Goal: Task Accomplishment & Management: Use online tool/utility

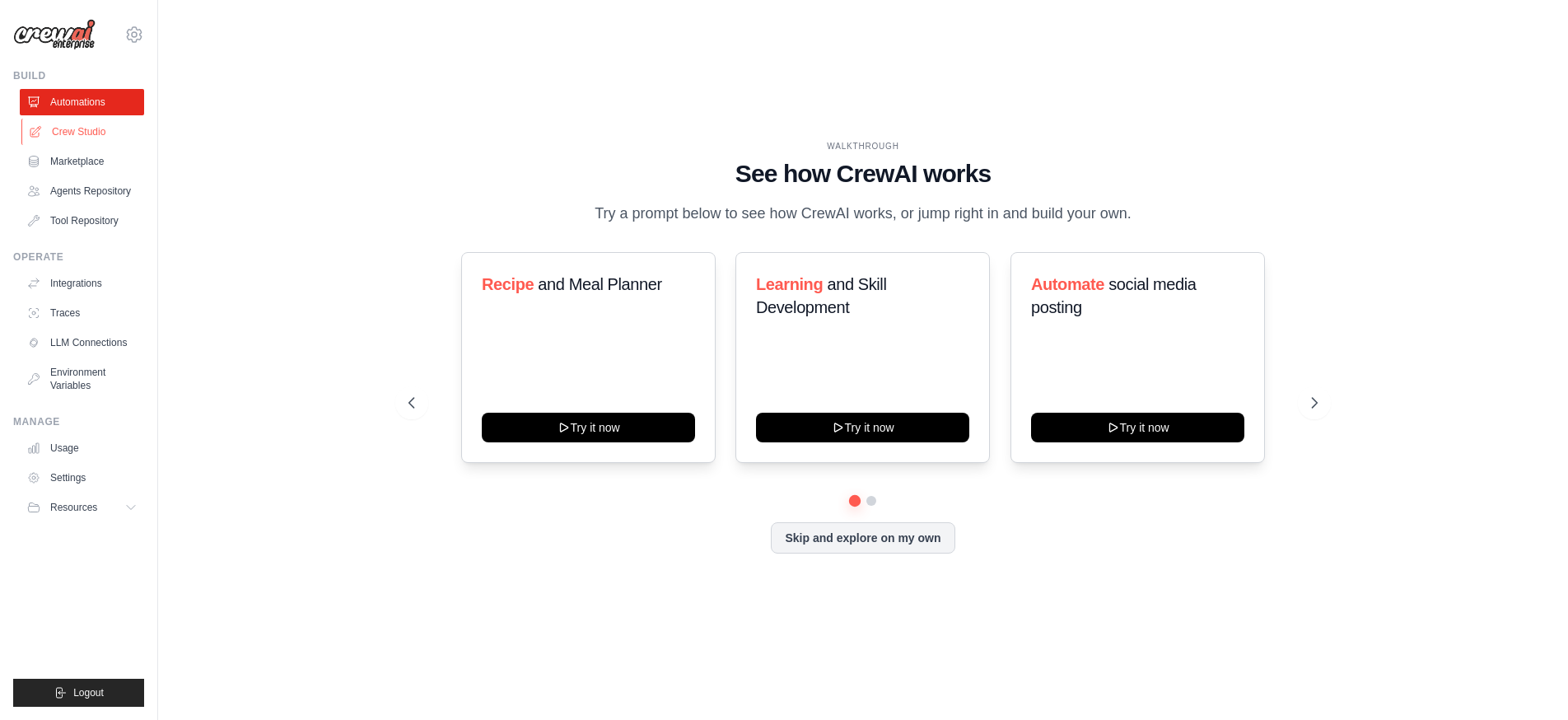
click at [98, 139] on link "Crew Studio" at bounding box center [83, 132] width 125 height 27
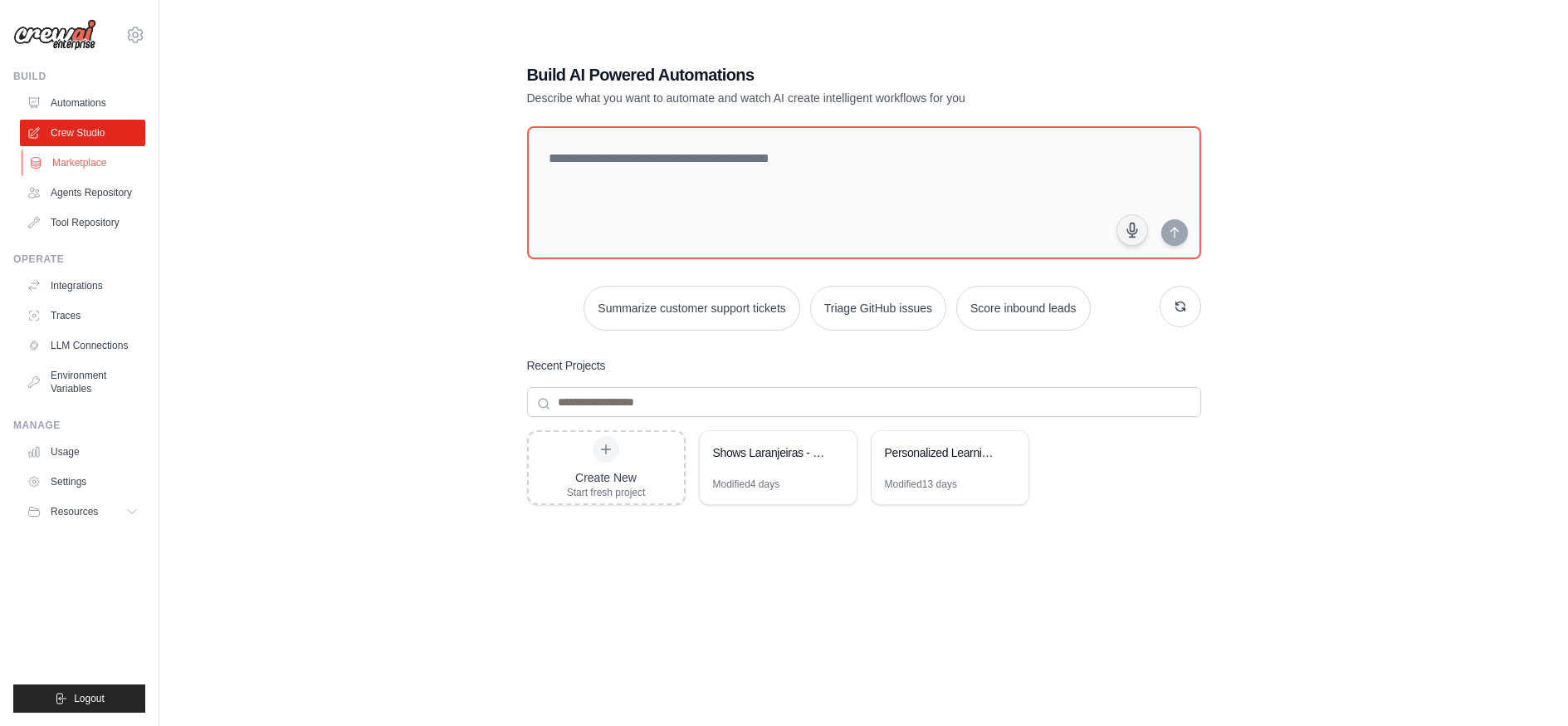
click at [95, 166] on link "Marketplace" at bounding box center [84, 163] width 126 height 27
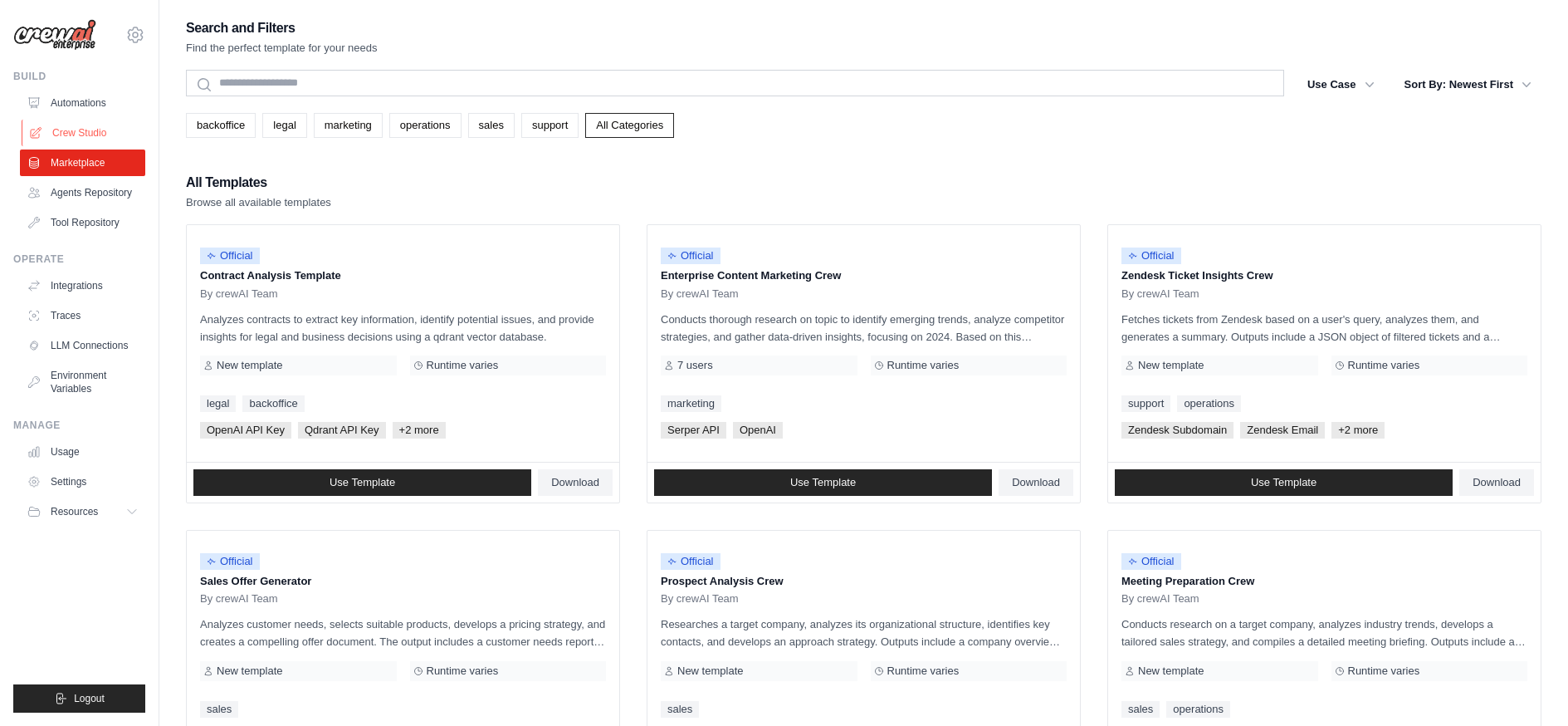
click at [90, 139] on link "Crew Studio" at bounding box center [84, 133] width 126 height 27
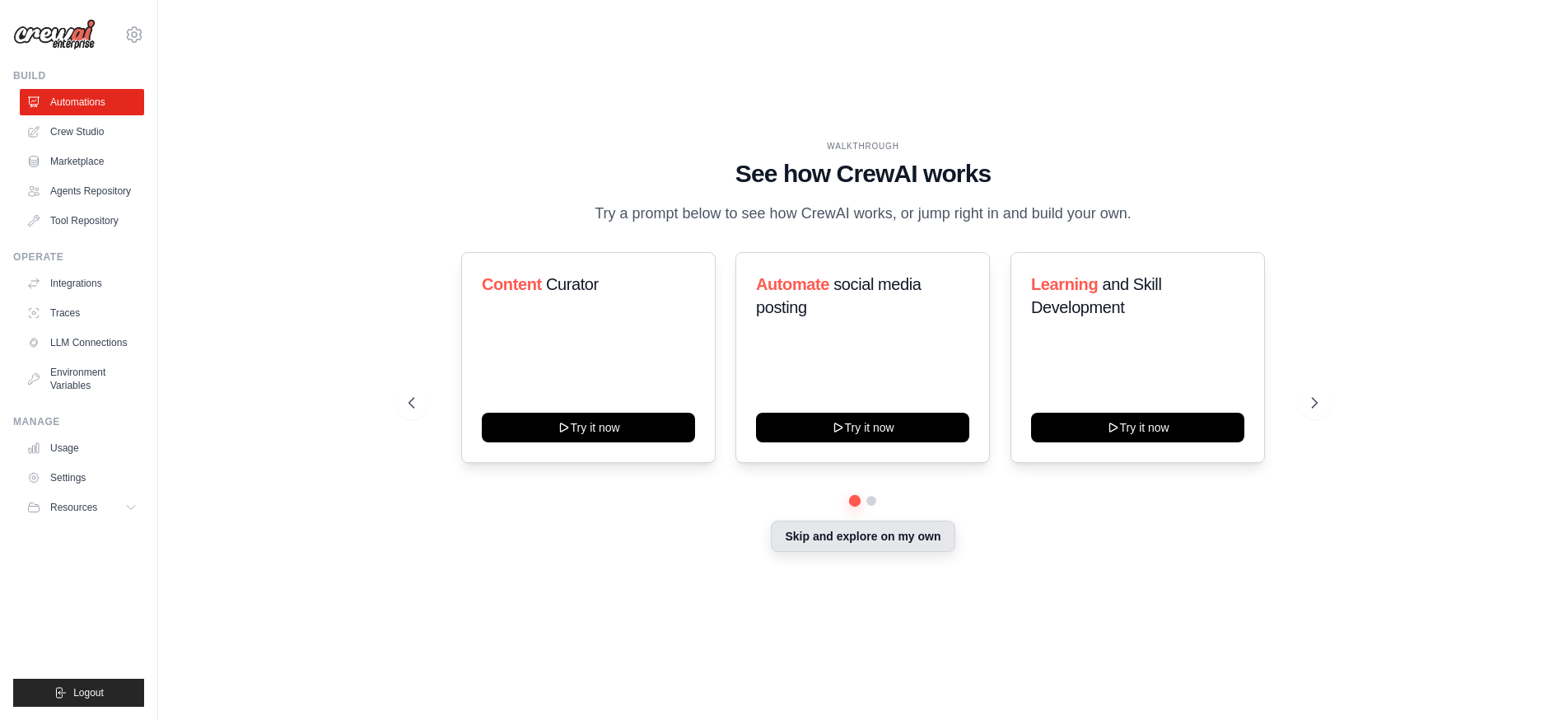
click at [876, 538] on button "Skip and explore on my own" at bounding box center [862, 535] width 184 height 31
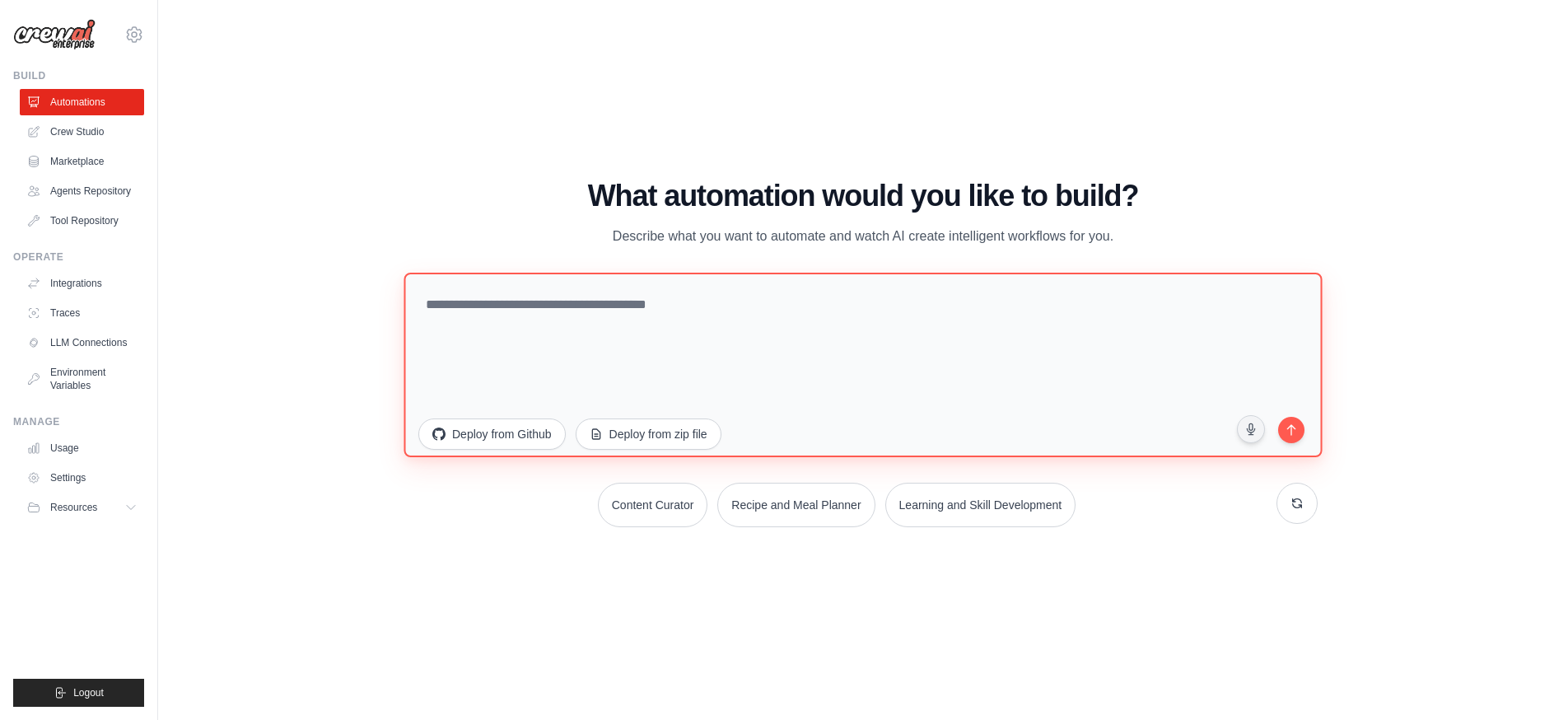
click at [638, 315] on textarea at bounding box center [862, 365] width 918 height 185
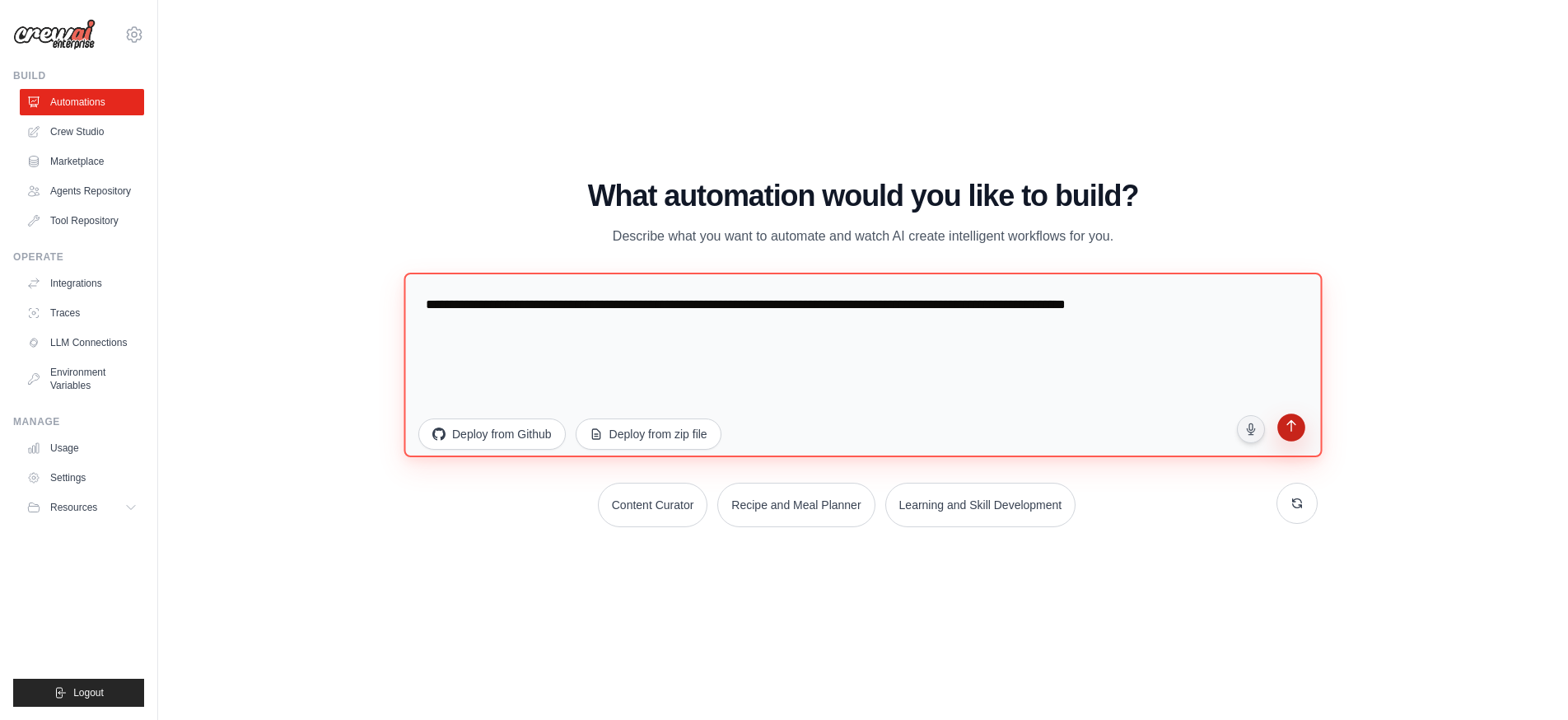
type textarea "**********"
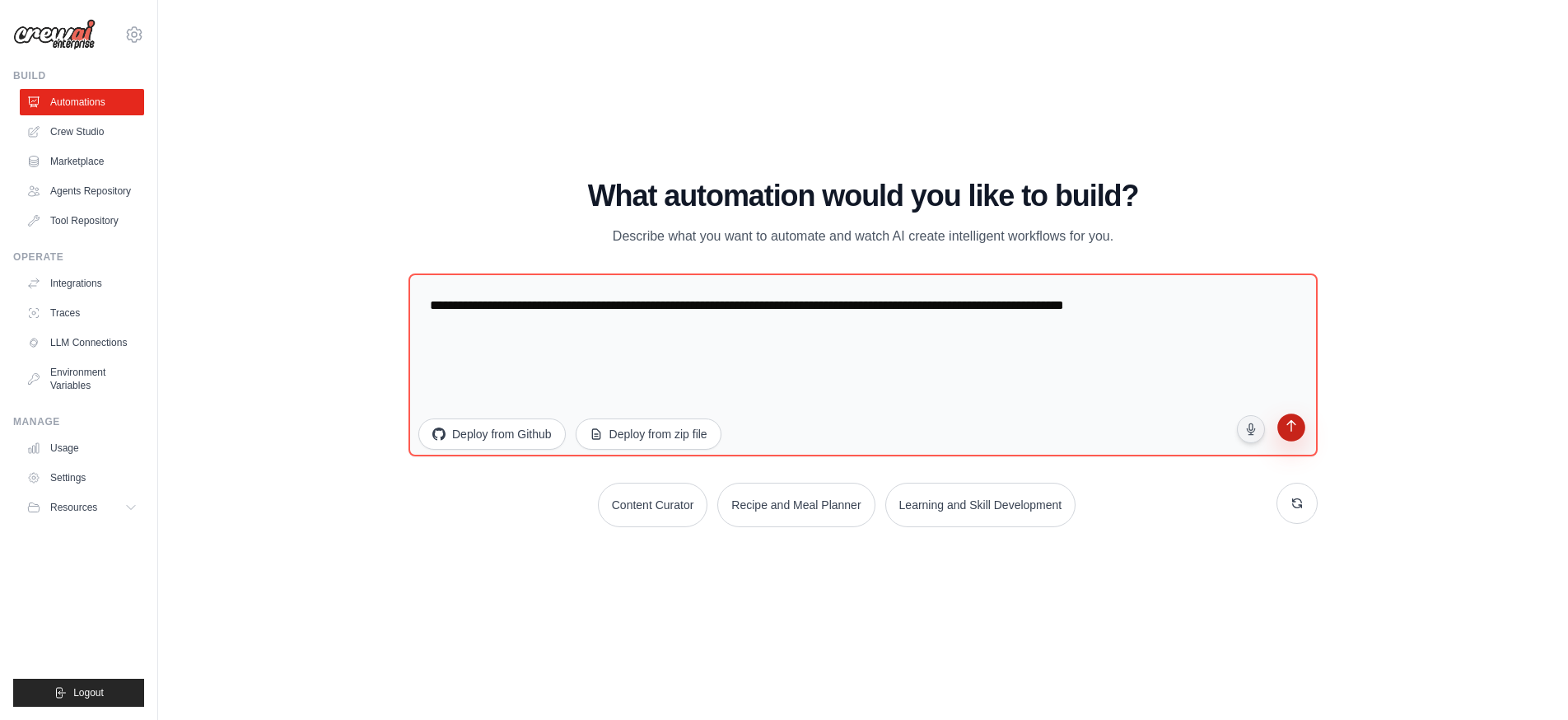
click at [1294, 436] on button "submit" at bounding box center [1291, 429] width 31 height 31
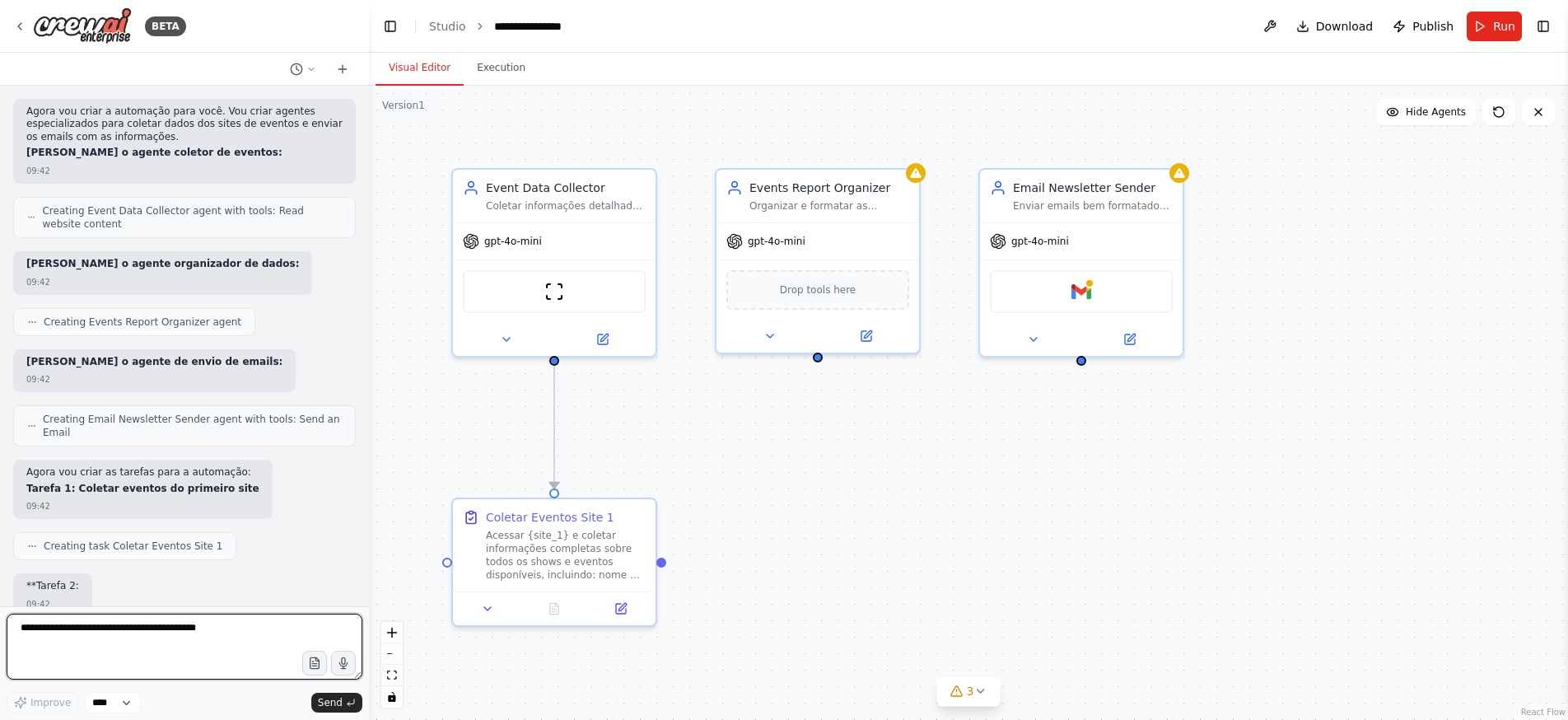
scroll to position [566, 0]
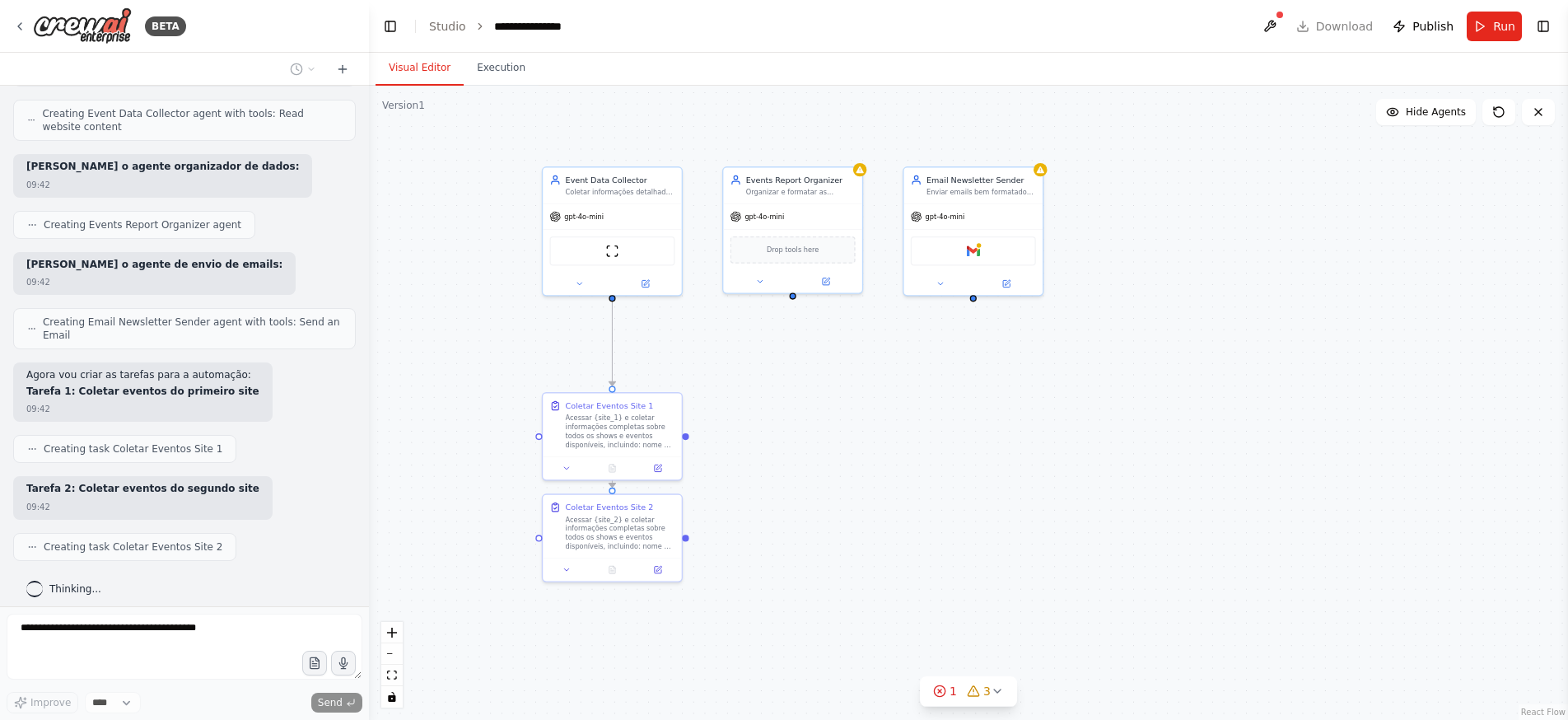
drag, startPoint x: 770, startPoint y: 465, endPoint x: 768, endPoint y: 350, distance: 115.0
click at [768, 350] on div ".deletable-edge-delete-btn { width: 20px; height: 20px; border: 0px solid #ffff…" at bounding box center [968, 403] width 1199 height 634
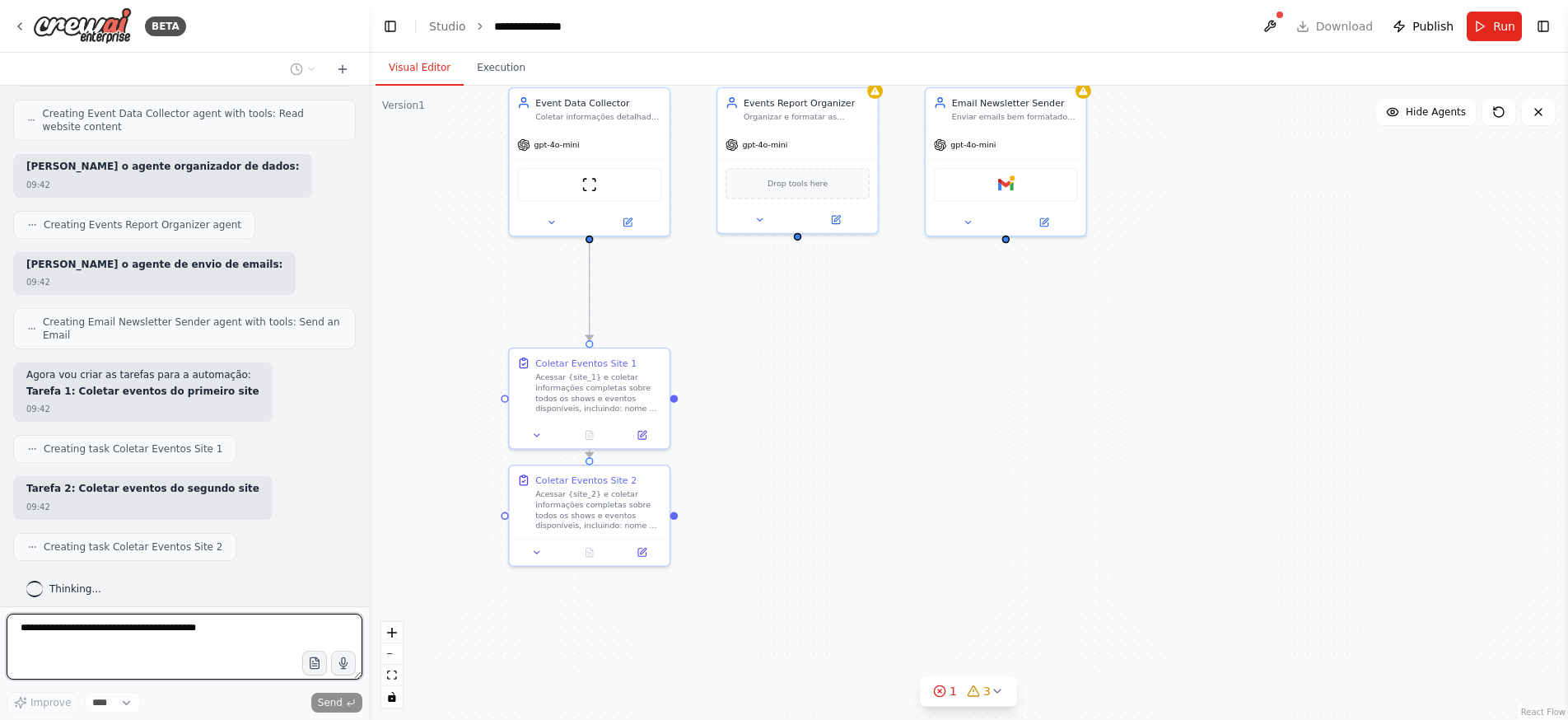
scroll to position [580, 0]
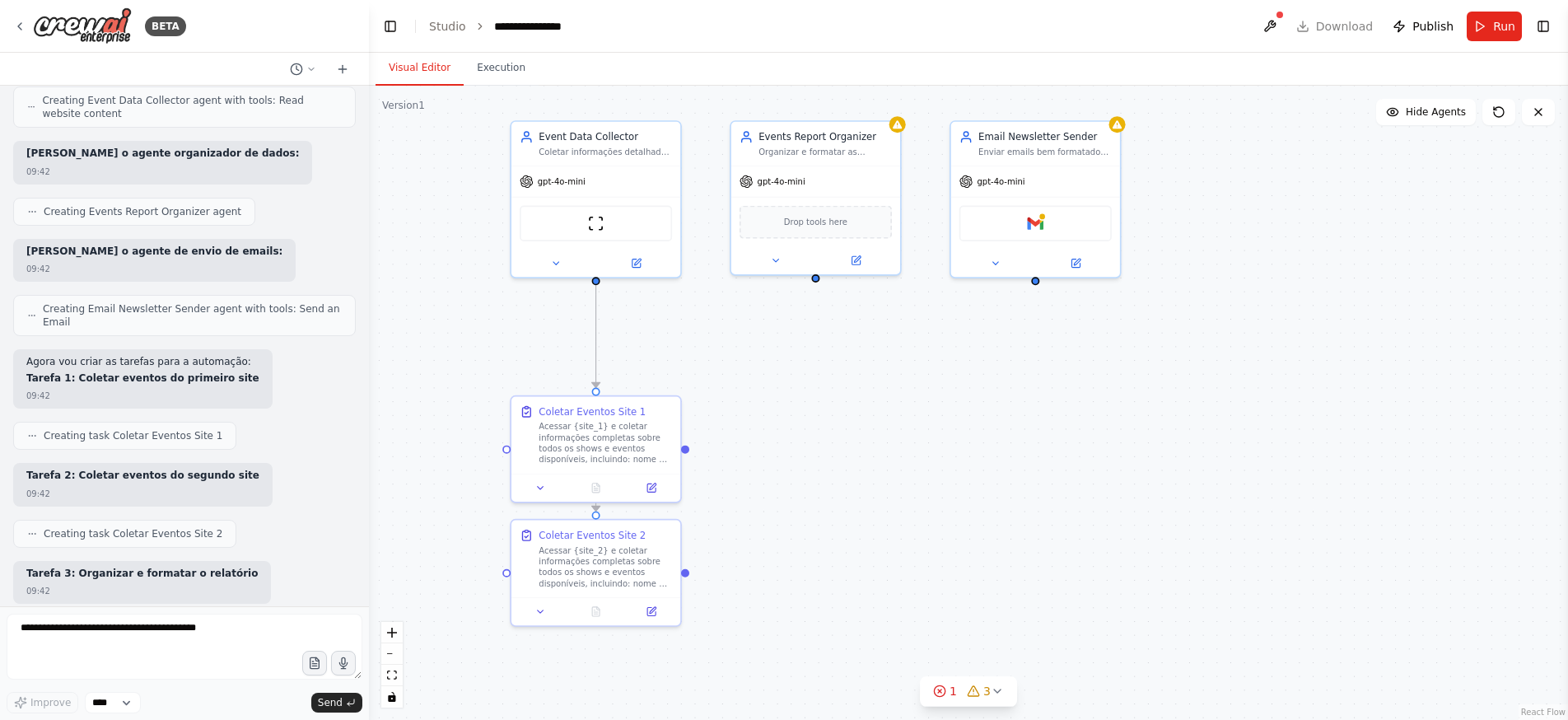
drag, startPoint x: 757, startPoint y: 362, endPoint x: 772, endPoint y: 414, distance: 54.1
click at [772, 414] on div ".deletable-edge-delete-btn { width: 20px; height: 20px; border: 0px solid #ffff…" at bounding box center [968, 403] width 1199 height 634
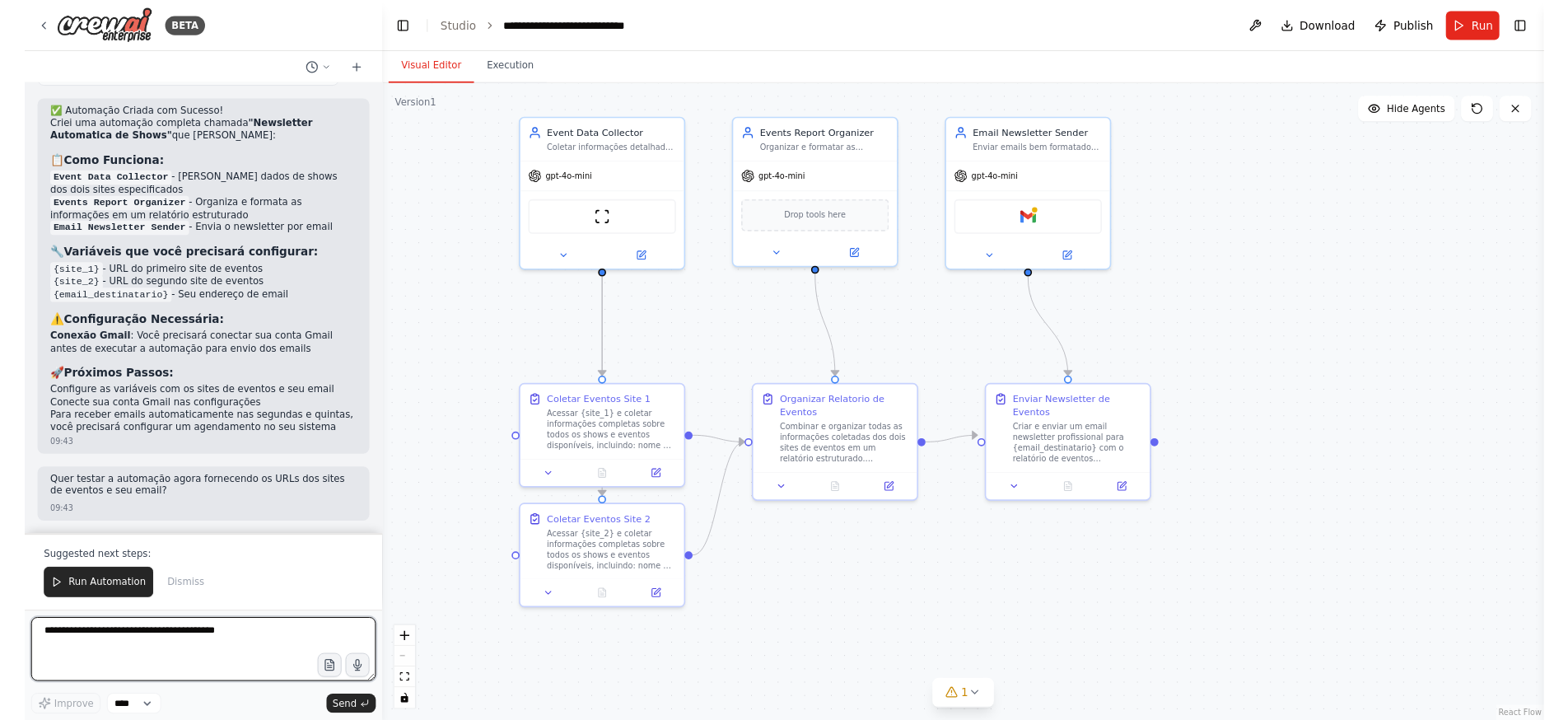
scroll to position [1411, 0]
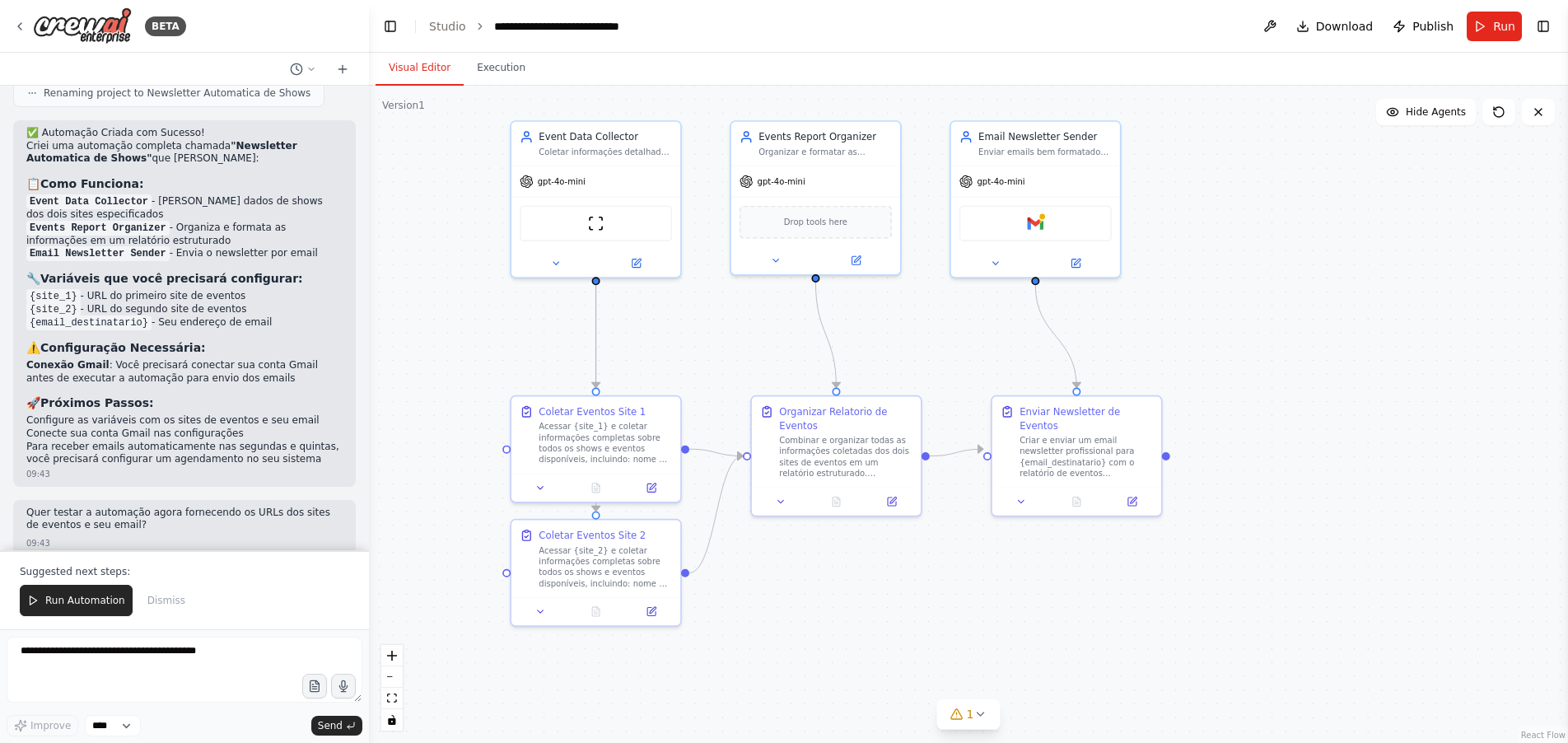
click at [257, 23] on div "BETA" at bounding box center [185, 27] width 369 height 53
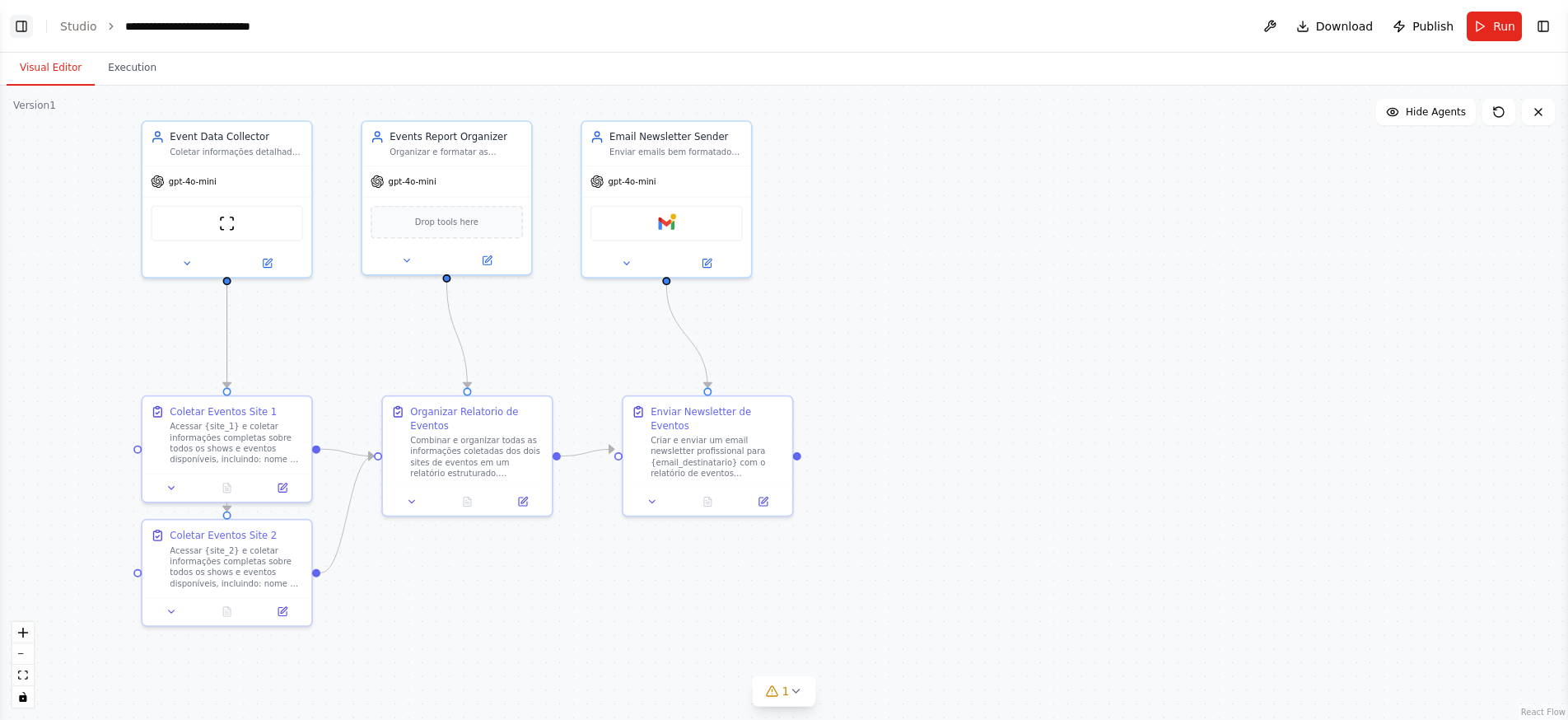
click at [22, 23] on button "Toggle Left Sidebar" at bounding box center [21, 27] width 23 height 23
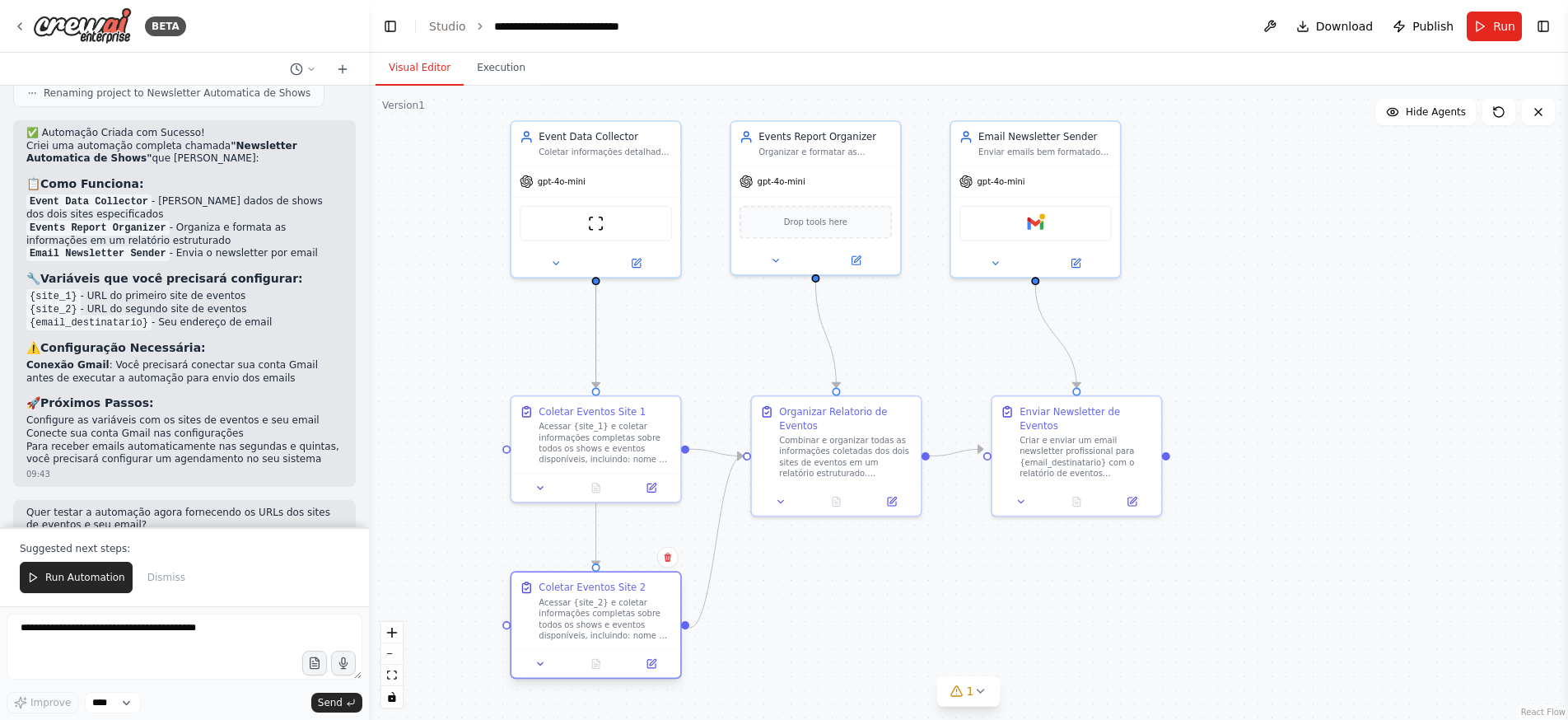
drag, startPoint x: 600, startPoint y: 561, endPoint x: 599, endPoint y: 604, distance: 43.0
click at [599, 604] on div "Acessar {site_2} e coletar informações completas sobre todos os shows e eventos…" at bounding box center [605, 618] width 133 height 43
drag, startPoint x: 597, startPoint y: 564, endPoint x: 595, endPoint y: 546, distance: 18.1
click at [595, 546] on div ".deletable-edge-delete-btn { width: 20px; height: 20px; border: 0px solid #ffff…" at bounding box center [968, 403] width 1199 height 634
drag, startPoint x: 588, startPoint y: 559, endPoint x: 561, endPoint y: 537, distance: 34.8
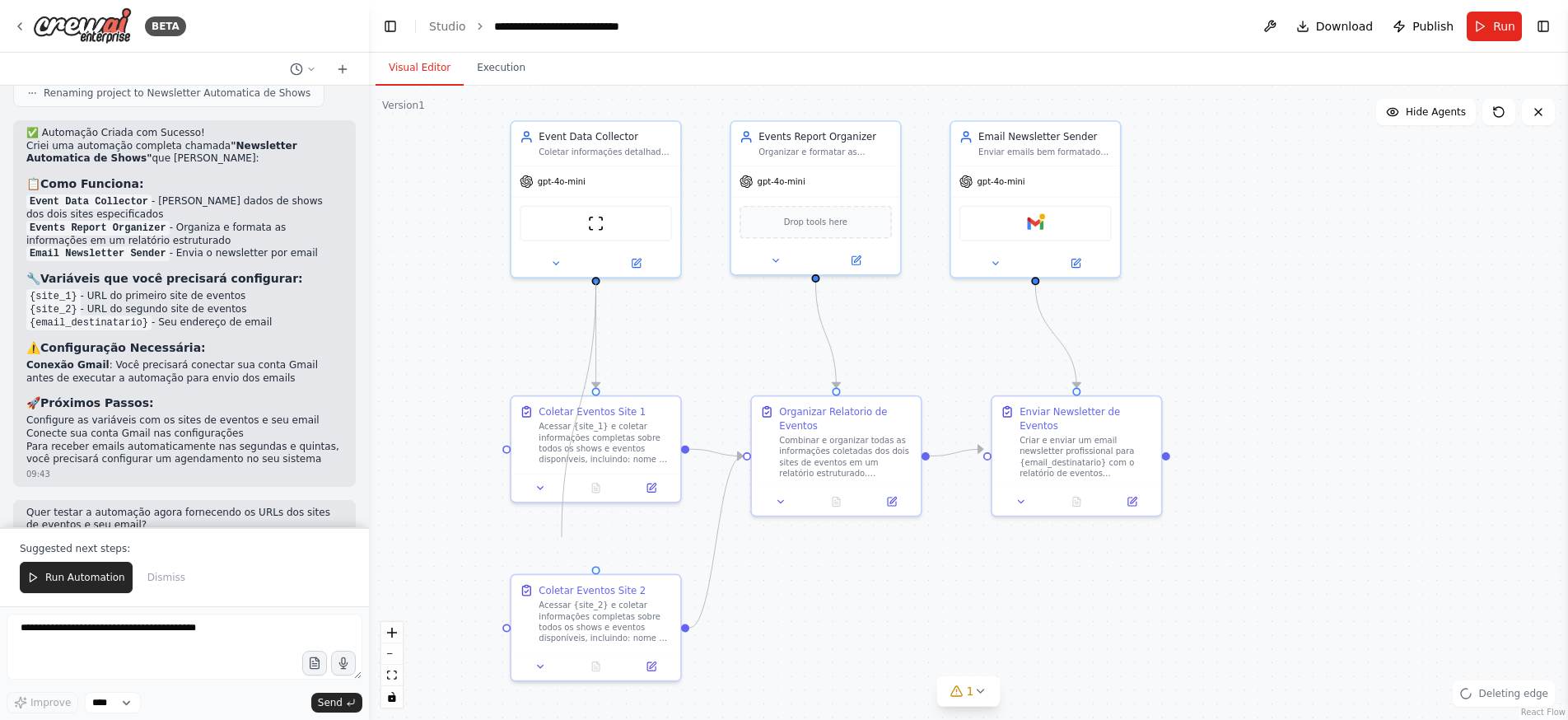
click at [561, 537] on div ".deletable-edge-delete-btn { width: 20px; height: 20px; border: 0px solid #ffff…" at bounding box center [968, 403] width 1199 height 634
drag, startPoint x: 735, startPoint y: 460, endPoint x: 724, endPoint y: 540, distance: 80.8
click at [724, 540] on div ".deletable-edge-delete-btn { width: 20px; height: 20px; border: 0px solid #ffff…" at bounding box center [968, 403] width 1199 height 634
click at [649, 483] on icon at bounding box center [651, 484] width 8 height 8
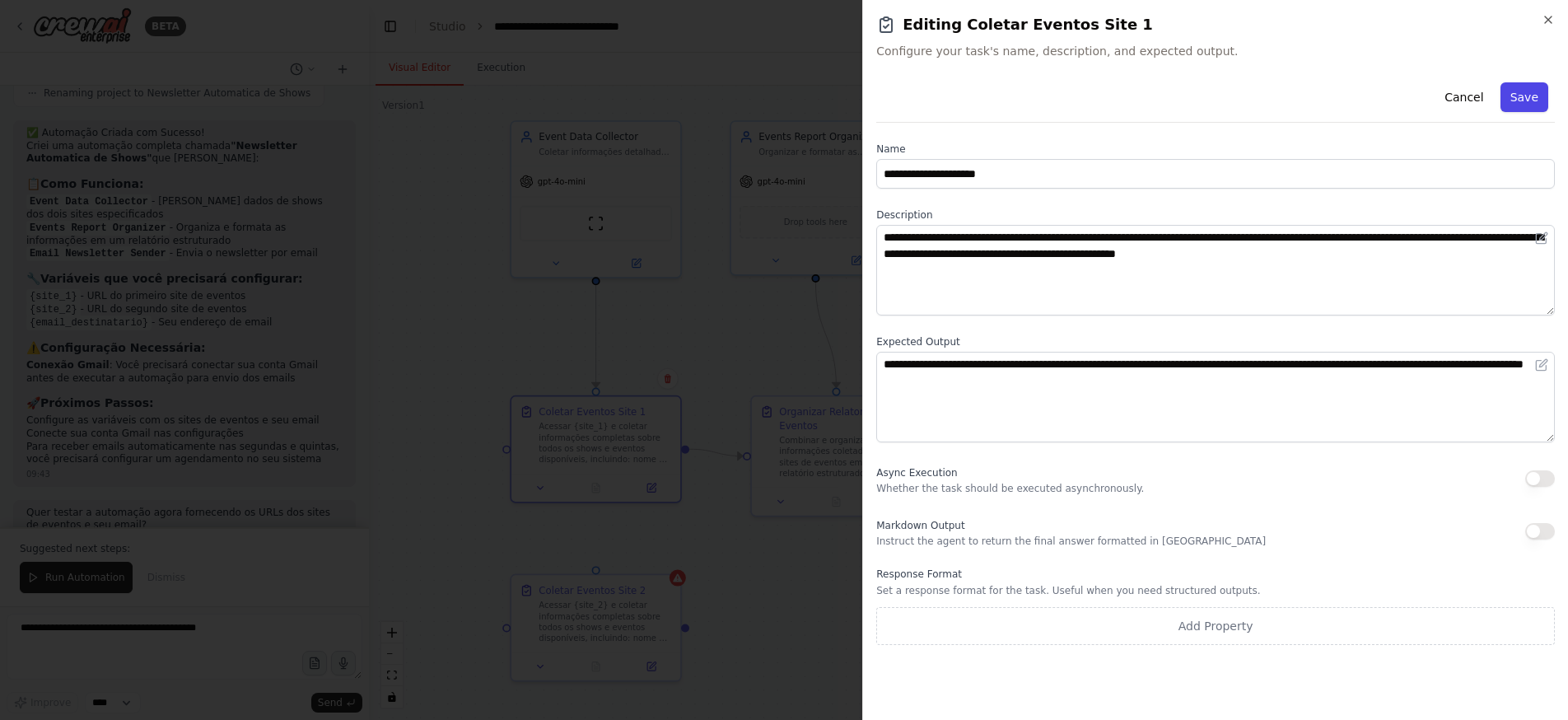
click at [1519, 91] on button "Save" at bounding box center [1524, 97] width 48 height 30
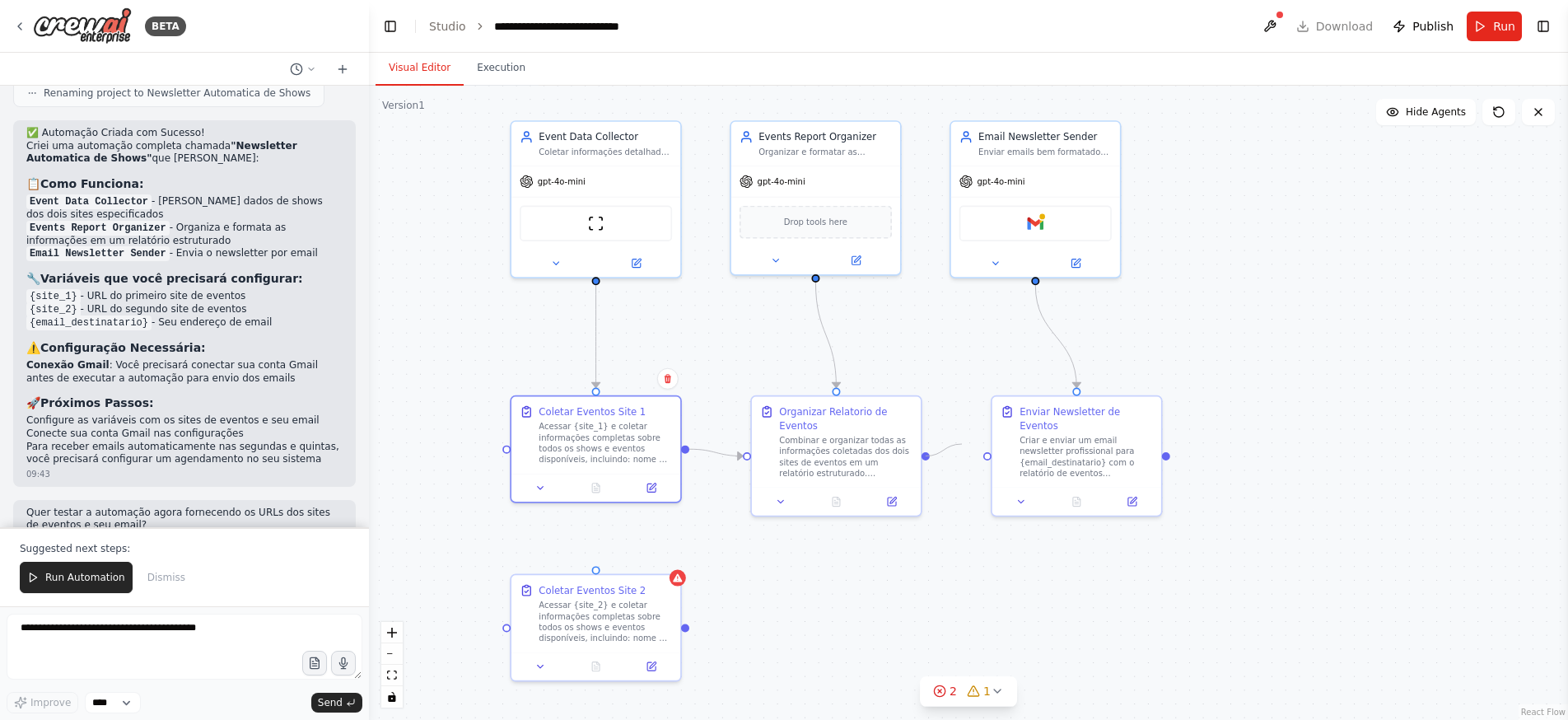
drag, startPoint x: 976, startPoint y: 449, endPoint x: 952, endPoint y: 440, distance: 25.6
click at [952, 440] on div ".deletable-edge-delete-btn { width: 20px; height: 20px; border: 0px solid #ffff…" at bounding box center [968, 403] width 1199 height 634
click at [1499, 32] on span "Run" at bounding box center [1504, 27] width 22 height 17
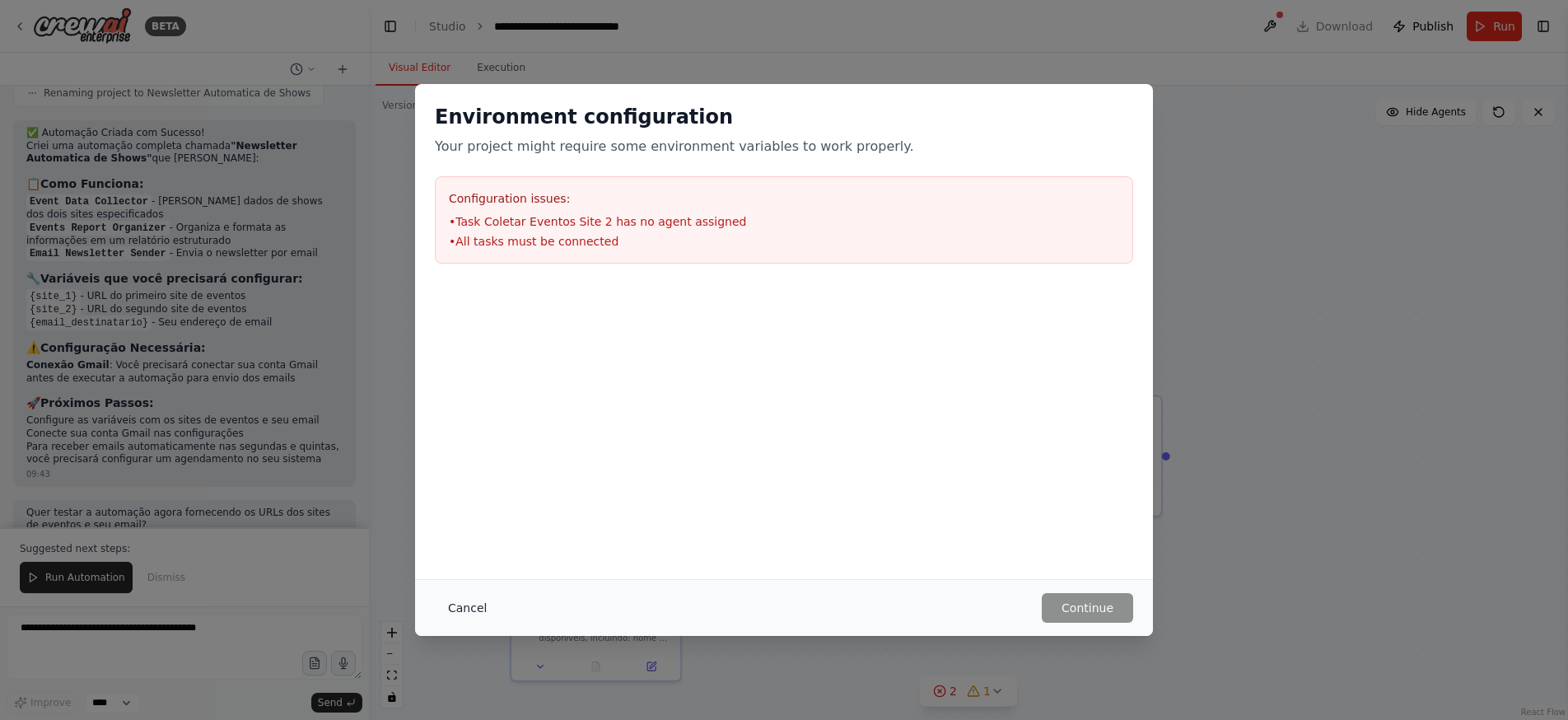
click at [469, 610] on button "Cancel" at bounding box center [467, 608] width 65 height 30
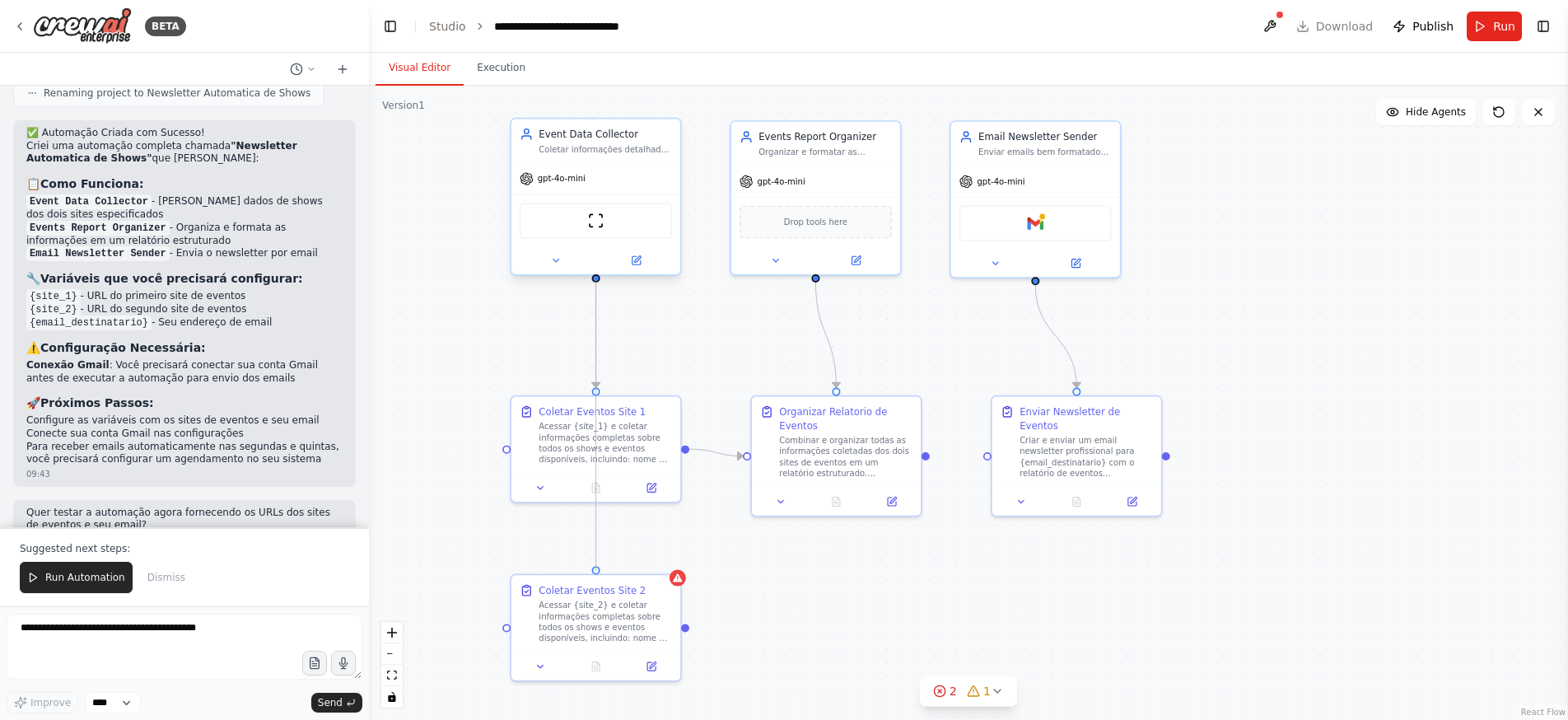
drag, startPoint x: 595, startPoint y: 569, endPoint x: 600, endPoint y: 277, distance: 292.0
click at [600, 277] on div "Event Data Collector Coletar informações detalhadas sobre shows e eventos de {s…" at bounding box center [942, 316] width 1000 height 528
drag, startPoint x: 686, startPoint y: 628, endPoint x: 746, endPoint y: 458, distance: 180.3
click at [746, 458] on div "Event Data Collector Coletar informações detalhadas sobre shows e eventos de {s…" at bounding box center [942, 316] width 1000 height 528
drag, startPoint x: 928, startPoint y: 459, endPoint x: 987, endPoint y: 449, distance: 59.8
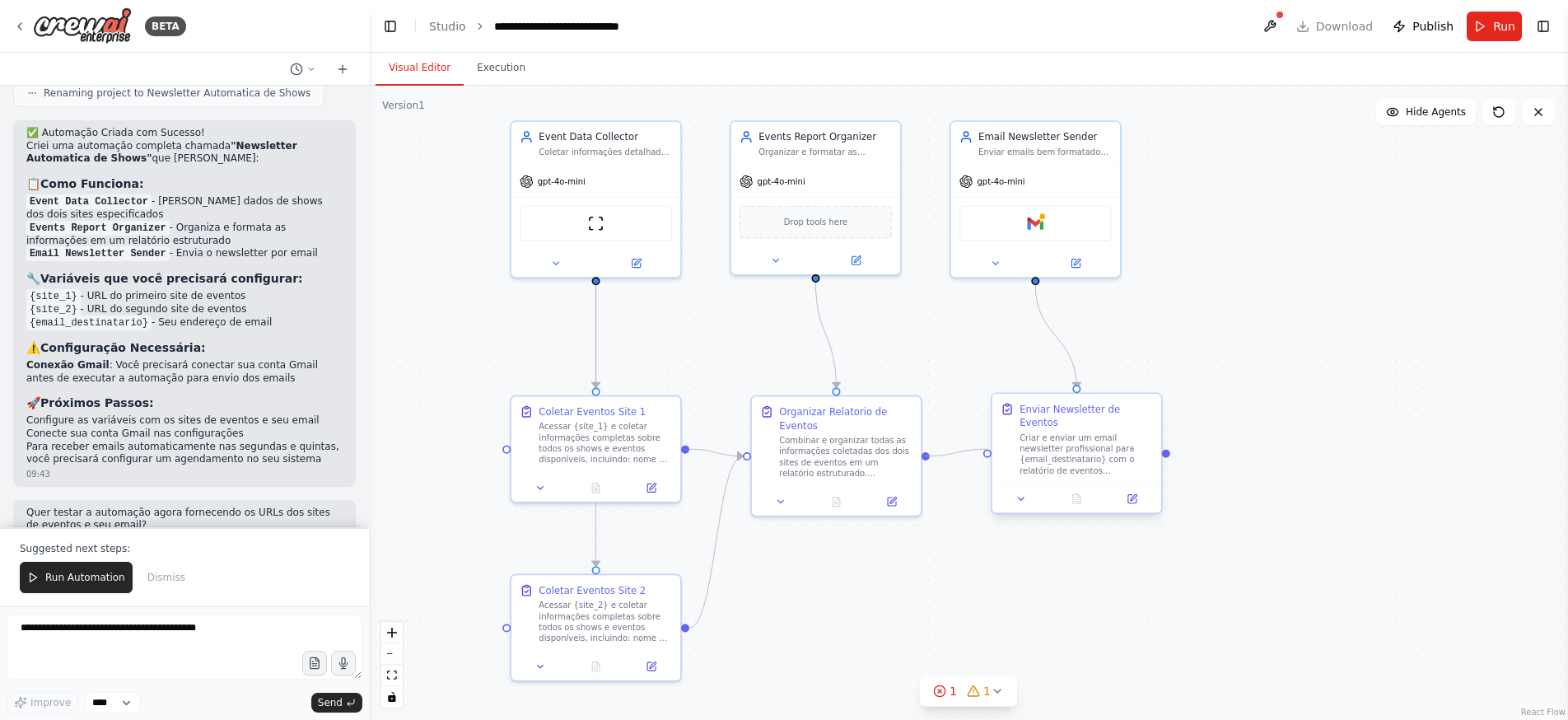
click at [987, 449] on div "Event Data Collector Coletar informações detalhadas sobre shows e eventos de {s…" at bounding box center [942, 316] width 1000 height 528
click at [978, 698] on button "1" at bounding box center [969, 691] width 64 height 30
click at [945, 650] on div "Issues found" at bounding box center [969, 654] width 350 height 30
click at [1121, 649] on button at bounding box center [1129, 648] width 28 height 19
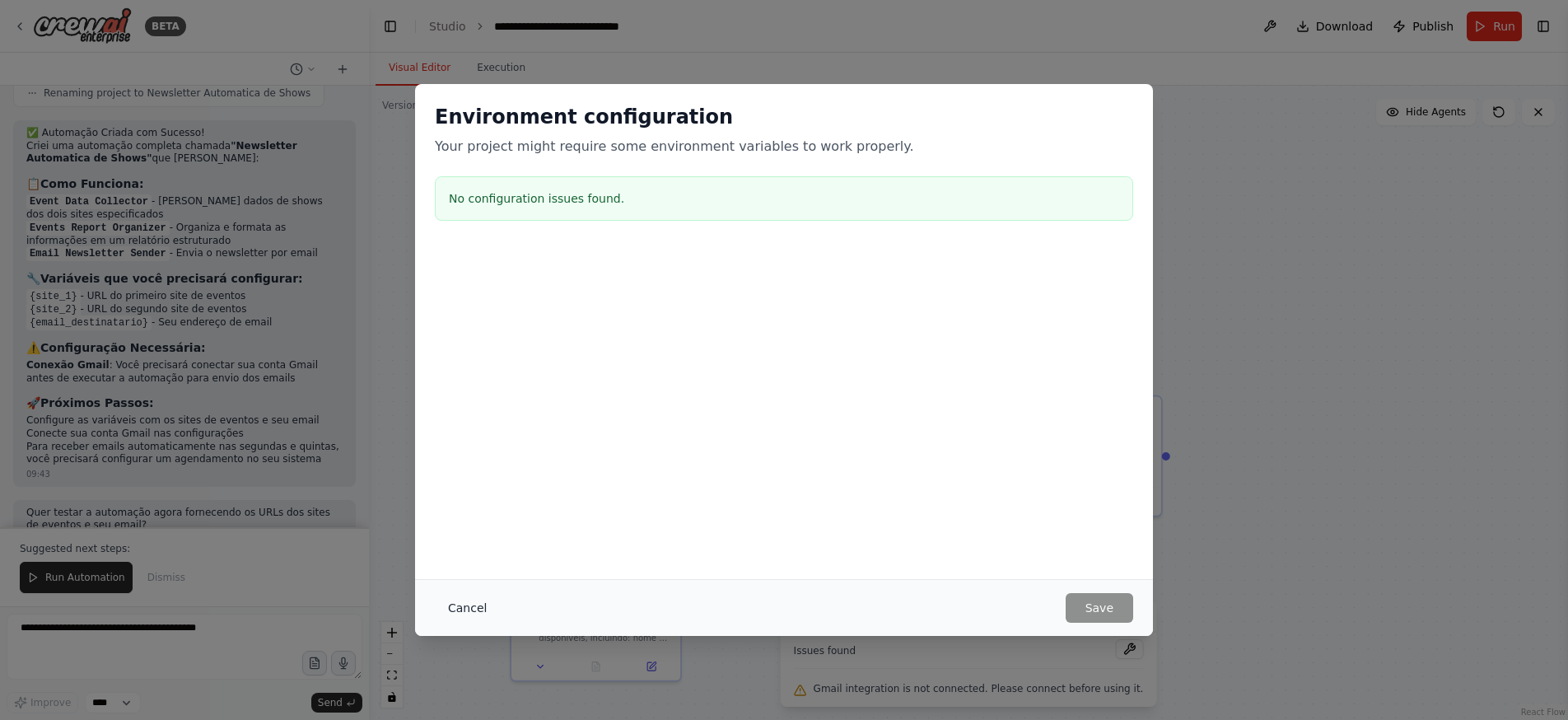
click at [479, 602] on button "Cancel" at bounding box center [467, 608] width 65 height 30
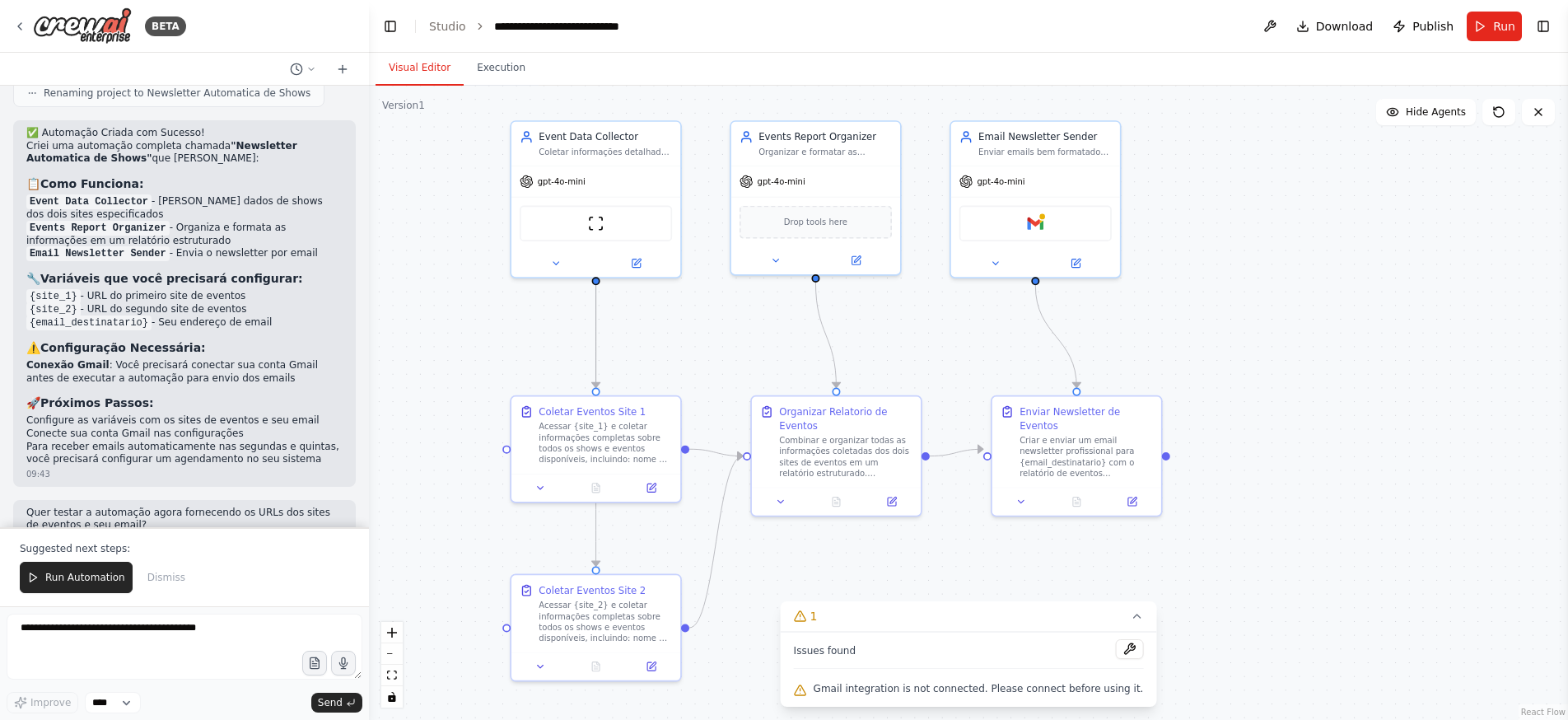
click at [1040, 566] on div ".deletable-edge-delete-btn { width: 20px; height: 20px; border: 0px solid #ffff…" at bounding box center [968, 403] width 1199 height 634
click at [1130, 615] on icon at bounding box center [1136, 616] width 13 height 13
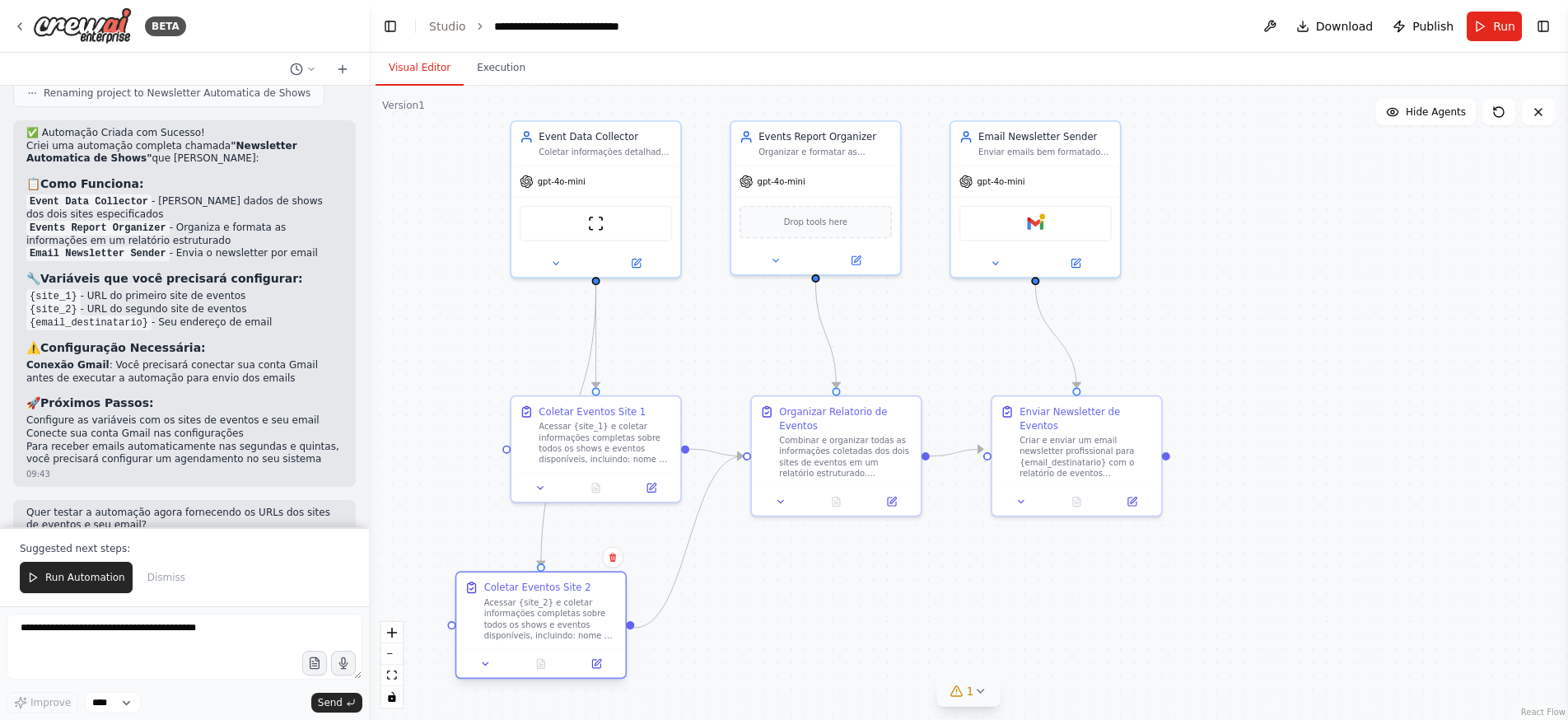
drag, startPoint x: 559, startPoint y: 607, endPoint x: 511, endPoint y: 605, distance: 48.0
click at [511, 605] on div "Acessar {site_2} e coletar informações completas sobre todos os shows e eventos…" at bounding box center [550, 618] width 133 height 43
click at [615, 560] on icon at bounding box center [612, 557] width 6 height 9
click at [576, 557] on button "Confirm" at bounding box center [566, 557] width 58 height 19
click at [1131, 409] on div "Enviar Newsletter de Eventos" at bounding box center [1086, 415] width 133 height 27
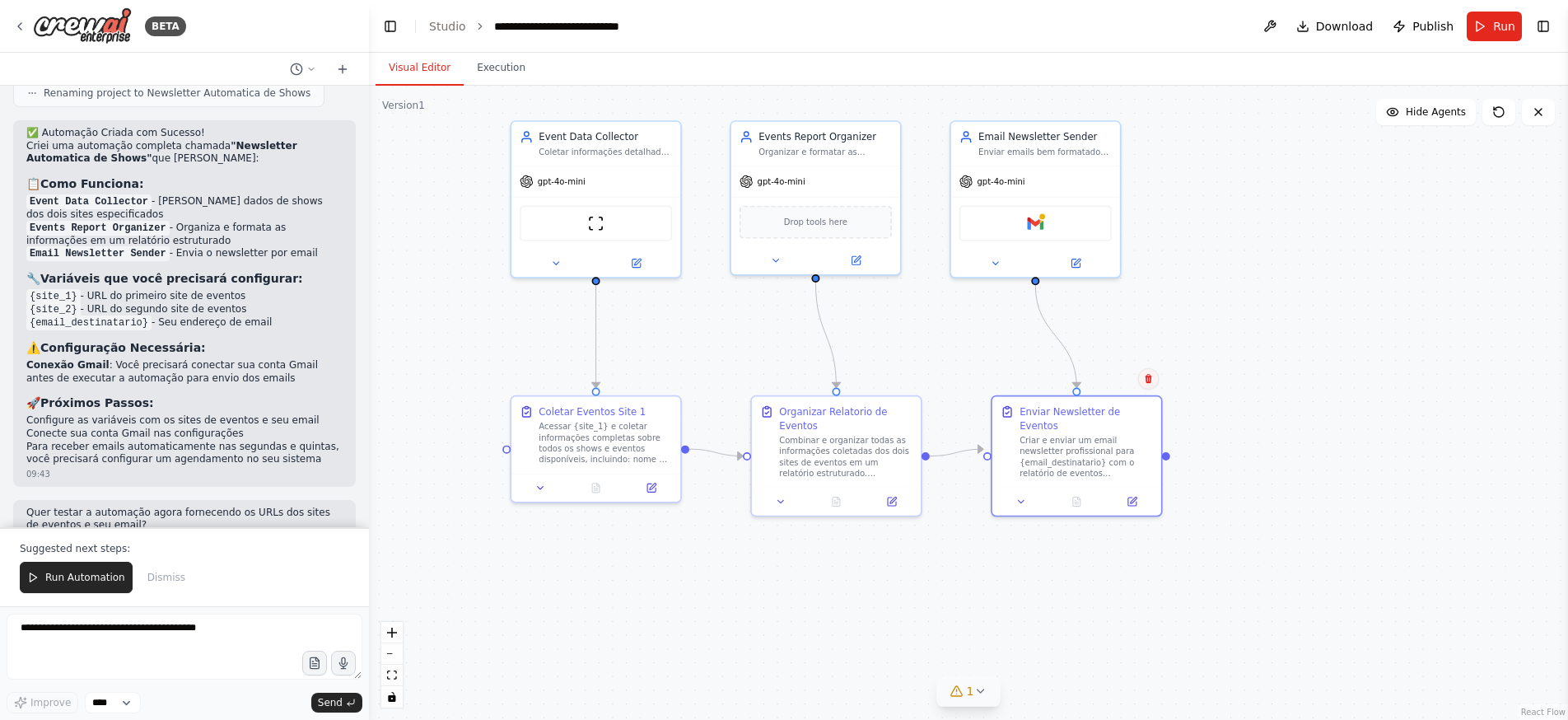
click at [1152, 375] on icon at bounding box center [1148, 378] width 10 height 10
click at [1104, 380] on button "Confirm" at bounding box center [1102, 379] width 58 height 19
click at [1102, 138] on div "Email Newsletter Sender" at bounding box center [1044, 134] width 133 height 14
click at [1107, 103] on icon at bounding box center [1106, 102] width 6 height 9
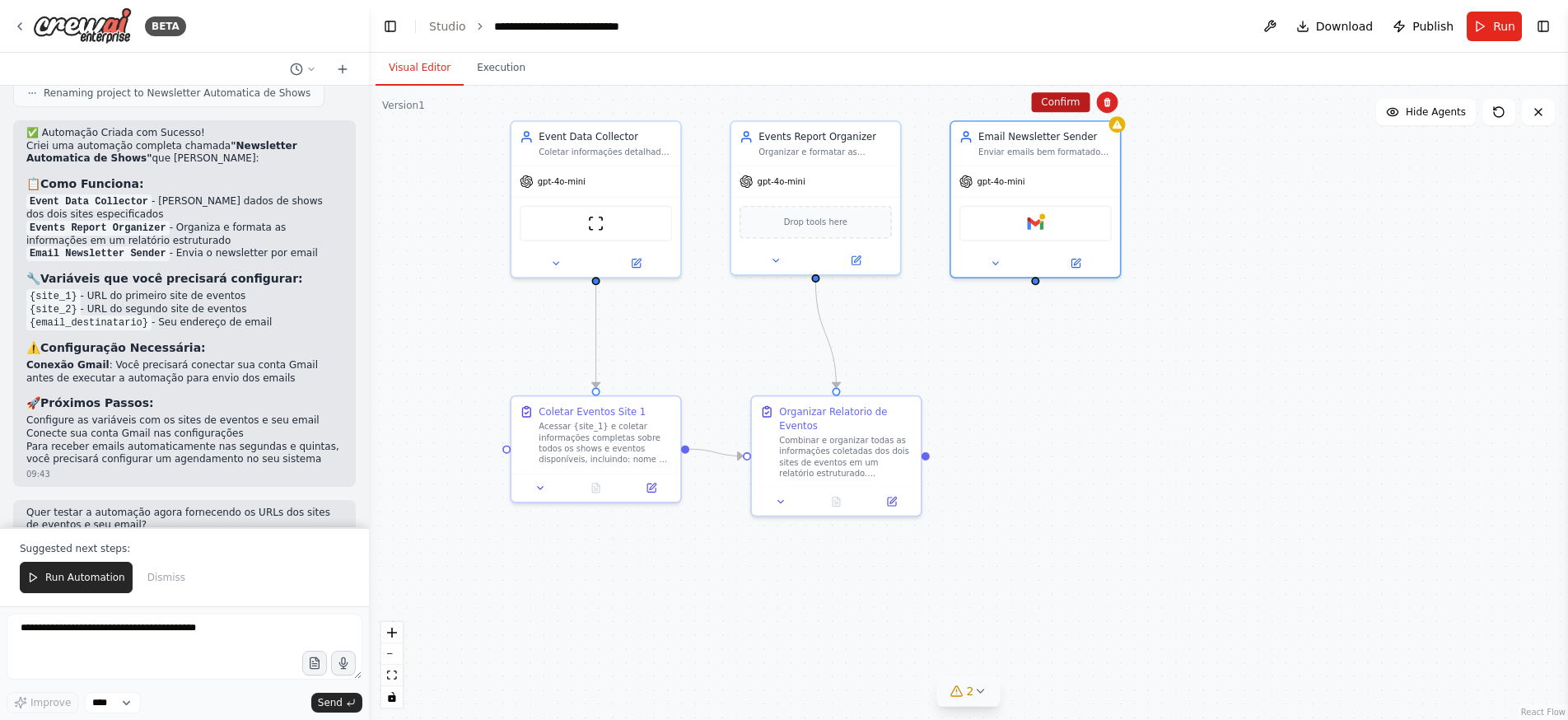
click at [1072, 100] on button "Confirm" at bounding box center [1060, 102] width 58 height 19
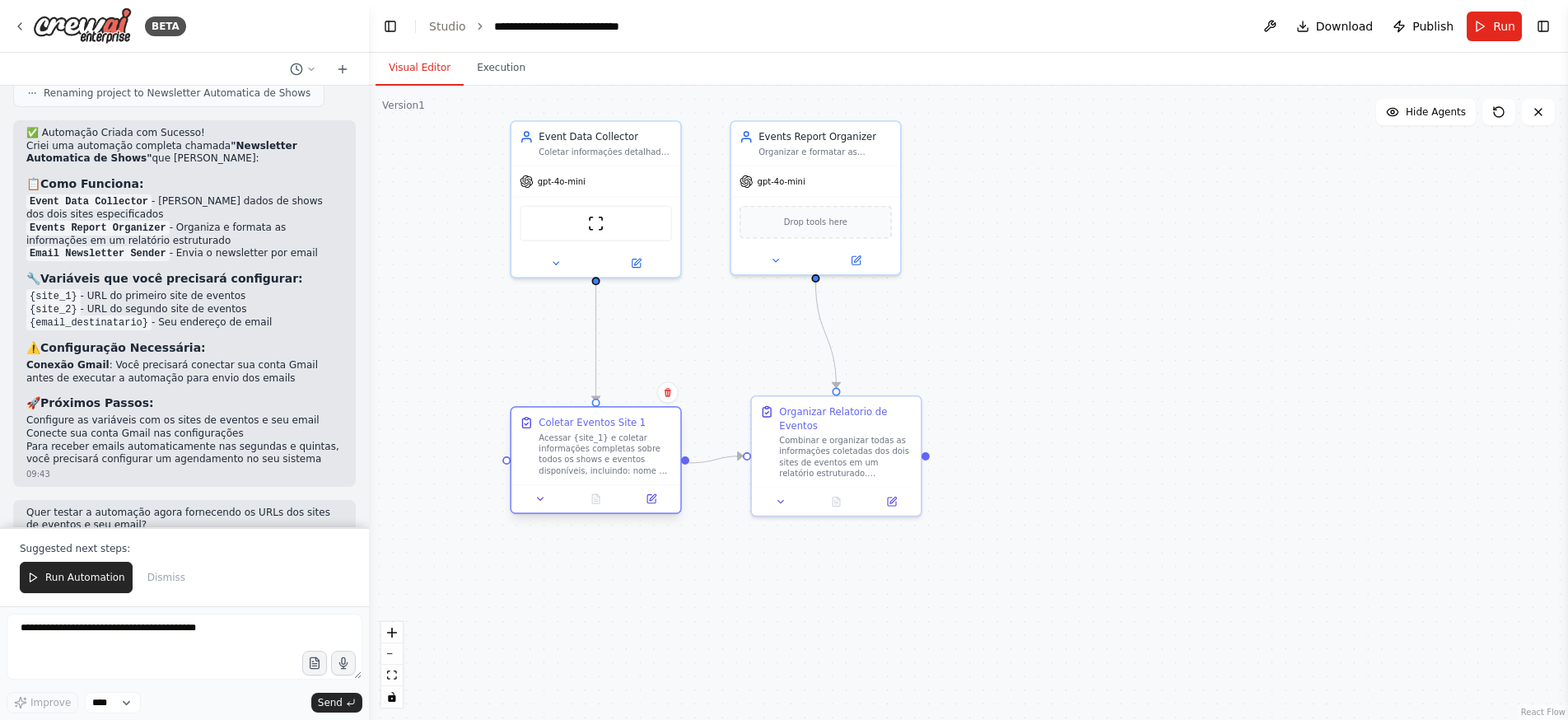
drag, startPoint x: 670, startPoint y: 420, endPoint x: 670, endPoint y: 430, distance: 10.0
click at [670, 430] on div "Coletar Eventos Site 1 Acessar {site_1} e coletar informações completas sobre t…" at bounding box center [605, 446] width 133 height 60
click at [1500, 30] on span "Run" at bounding box center [1504, 27] width 22 height 17
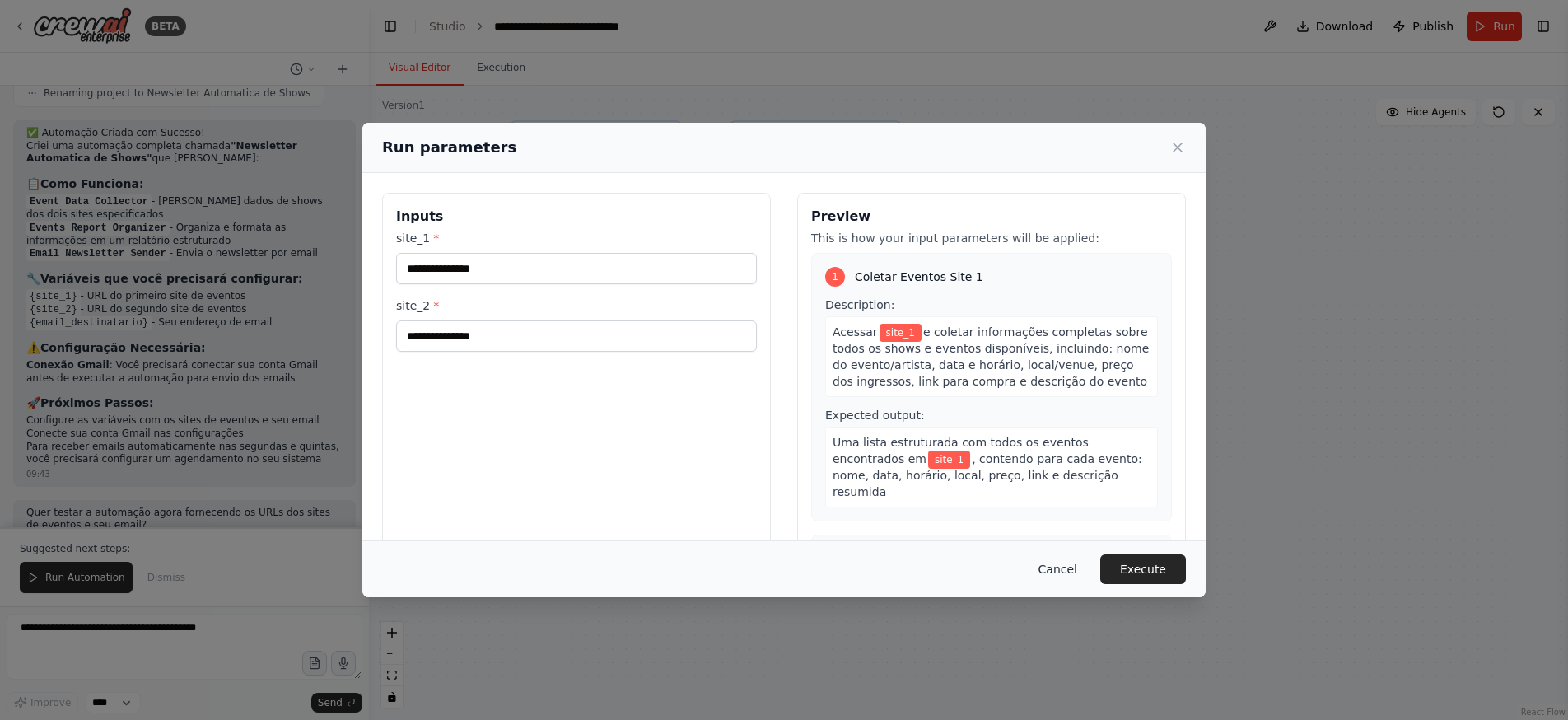
click at [1067, 572] on button "Cancel" at bounding box center [1057, 569] width 65 height 30
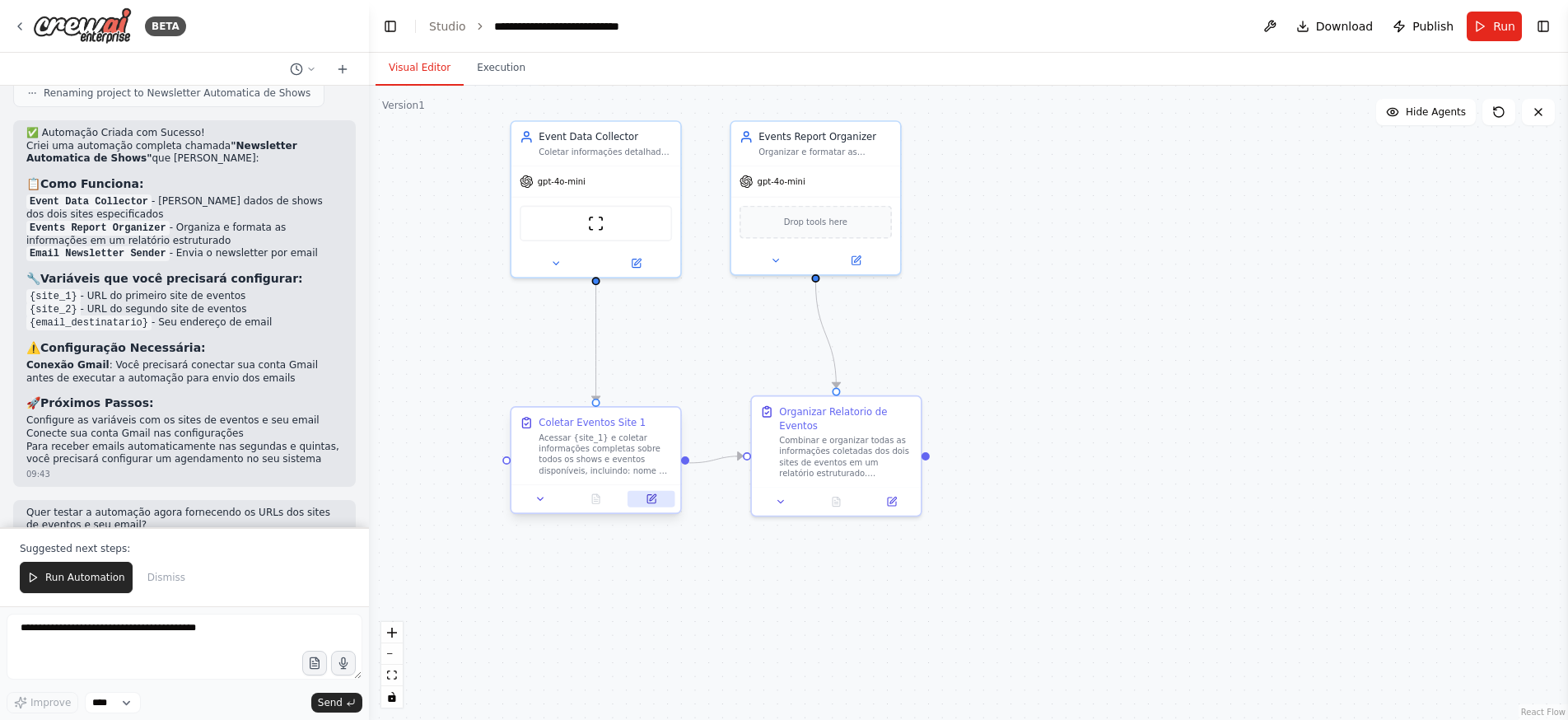
click at [653, 498] on icon at bounding box center [652, 496] width 6 height 6
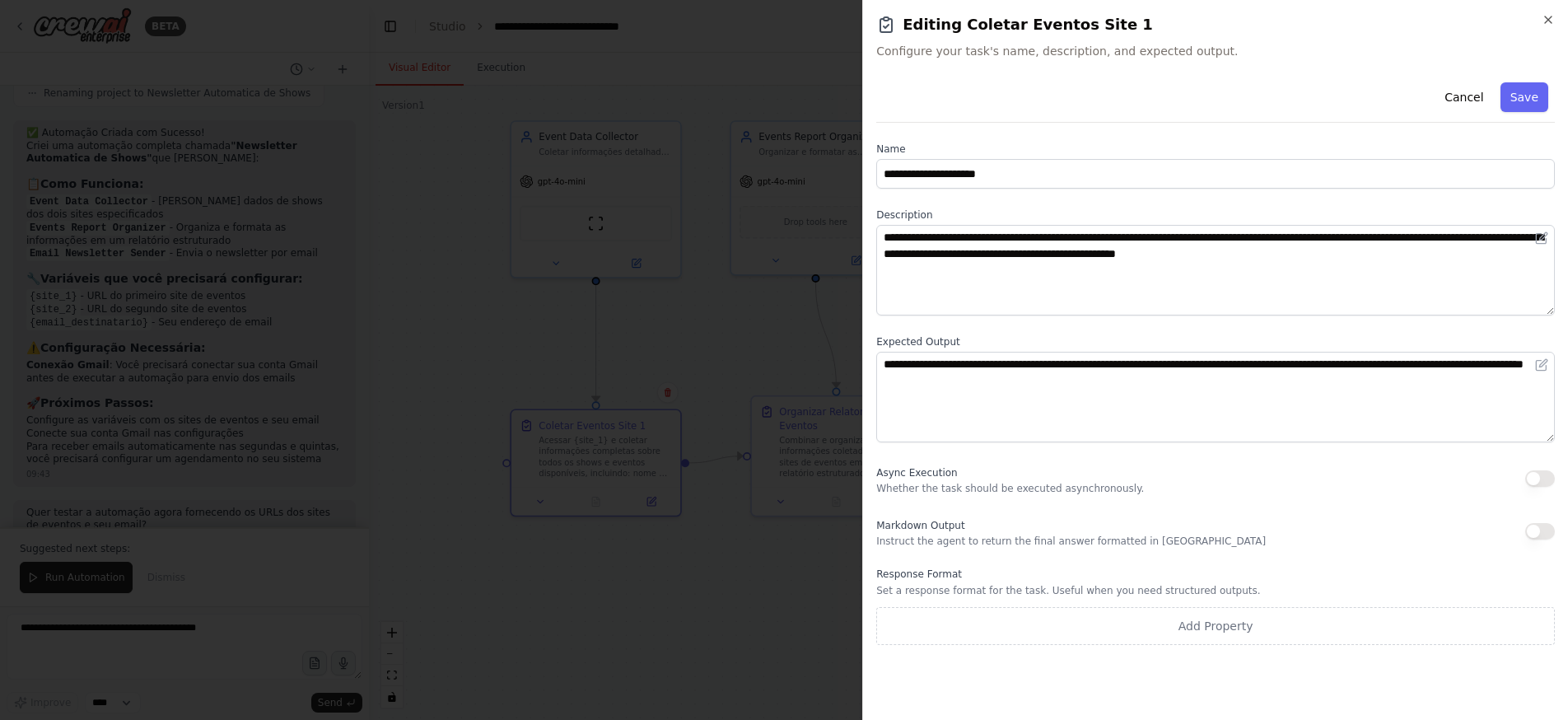
click at [1468, 100] on button "Cancel" at bounding box center [1464, 97] width 58 height 30
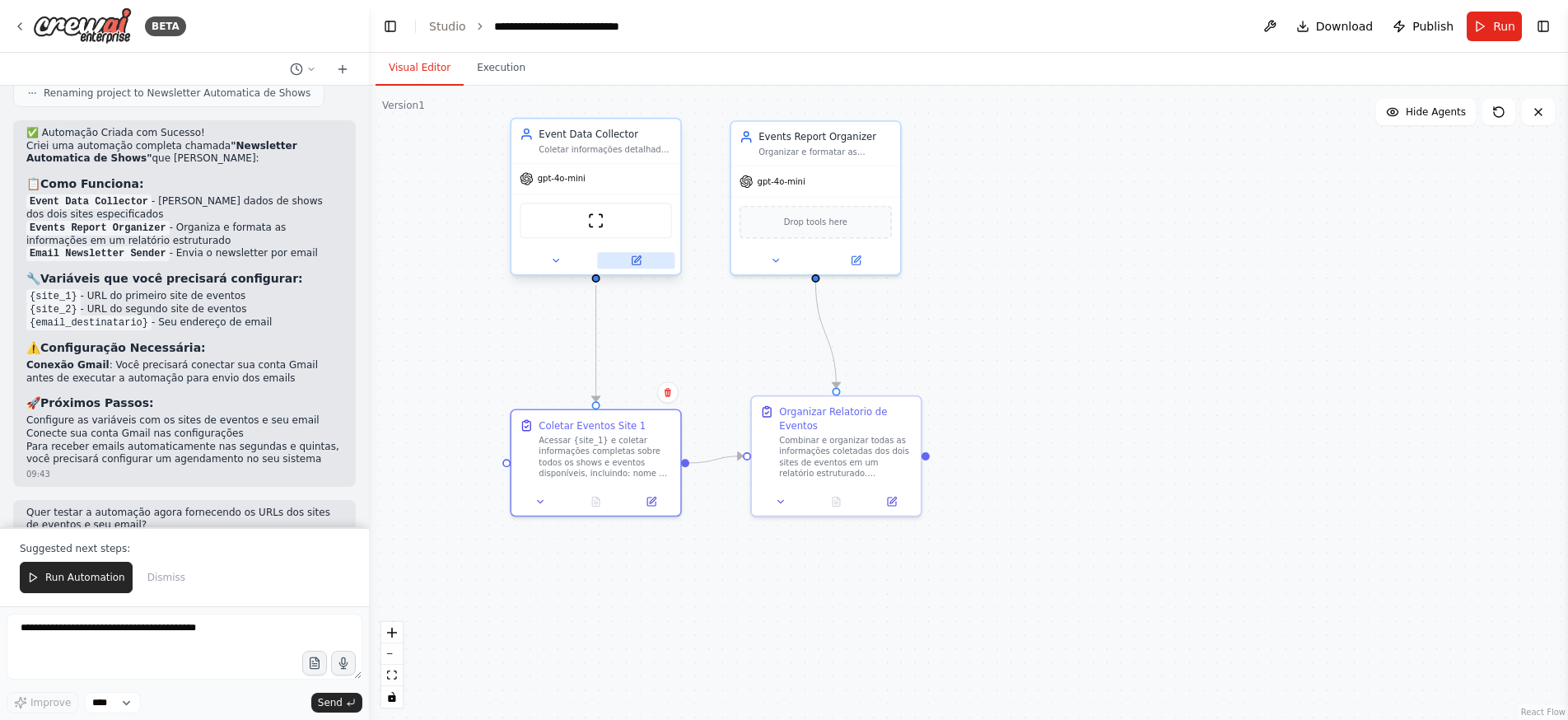
click at [640, 261] on icon at bounding box center [635, 260] width 8 height 8
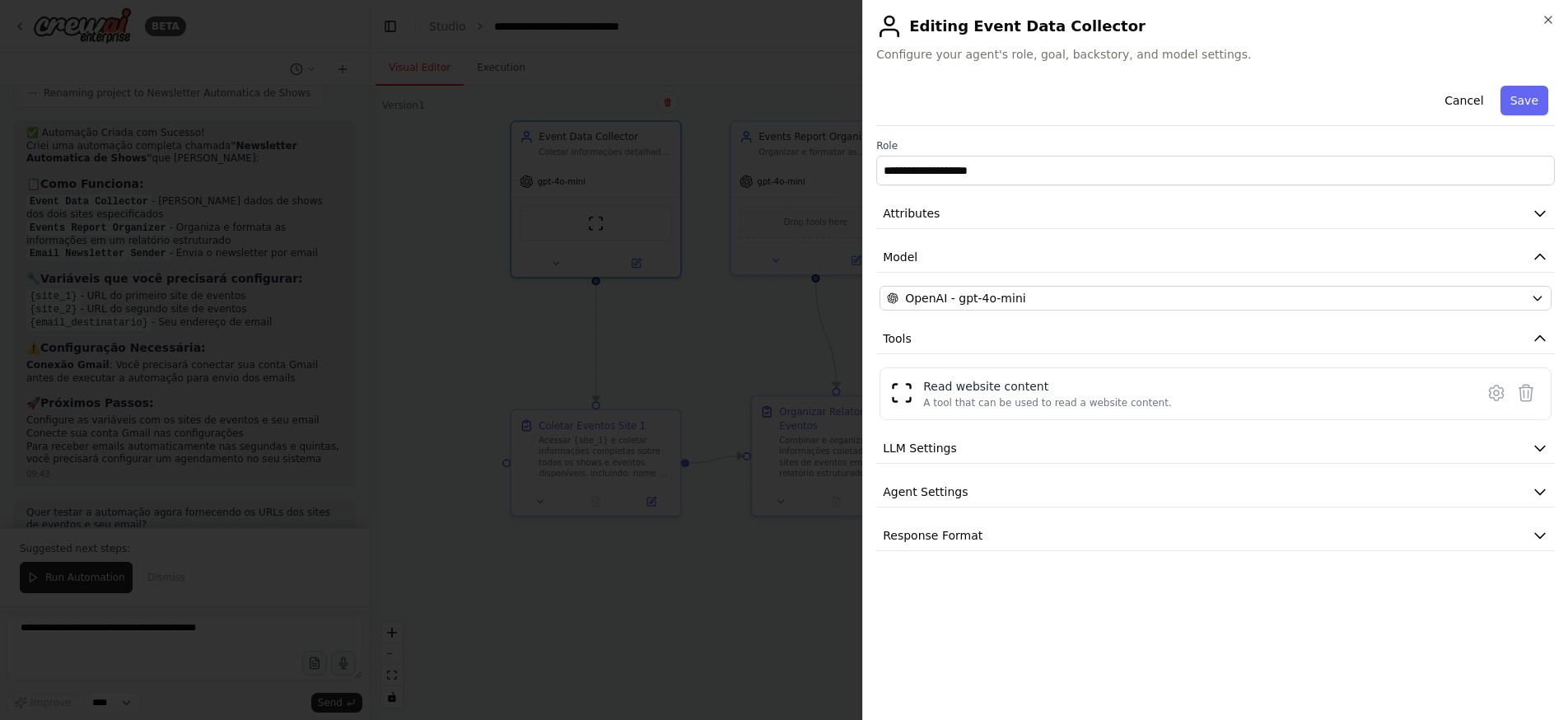
click at [784, 534] on div at bounding box center [784, 360] width 1568 height 720
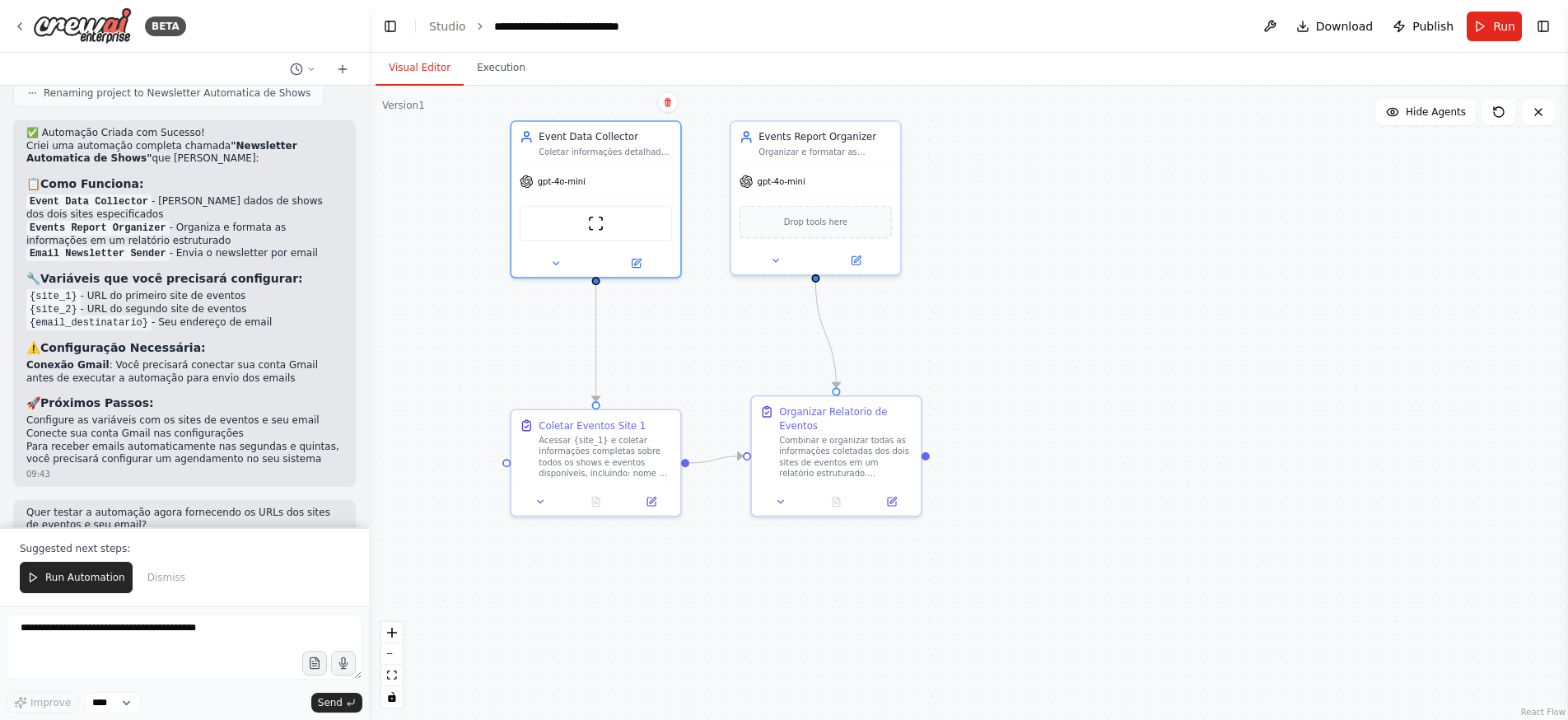
click at [438, 374] on div ".deletable-edge-delete-btn { width: 20px; height: 20px; border: 0px solid #ffff…" at bounding box center [968, 403] width 1199 height 634
click at [654, 504] on icon at bounding box center [651, 498] width 11 height 11
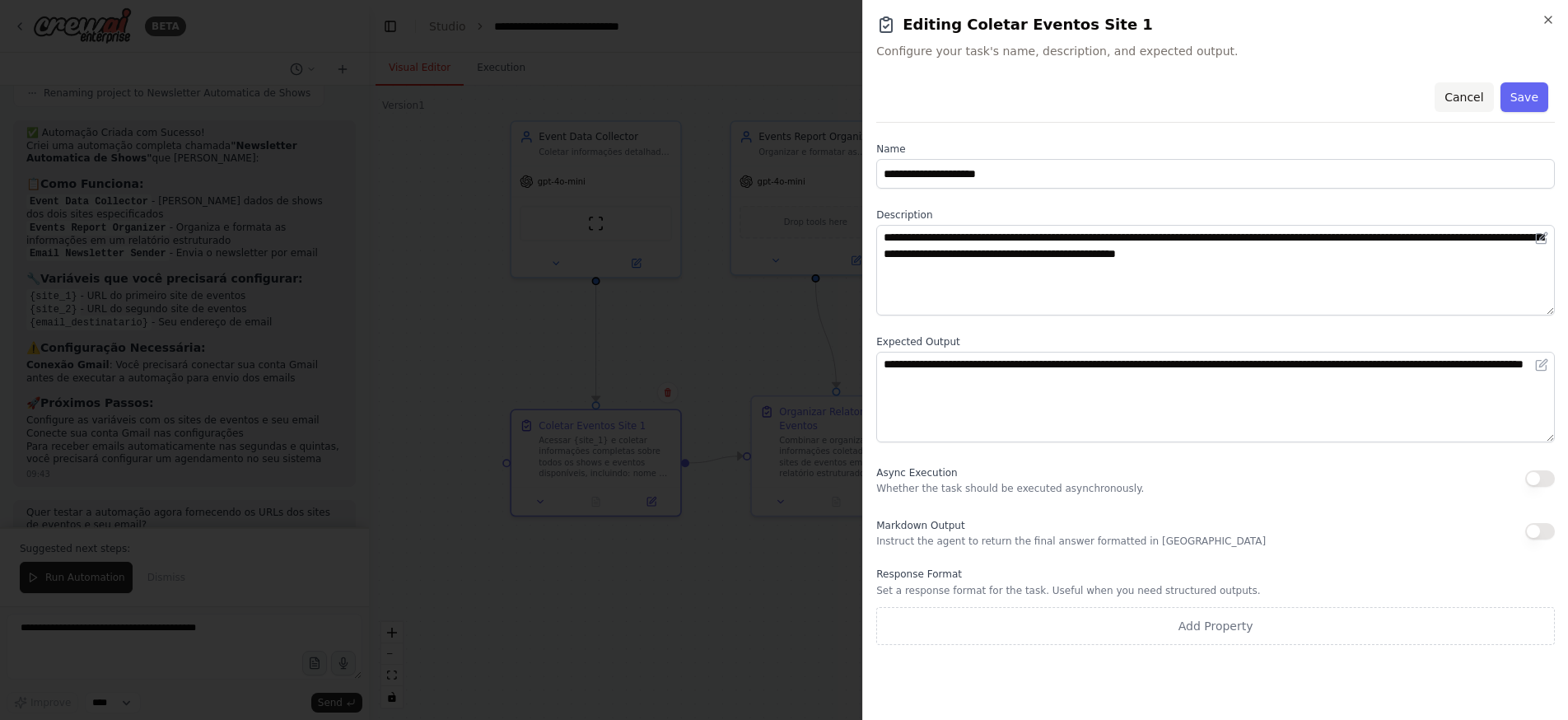
click at [1476, 92] on button "Cancel" at bounding box center [1464, 97] width 58 height 30
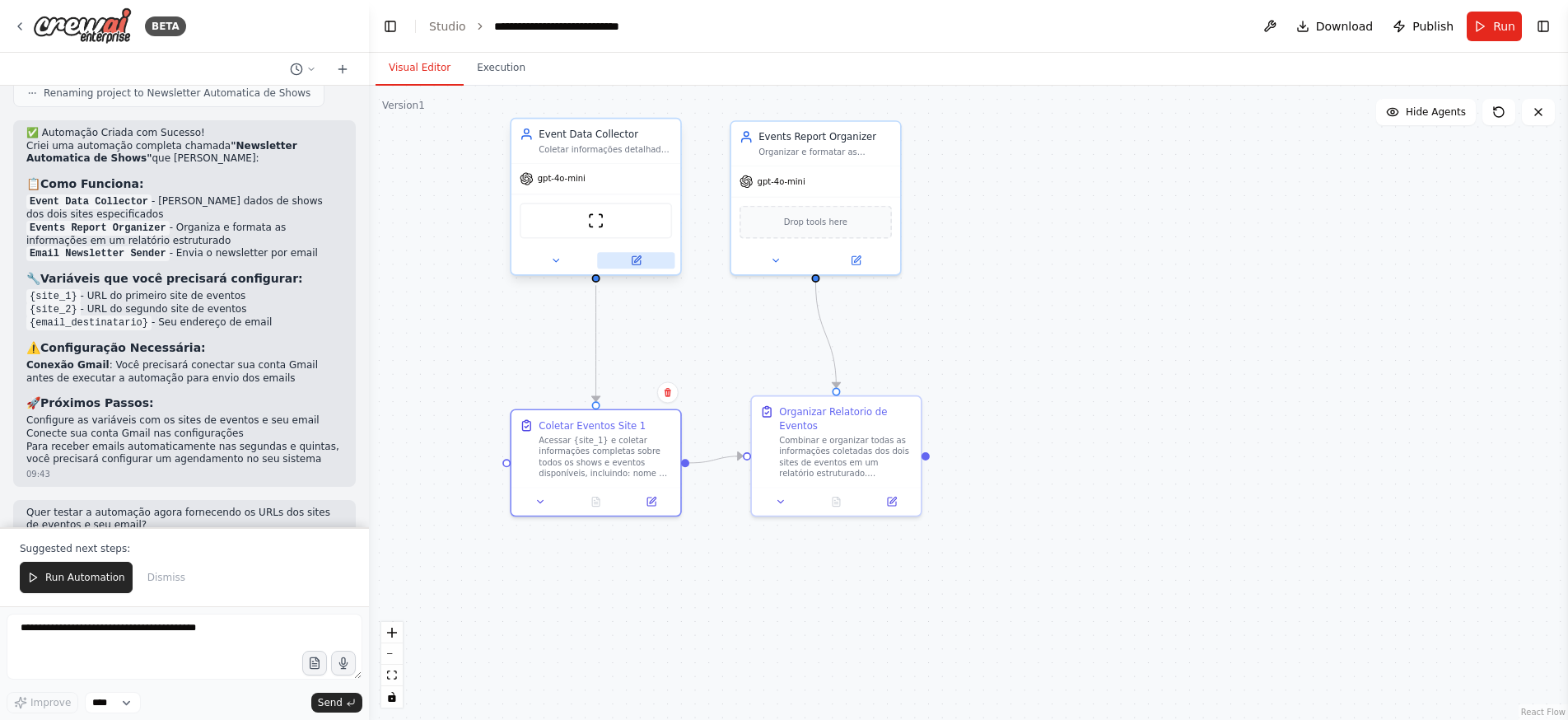
click at [640, 261] on icon at bounding box center [635, 260] width 8 height 8
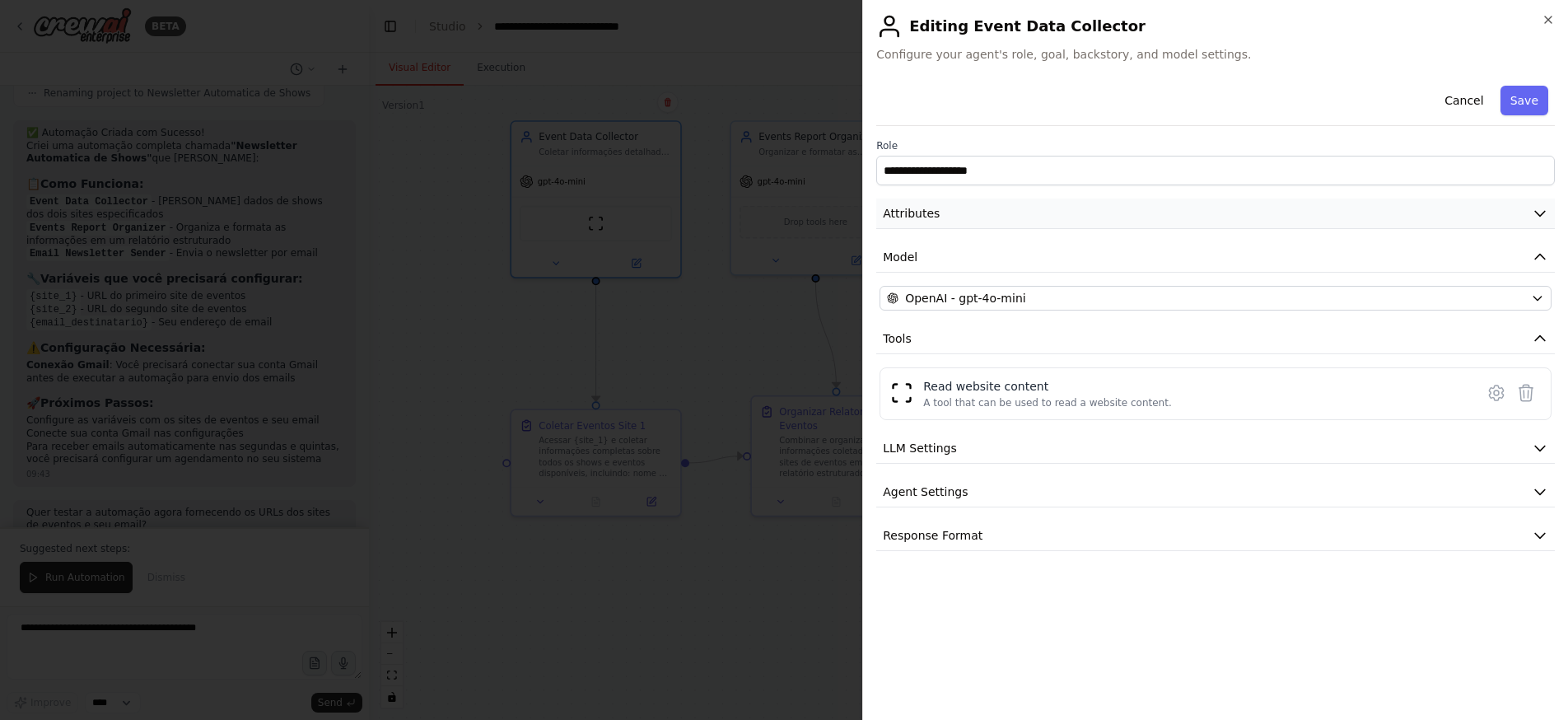
click at [1536, 213] on icon "button" at bounding box center [1539, 215] width 10 height 5
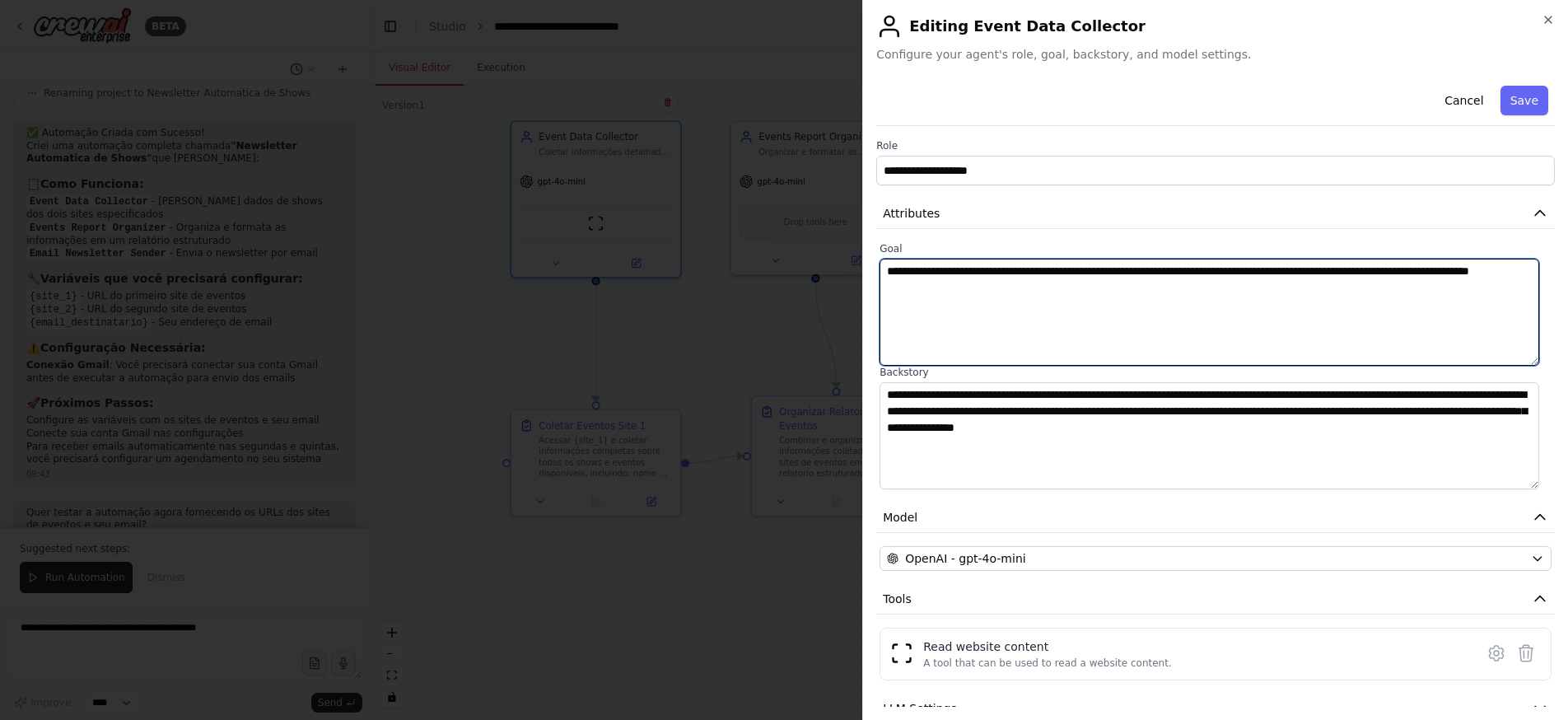
drag, startPoint x: 1291, startPoint y: 270, endPoint x: 1239, endPoint y: 271, distance: 52.0
click at [1239, 271] on textarea "**********" at bounding box center [1208, 312] width 660 height 107
type textarea "**********"
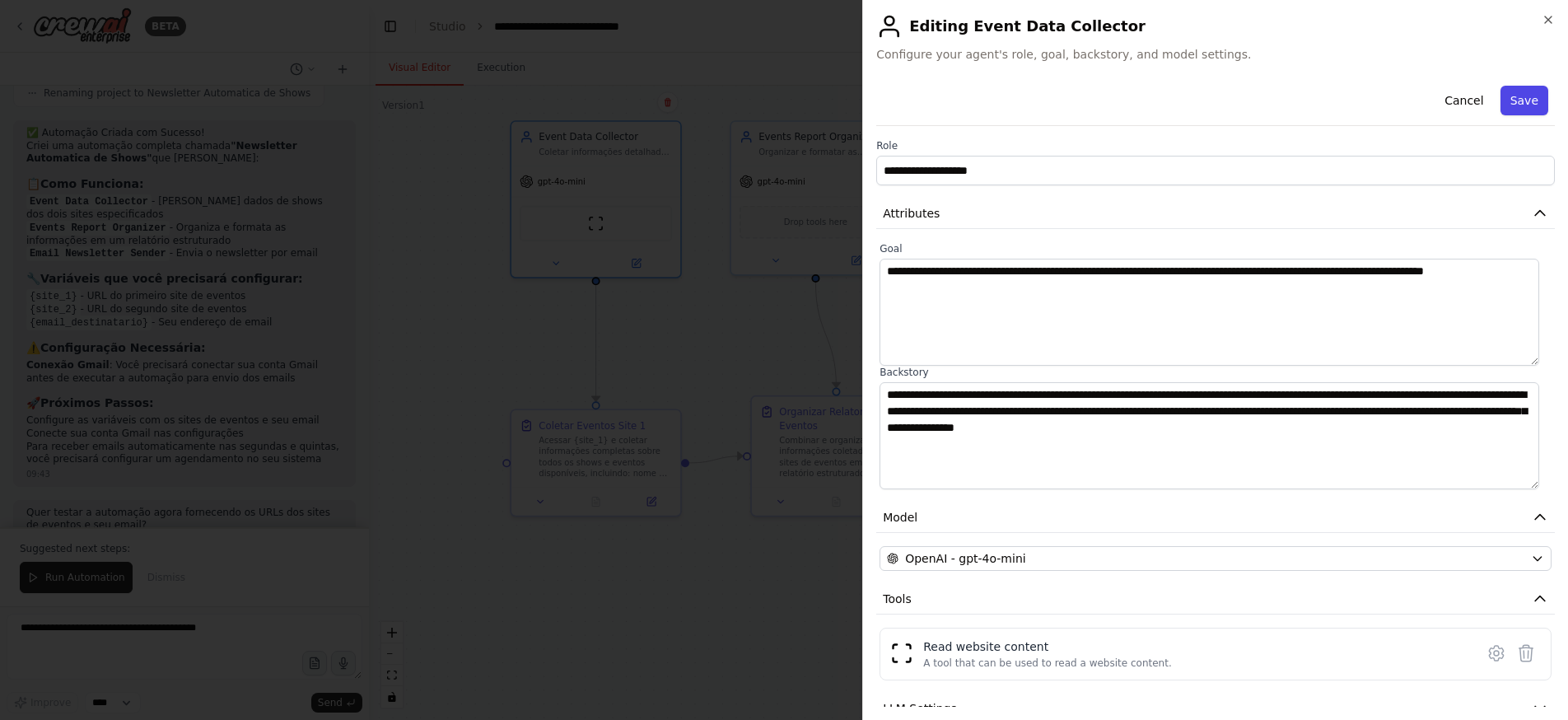
click at [1516, 103] on button "Save" at bounding box center [1524, 101] width 48 height 30
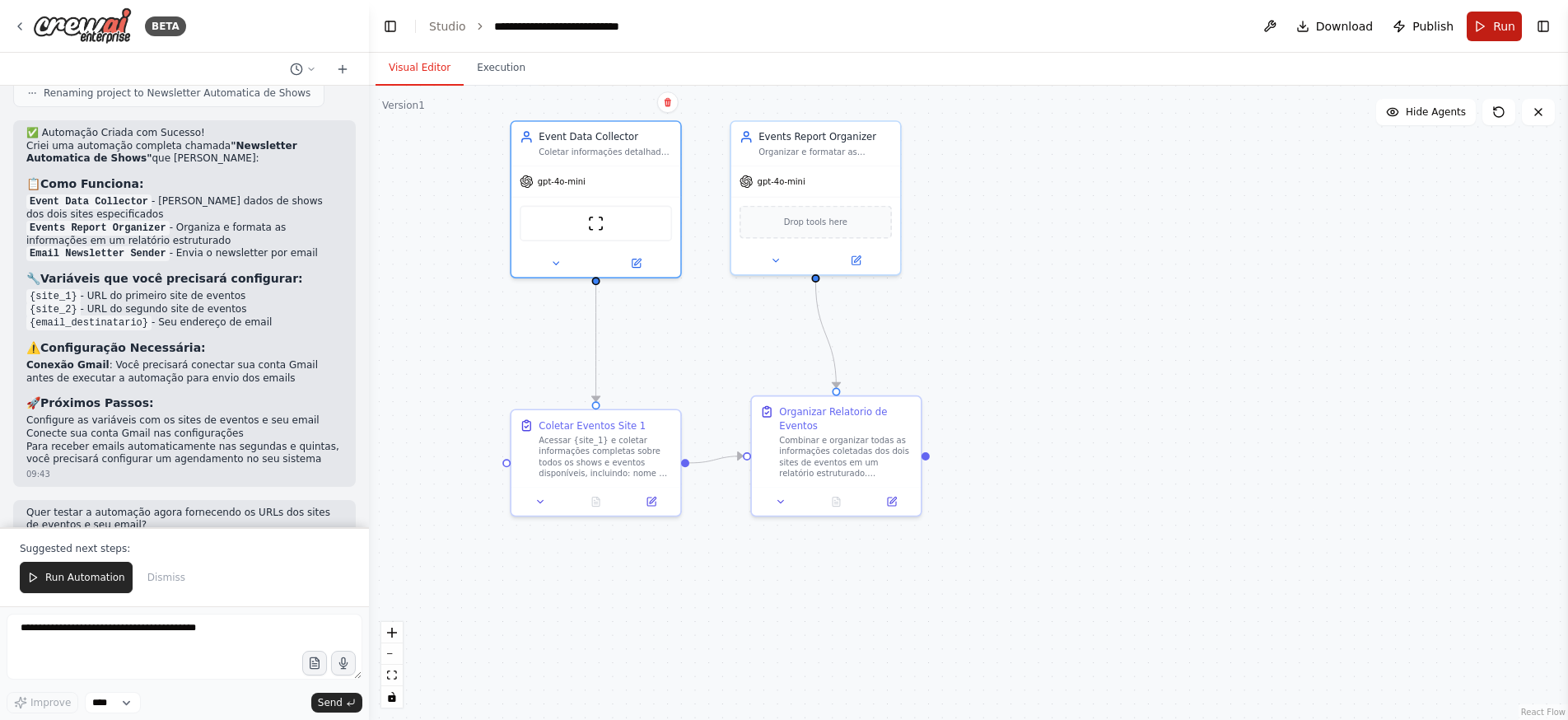
click at [1492, 27] on button "Run" at bounding box center [1494, 27] width 55 height 30
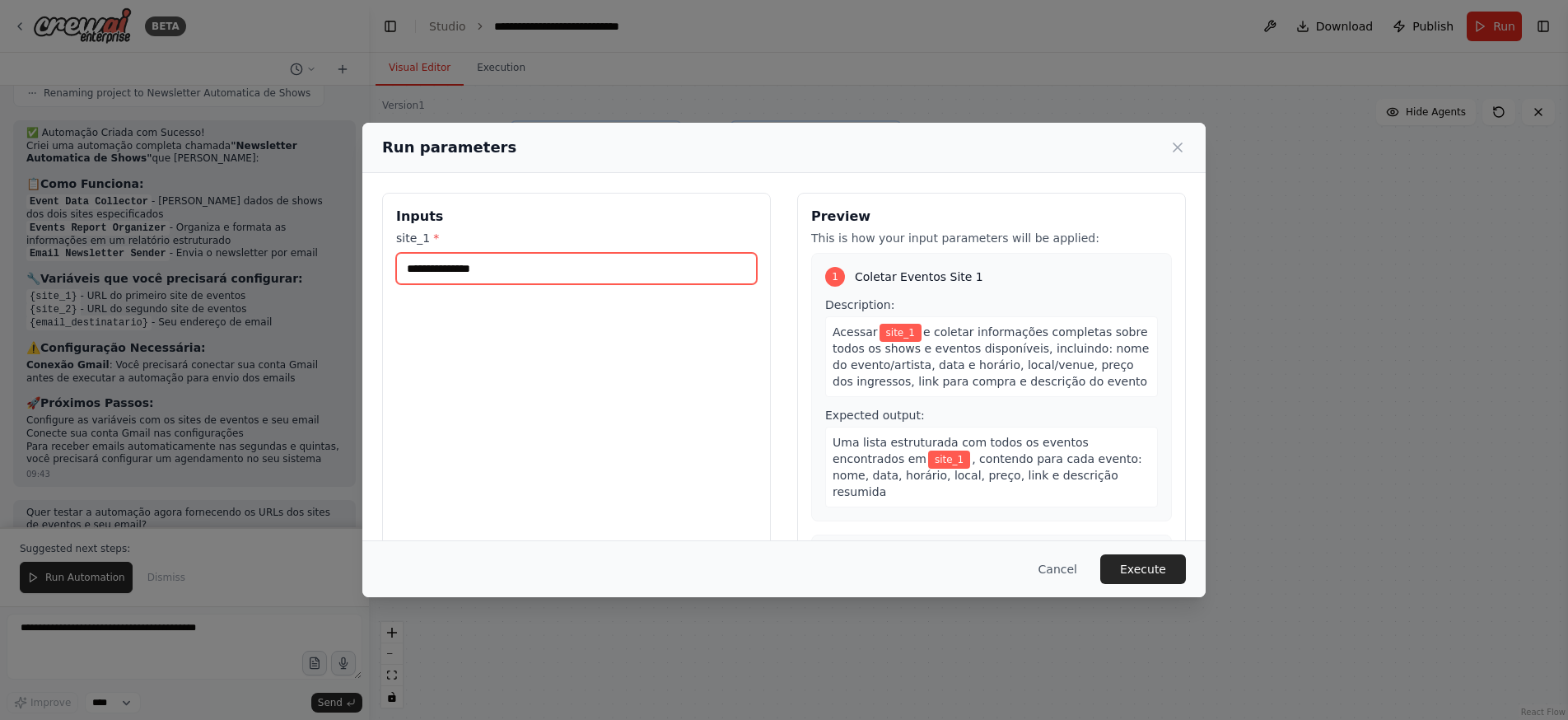
click at [531, 267] on input "site_1 *" at bounding box center [576, 268] width 360 height 31
paste input "**********"
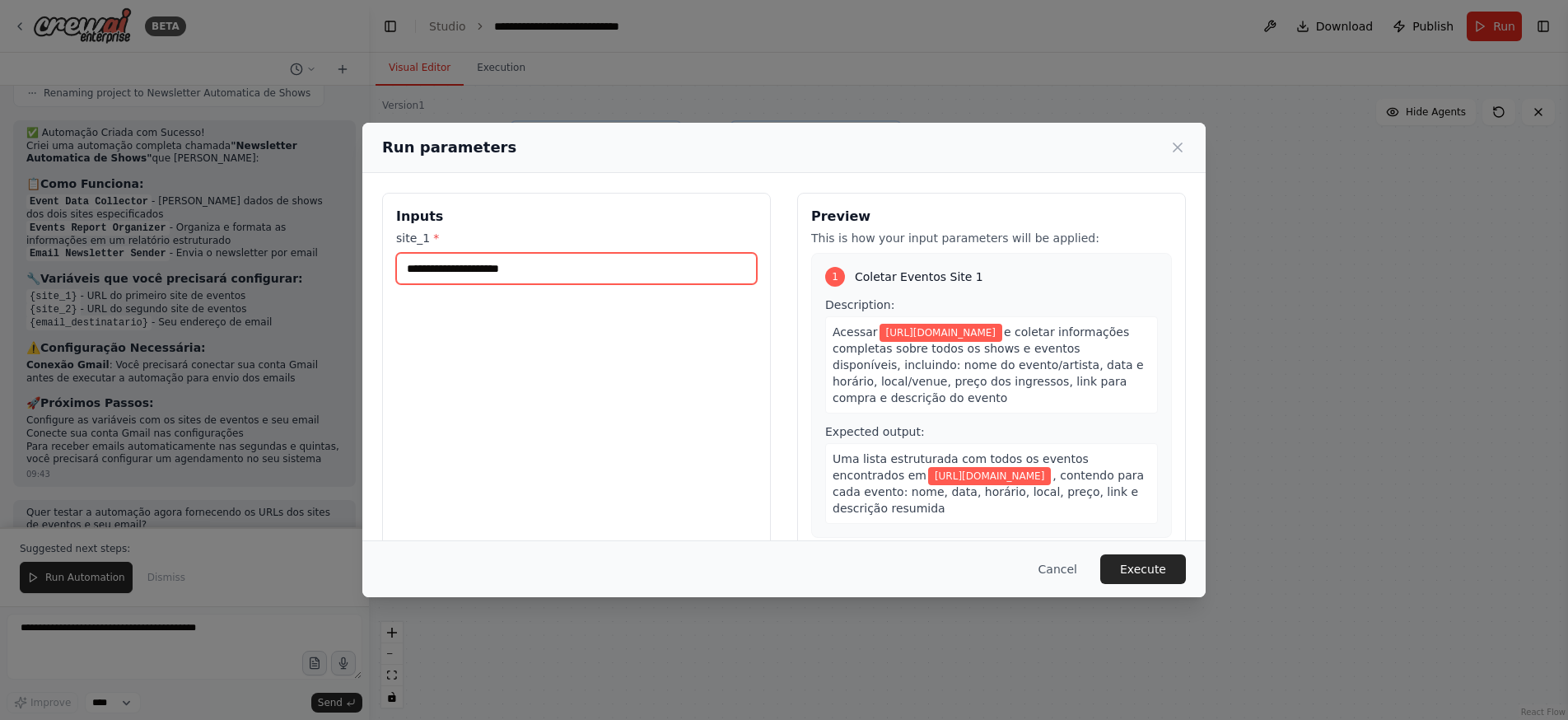
type input "**********"
click at [557, 315] on div "**********" at bounding box center [577, 388] width 389 height 390
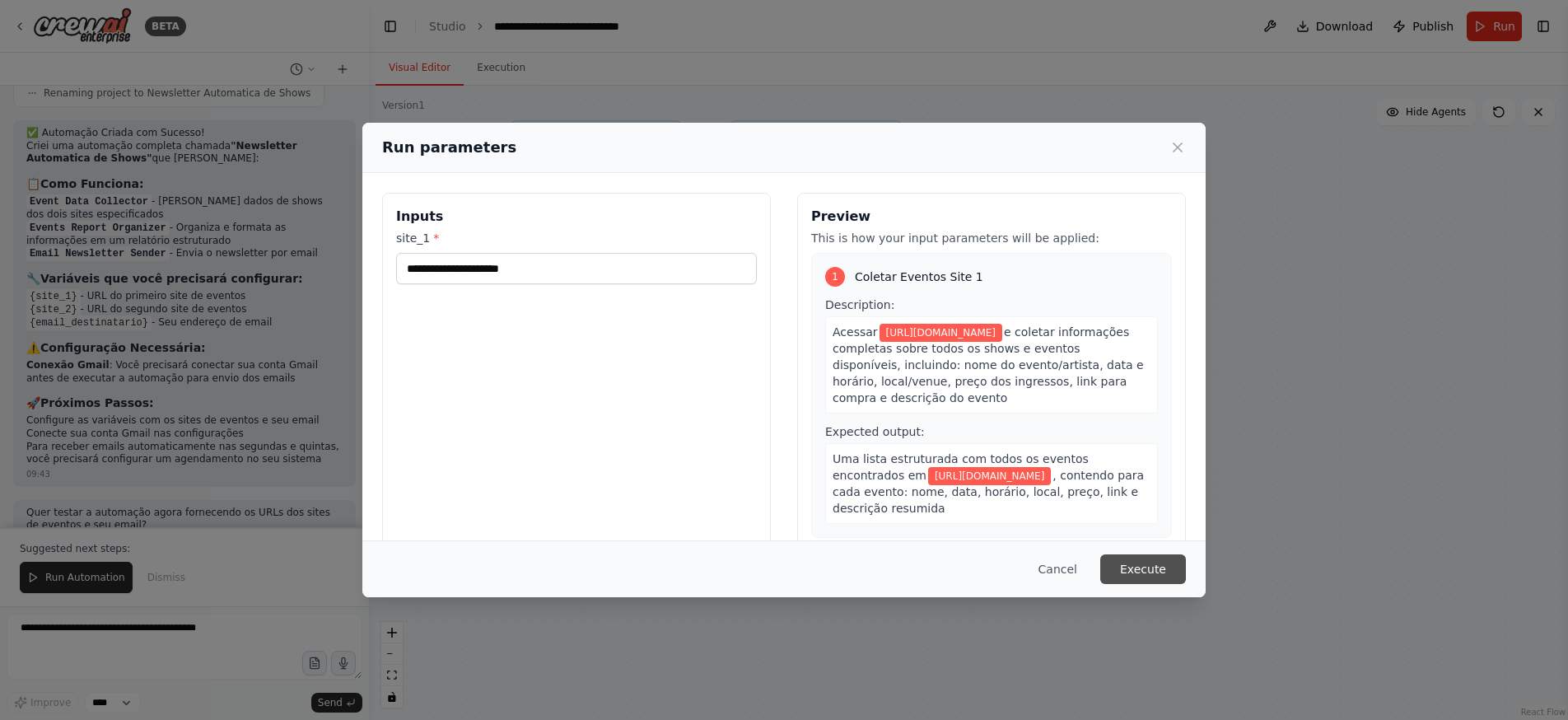
click at [1146, 563] on button "Execute" at bounding box center [1142, 569] width 86 height 30
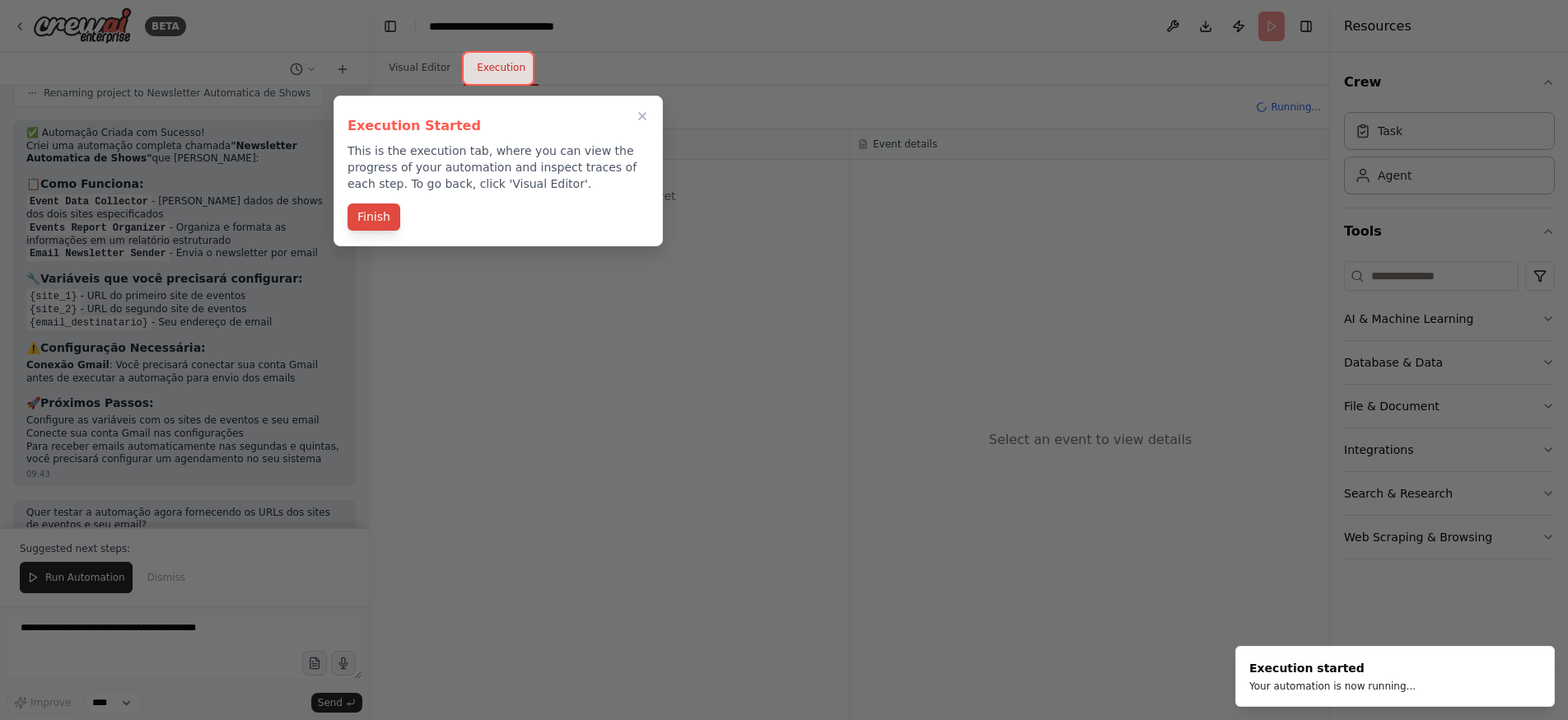
click at [387, 218] on button "Finish" at bounding box center [374, 216] width 53 height 27
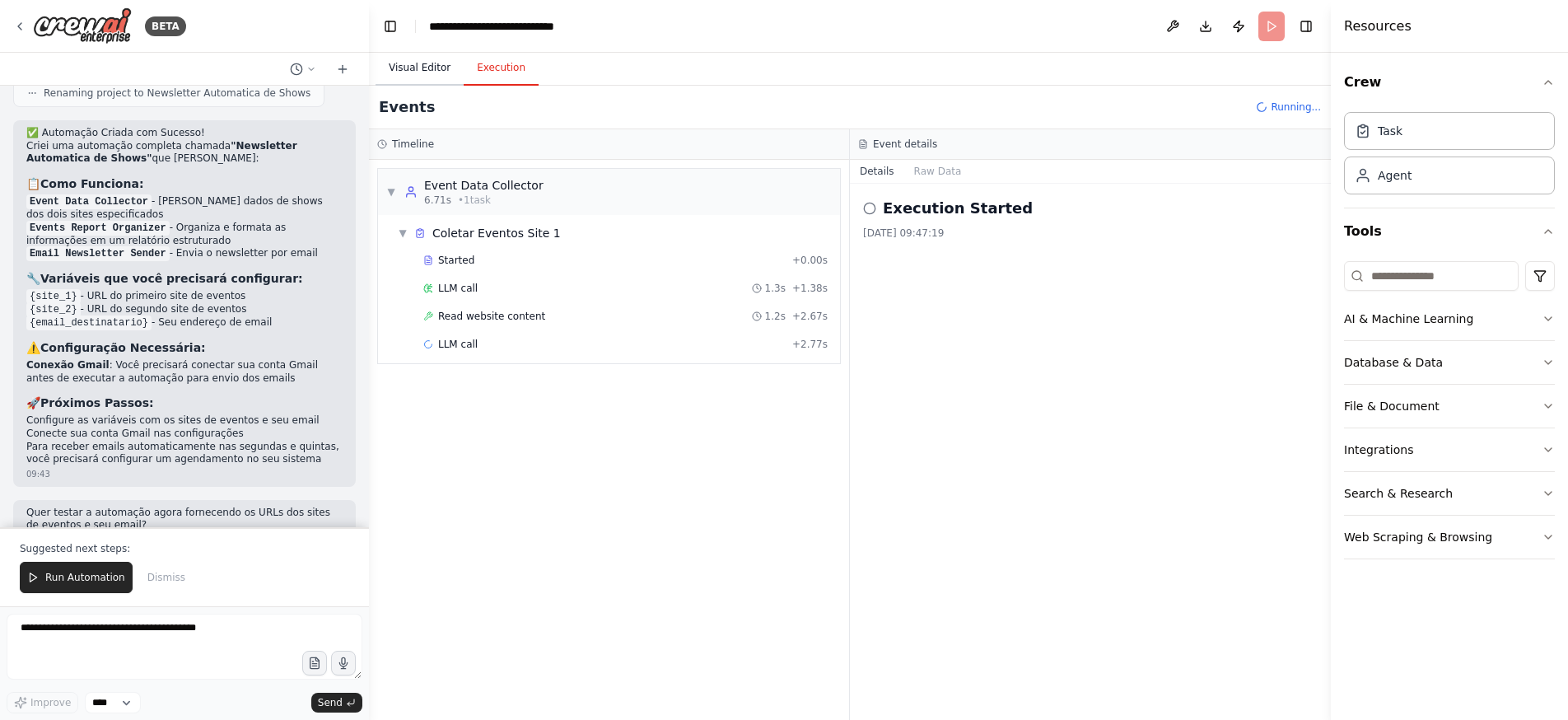
click at [425, 70] on button "Visual Editor" at bounding box center [420, 68] width 88 height 34
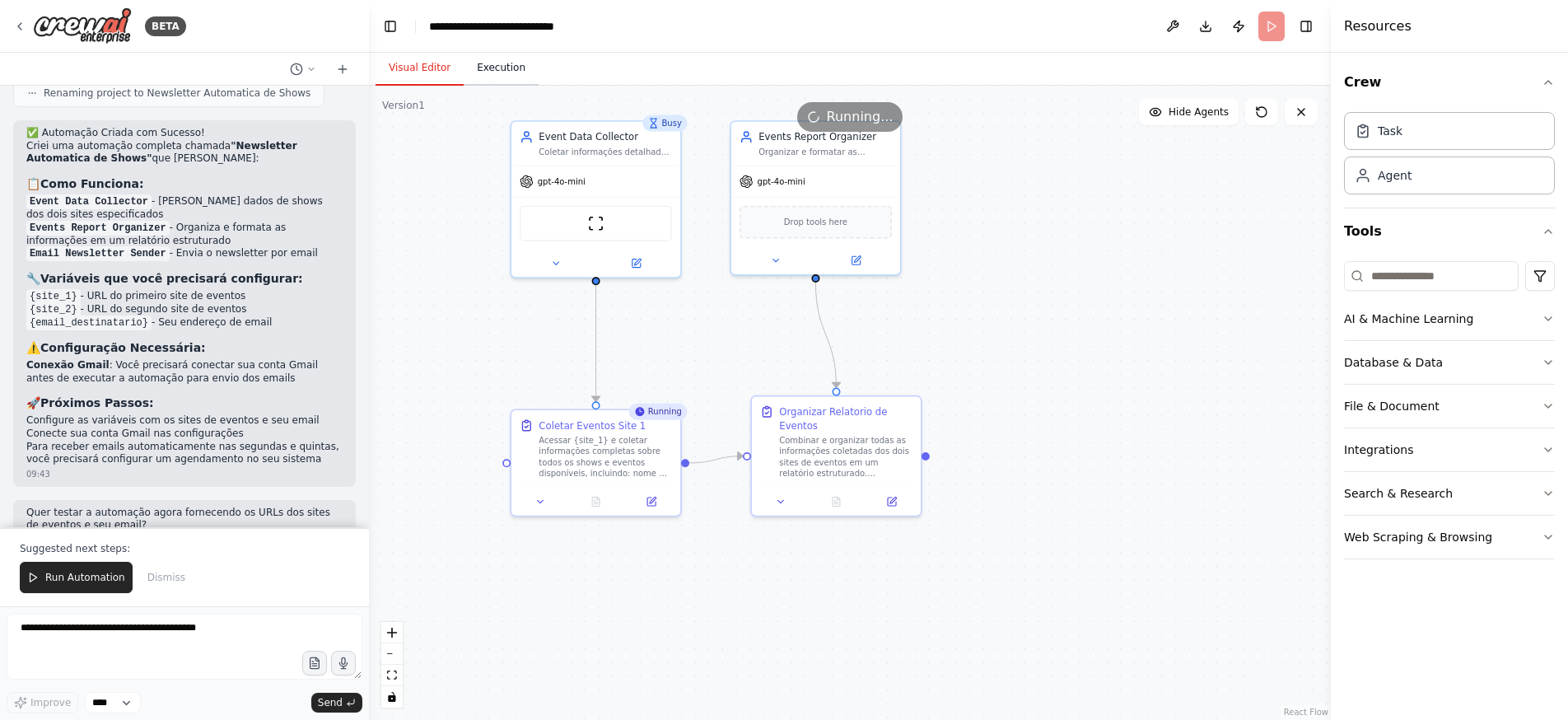
click at [492, 67] on button "Execution" at bounding box center [501, 68] width 75 height 34
click at [404, 67] on button "Visual Editor" at bounding box center [420, 68] width 88 height 34
drag, startPoint x: 836, startPoint y: 455, endPoint x: 825, endPoint y: 459, distance: 11.7
click at [825, 459] on div "Combinar e organizar todas as informações coletadas dos dois sites de eventos e…" at bounding box center [838, 453] width 133 height 43
click at [603, 498] on button at bounding box center [595, 499] width 58 height 17
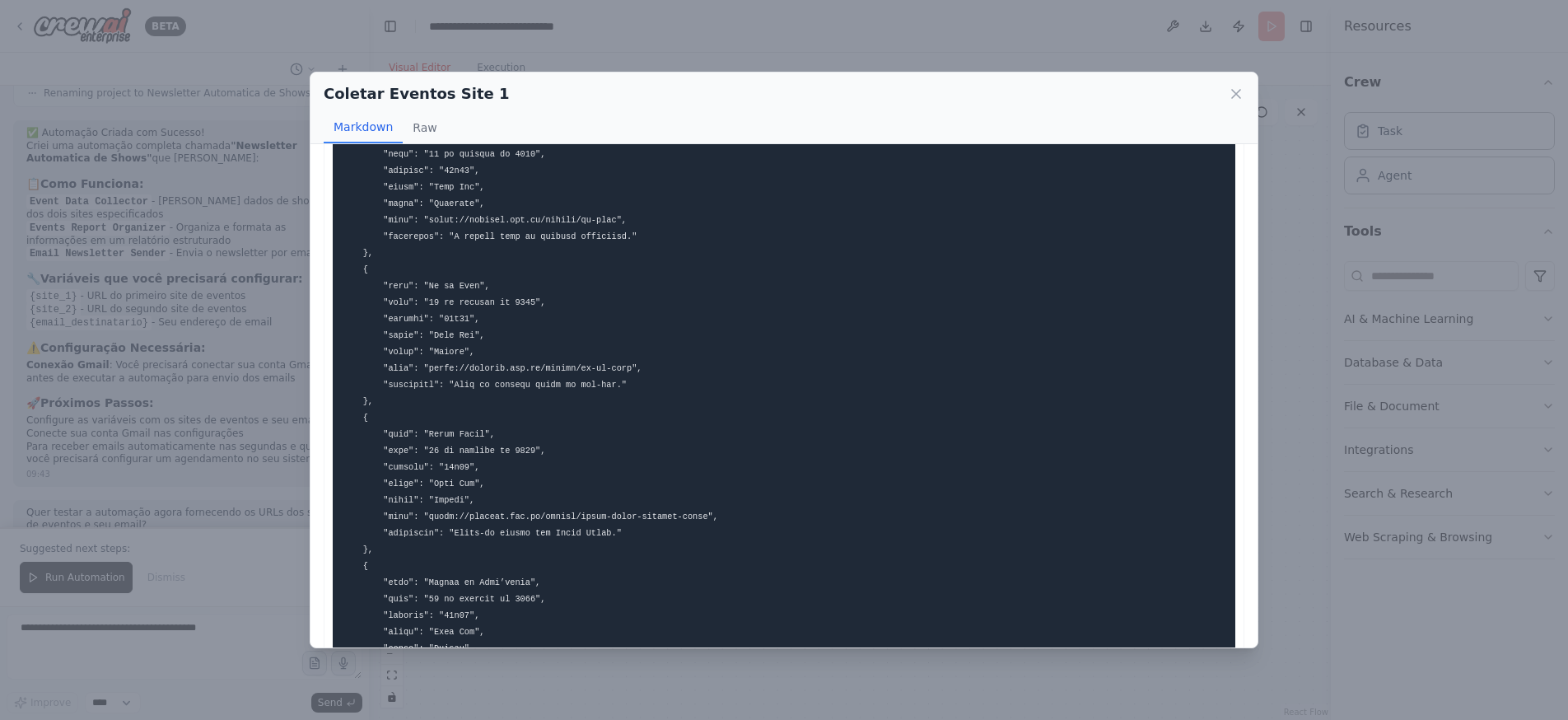
scroll to position [0, 0]
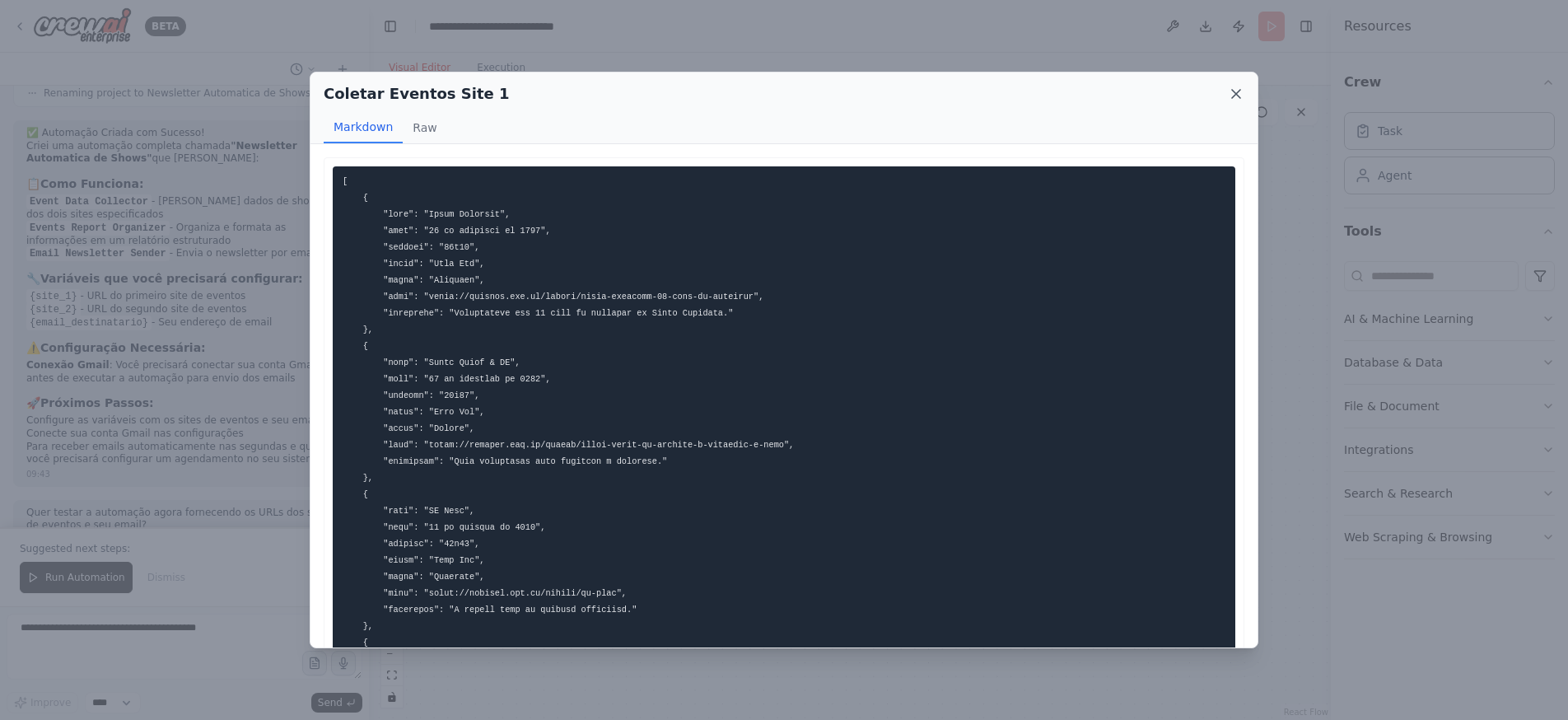
click at [1237, 94] on icon at bounding box center [1235, 94] width 8 height 8
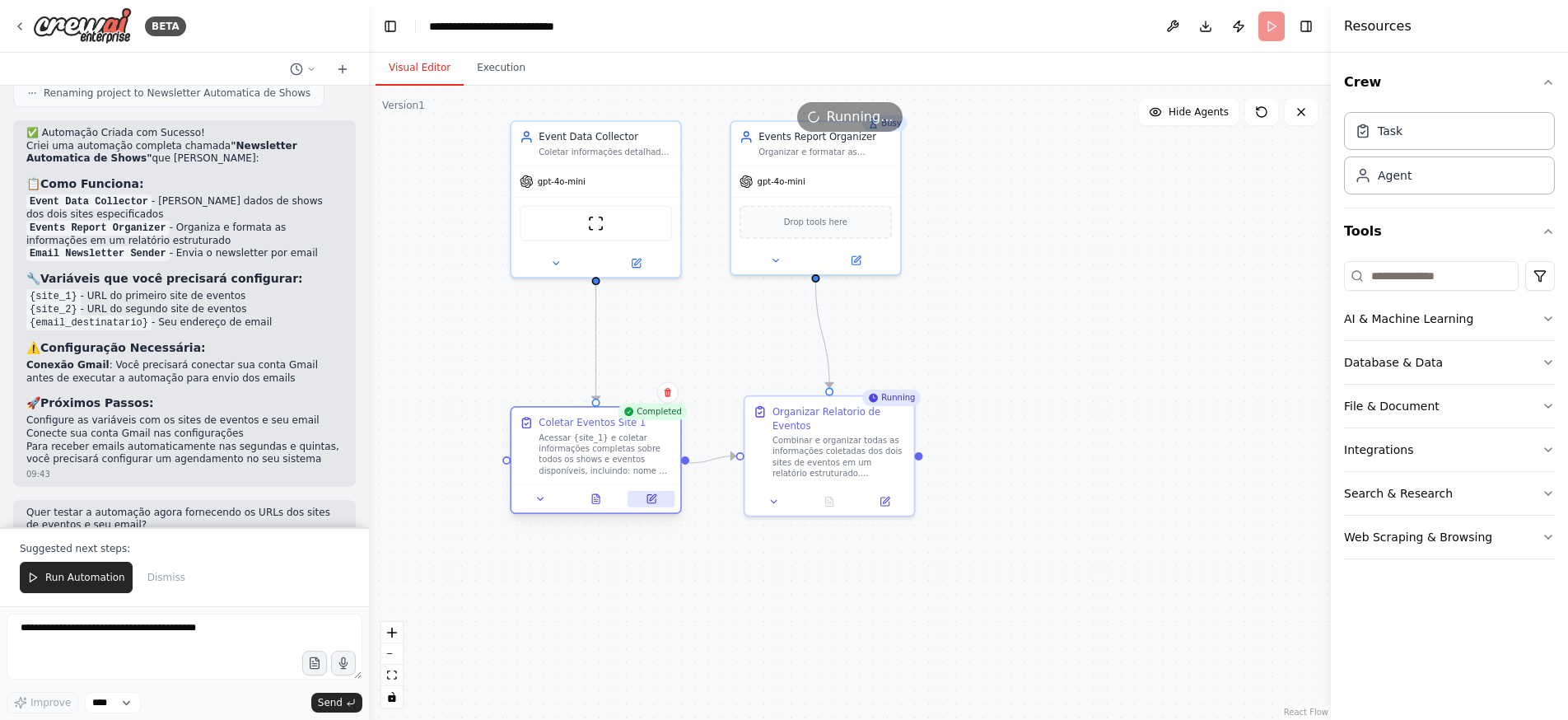
click at [653, 504] on icon at bounding box center [651, 498] width 8 height 8
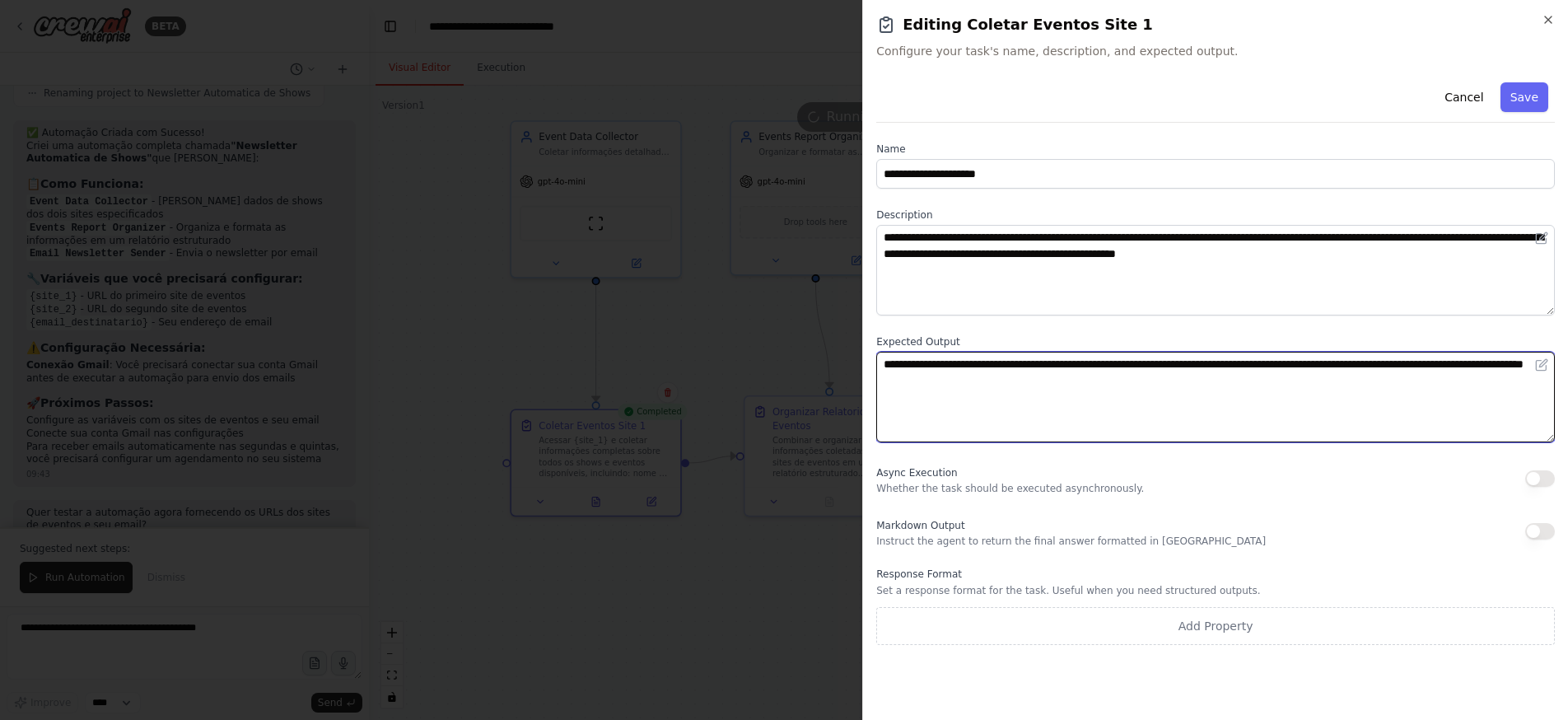
click at [918, 385] on textarea "**********" at bounding box center [1216, 397] width 678 height 91
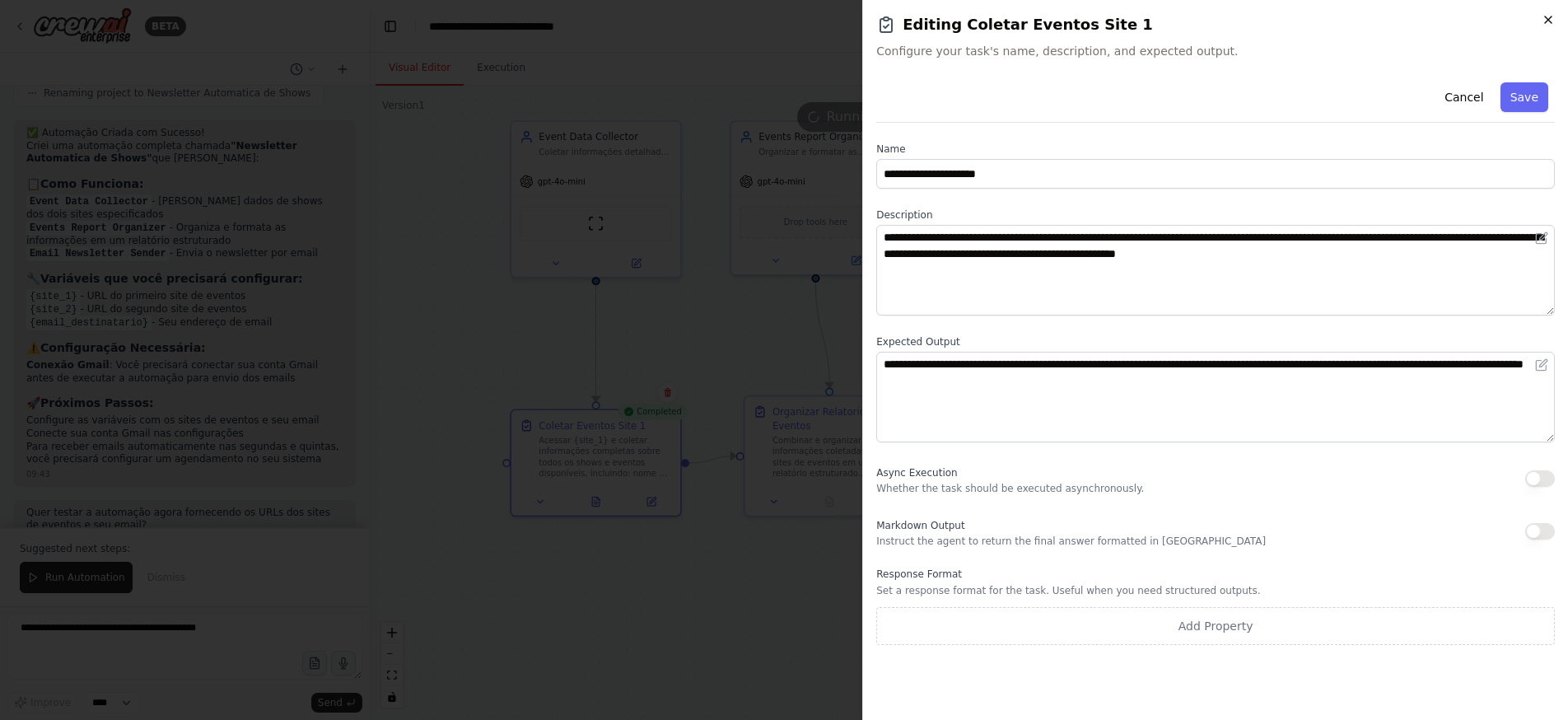
click at [1553, 18] on icon "button" at bounding box center [1548, 19] width 13 height 13
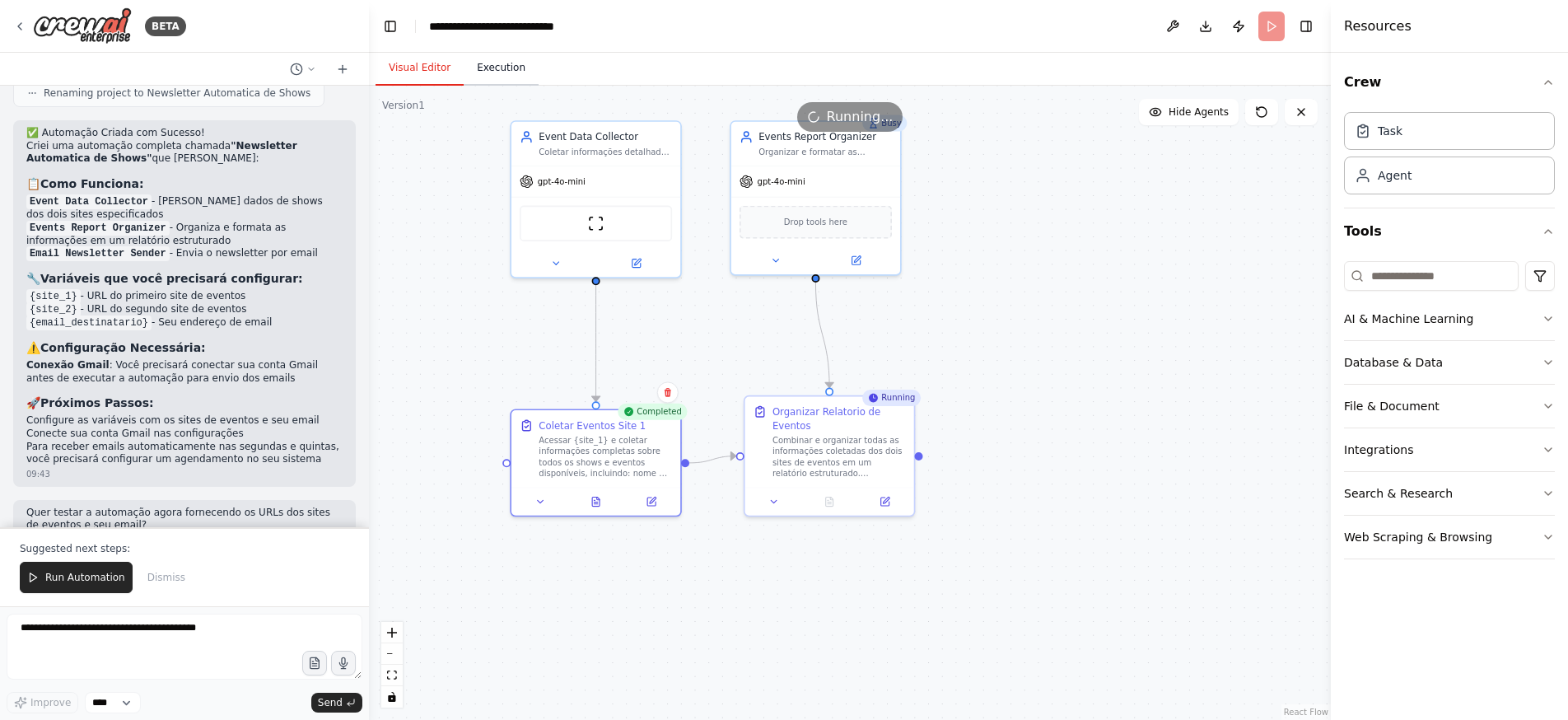
click at [501, 70] on button "Execution" at bounding box center [501, 68] width 75 height 34
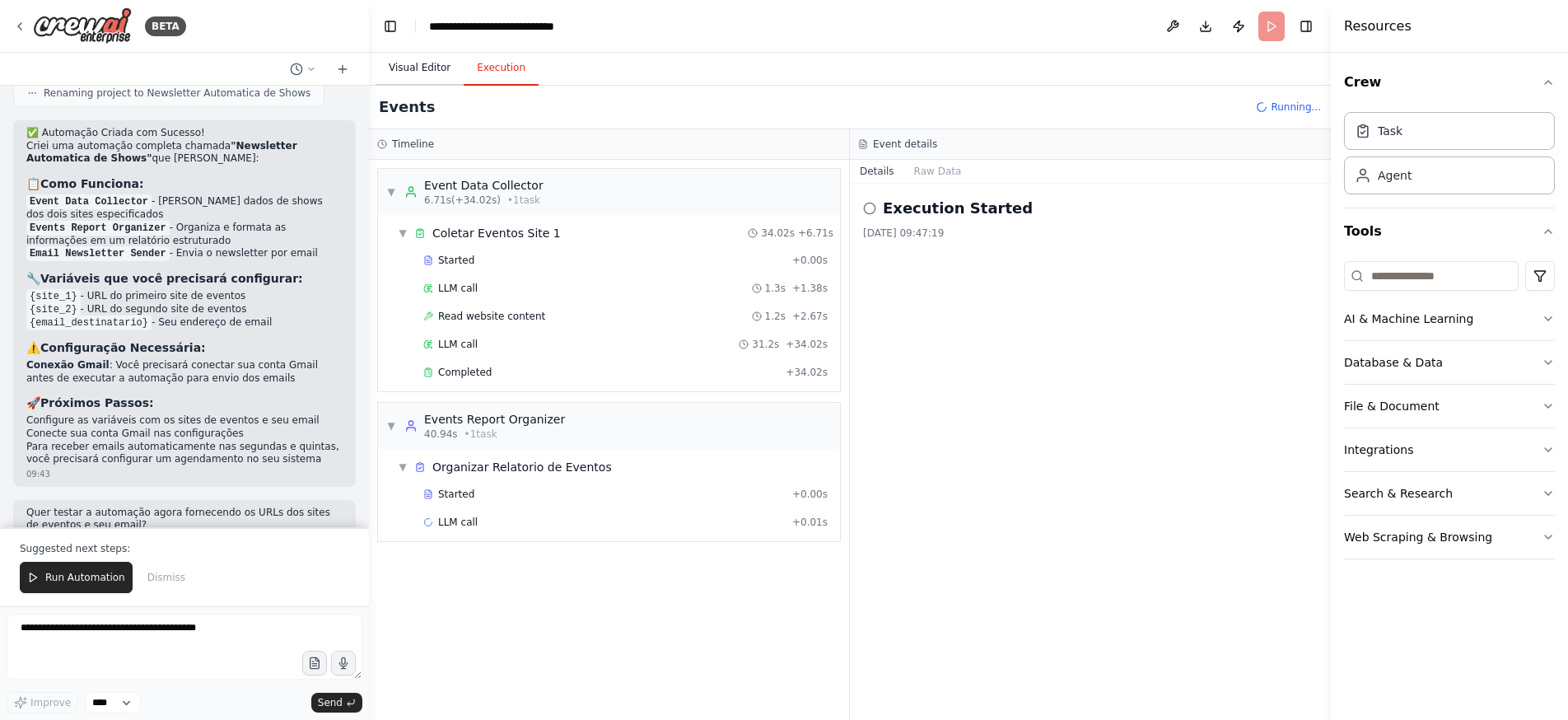
click at [406, 61] on button "Visual Editor" at bounding box center [420, 68] width 88 height 34
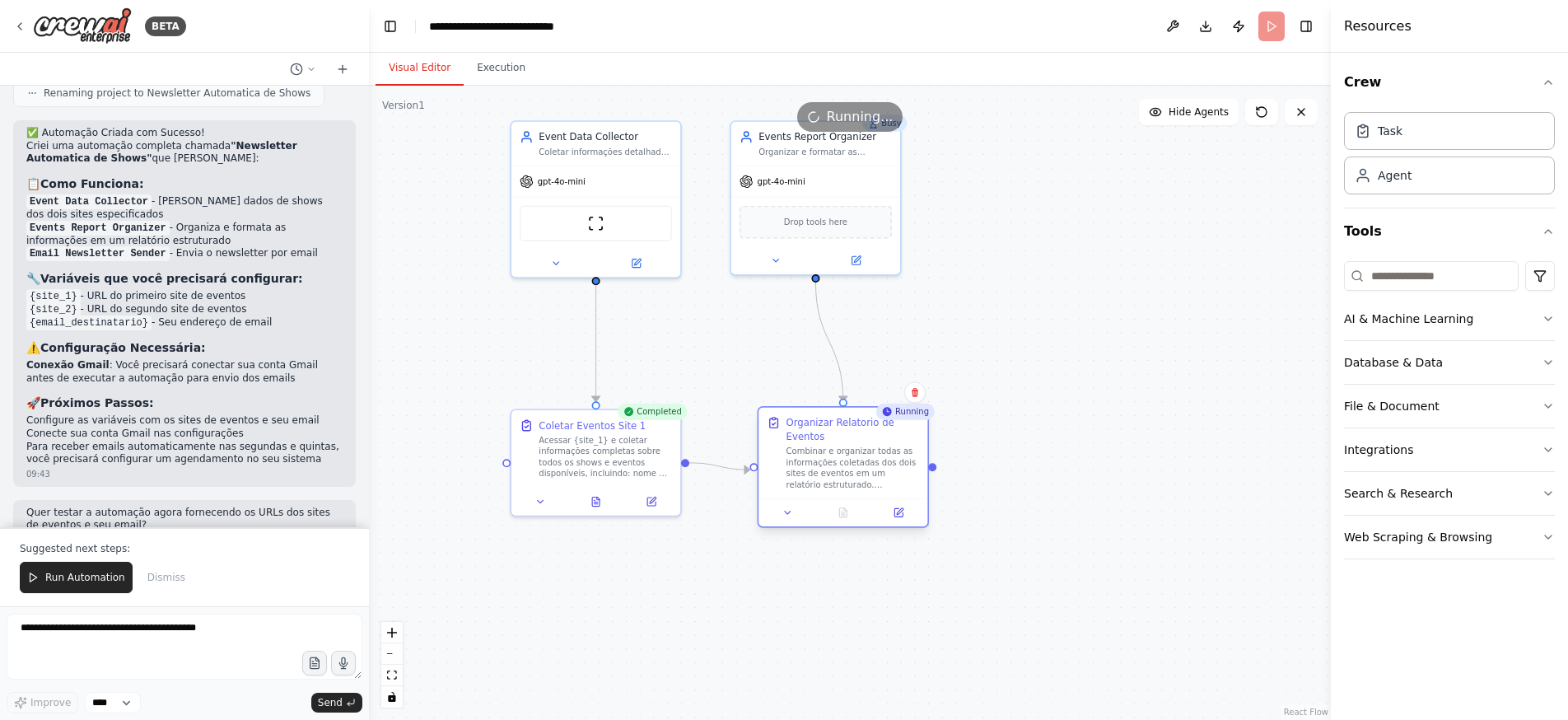
drag, startPoint x: 879, startPoint y: 444, endPoint x: 898, endPoint y: 461, distance: 25.5
click at [898, 461] on div "Combinar e organizar todas as informações coletadas dos dois sites de eventos e…" at bounding box center [852, 466] width 133 height 43
click at [852, 514] on button at bounding box center [844, 512] width 58 height 17
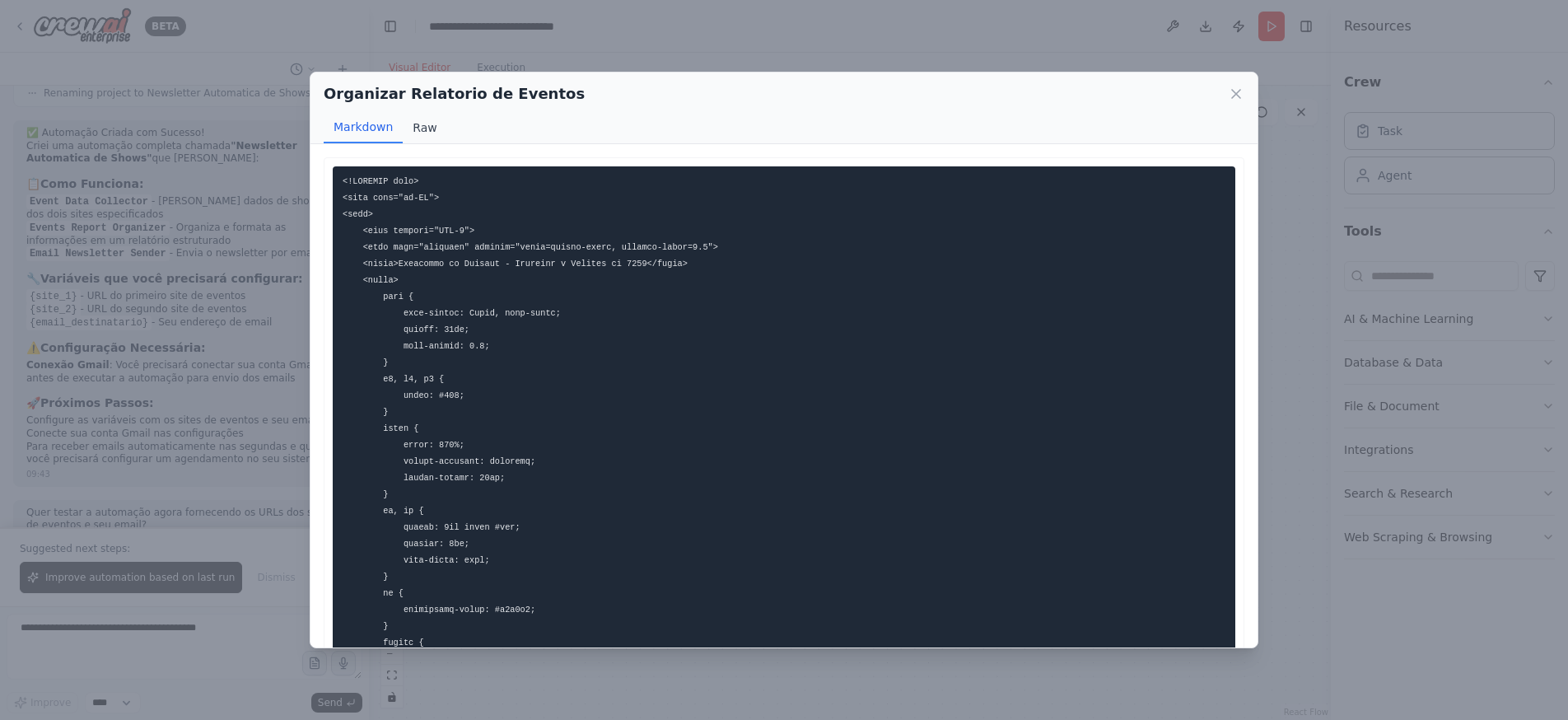
click at [423, 128] on button "Raw" at bounding box center [424, 127] width 43 height 31
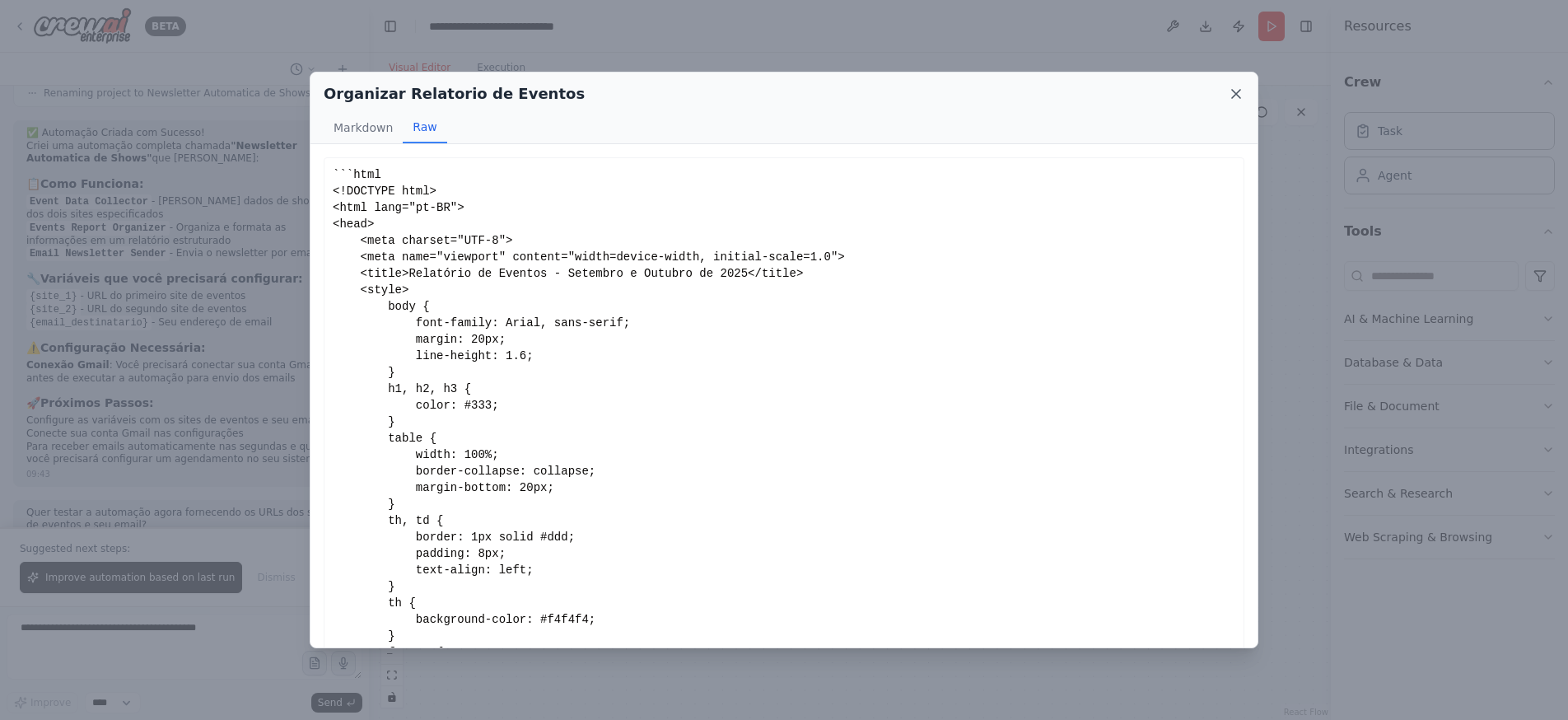
click at [1243, 99] on icon at bounding box center [1236, 94] width 17 height 17
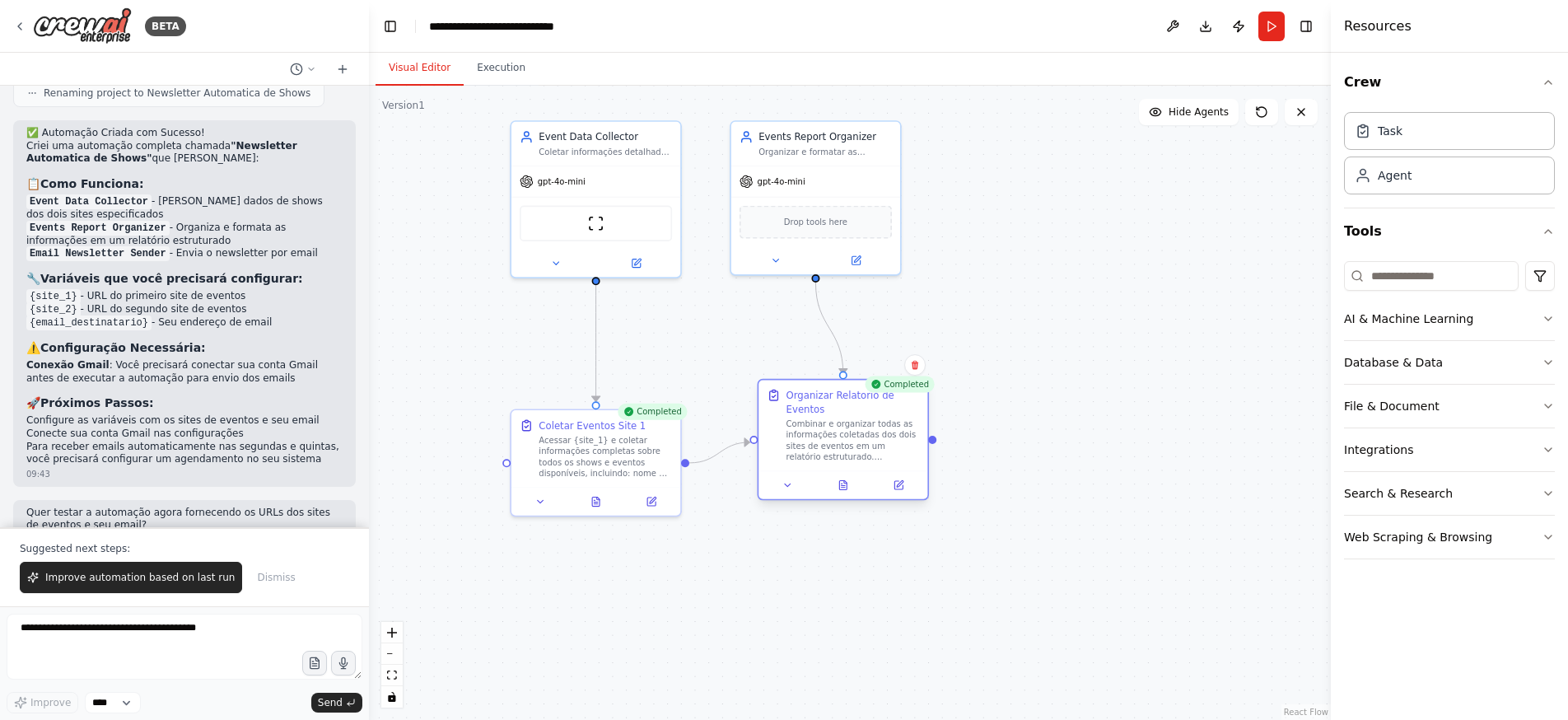
drag, startPoint x: 857, startPoint y: 462, endPoint x: 852, endPoint y: 436, distance: 26.5
click at [852, 436] on div "Combinar e organizar todas as informações coletadas dos dois sites de eventos e…" at bounding box center [852, 440] width 133 height 43
click at [898, 483] on icon at bounding box center [898, 484] width 8 height 8
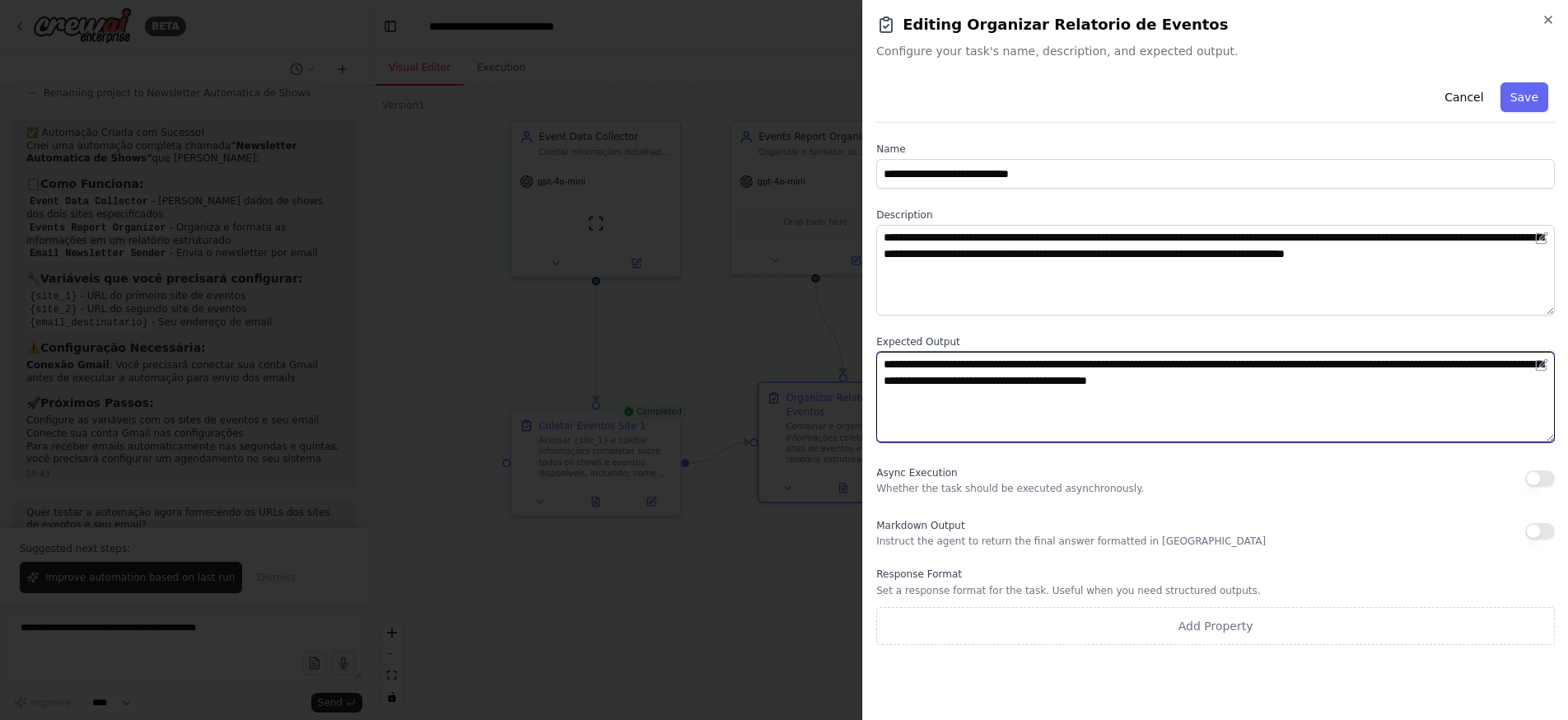
drag, startPoint x: 1012, startPoint y: 365, endPoint x: 1177, endPoint y: 367, distance: 165.0
click at [1177, 367] on textarea "**********" at bounding box center [1216, 397] width 678 height 91
click at [1183, 405] on textarea "**********" at bounding box center [1216, 397] width 678 height 91
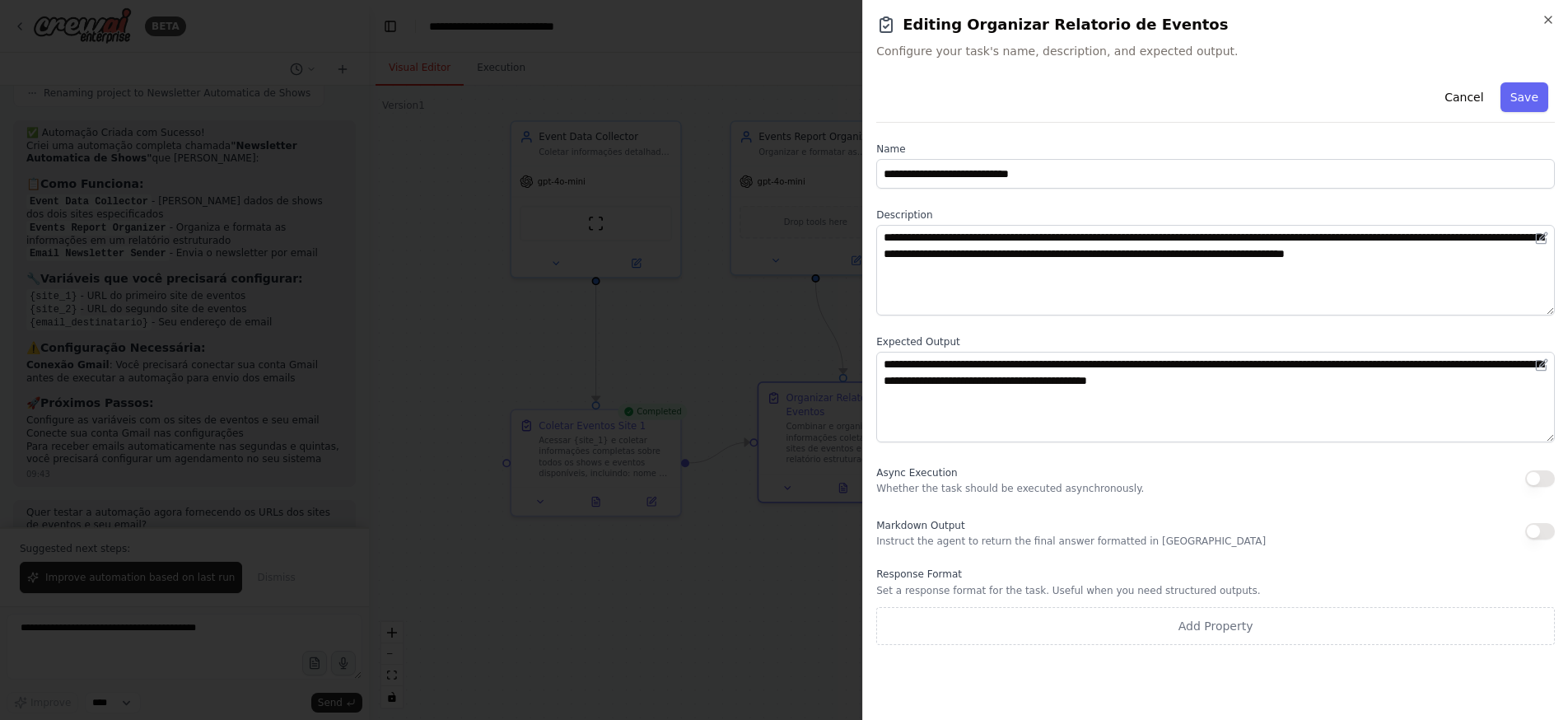
click at [735, 301] on div at bounding box center [784, 360] width 1568 height 720
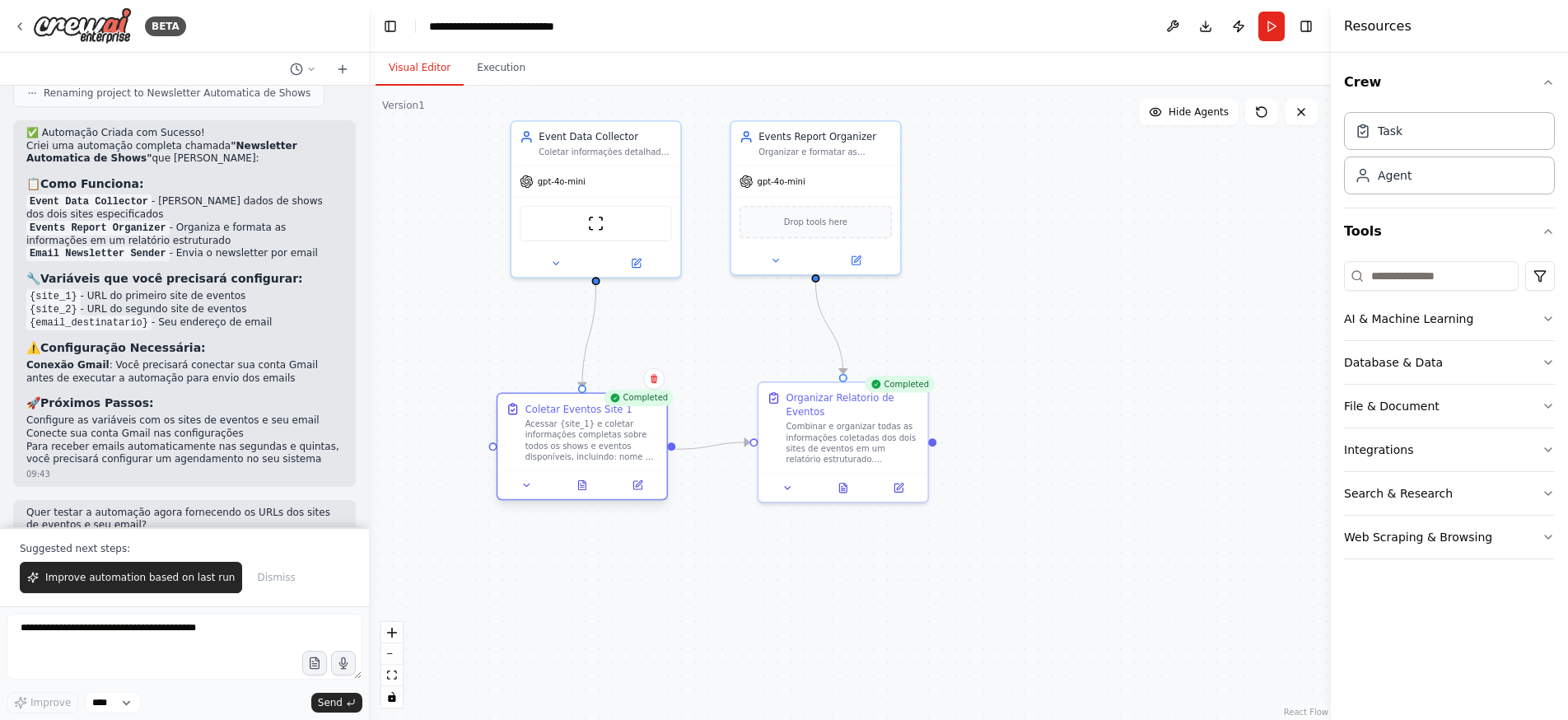
drag, startPoint x: 640, startPoint y: 451, endPoint x: 623, endPoint y: 443, distance: 18.8
click at [623, 443] on div "Acessar {site_1} e coletar informações completas sobre todos os shows e eventos…" at bounding box center [592, 440] width 133 height 43
click at [863, 179] on div "gpt-4o-mini" at bounding box center [815, 178] width 169 height 30
click at [856, 260] on icon at bounding box center [857, 255] width 6 height 6
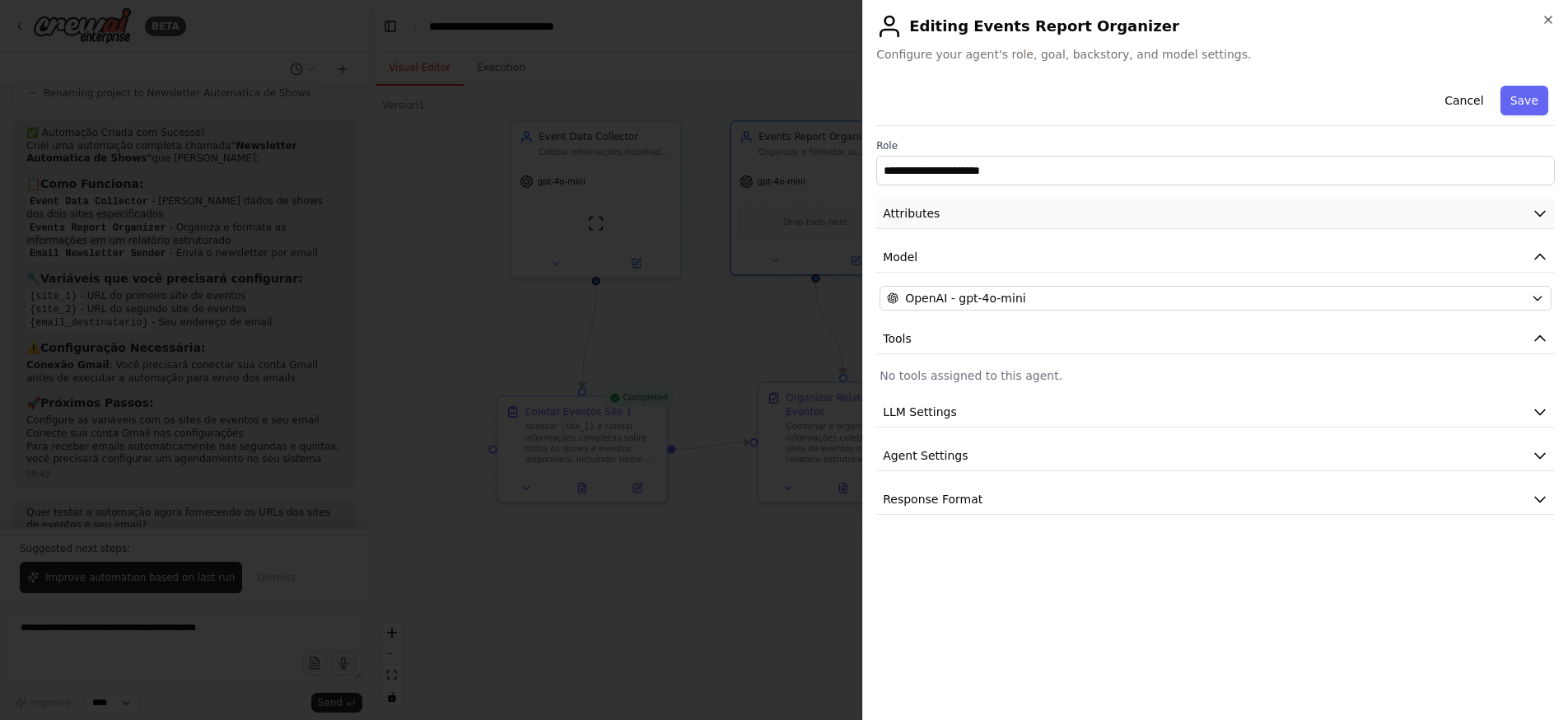
click at [1540, 212] on icon "button" at bounding box center [1540, 213] width 17 height 17
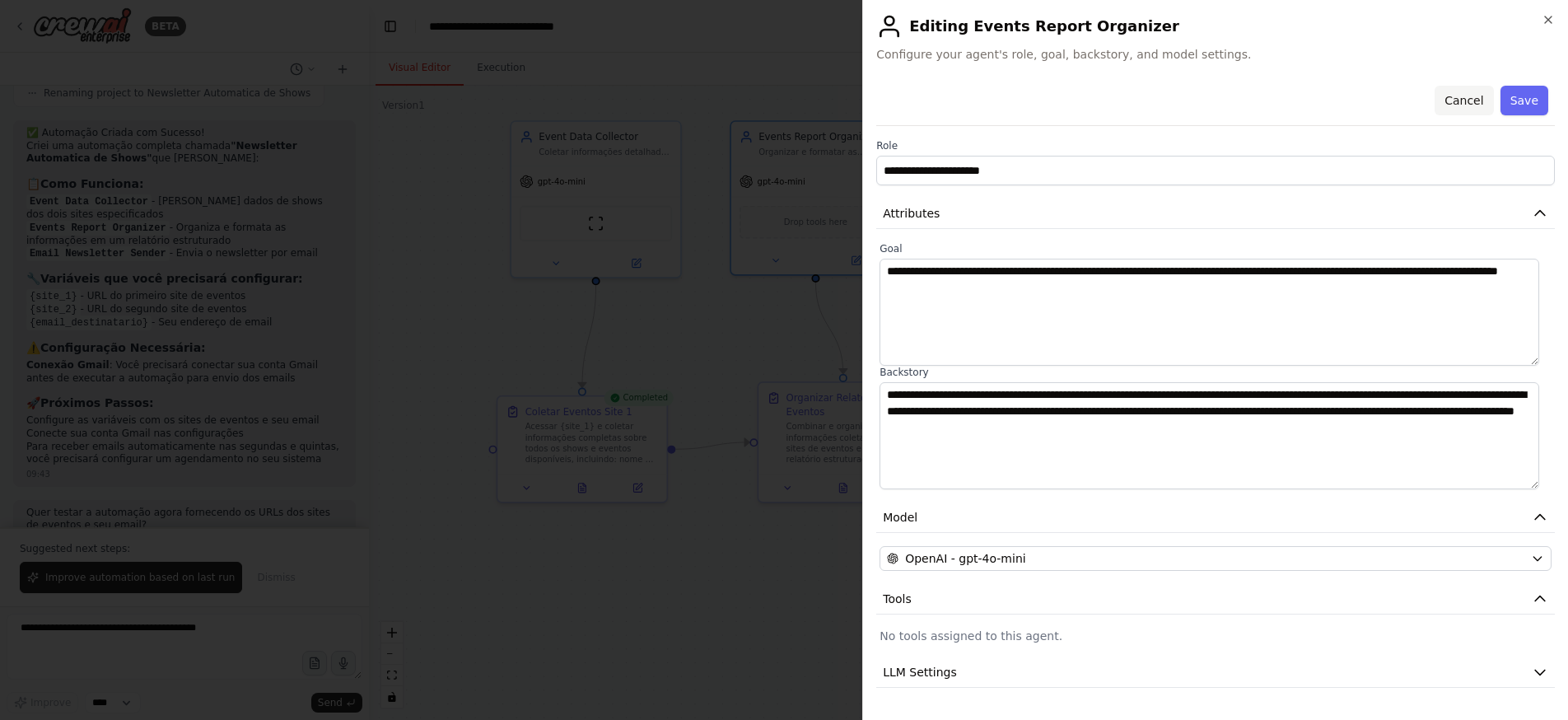
click at [1451, 97] on button "Cancel" at bounding box center [1464, 101] width 58 height 30
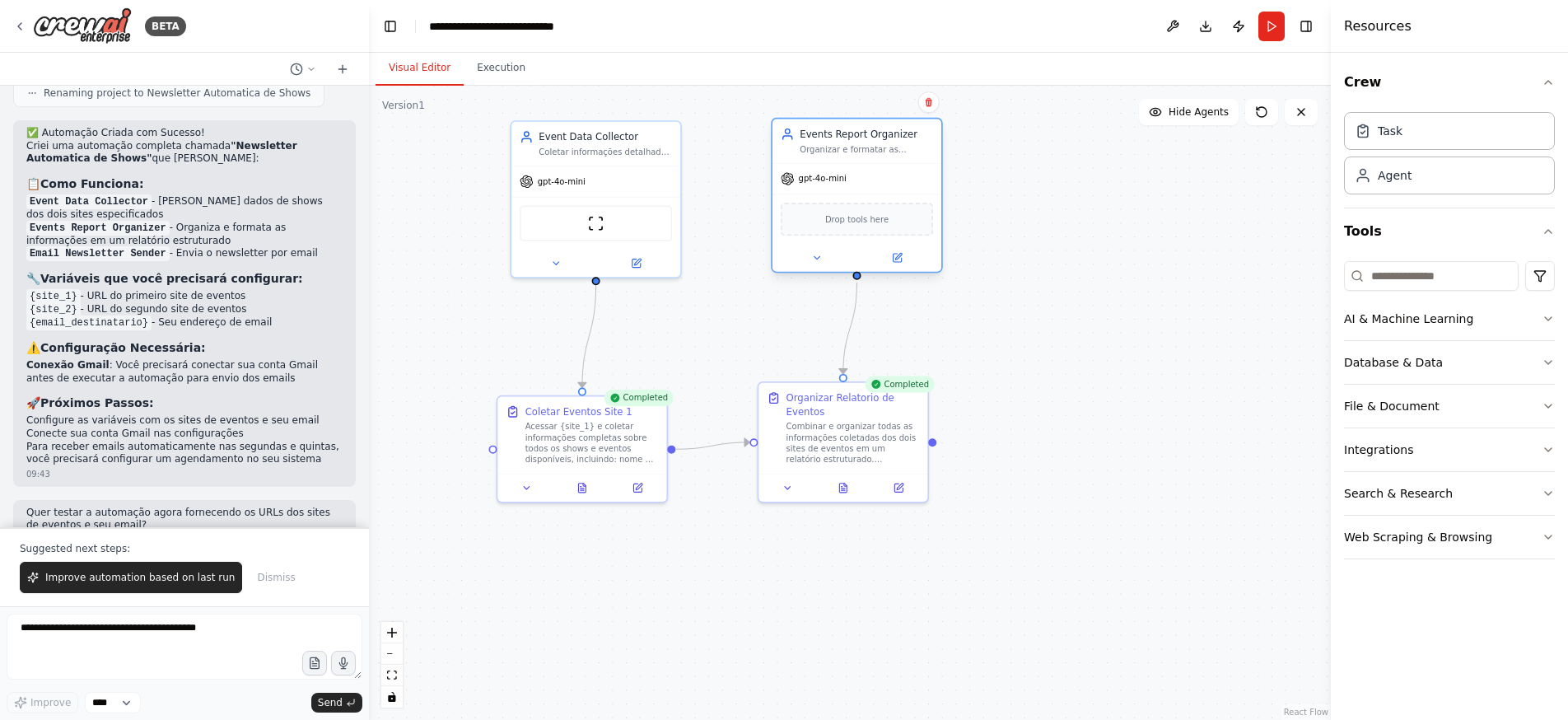
drag, startPoint x: 832, startPoint y: 174, endPoint x: 867, endPoint y: 171, distance: 35.1
click at [867, 171] on div "gpt-4o-mini" at bounding box center [856, 178] width 169 height 30
click at [901, 490] on icon at bounding box center [898, 484] width 11 height 11
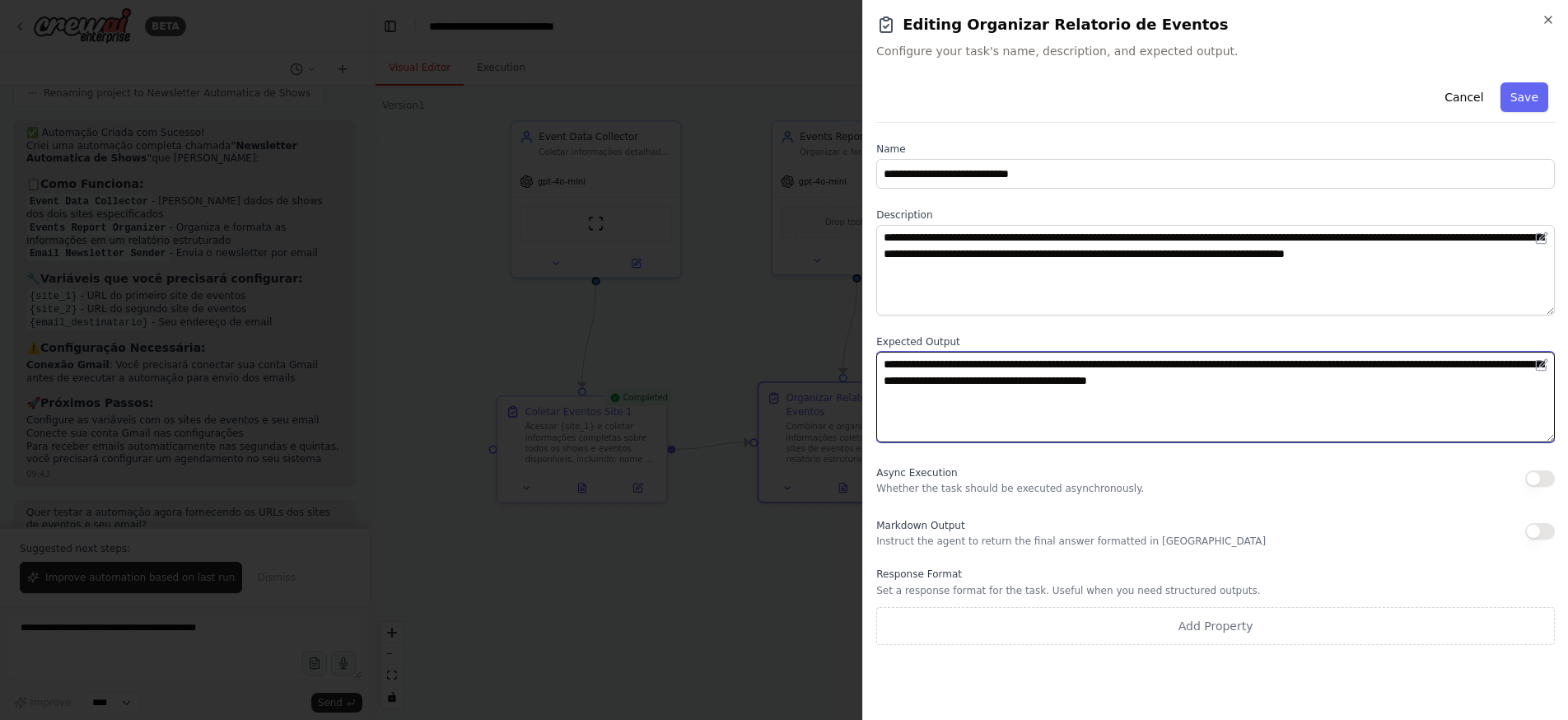
drag, startPoint x: 1103, startPoint y: 364, endPoint x: 1154, endPoint y: 363, distance: 51.0
click at [1154, 363] on textarea "**********" at bounding box center [1216, 397] width 678 height 91
type textarea "**********"
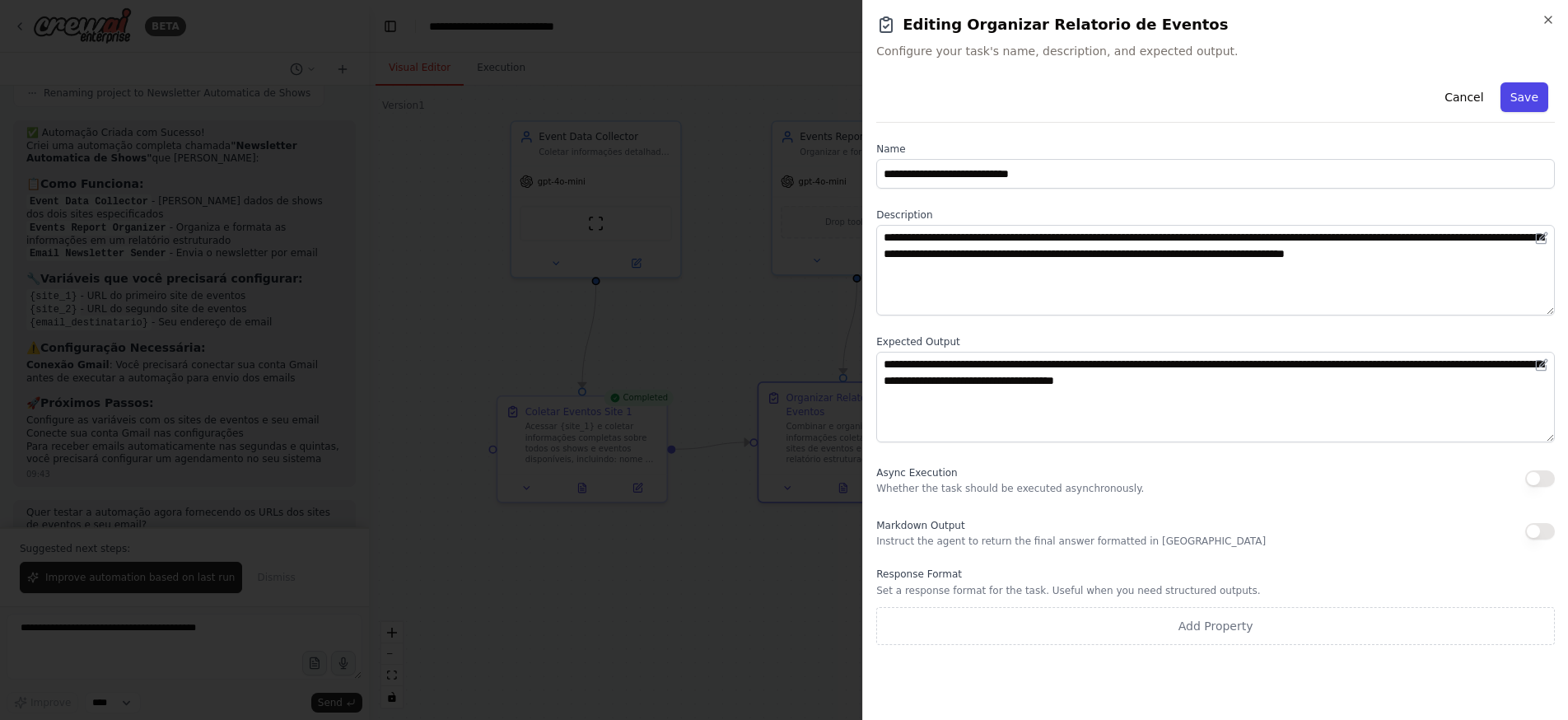
click at [1526, 99] on button "Save" at bounding box center [1524, 97] width 48 height 30
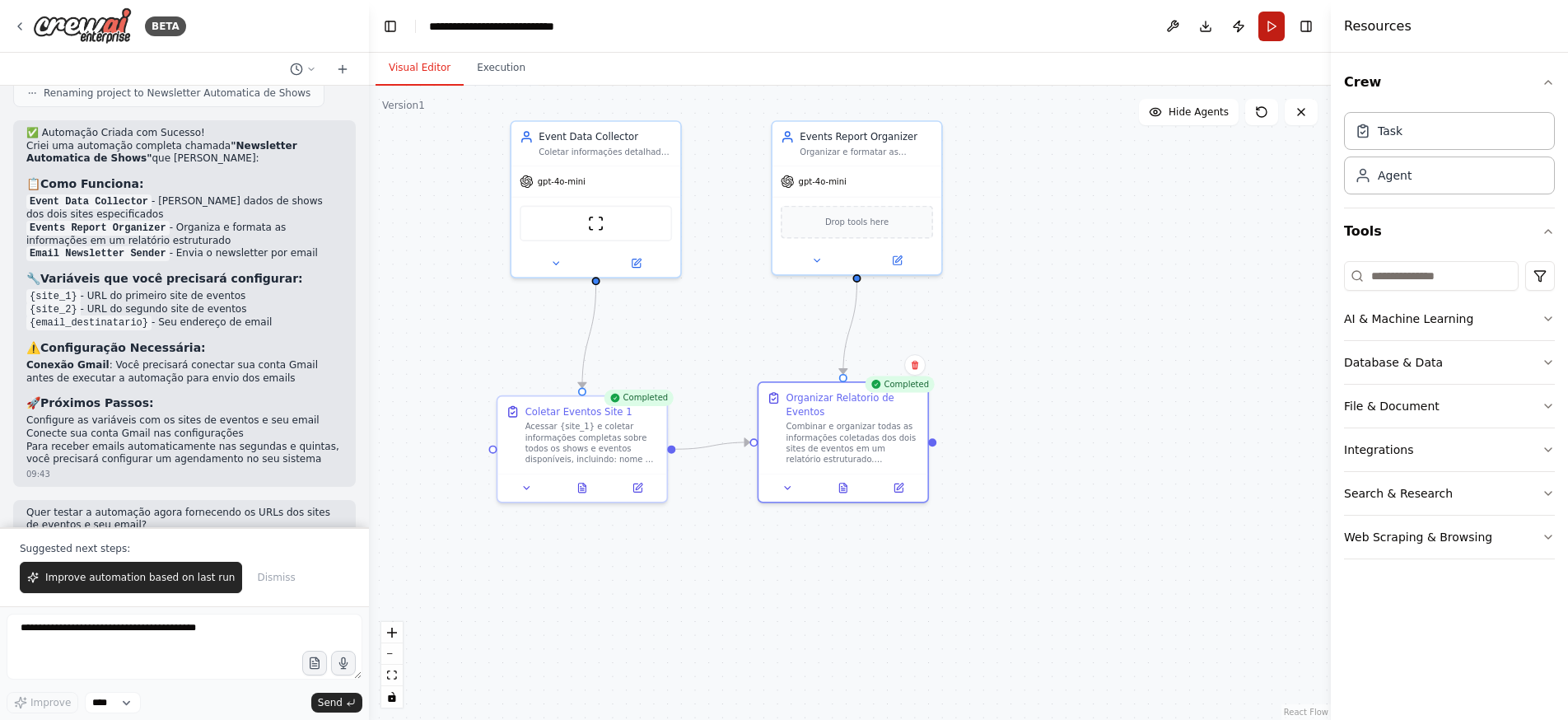
click at [1269, 27] on button "Run" at bounding box center [1271, 27] width 27 height 30
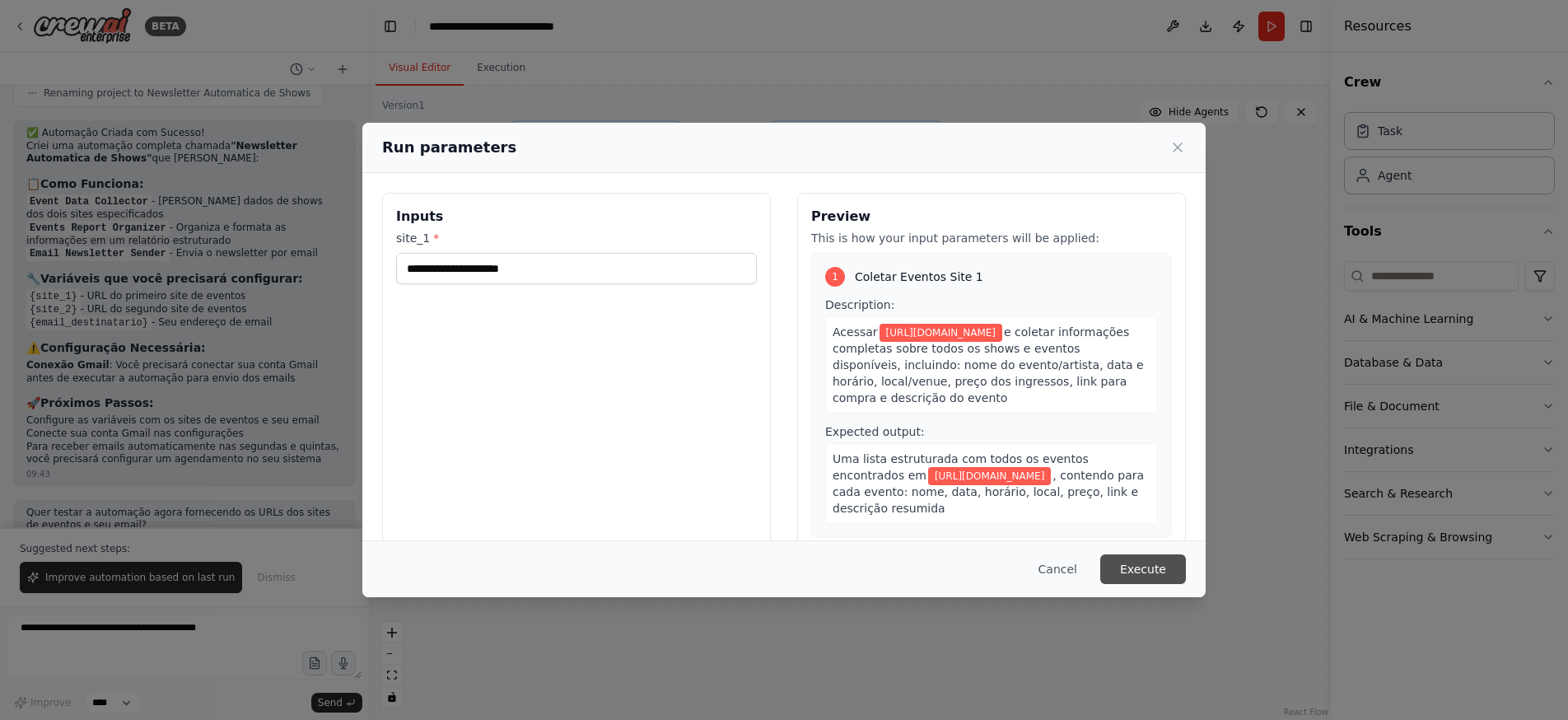
click at [1143, 562] on button "Execute" at bounding box center [1142, 569] width 86 height 30
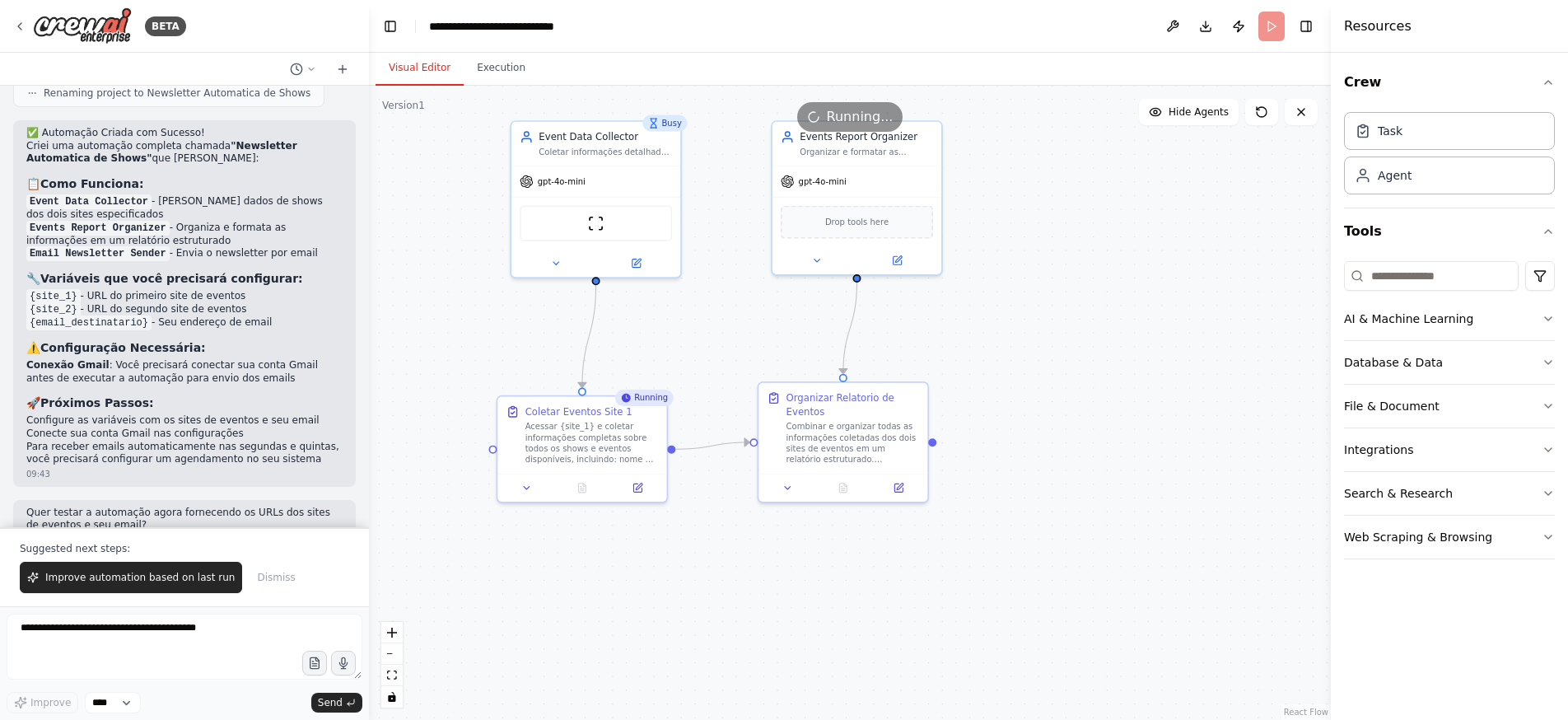
click at [422, 66] on button "Visual Editor" at bounding box center [420, 68] width 88 height 34
click at [639, 489] on icon at bounding box center [637, 484] width 8 height 8
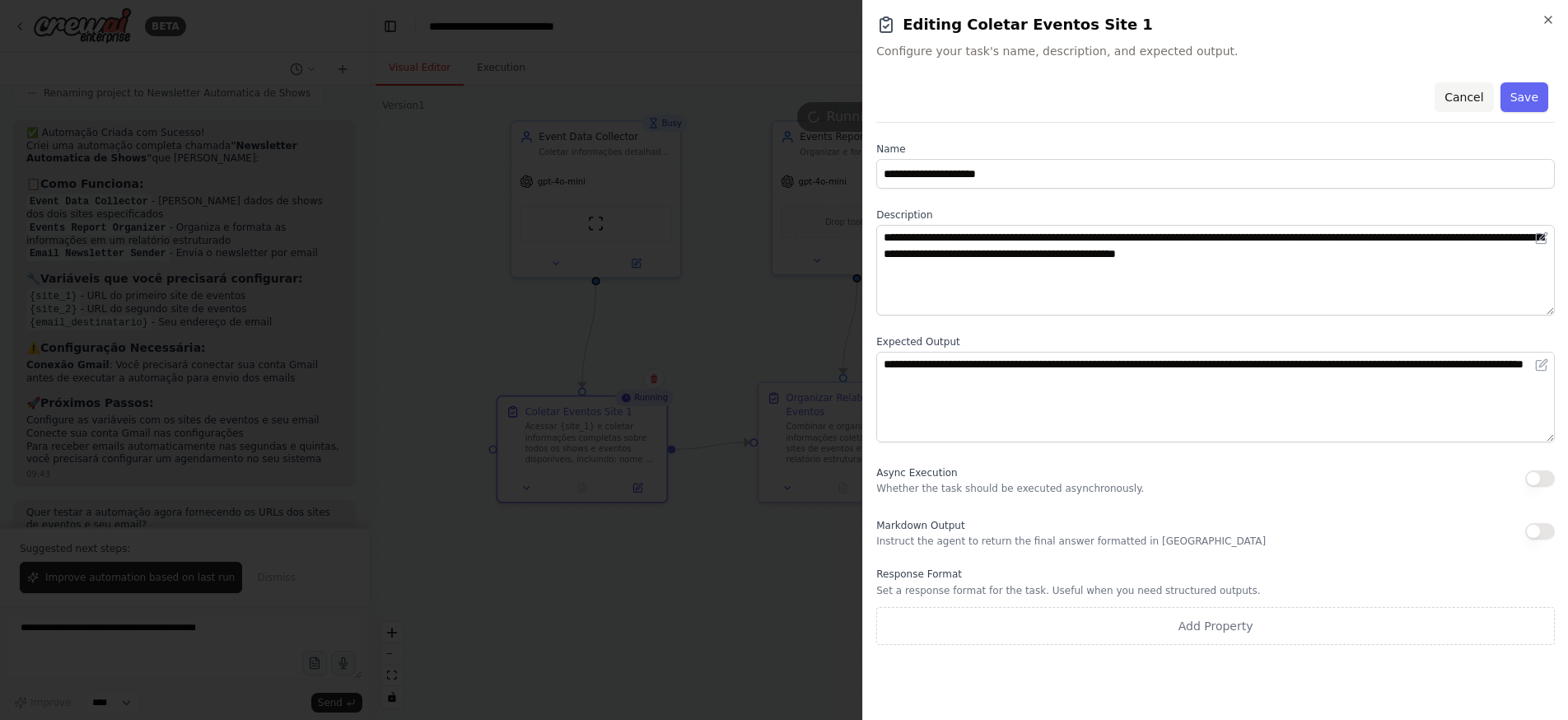
click at [1468, 96] on button "Cancel" at bounding box center [1464, 97] width 58 height 30
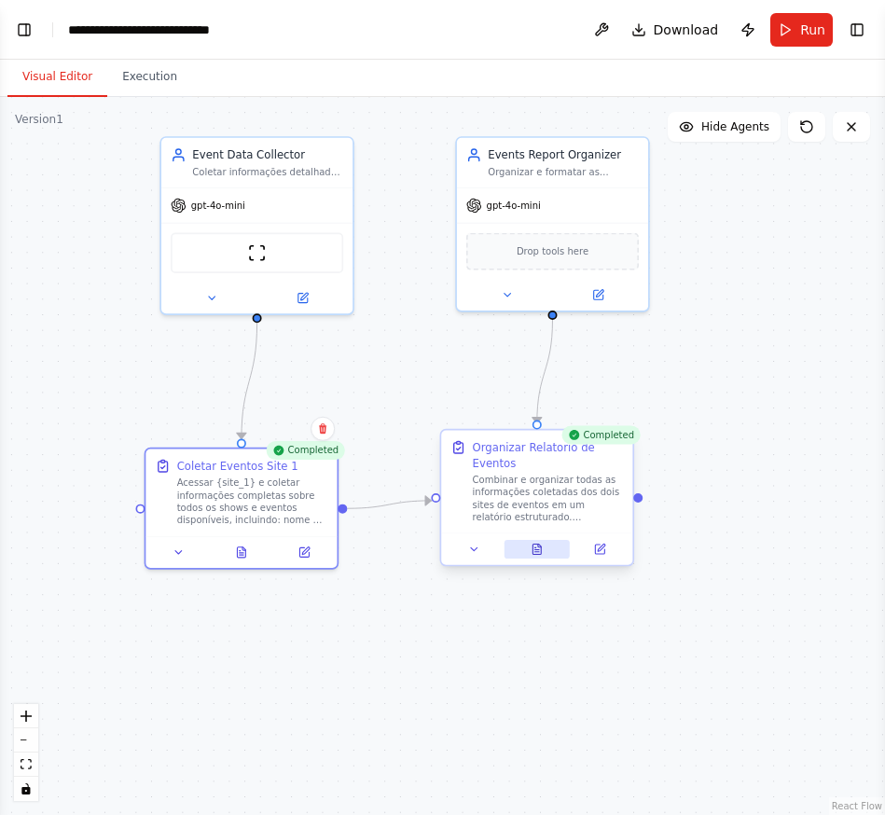
click at [537, 551] on icon at bounding box center [536, 548] width 8 height 10
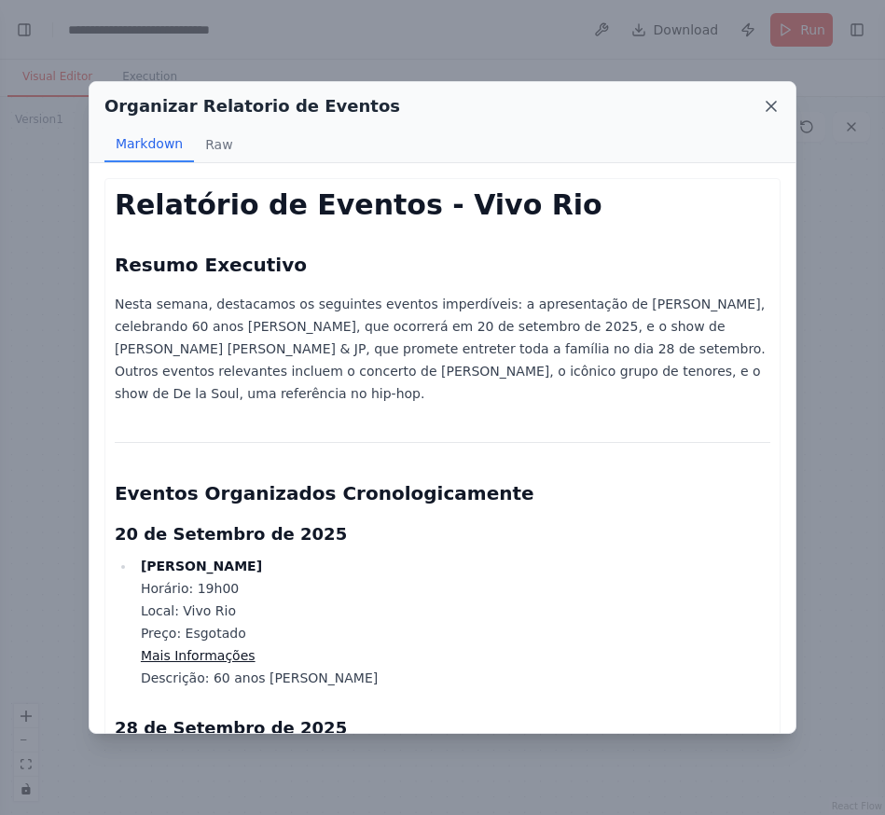
click at [771, 102] on icon at bounding box center [771, 106] width 19 height 19
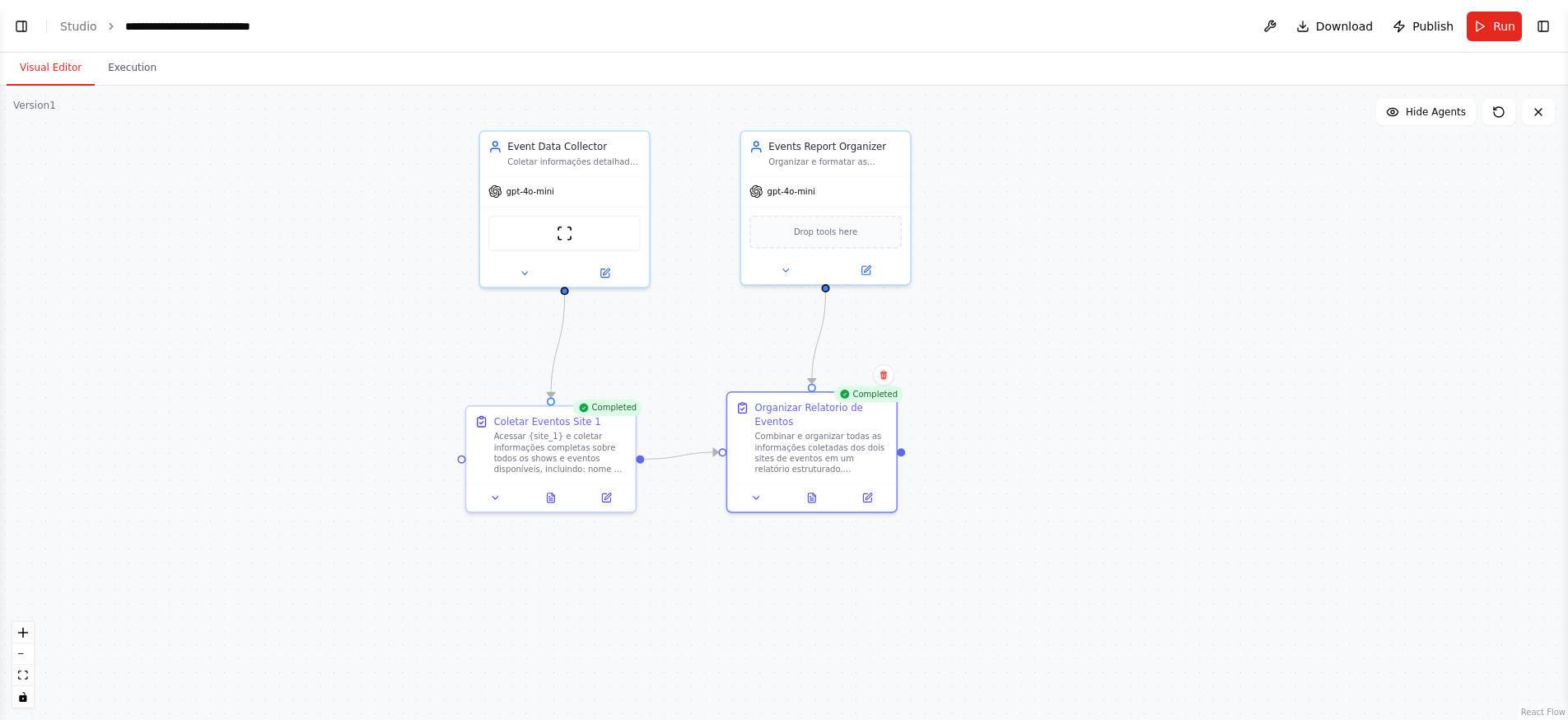
drag, startPoint x: 770, startPoint y: 315, endPoint x: 973, endPoint y: 336, distance: 204.1
click at [973, 335] on div ".deletable-edge-delete-btn { width: 20px; height: 20px; border: 0px solid #ffff…" at bounding box center [784, 403] width 1568 height 634
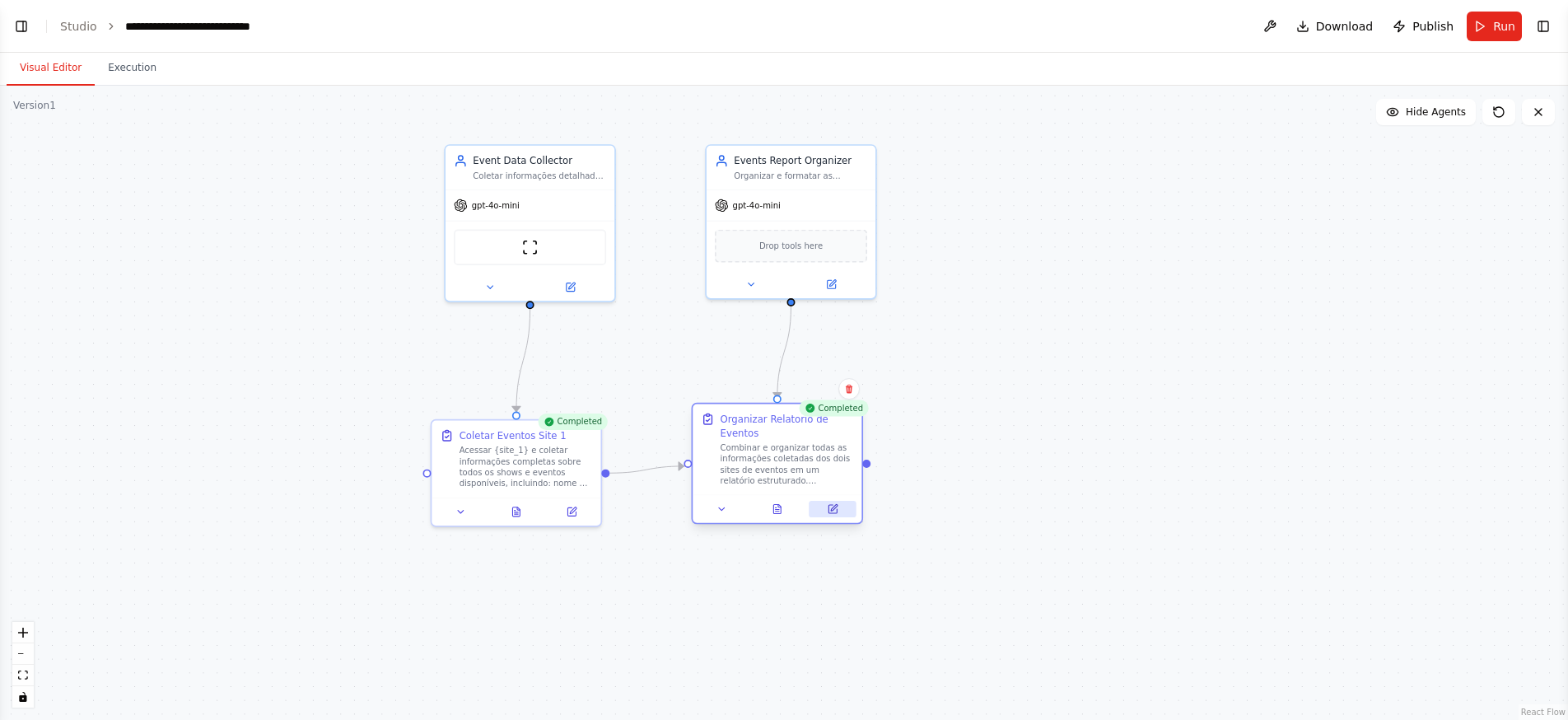
click at [833, 509] on icon at bounding box center [834, 506] width 6 height 6
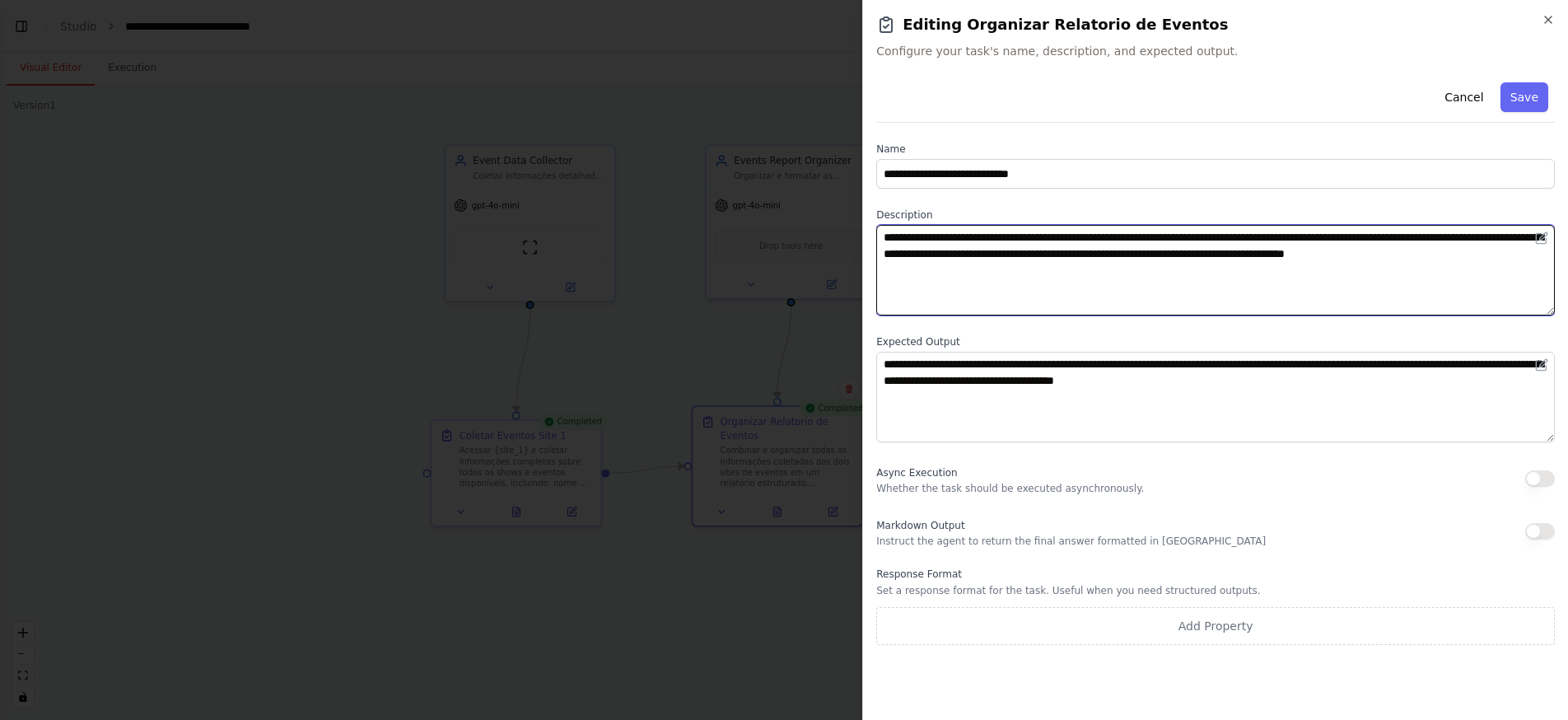
click at [988, 270] on textarea "**********" at bounding box center [1216, 269] width 678 height 91
type textarea "**********"
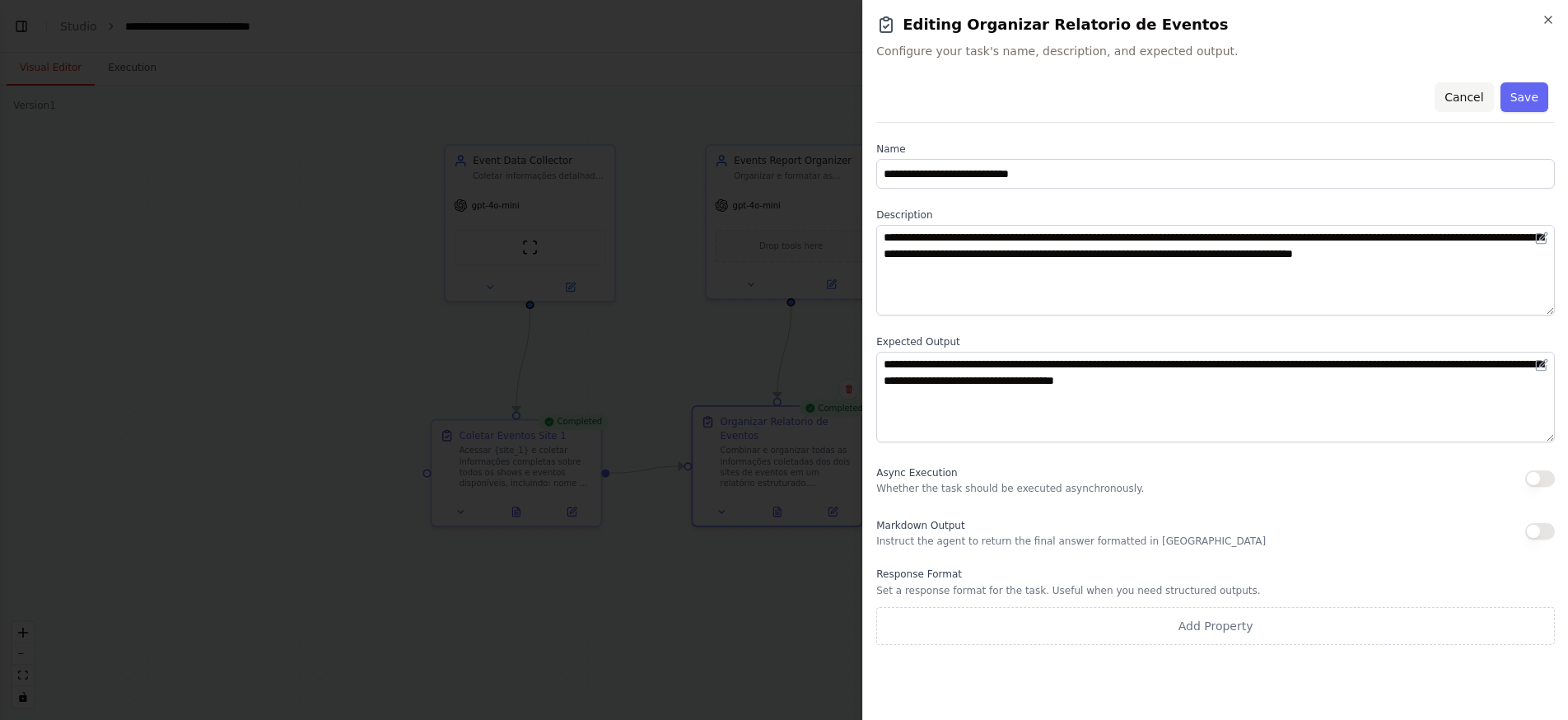
click at [1472, 98] on button "Cancel" at bounding box center [1464, 97] width 58 height 30
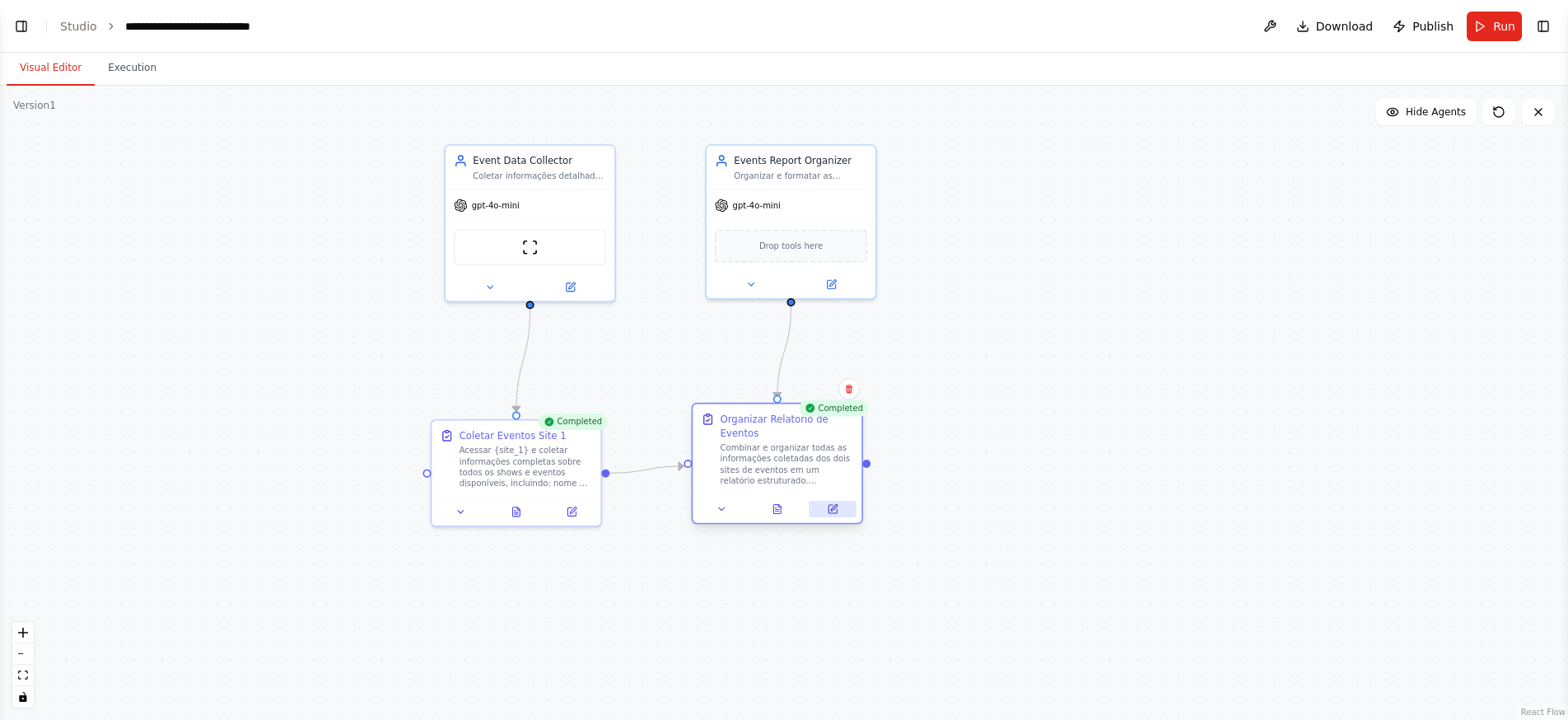
click at [832, 510] on icon at bounding box center [834, 506] width 6 height 6
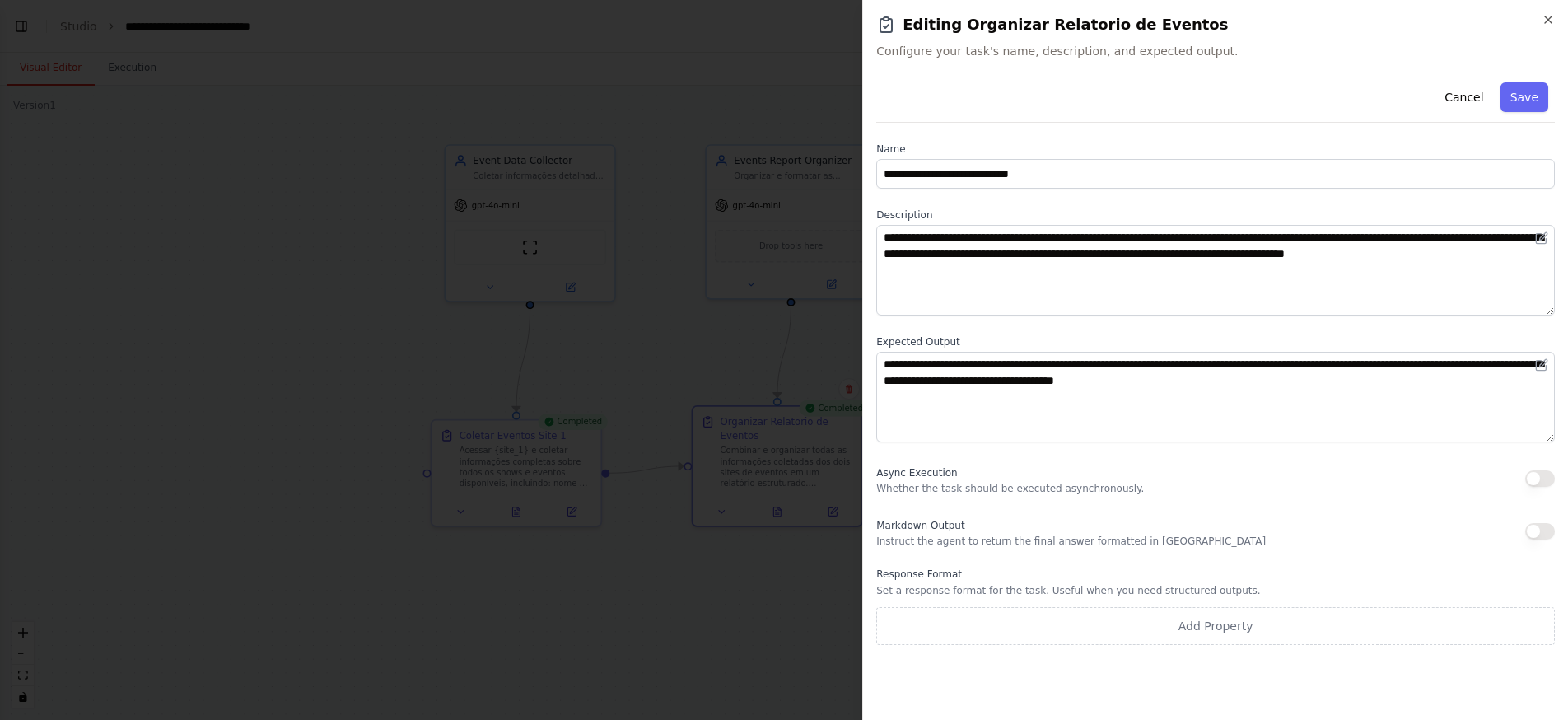
click at [745, 364] on div at bounding box center [784, 360] width 1568 height 720
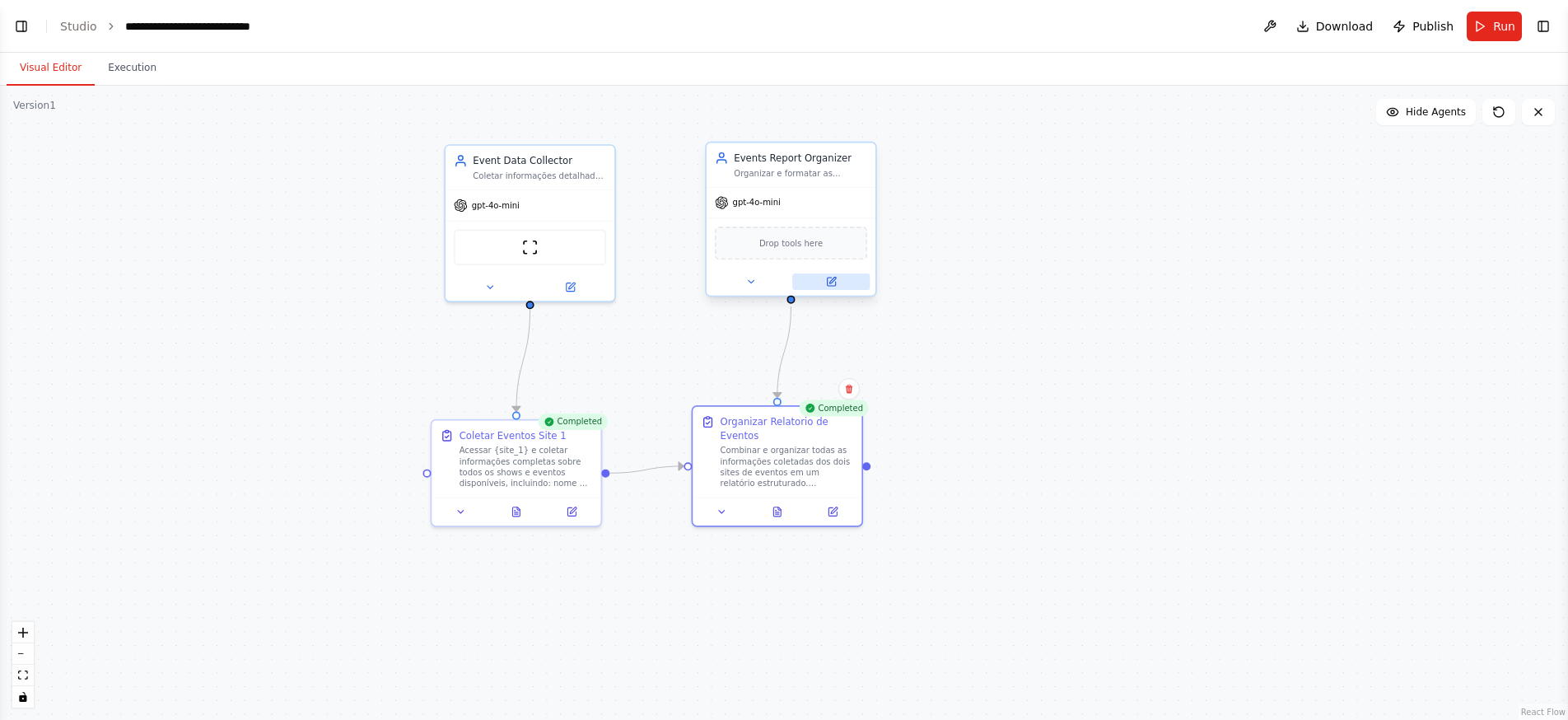
click at [835, 281] on icon at bounding box center [831, 281] width 11 height 11
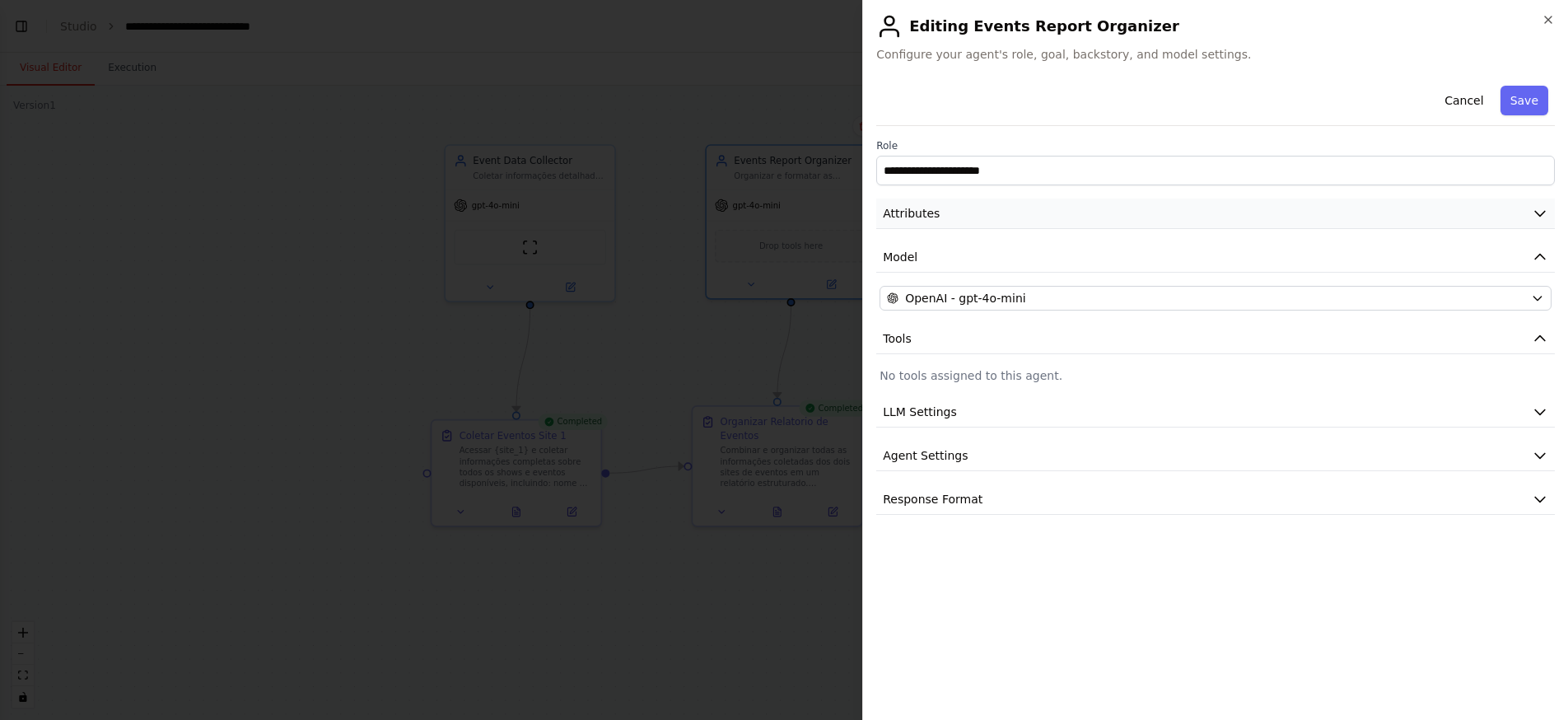
click at [1540, 211] on icon "button" at bounding box center [1540, 213] width 17 height 17
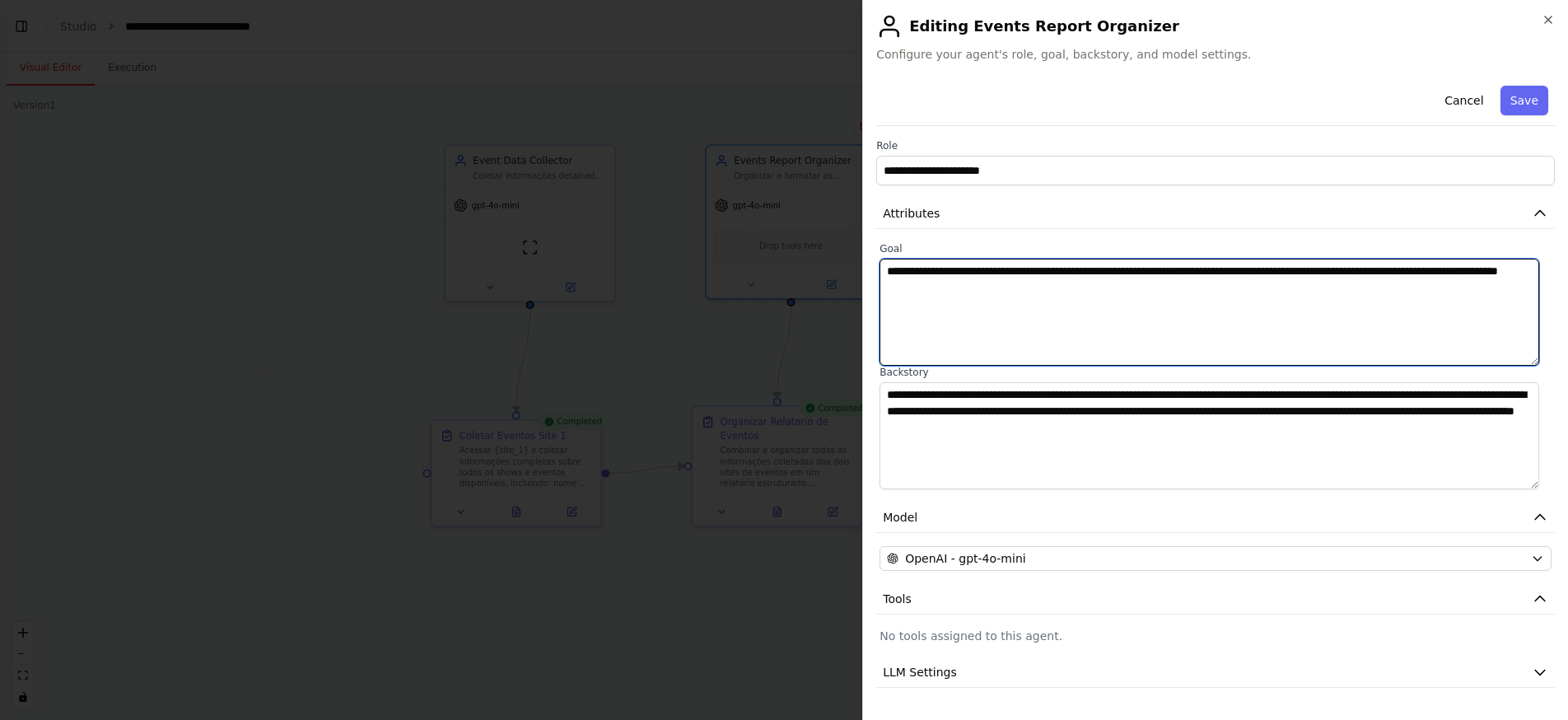
click at [1076, 285] on textarea "**********" at bounding box center [1208, 312] width 660 height 107
type textarea "**********"
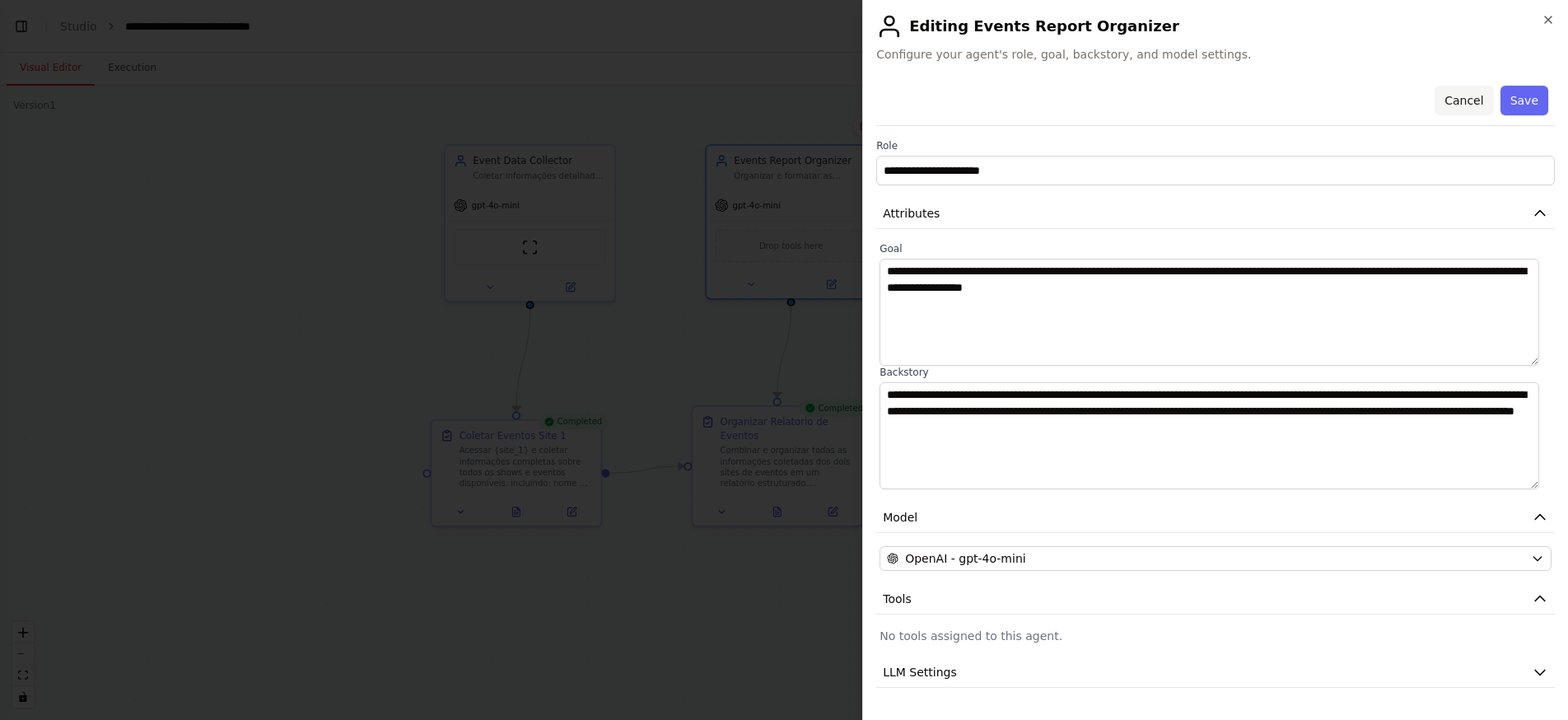
click at [1450, 98] on button "Cancel" at bounding box center [1464, 101] width 58 height 30
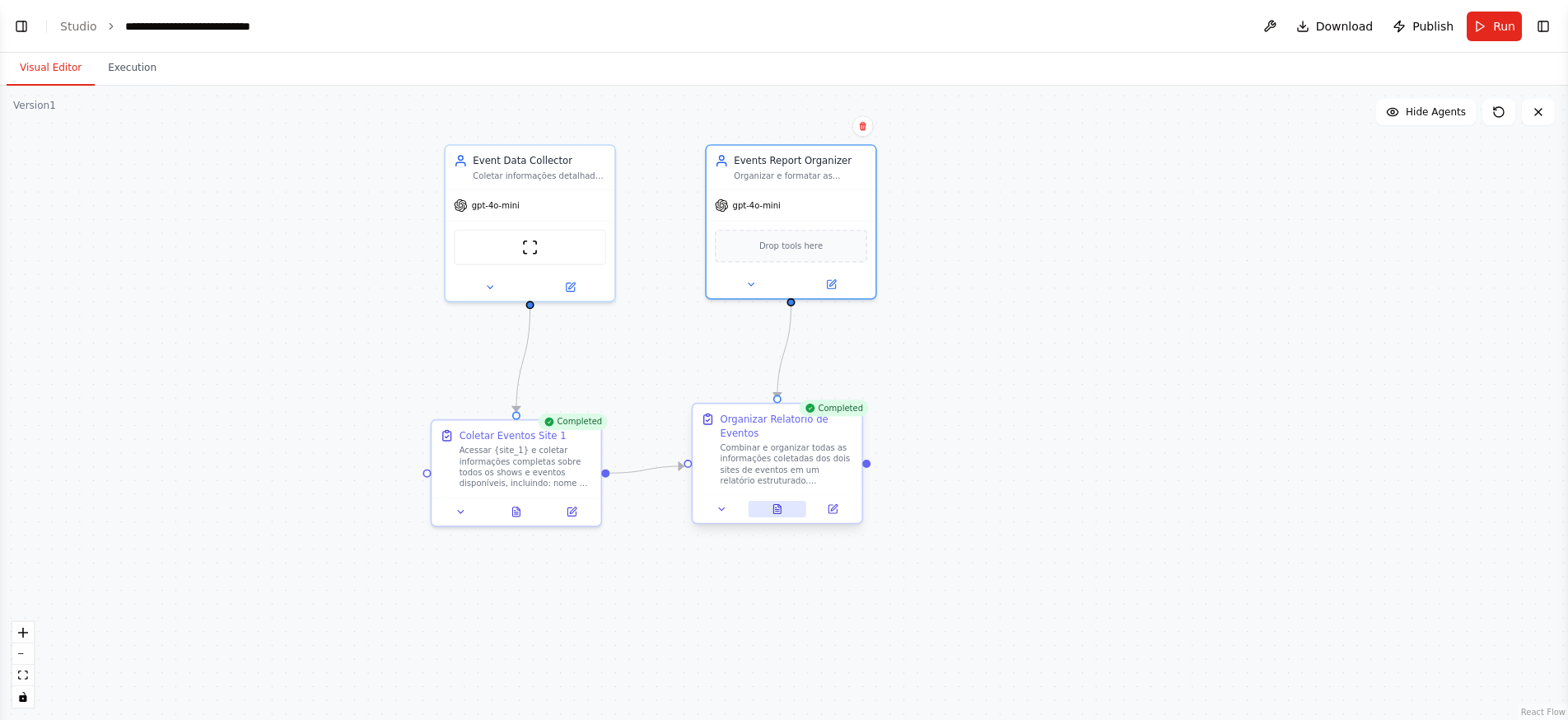
click at [780, 512] on icon at bounding box center [776, 508] width 7 height 9
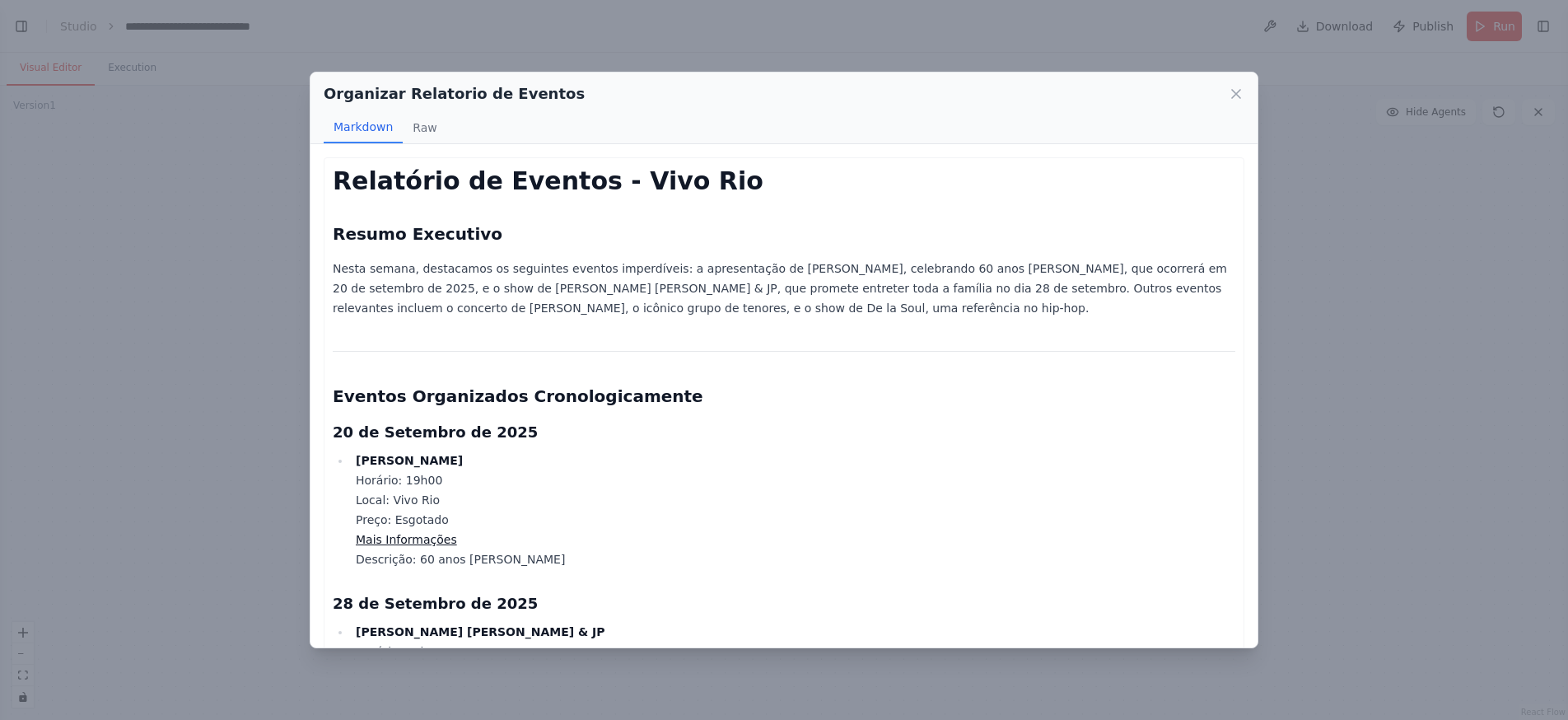
click at [1238, 91] on icon at bounding box center [1236, 94] width 17 height 17
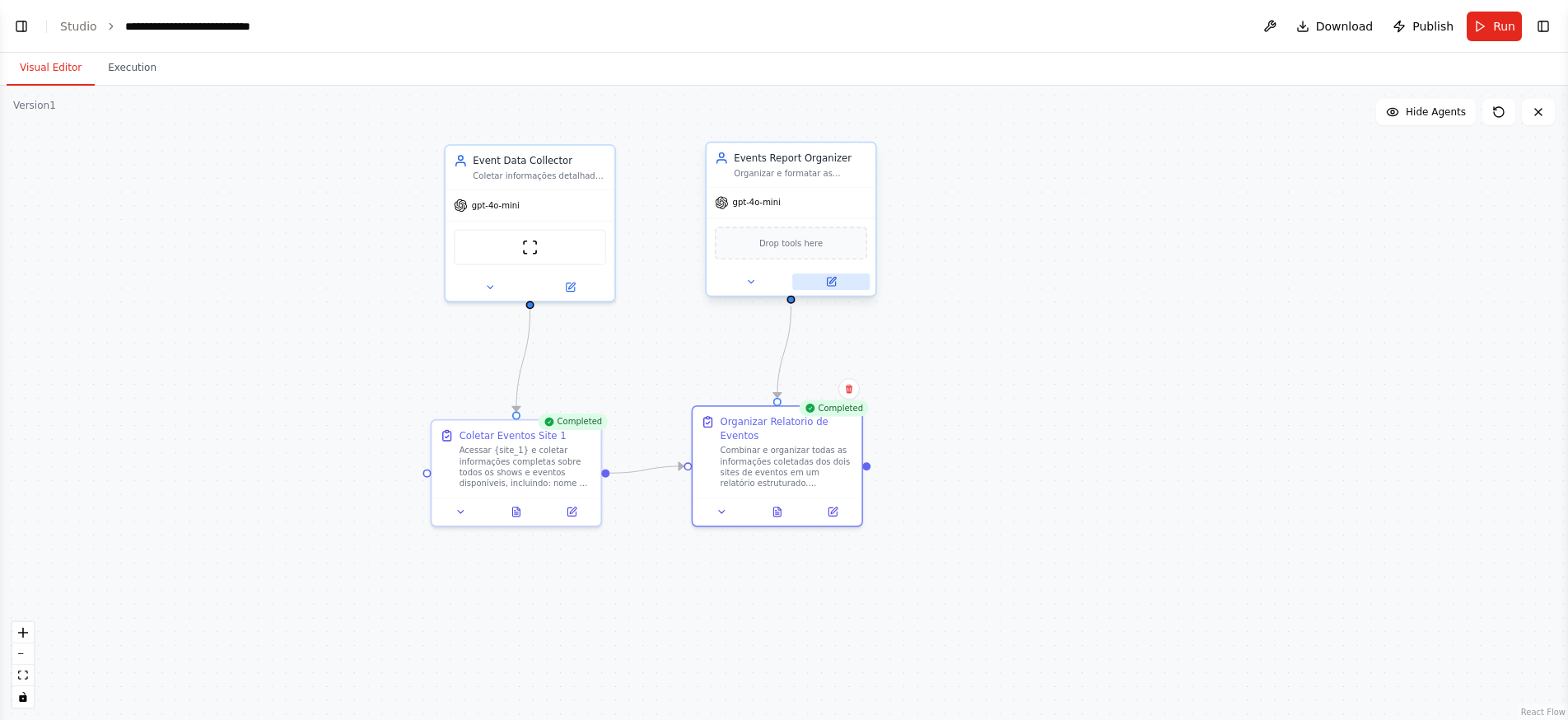
click at [840, 284] on button at bounding box center [831, 281] width 78 height 17
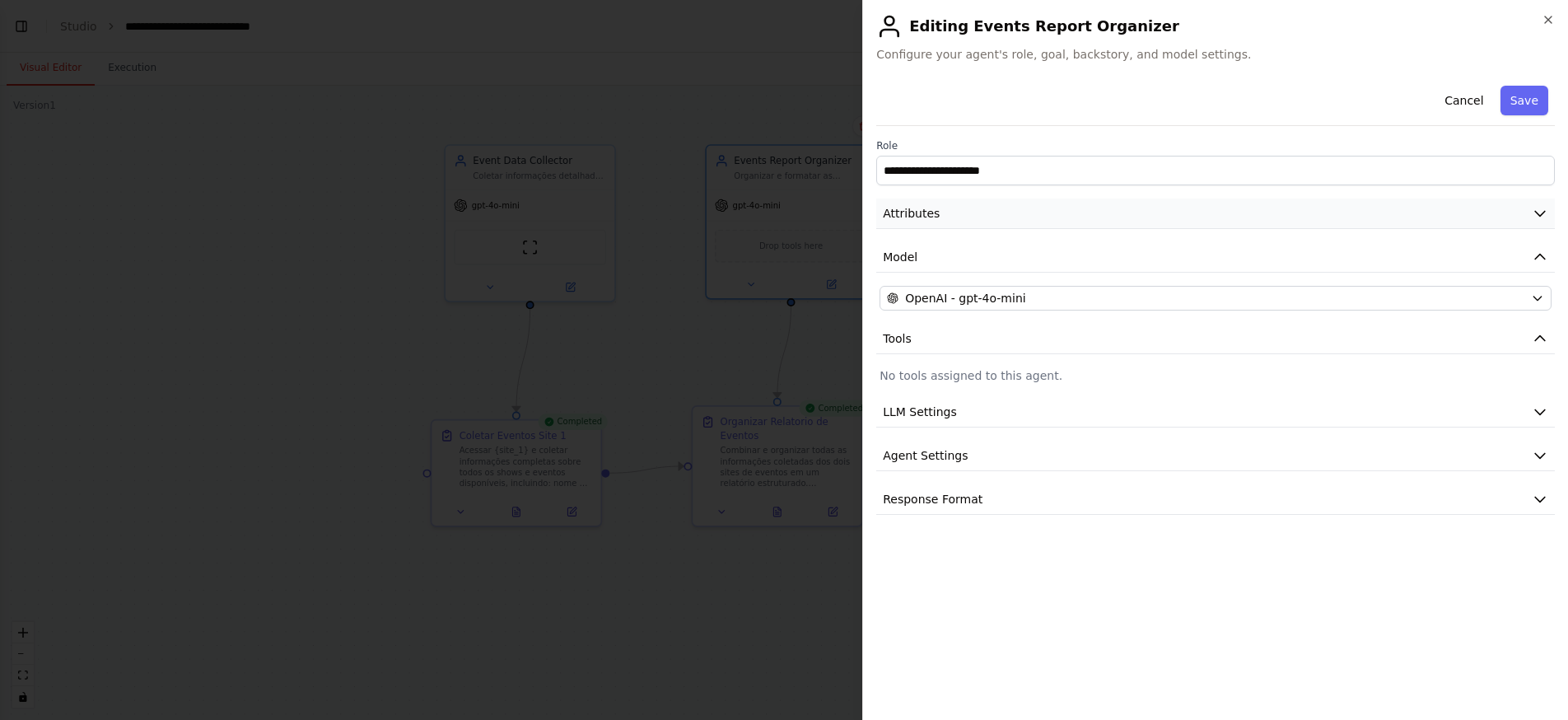
click at [1541, 210] on icon "button" at bounding box center [1540, 213] width 17 height 17
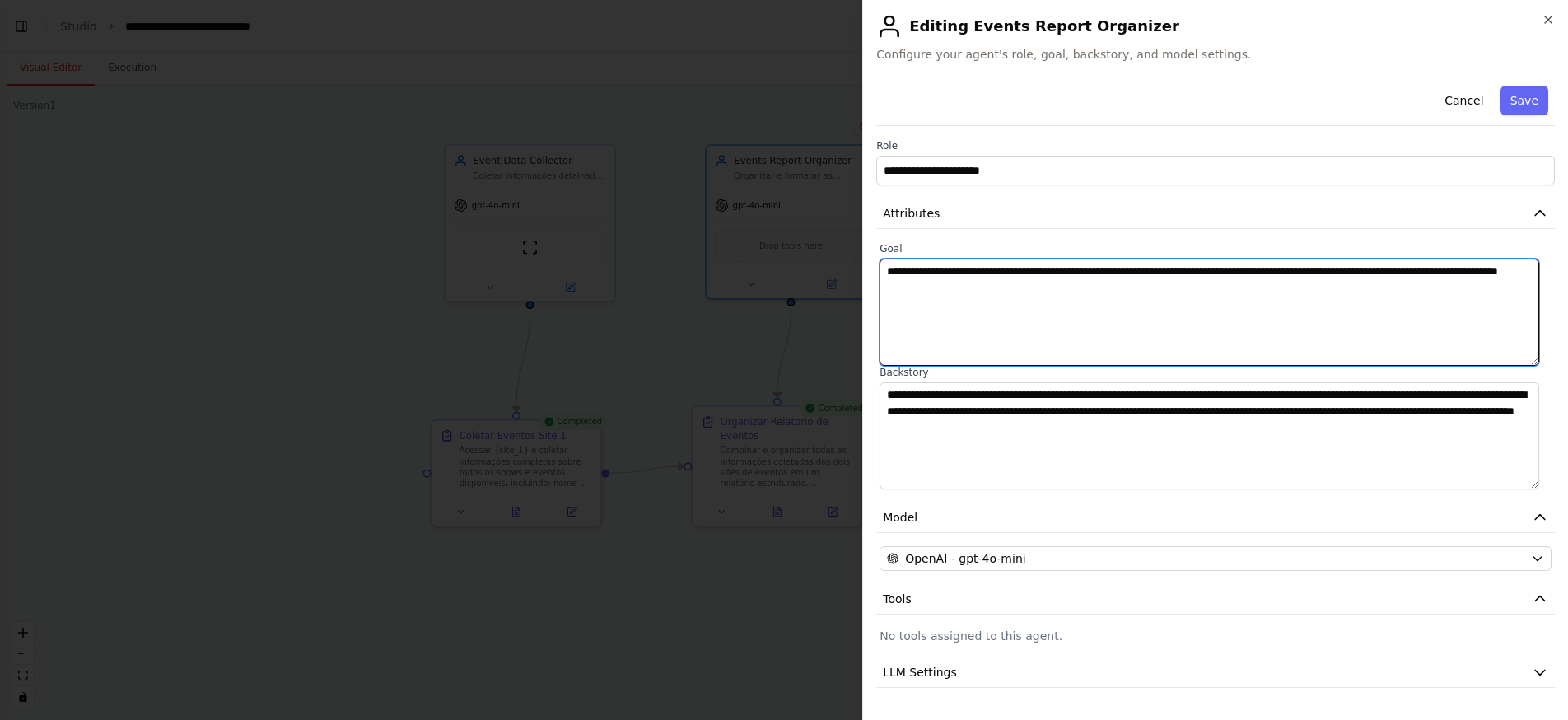
click at [1128, 292] on textarea "**********" at bounding box center [1208, 312] width 660 height 107
click at [1003, 291] on textarea "**********" at bounding box center [1208, 312] width 660 height 107
click at [1093, 292] on textarea "**********" at bounding box center [1208, 312] width 660 height 107
type textarea "**********"
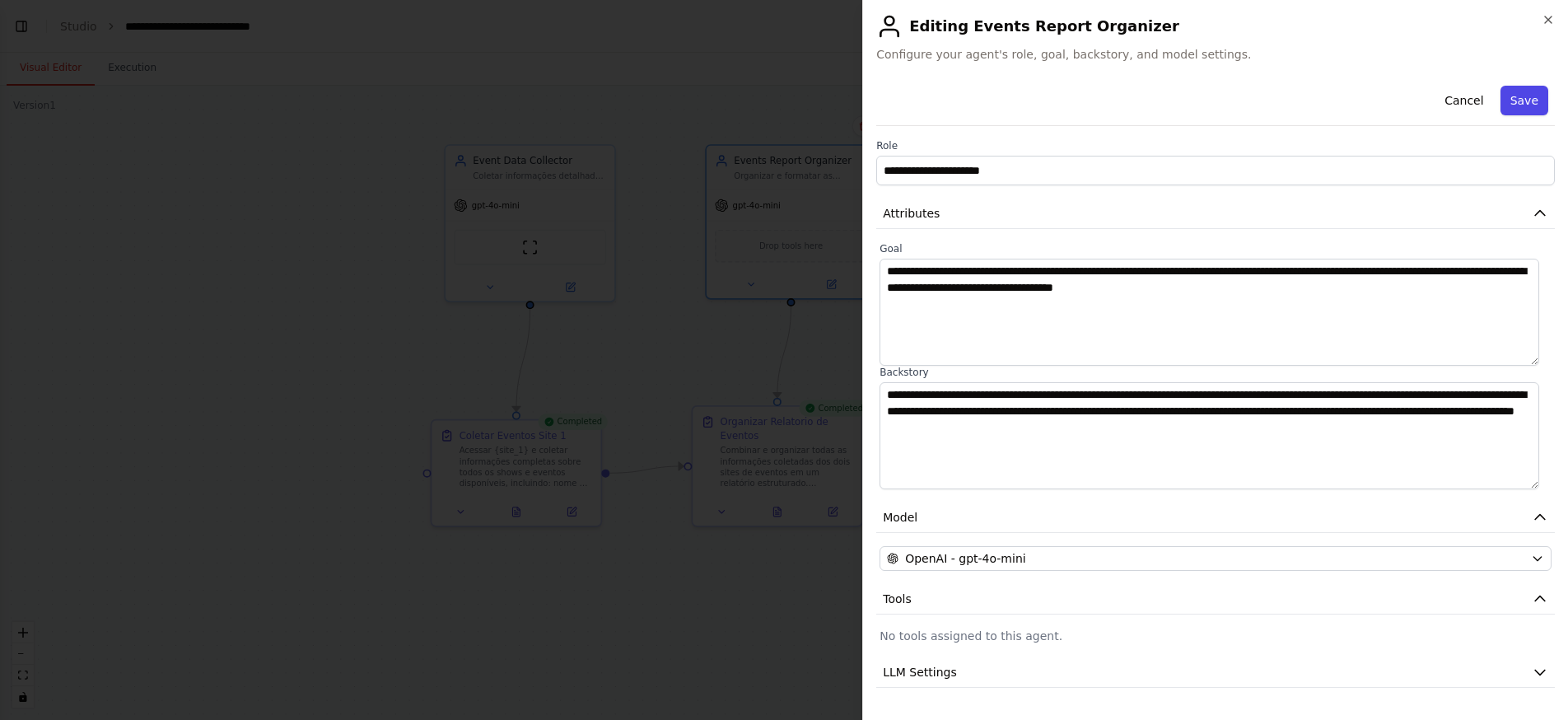
click at [1520, 106] on button "Save" at bounding box center [1524, 101] width 48 height 30
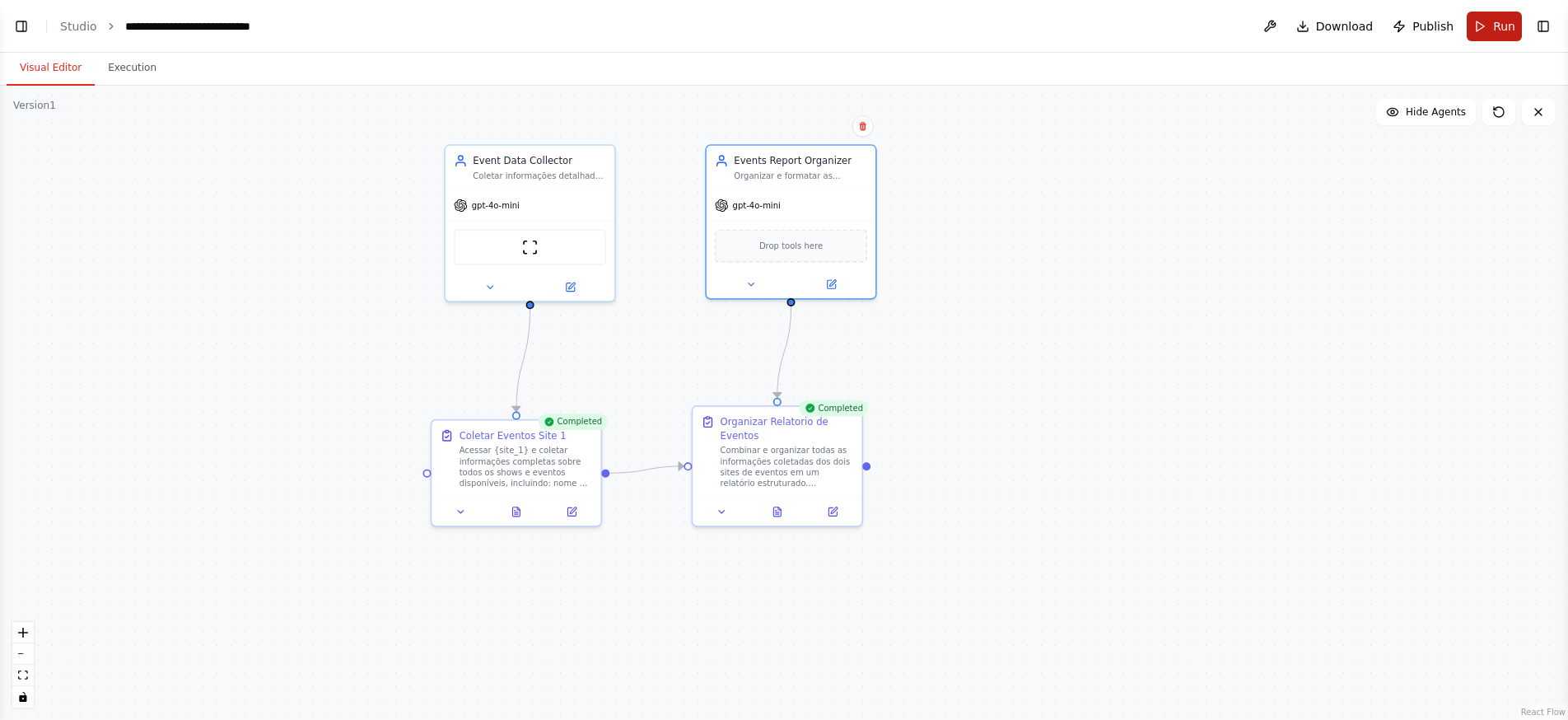
click at [1478, 17] on button "Run" at bounding box center [1494, 27] width 55 height 30
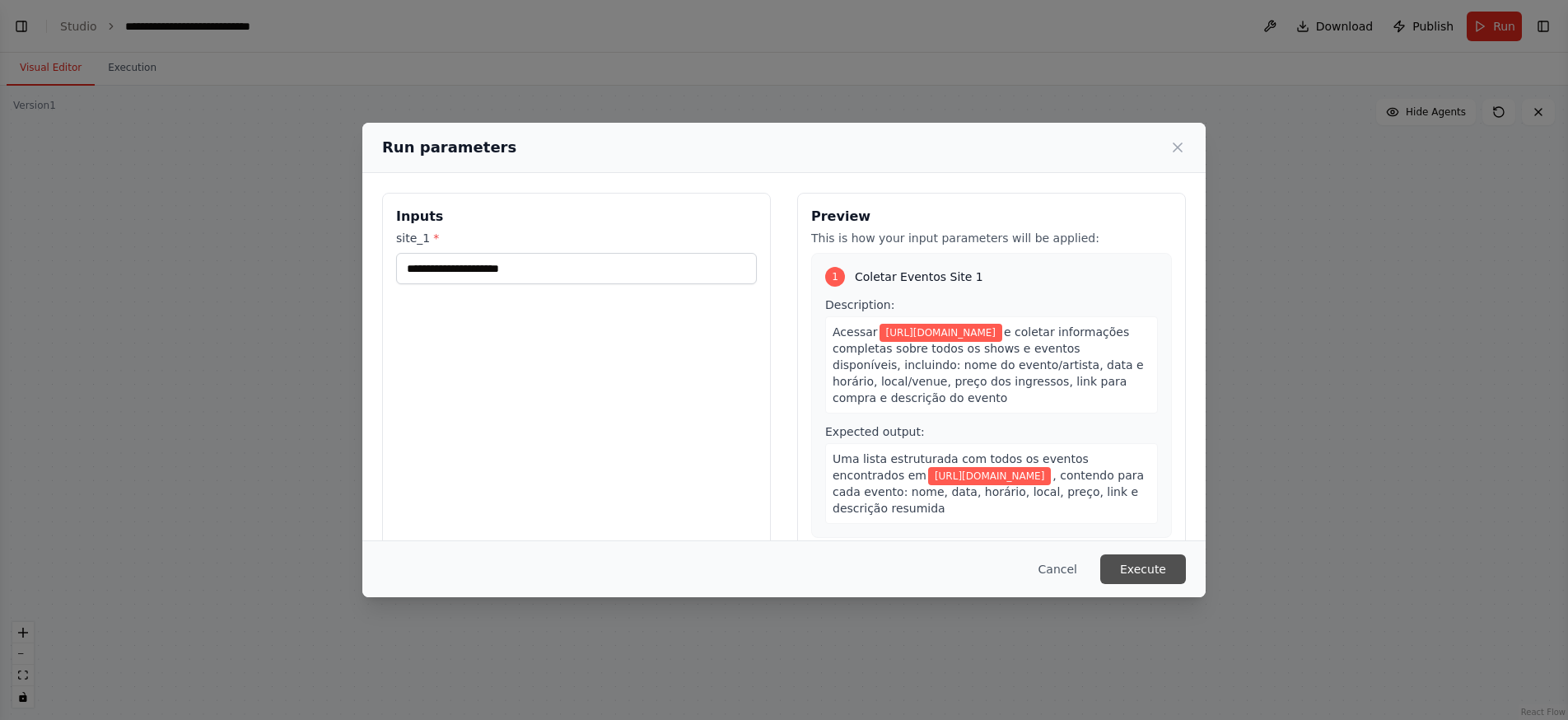
click at [1146, 570] on button "Execute" at bounding box center [1142, 569] width 86 height 30
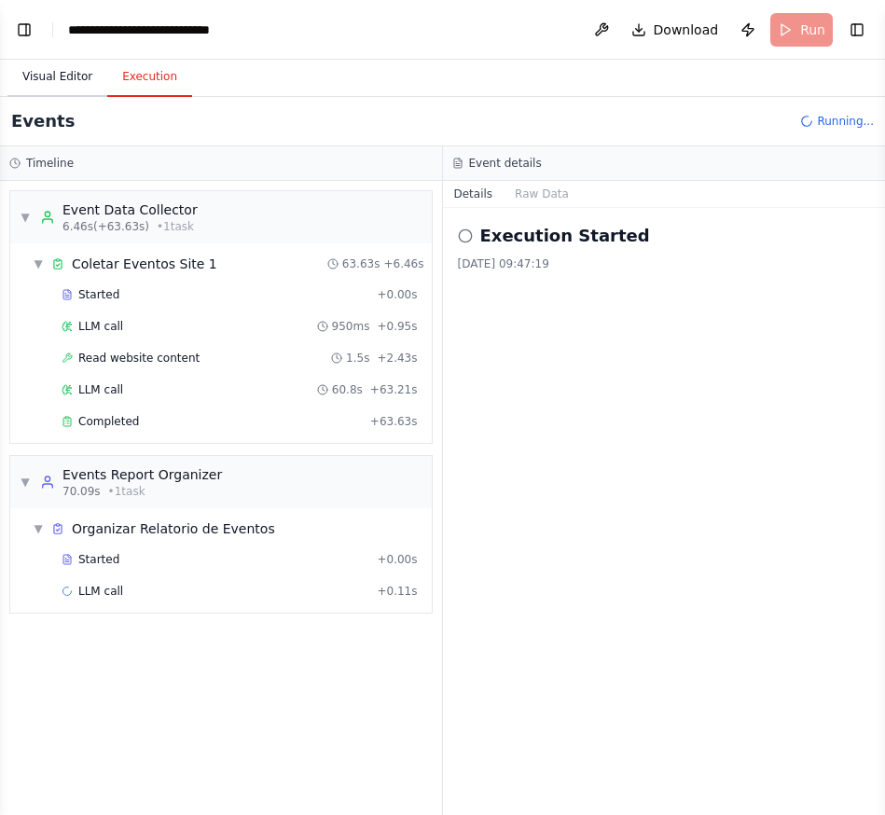
click at [64, 76] on button "Visual Editor" at bounding box center [57, 77] width 100 height 39
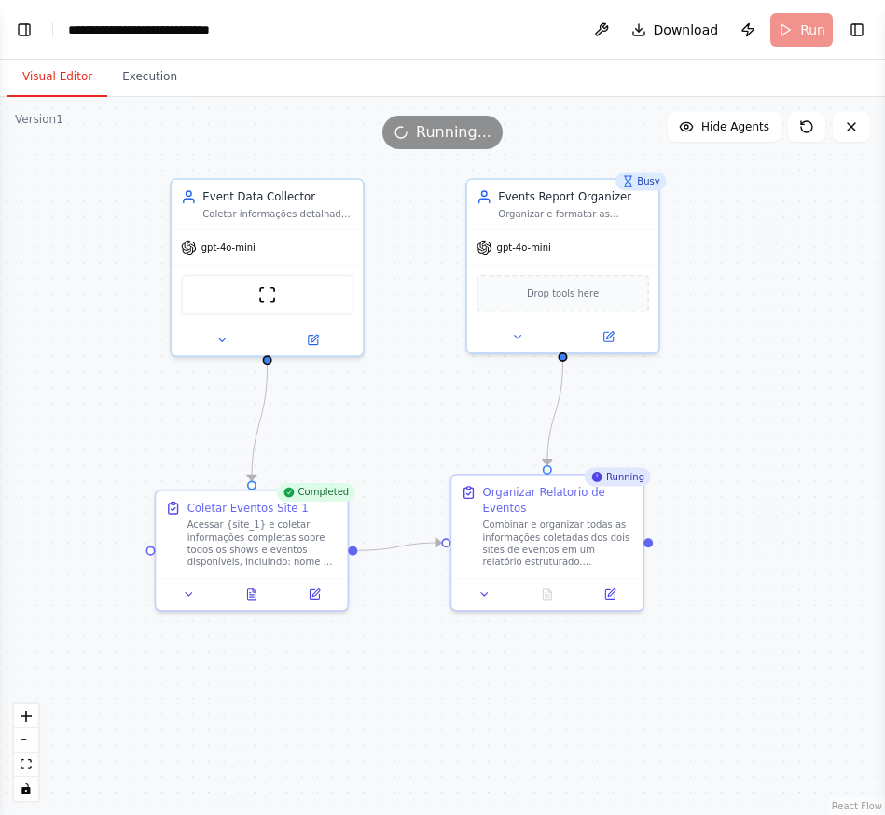
drag, startPoint x: 816, startPoint y: 415, endPoint x: 483, endPoint y: 430, distance: 333.1
click at [483, 430] on div ".deletable-edge-delete-btn { width: 20px; height: 20px; border: 0px solid #ffff…" at bounding box center [442, 456] width 885 height 718
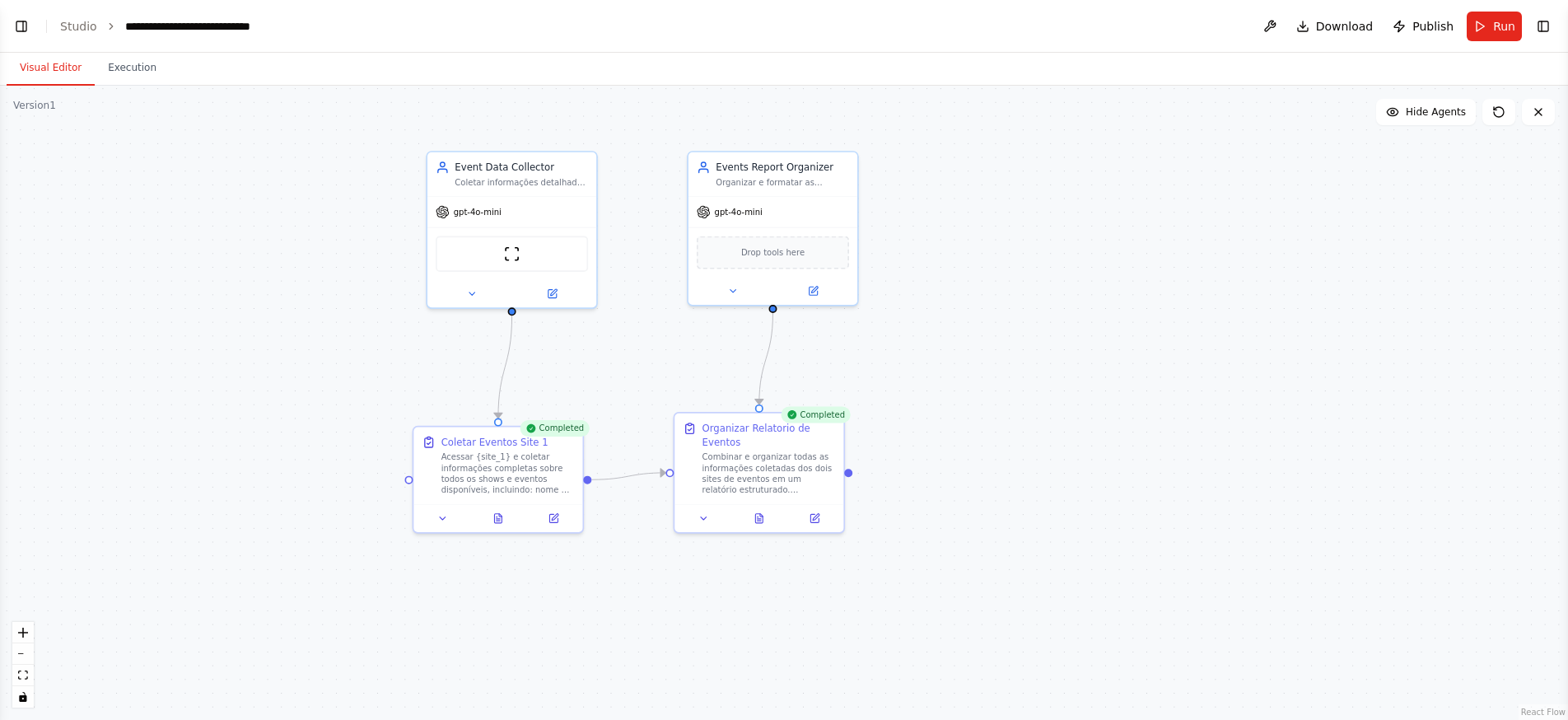
drag, startPoint x: 657, startPoint y: 383, endPoint x: 940, endPoint y: 383, distance: 283.0
click at [939, 383] on div ".deletable-edge-delete-btn { width: 20px; height: 20px; border: 0px solid #ffff…" at bounding box center [784, 403] width 1568 height 634
click at [771, 519] on button at bounding box center [765, 522] width 58 height 17
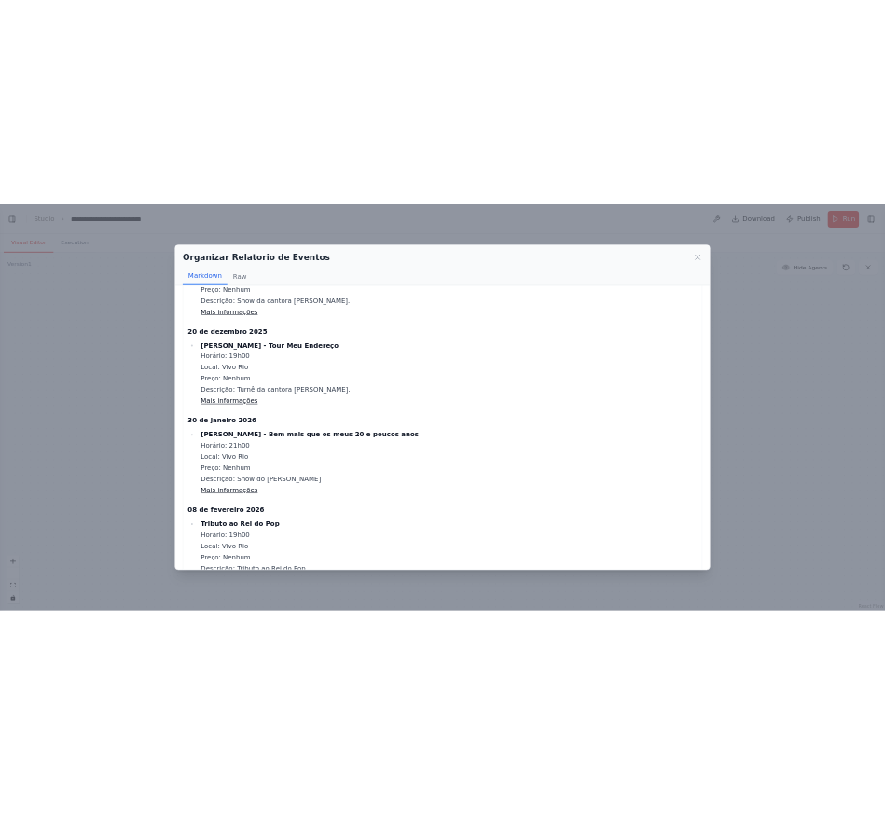
scroll to position [4323, 0]
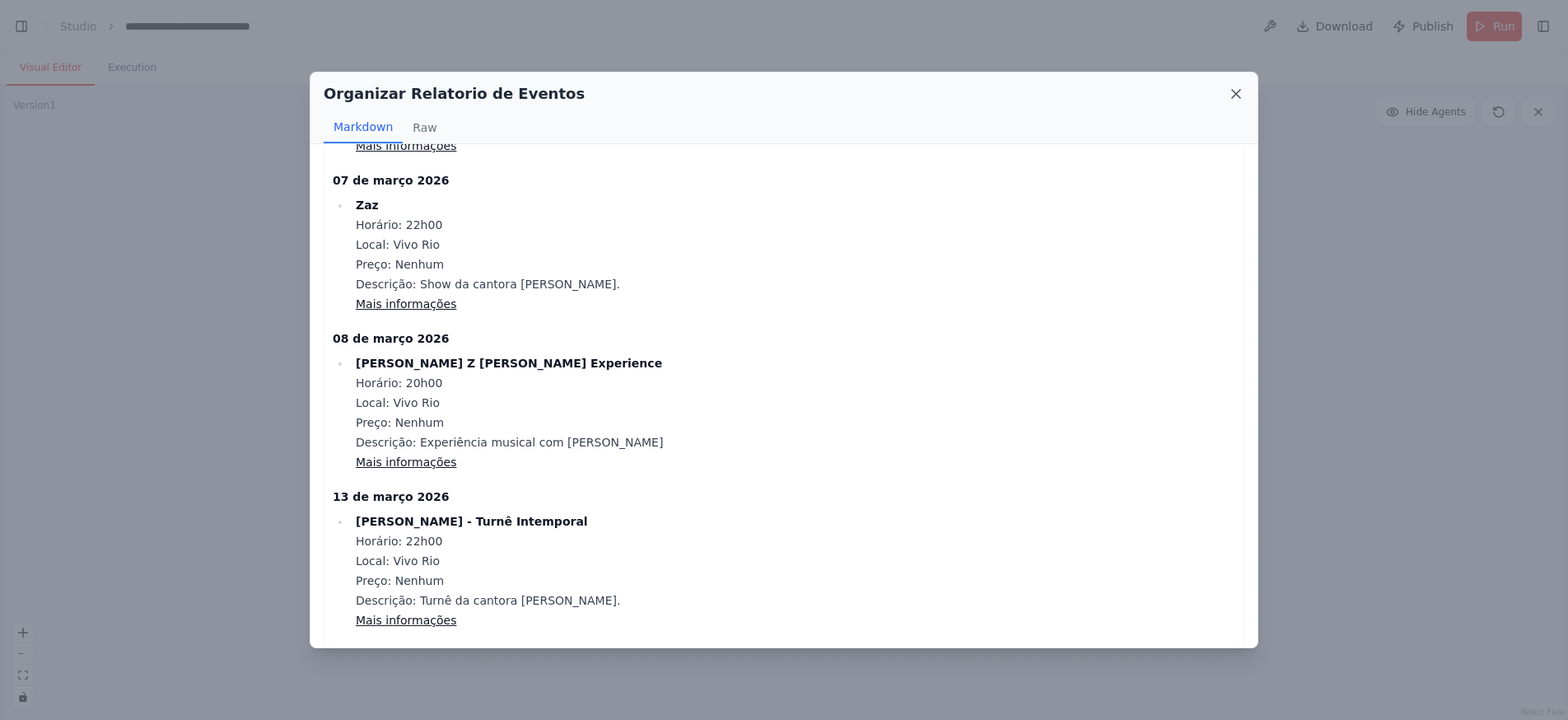
click at [1236, 95] on icon at bounding box center [1236, 94] width 17 height 17
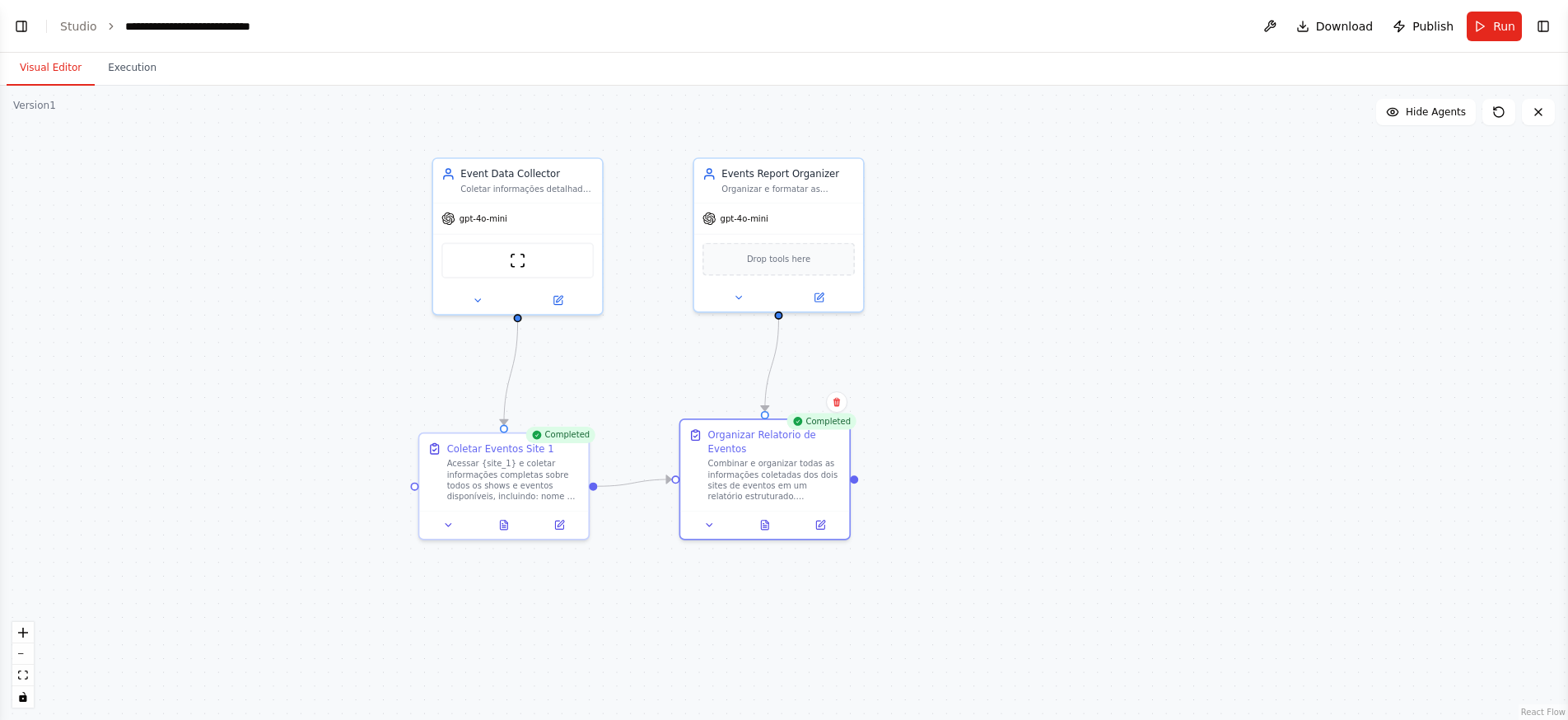
click at [250, 263] on div ".deletable-edge-delete-btn { width: 20px; height: 20px; border: 0px solid #ffff…" at bounding box center [784, 403] width 1568 height 634
click at [15, 27] on button "Toggle Left Sidebar" at bounding box center [21, 27] width 23 height 23
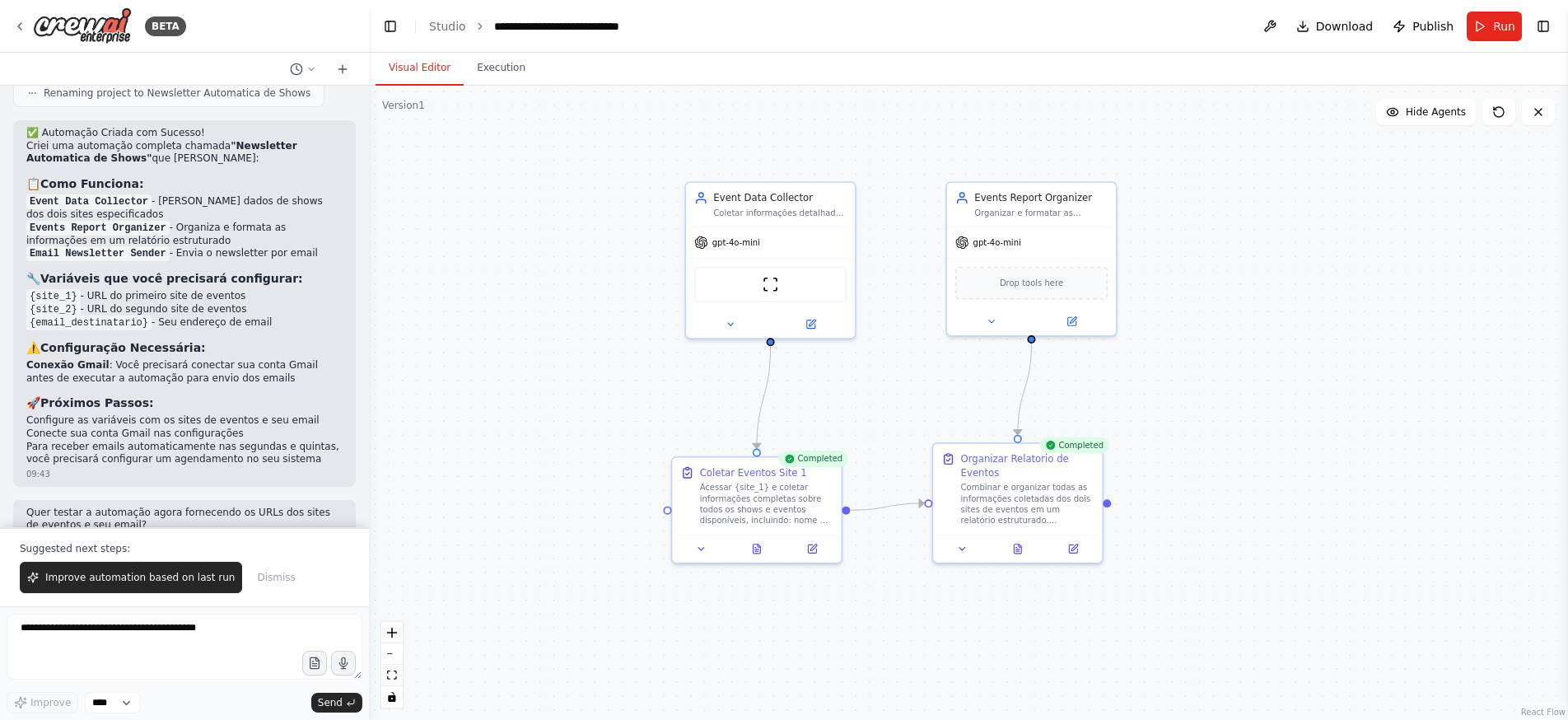
drag, startPoint x: 687, startPoint y: 282, endPoint x: 572, endPoint y: 306, distance: 117.5
click at [572, 306] on div ".deletable-edge-delete-btn { width: 20px; height: 20px; border: 0px solid #ffff…" at bounding box center [968, 403] width 1199 height 634
click at [703, 27] on header "**********" at bounding box center [968, 27] width 1199 height 53
click at [1281, 23] on button at bounding box center [1269, 27] width 27 height 30
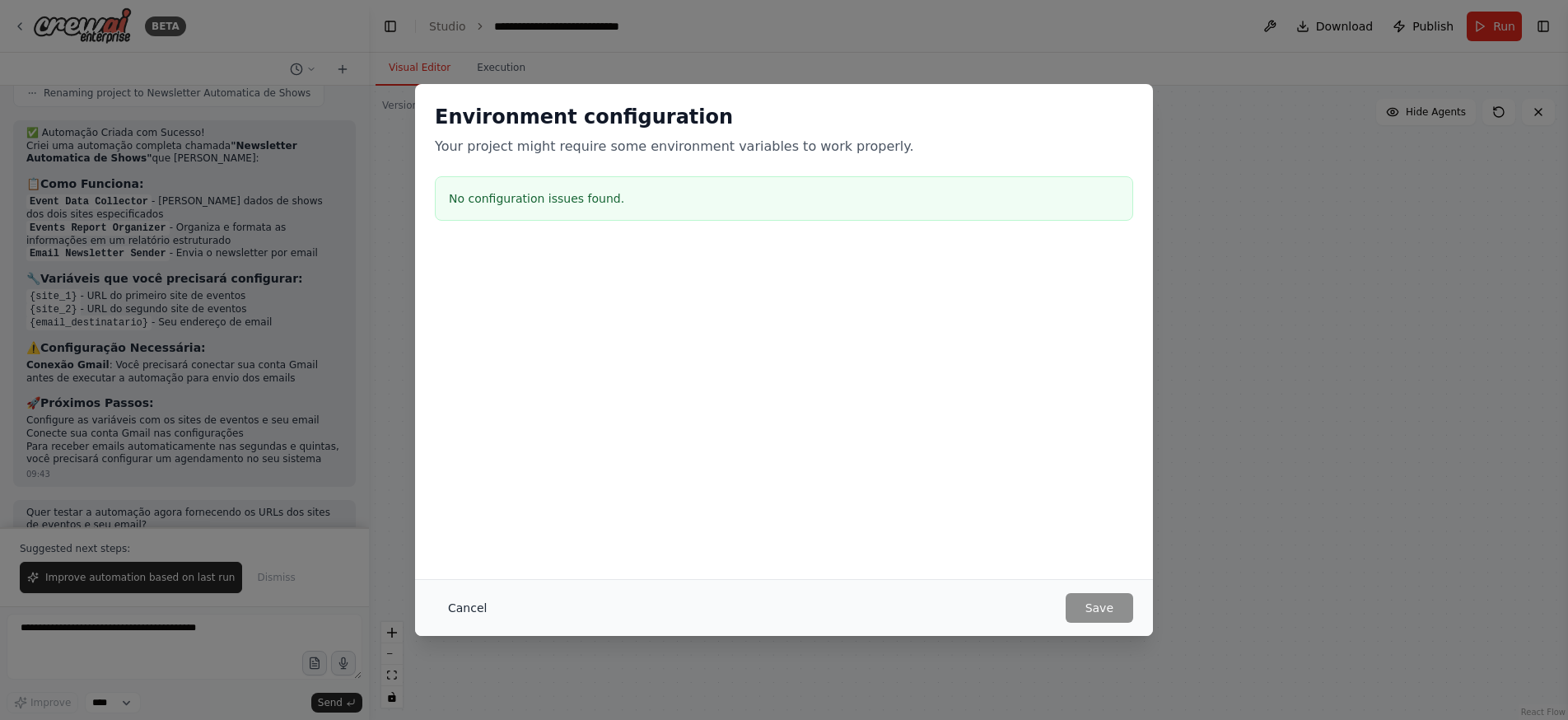
click at [464, 606] on button "Cancel" at bounding box center [467, 608] width 65 height 30
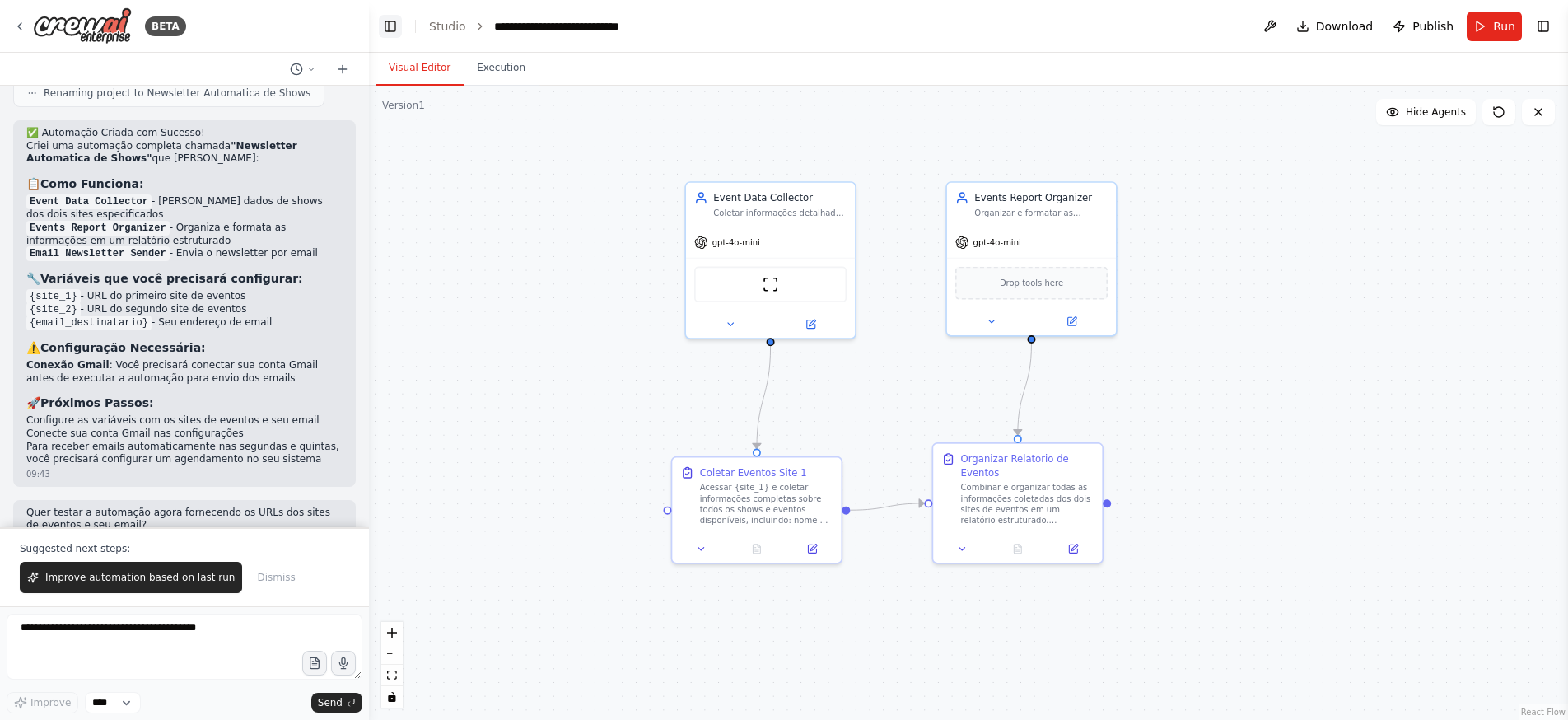
click at [395, 26] on button "Toggle Left Sidebar" at bounding box center [390, 27] width 23 height 23
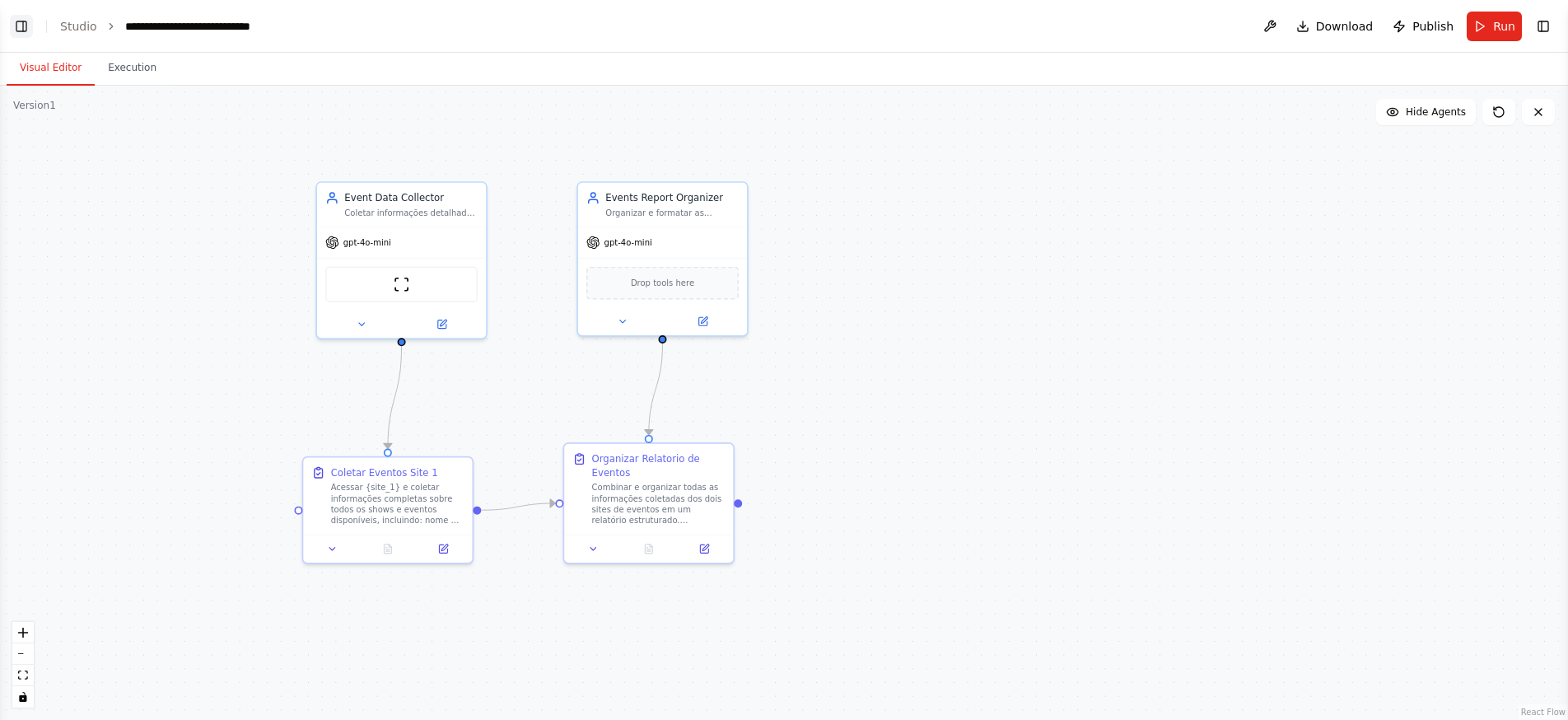
click at [19, 29] on button "Toggle Left Sidebar" at bounding box center [21, 27] width 23 height 23
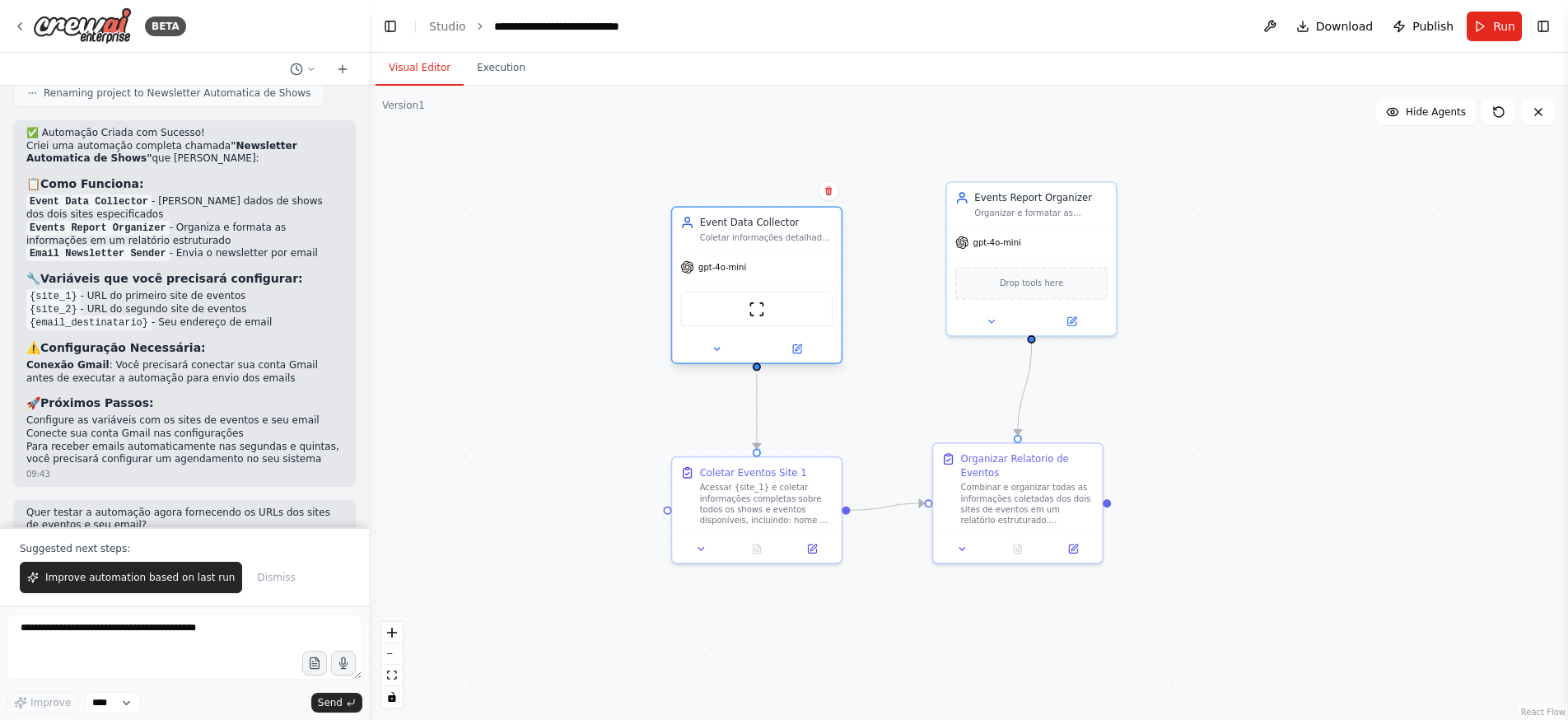
drag, startPoint x: 715, startPoint y: 226, endPoint x: 707, endPoint y: 249, distance: 24.4
click at [707, 249] on div "Event Data Collector Coletar informações detalhadas sobre shows e eventos de {s…" at bounding box center [757, 284] width 171 height 158
click at [716, 503] on div "Acessar {site_1} e coletar informações completas sobre todos os shows e eventos…" at bounding box center [766, 500] width 133 height 43
click at [703, 548] on icon at bounding box center [701, 545] width 11 height 11
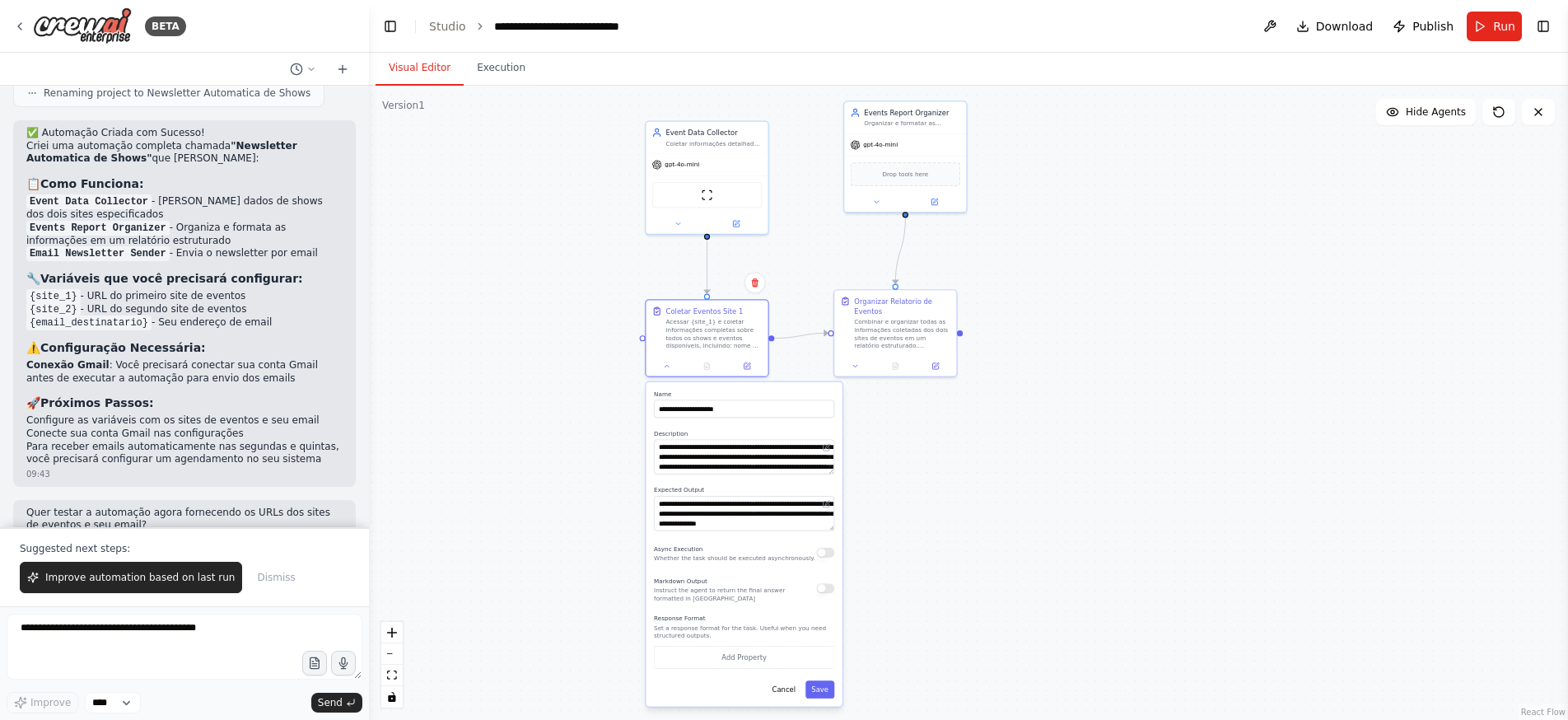
drag, startPoint x: 564, startPoint y: 489, endPoint x: 568, endPoint y: 317, distance: 172.0
click at [568, 317] on div ".deletable-edge-delete-btn { width: 20px; height: 20px; border: 0px solid #ffff…" at bounding box center [968, 403] width 1199 height 634
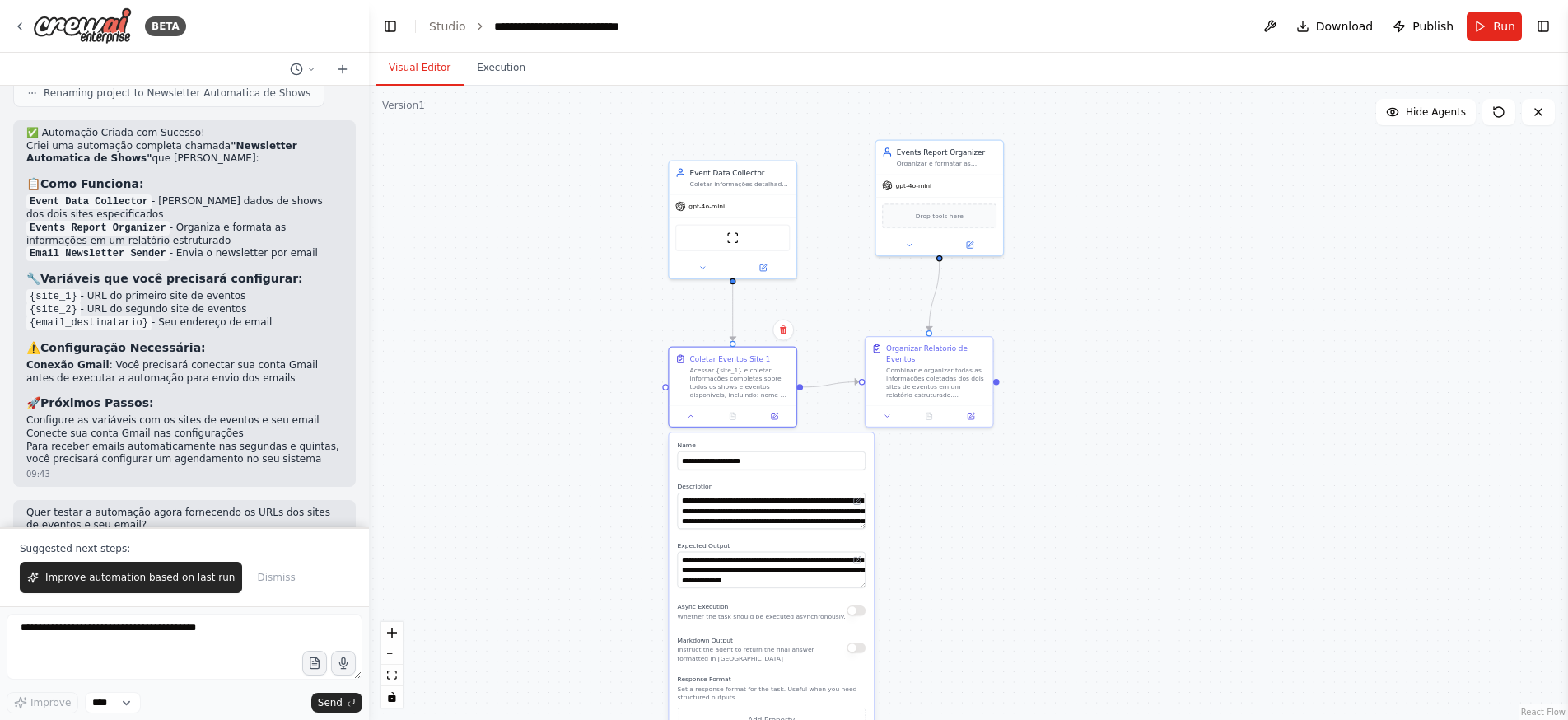
drag, startPoint x: 591, startPoint y: 311, endPoint x: 583, endPoint y: 368, distance: 57.6
click at [583, 368] on div ".deletable-edge-delete-btn { width: 20px; height: 20px; border: 0px solid #ffff…" at bounding box center [968, 403] width 1199 height 634
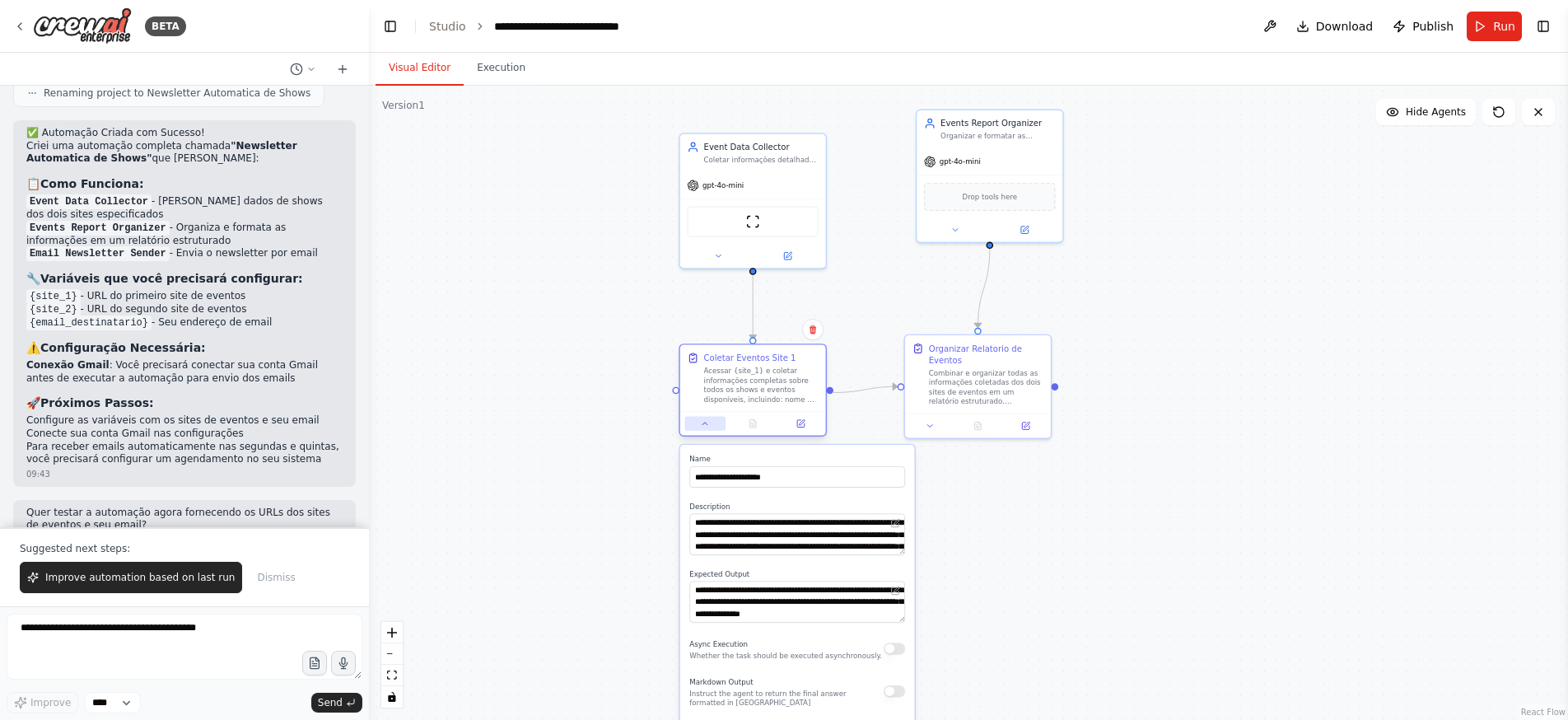
click at [703, 424] on icon at bounding box center [705, 423] width 5 height 3
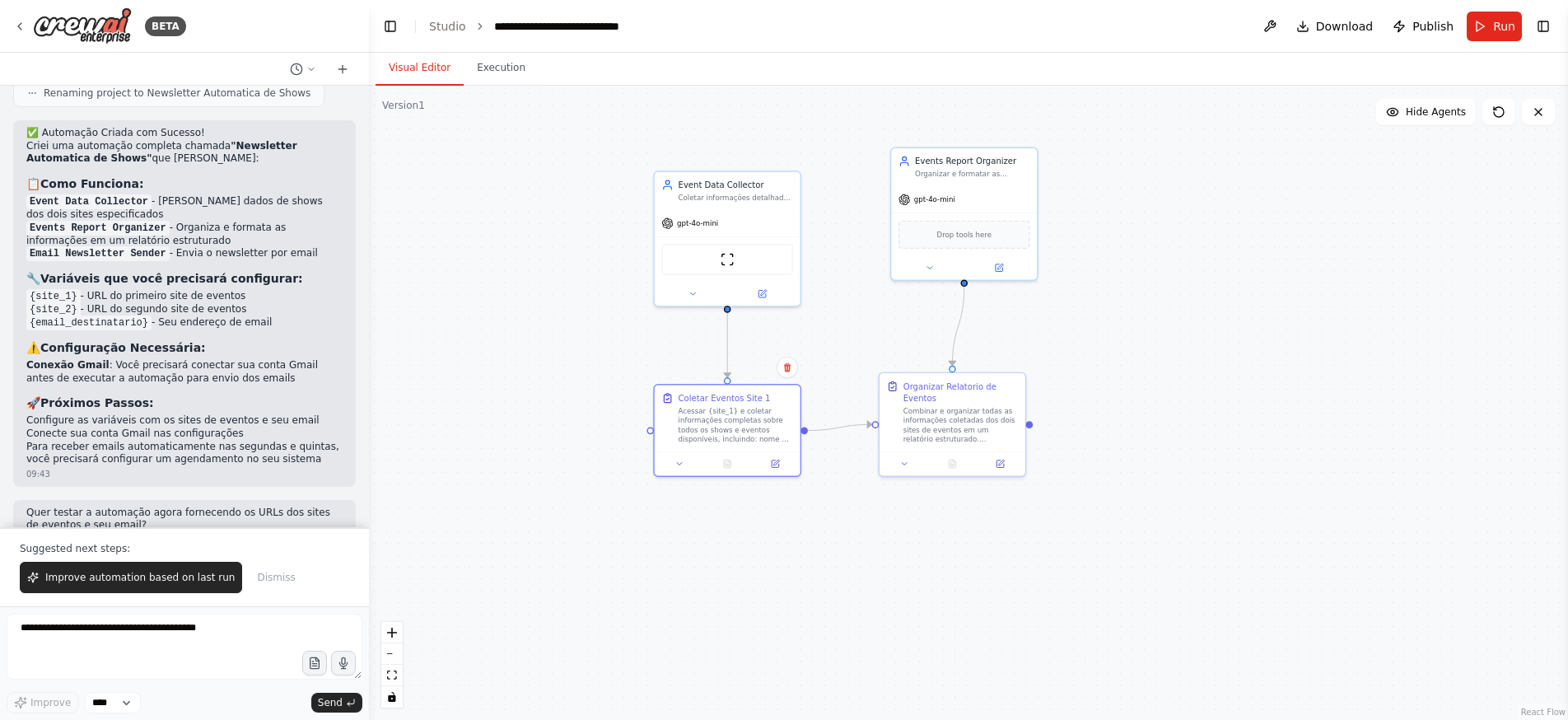
drag, startPoint x: 1121, startPoint y: 264, endPoint x: 1093, endPoint y: 301, distance: 46.4
click at [1093, 301] on div ".deletable-edge-delete-btn { width: 20px; height: 20px; border: 0px solid #ffff…" at bounding box center [968, 403] width 1199 height 634
click at [774, 462] on icon at bounding box center [773, 461] width 7 height 7
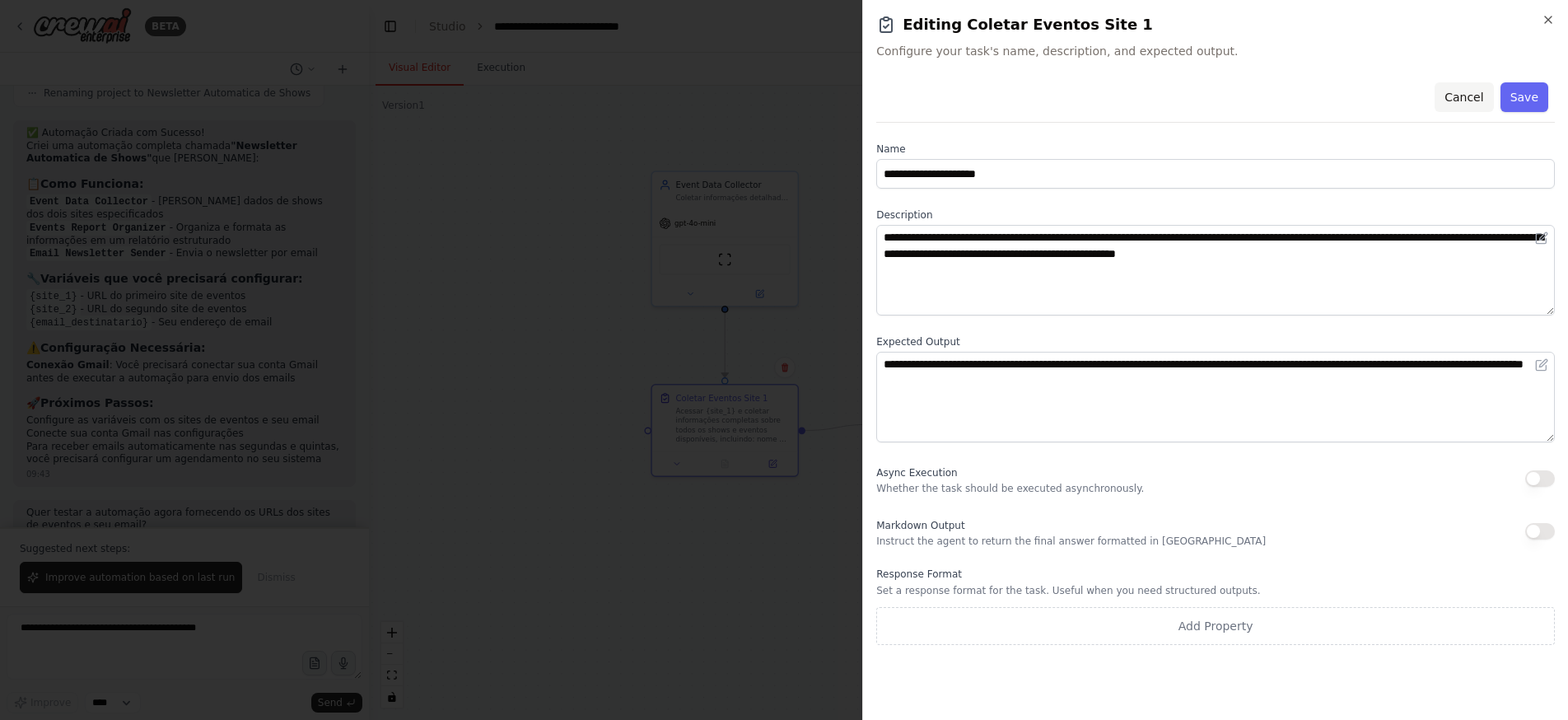
click at [1472, 101] on button "Cancel" at bounding box center [1464, 97] width 58 height 30
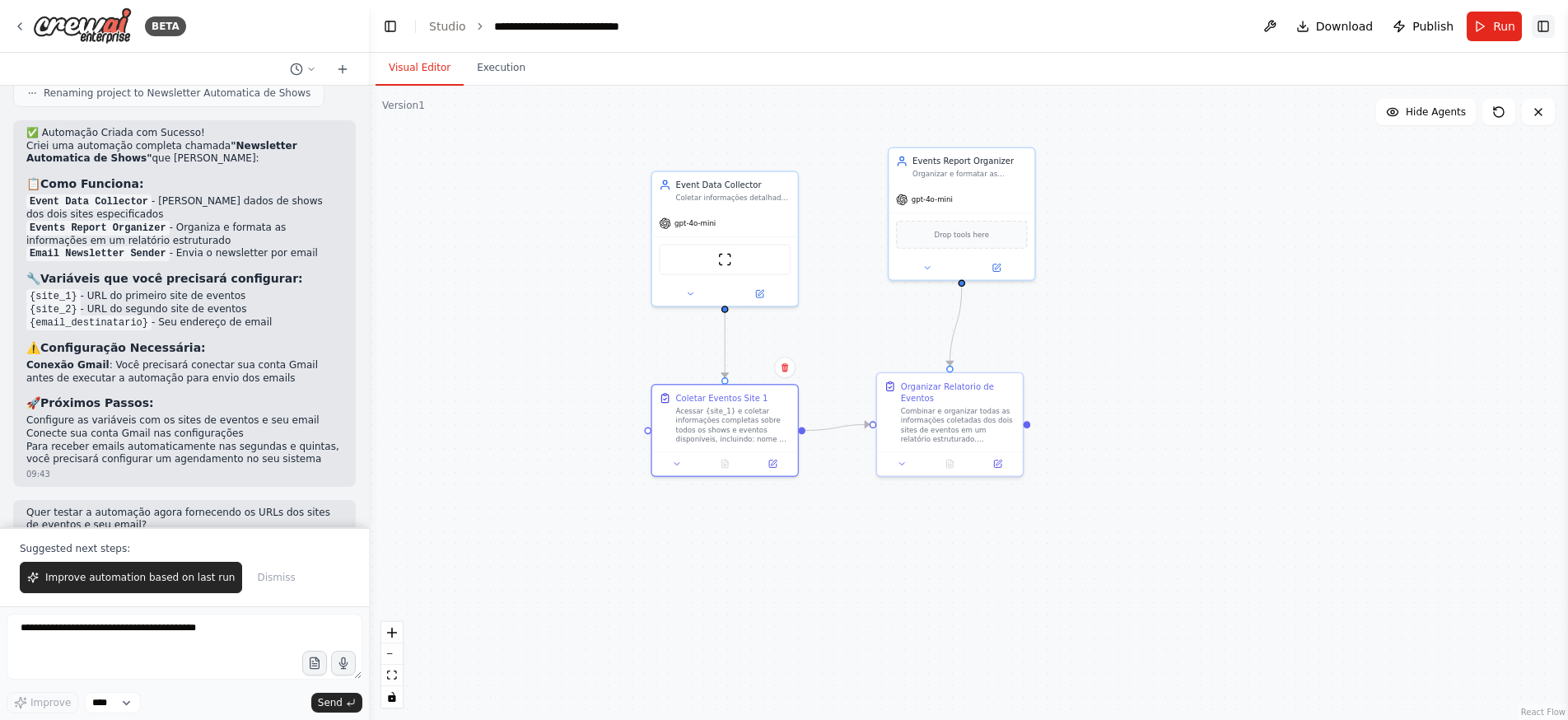
click at [1540, 33] on button "Toggle Right Sidebar" at bounding box center [1543, 27] width 23 height 23
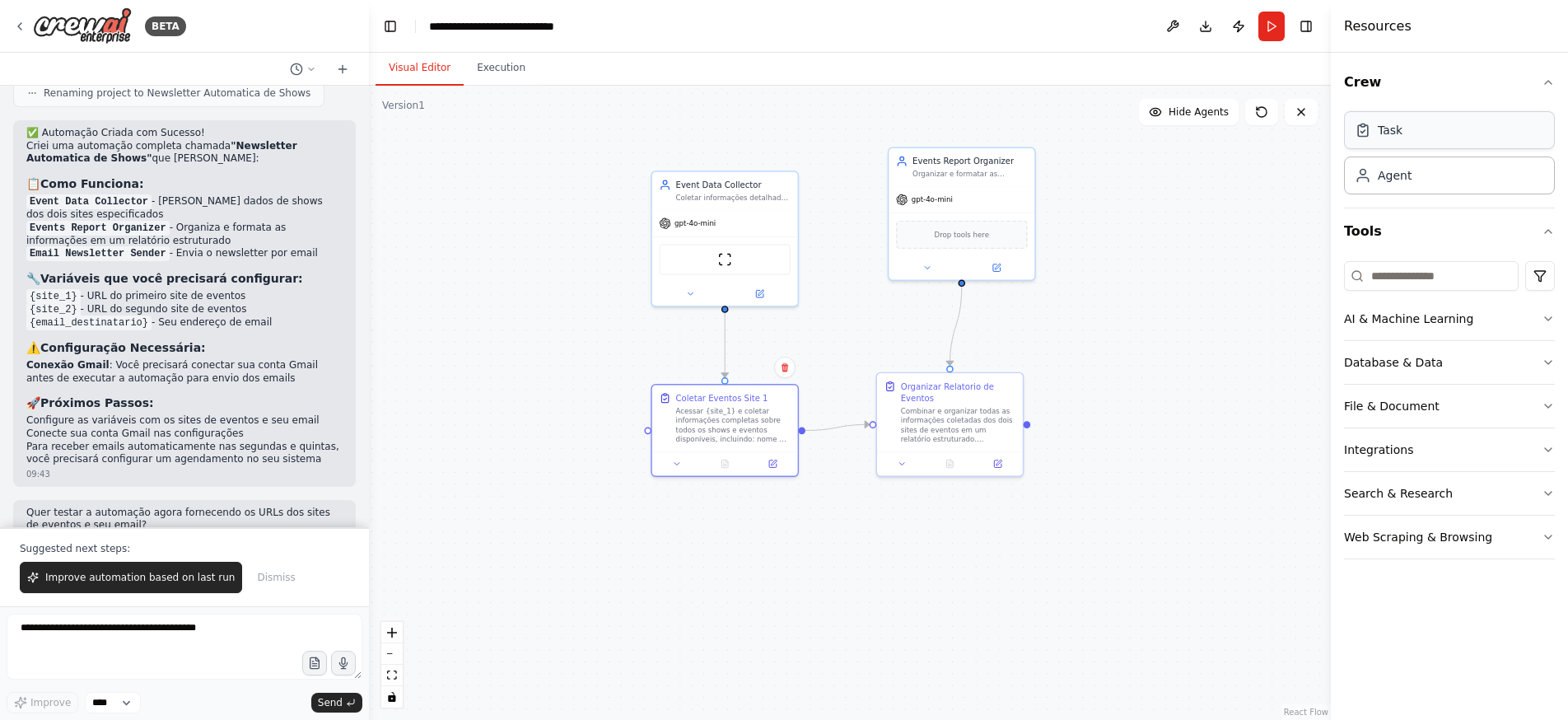
click at [1421, 140] on div "Task" at bounding box center [1449, 130] width 211 height 38
drag, startPoint x: 740, startPoint y: 565, endPoint x: 690, endPoint y: 553, distance: 51.4
click at [690, 553] on div "Task description" at bounding box center [721, 550] width 115 height 10
drag, startPoint x: 709, startPoint y: 548, endPoint x: 722, endPoint y: 560, distance: 17.7
click at [722, 560] on div "Task description" at bounding box center [733, 562] width 115 height 10
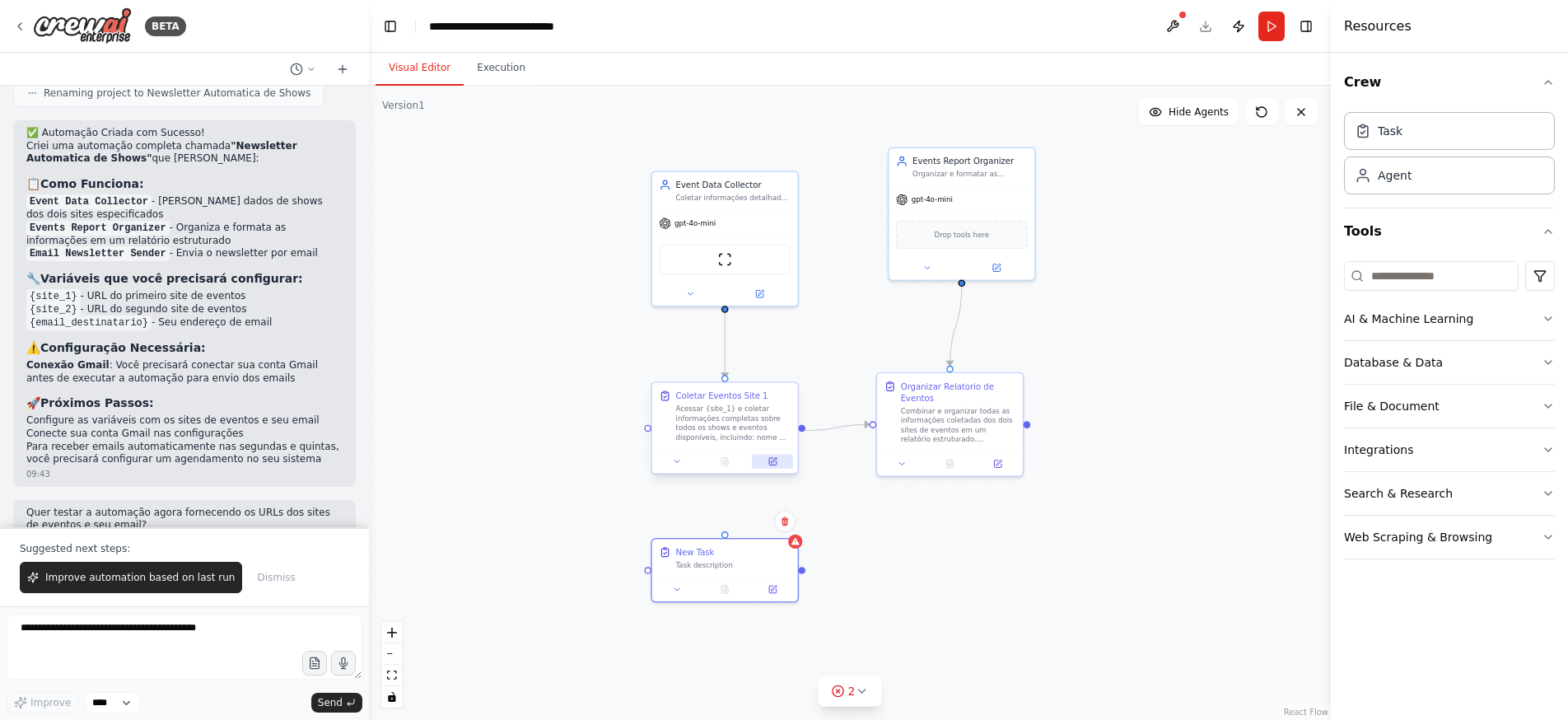
click at [770, 459] on icon at bounding box center [773, 461] width 7 height 7
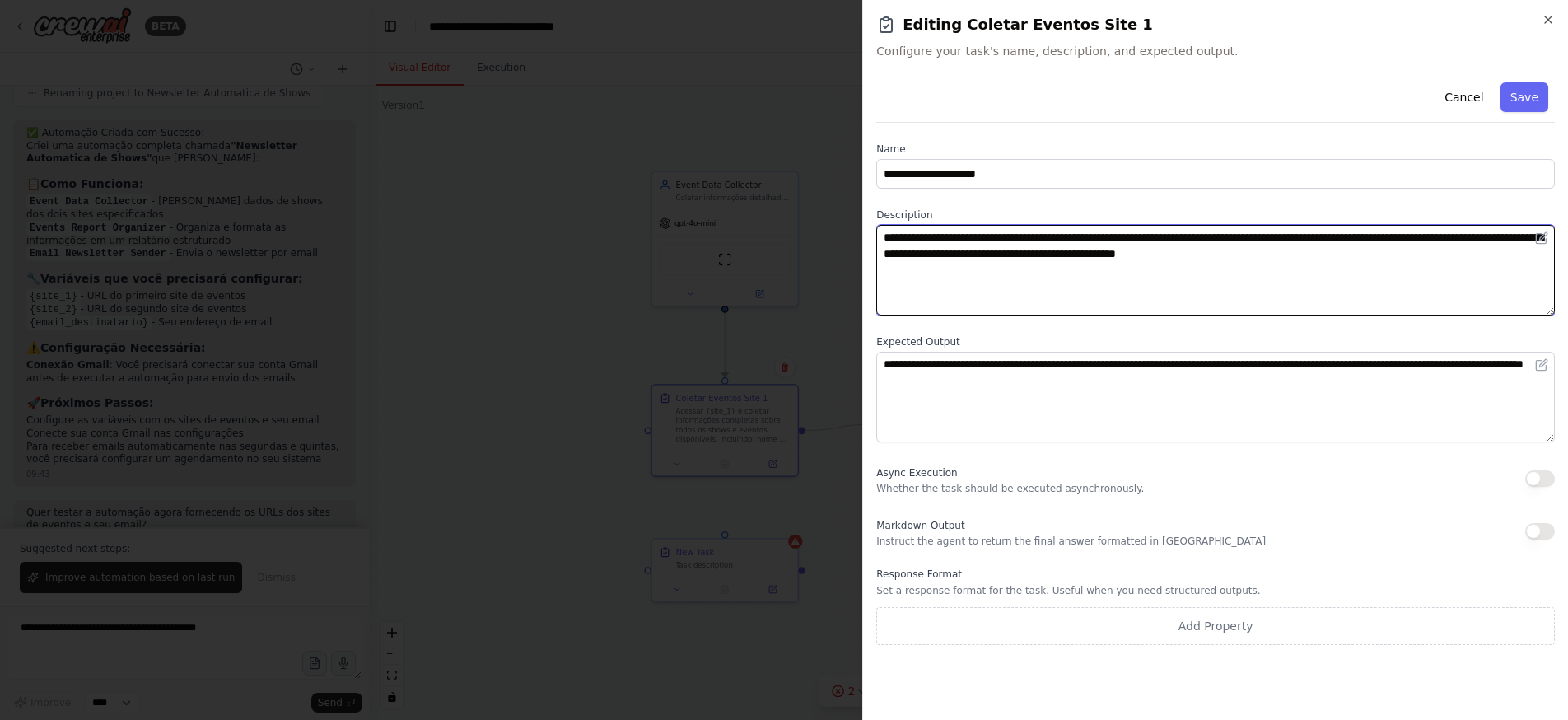
drag, startPoint x: 1455, startPoint y: 262, endPoint x: 857, endPoint y: 232, distance: 598.8
click at [857, 232] on body "BETA Estou querendo receber todas as segundas e quintas-feiras um emails inform…" at bounding box center [784, 360] width 1568 height 720
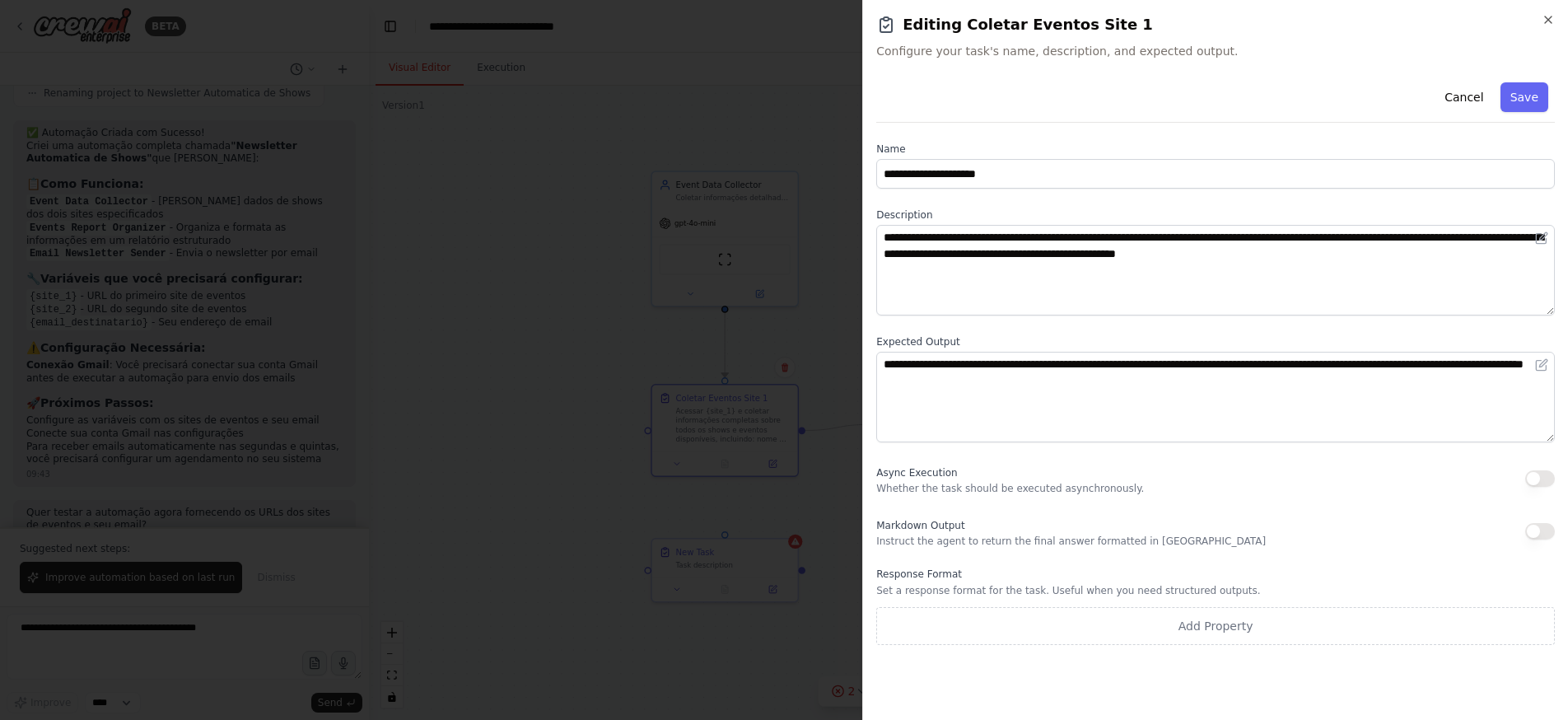
click at [540, 376] on div at bounding box center [784, 360] width 1568 height 720
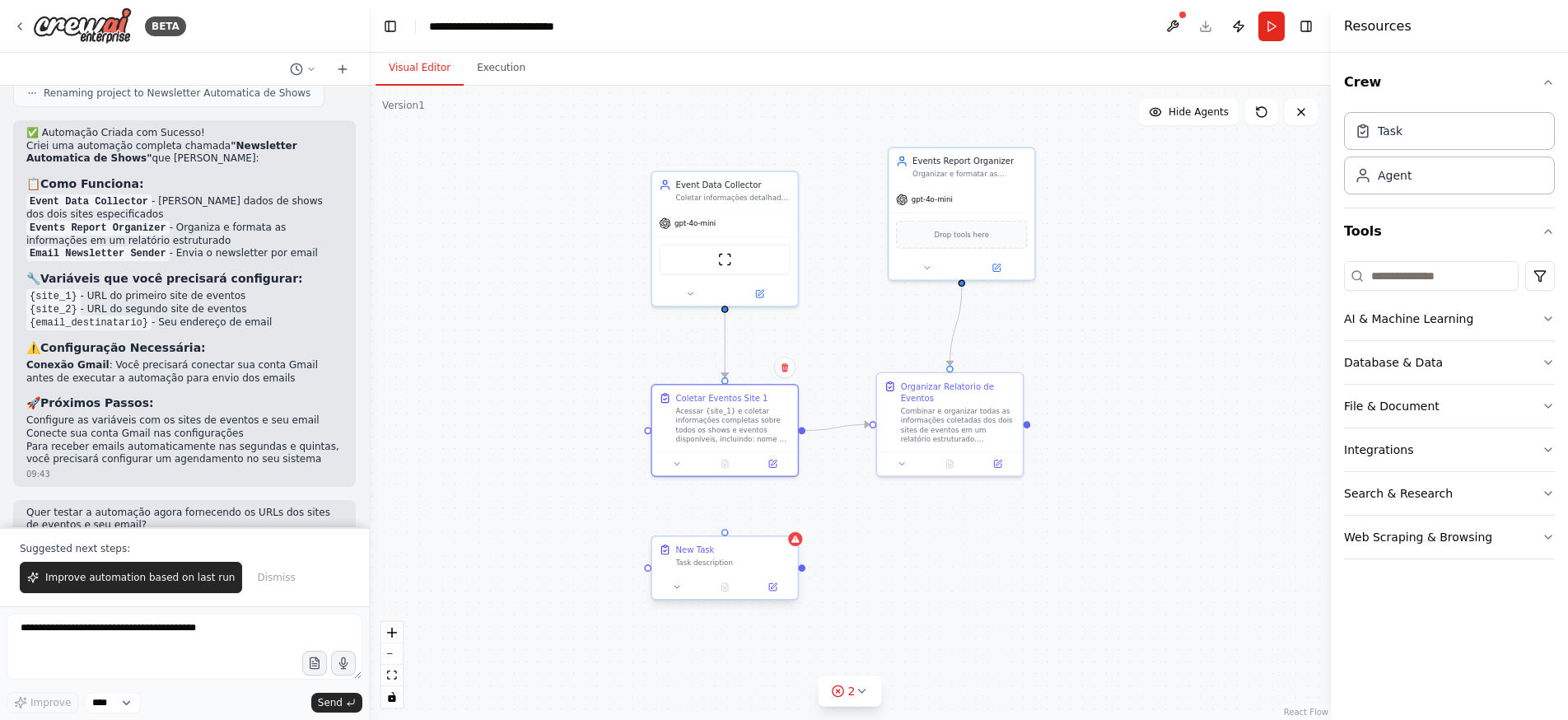
click at [758, 559] on div "Task description" at bounding box center [733, 562] width 115 height 10
click at [774, 589] on icon at bounding box center [773, 587] width 7 height 7
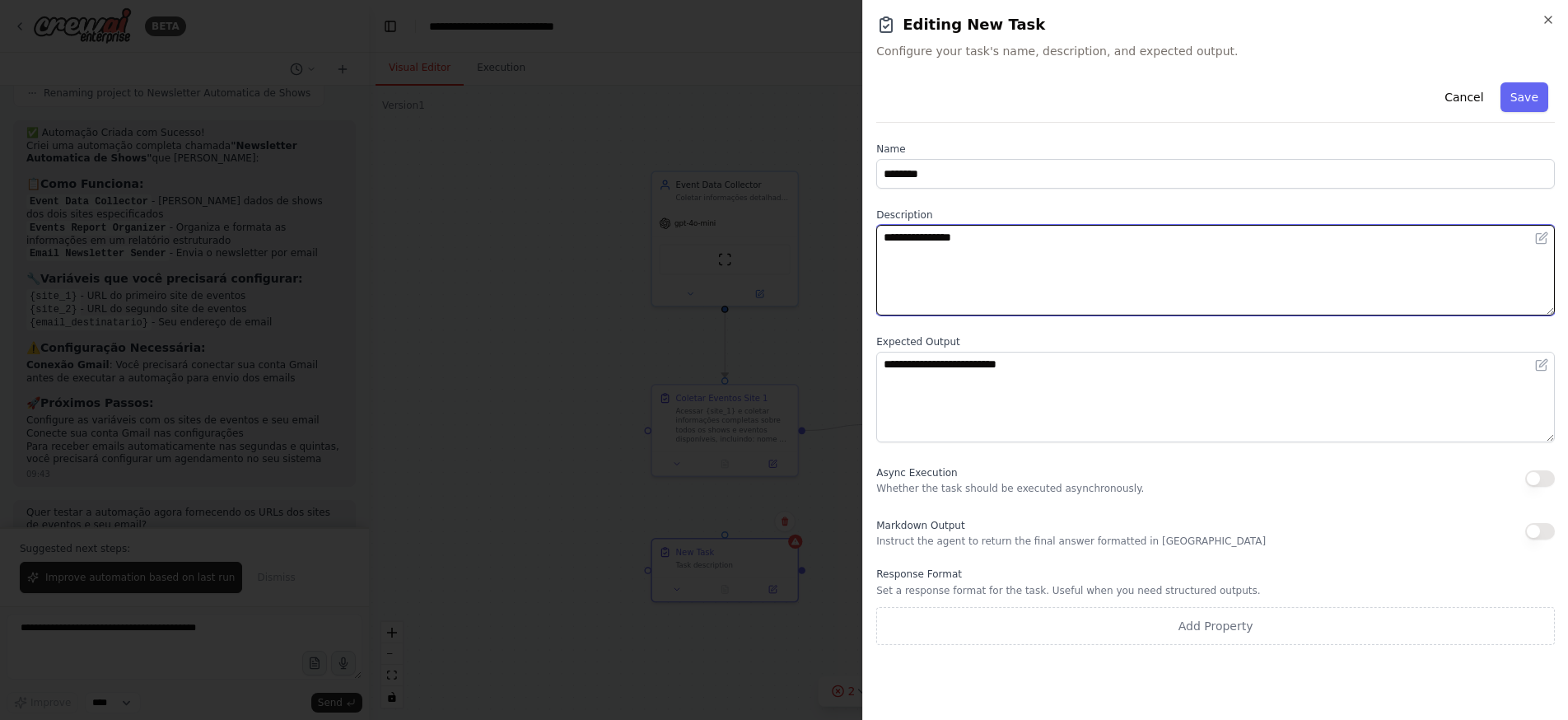
drag, startPoint x: 992, startPoint y: 239, endPoint x: 833, endPoint y: 237, distance: 159.0
click at [833, 237] on body "BETA Estou querendo receber todas as segundas e quintas-feiras um emails inform…" at bounding box center [784, 360] width 1568 height 720
paste textarea "**********"
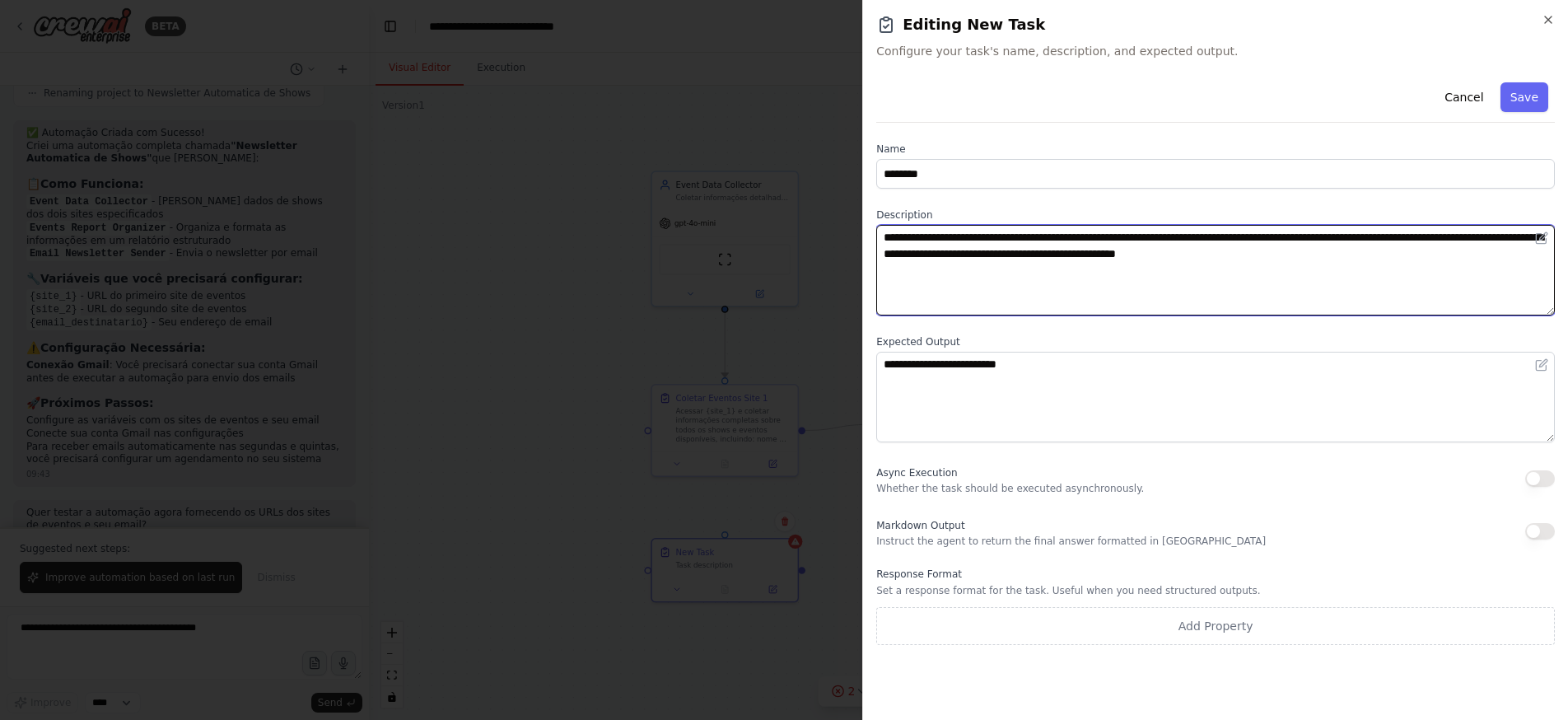
type textarea "**********"
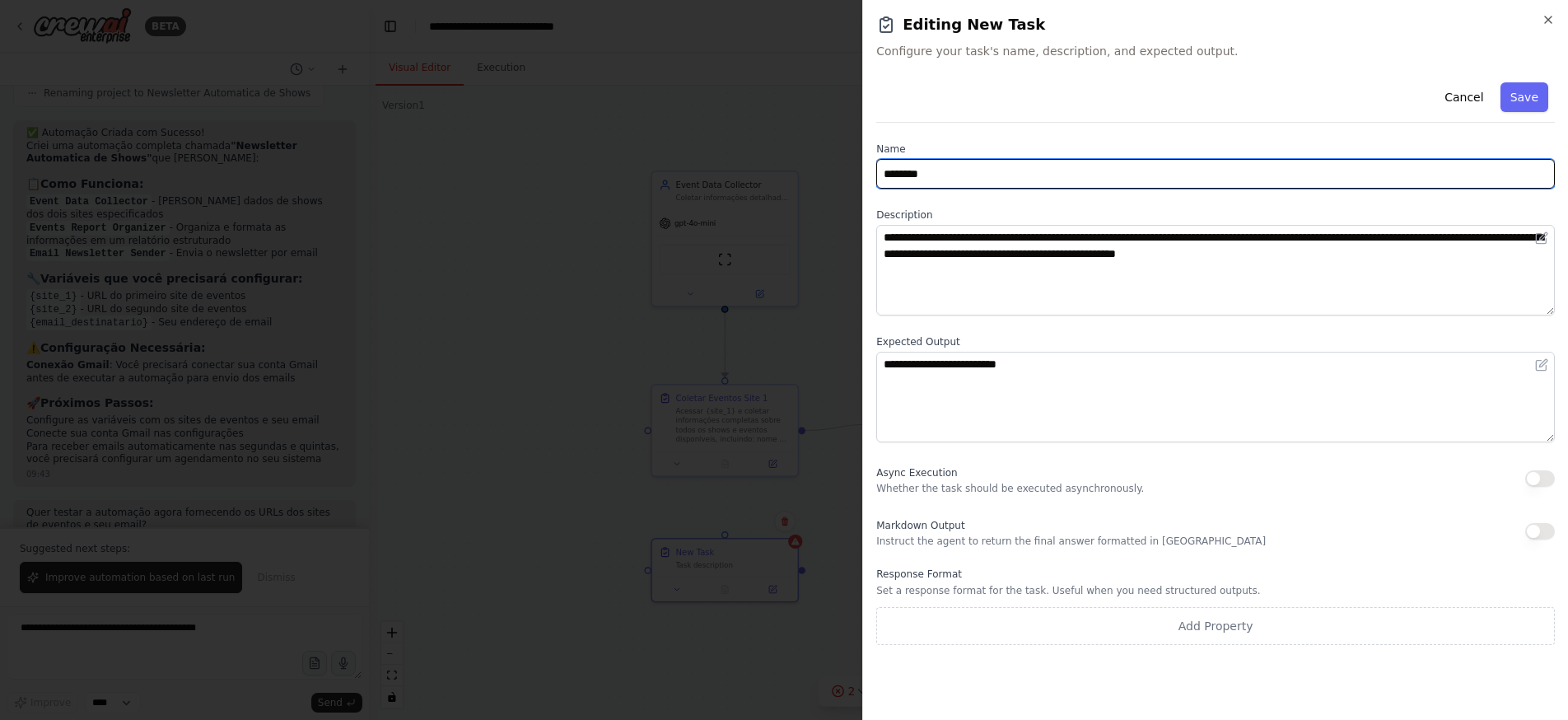
drag, startPoint x: 952, startPoint y: 171, endPoint x: 845, endPoint y: 173, distance: 107.0
click at [845, 173] on body "BETA Estou querendo receber todas as segundas e quintas-feiras um emails inform…" at bounding box center [784, 360] width 1568 height 720
type input "**********"
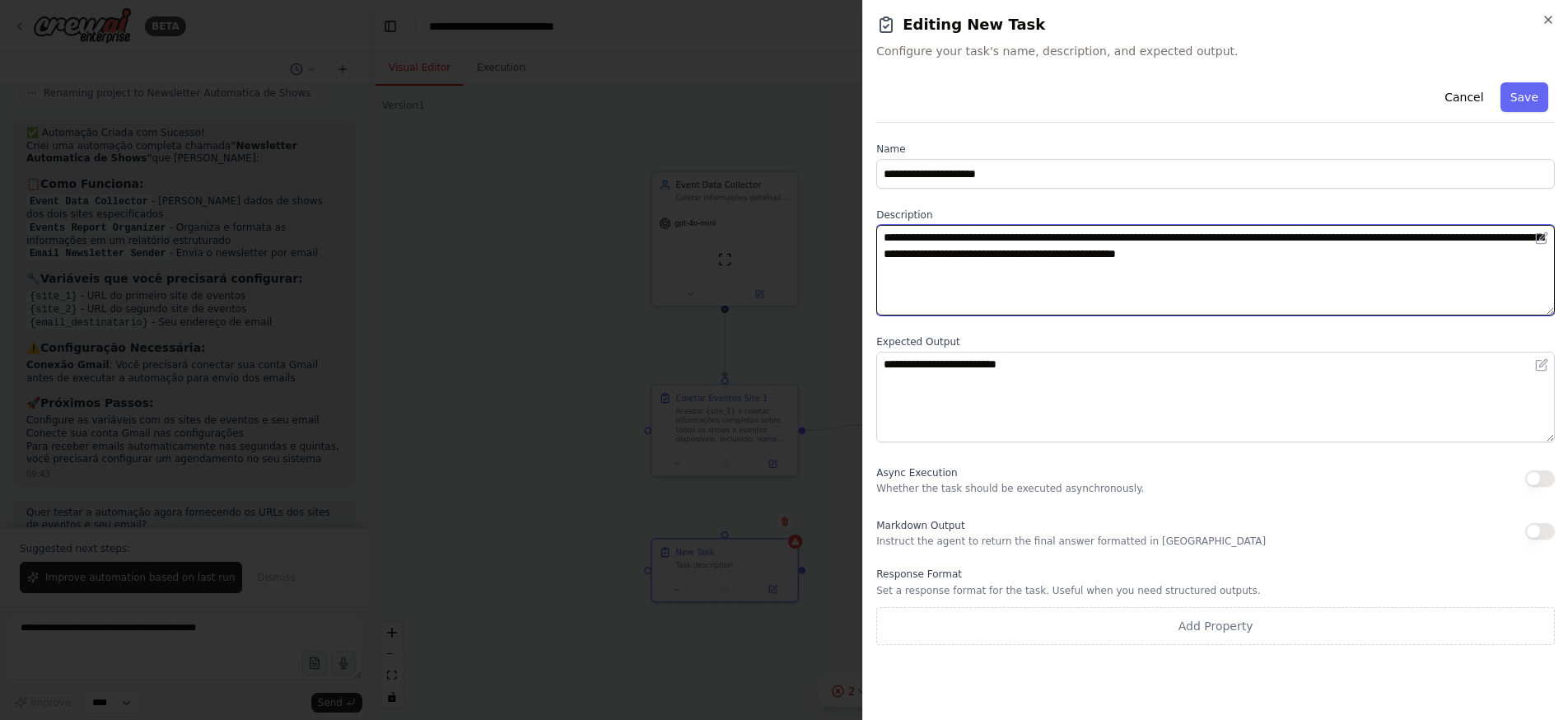
click at [962, 240] on textarea "**********" at bounding box center [1216, 269] width 678 height 91
type textarea "**********"
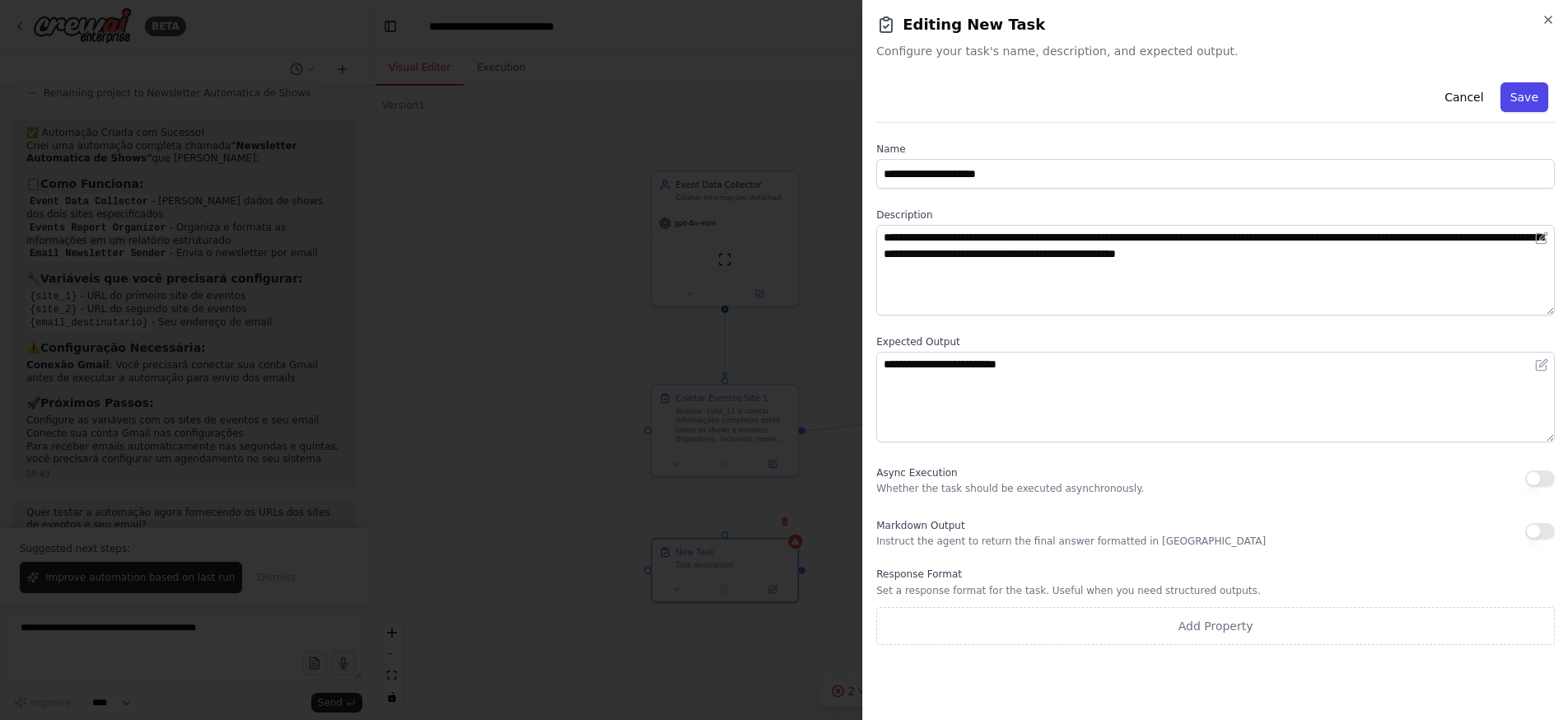
click at [1527, 98] on button "Save" at bounding box center [1524, 97] width 48 height 30
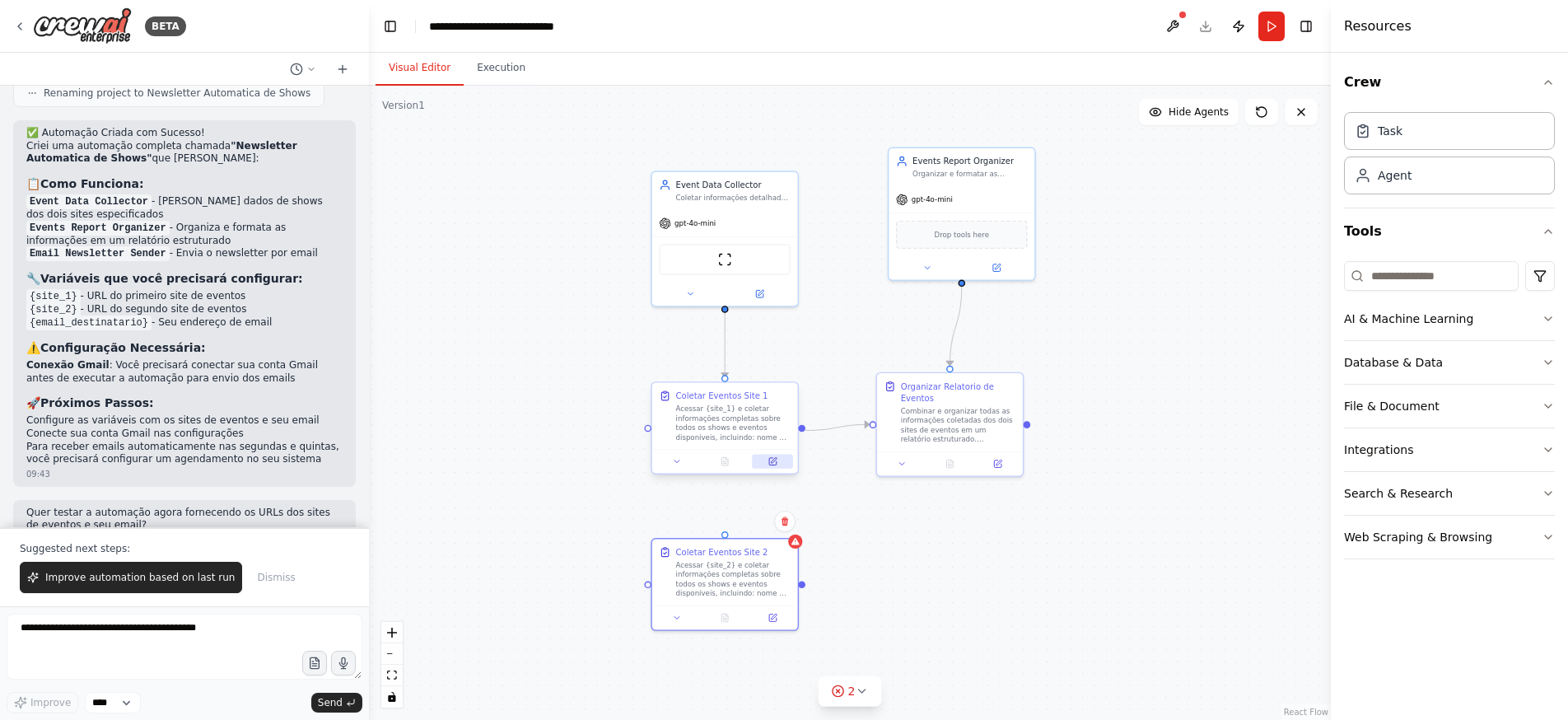
click at [776, 460] on icon at bounding box center [772, 460] width 10 height 10
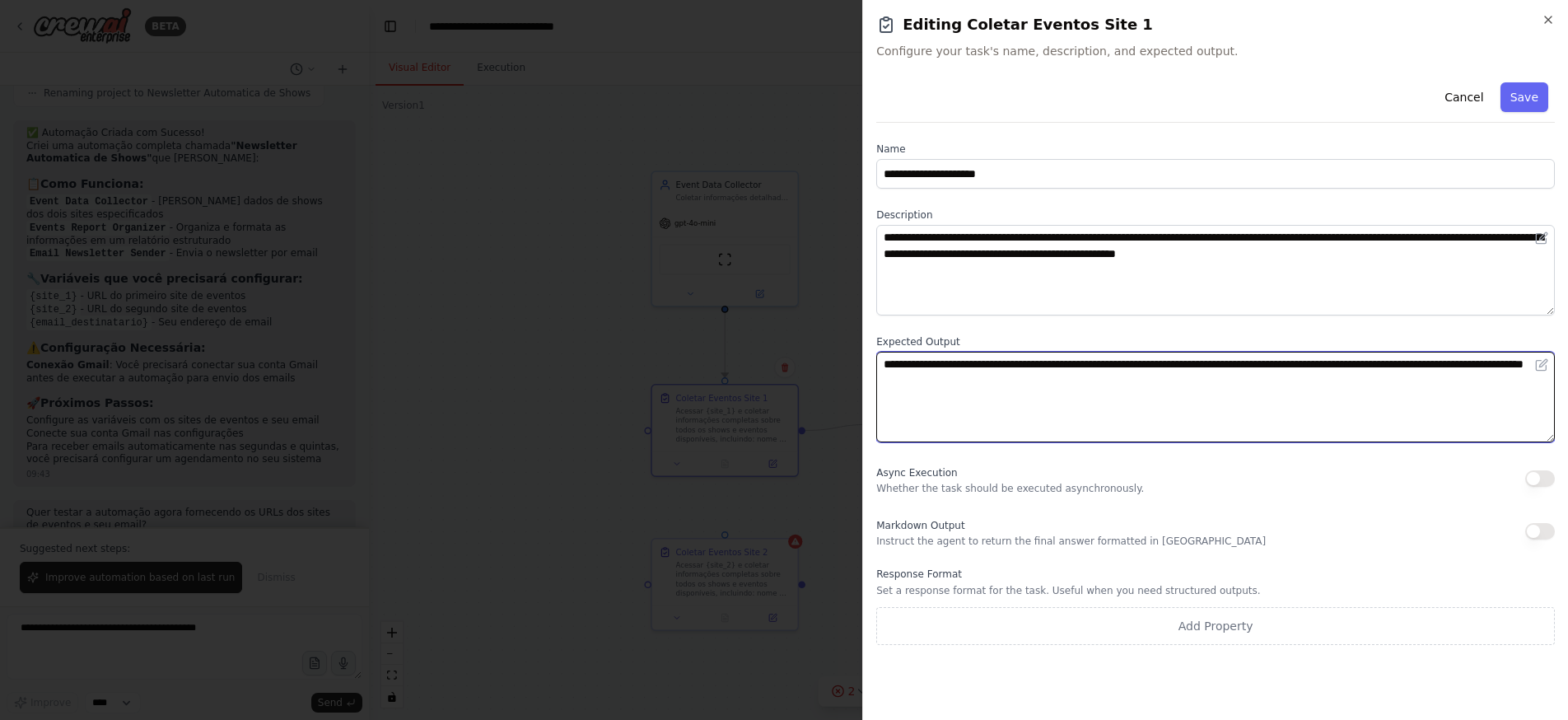
drag, startPoint x: 1037, startPoint y: 385, endPoint x: 832, endPoint y: 367, distance: 205.8
click at [832, 367] on body "BETA Estou querendo receber todas as segundas e quintas-feiras um emails inform…" at bounding box center [784, 360] width 1568 height 720
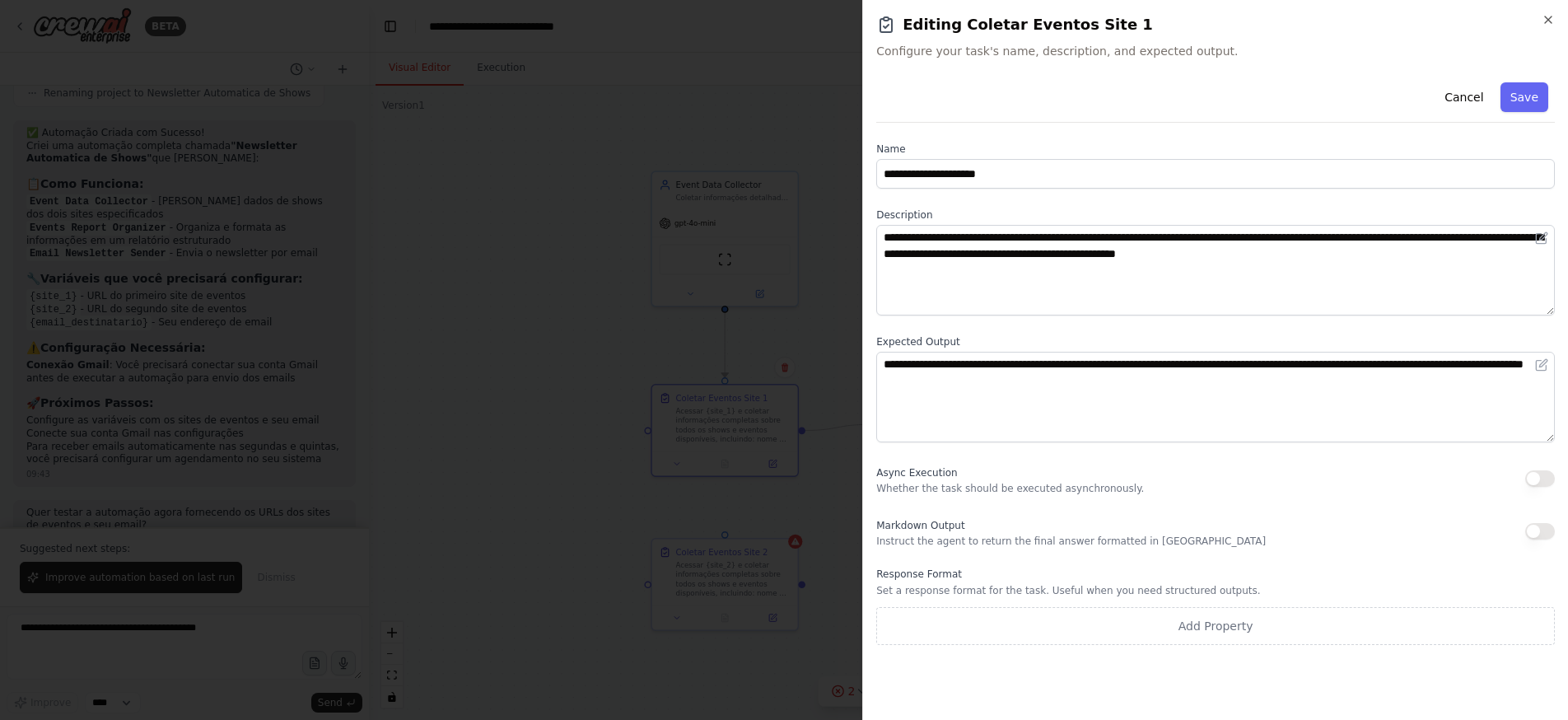
click at [552, 468] on div at bounding box center [784, 360] width 1568 height 720
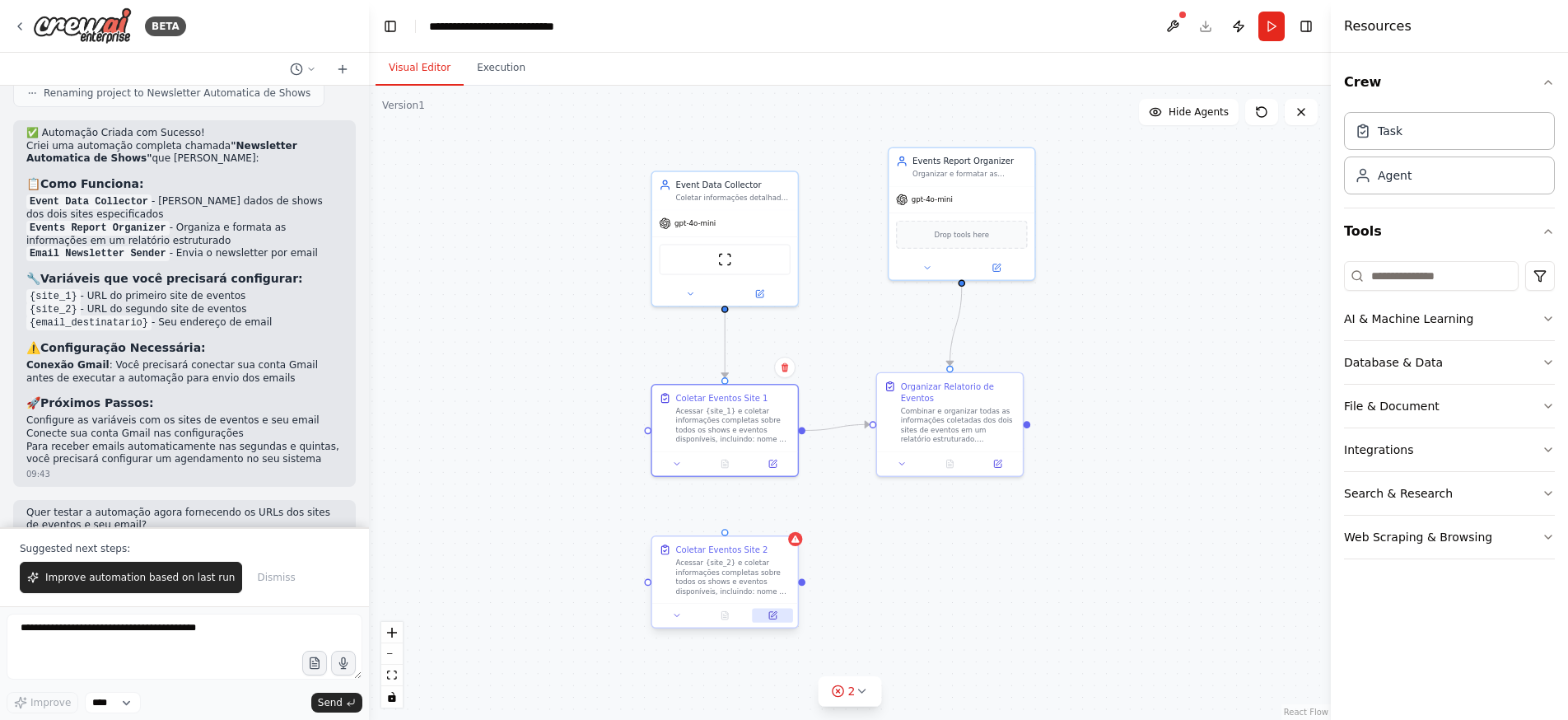
click at [776, 612] on icon at bounding box center [773, 614] width 6 height 6
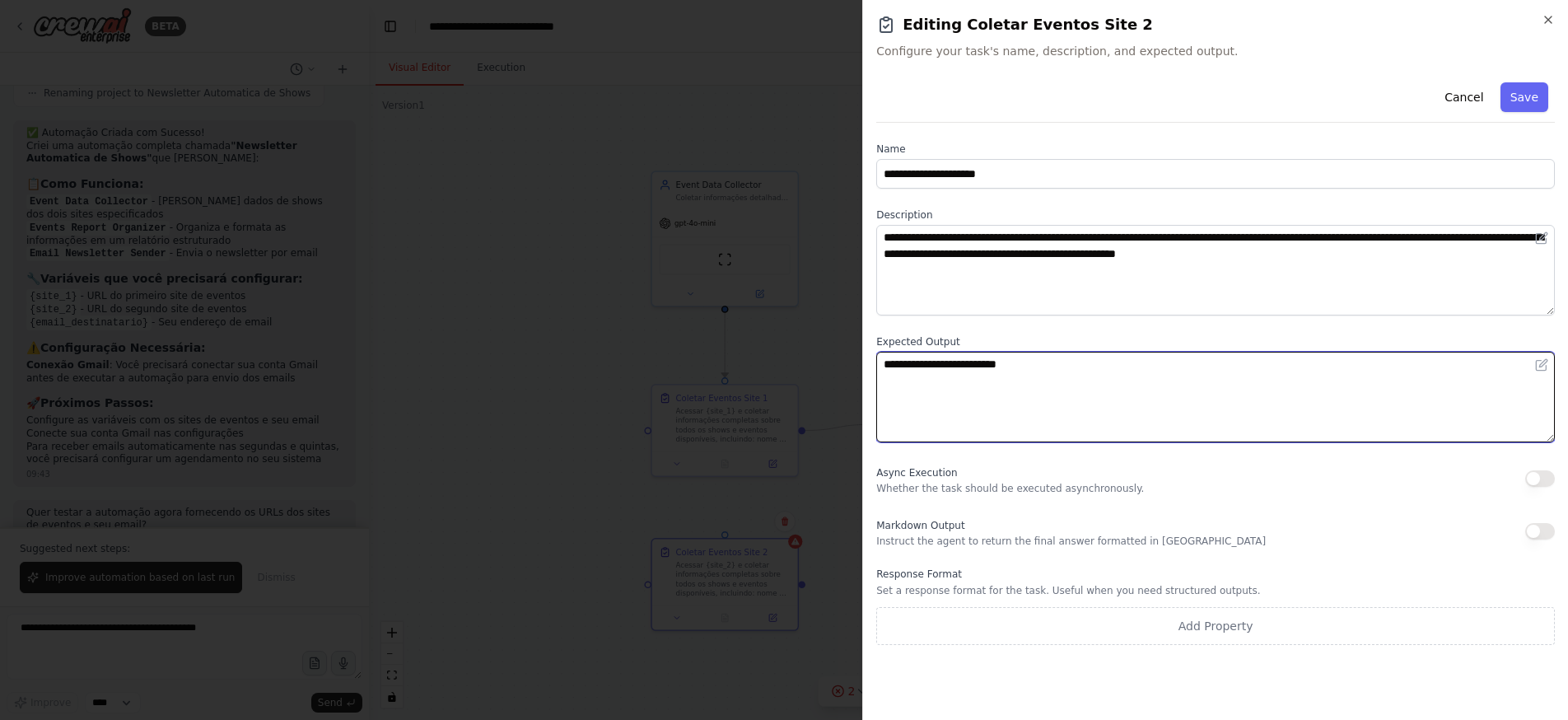
drag, startPoint x: 1060, startPoint y: 364, endPoint x: 794, endPoint y: 365, distance: 266.0
click at [794, 365] on body "BETA Estou querendo receber todas as segundas e quintas-feiras um emails inform…" at bounding box center [784, 360] width 1568 height 720
paste textarea "**********"
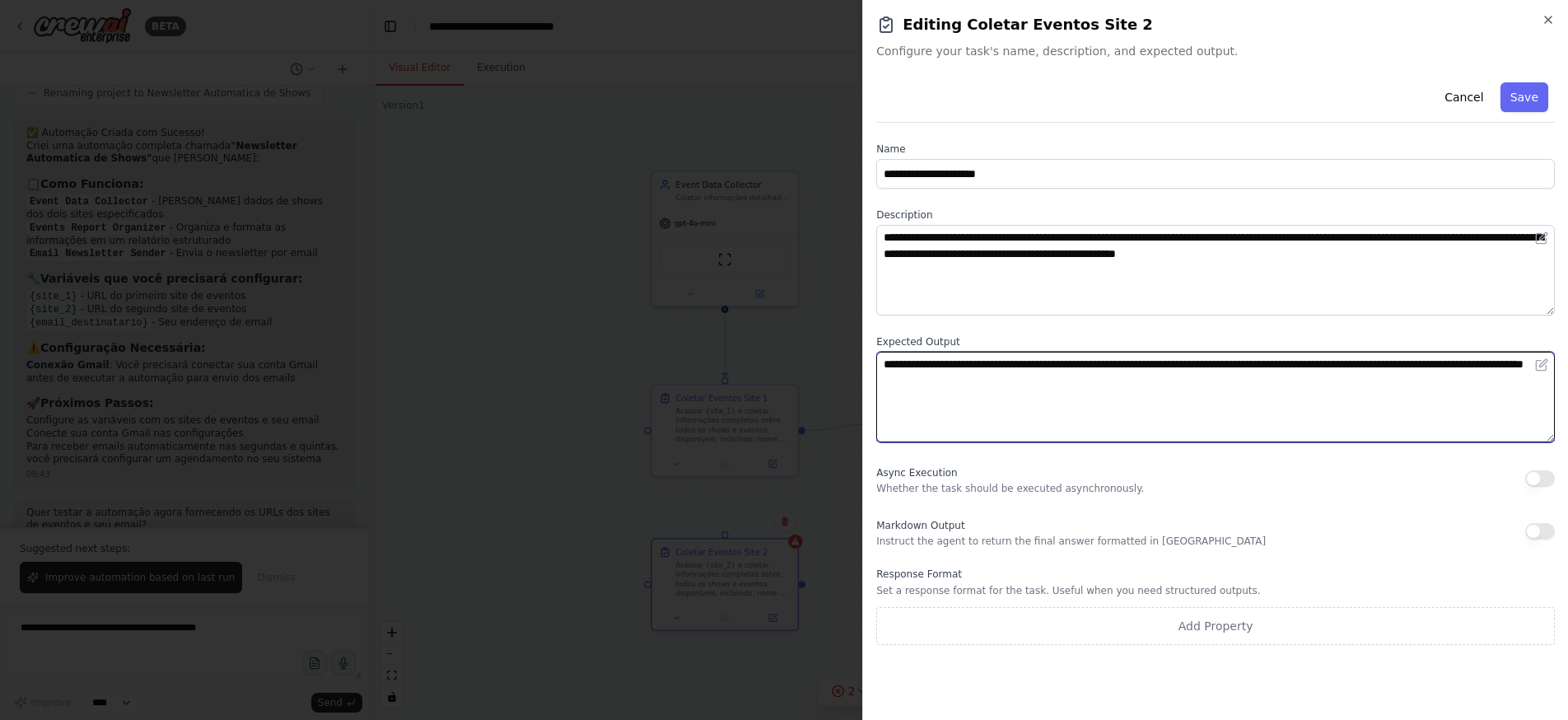
drag, startPoint x: 1243, startPoint y: 361, endPoint x: 1238, endPoint y: 383, distance: 22.6
click at [1243, 361] on textarea "**********" at bounding box center [1216, 397] width 678 height 91
type textarea "**********"
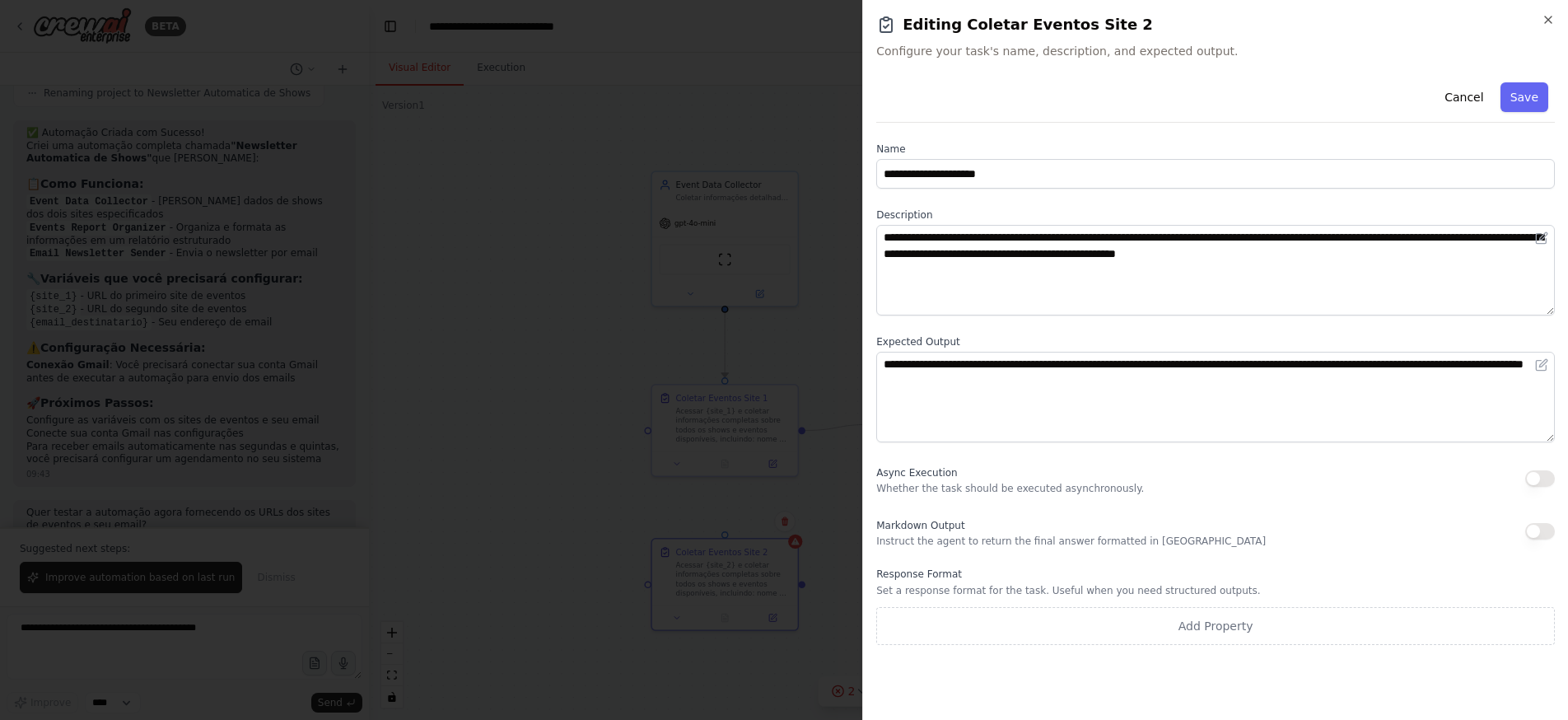
click at [1509, 97] on button "Save" at bounding box center [1524, 97] width 48 height 30
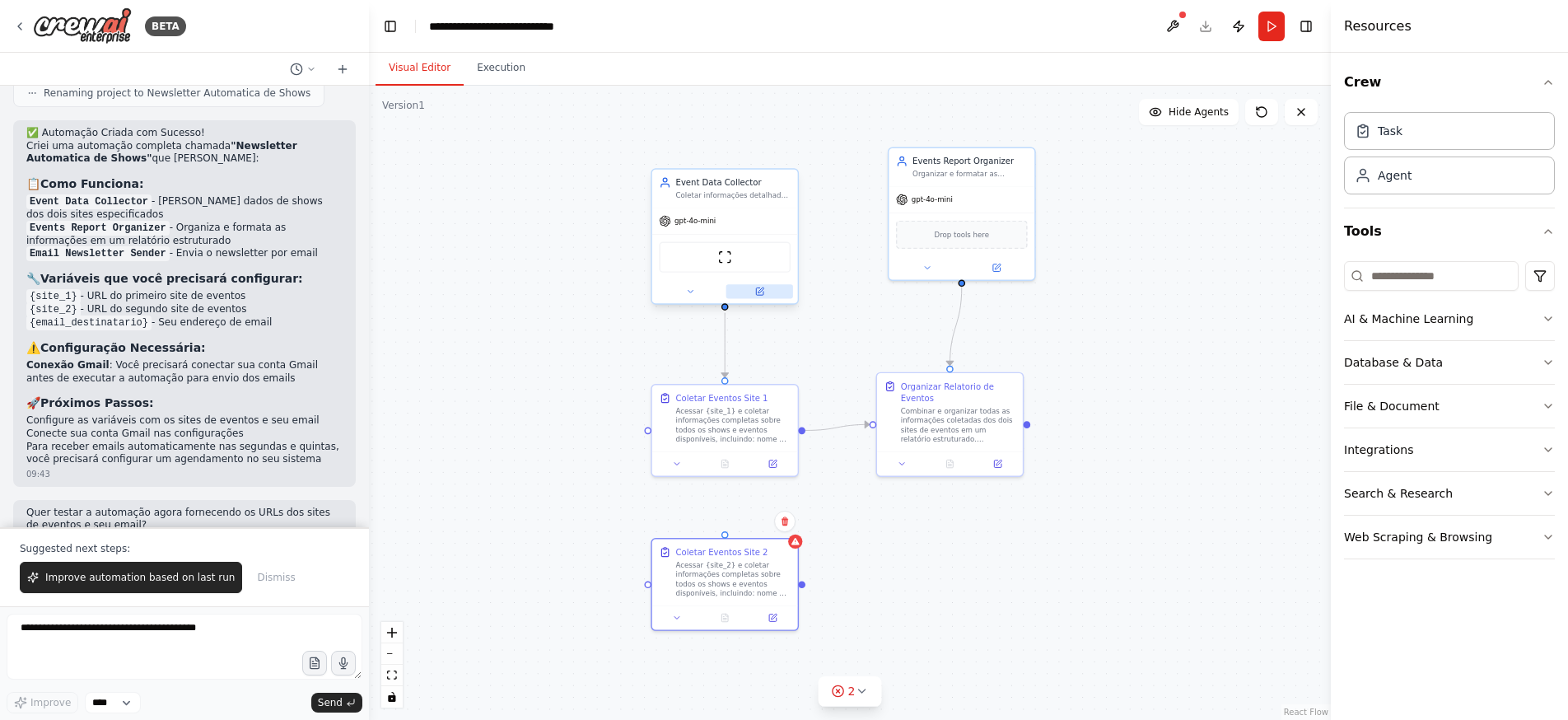
click at [760, 293] on icon at bounding box center [760, 292] width 7 height 7
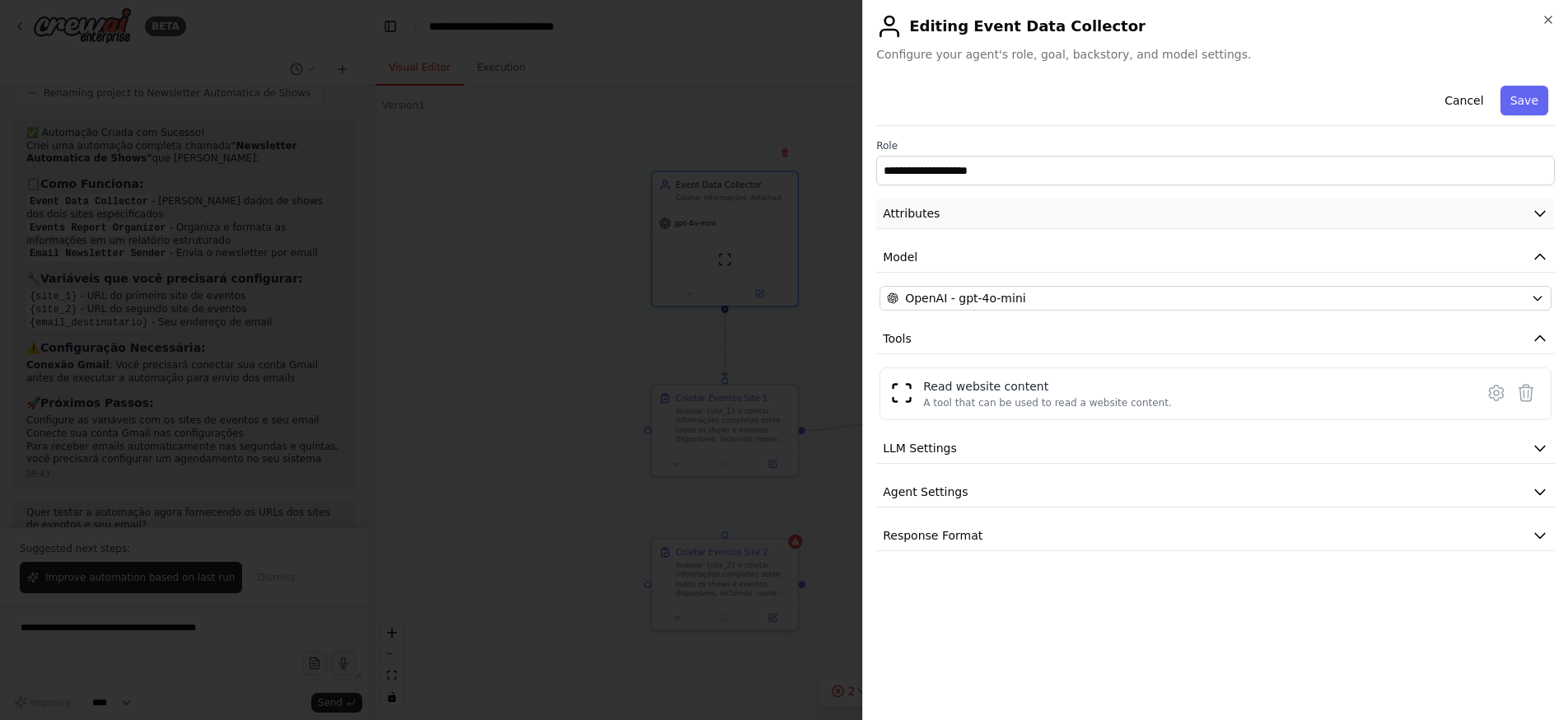
click at [1540, 216] on icon "button" at bounding box center [1539, 215] width 10 height 5
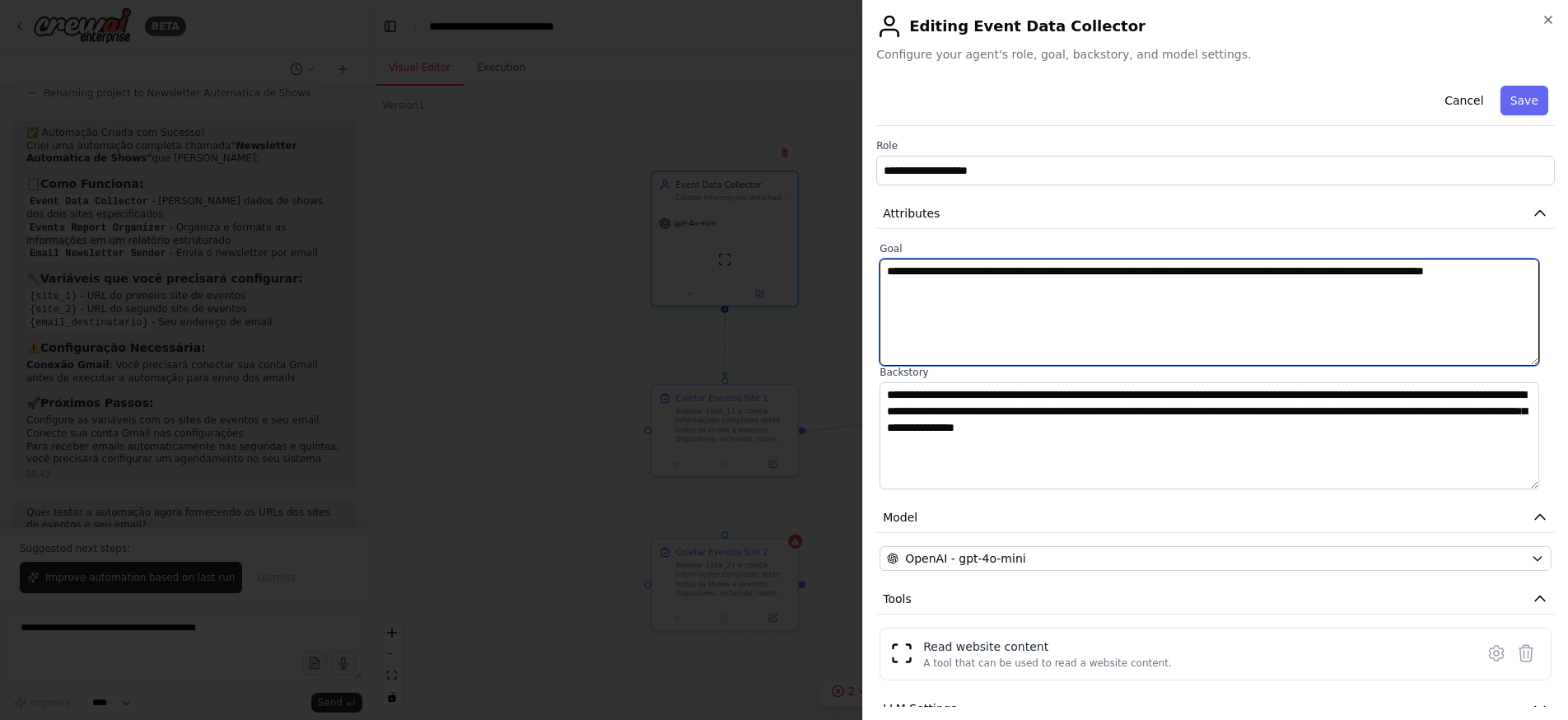
click at [1238, 273] on textarea "**********" at bounding box center [1208, 312] width 660 height 107
type textarea "**********"
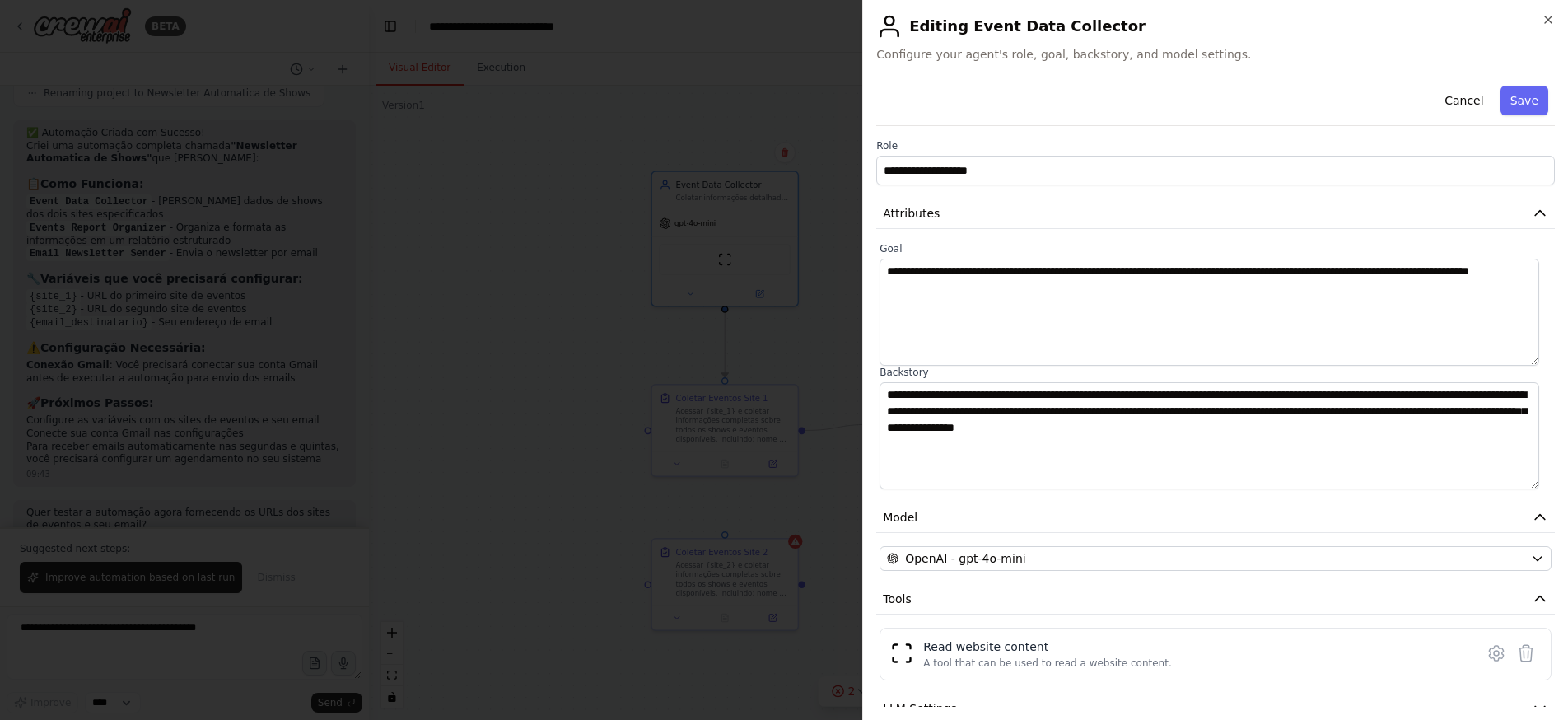
click at [1512, 96] on button "Save" at bounding box center [1524, 101] width 48 height 30
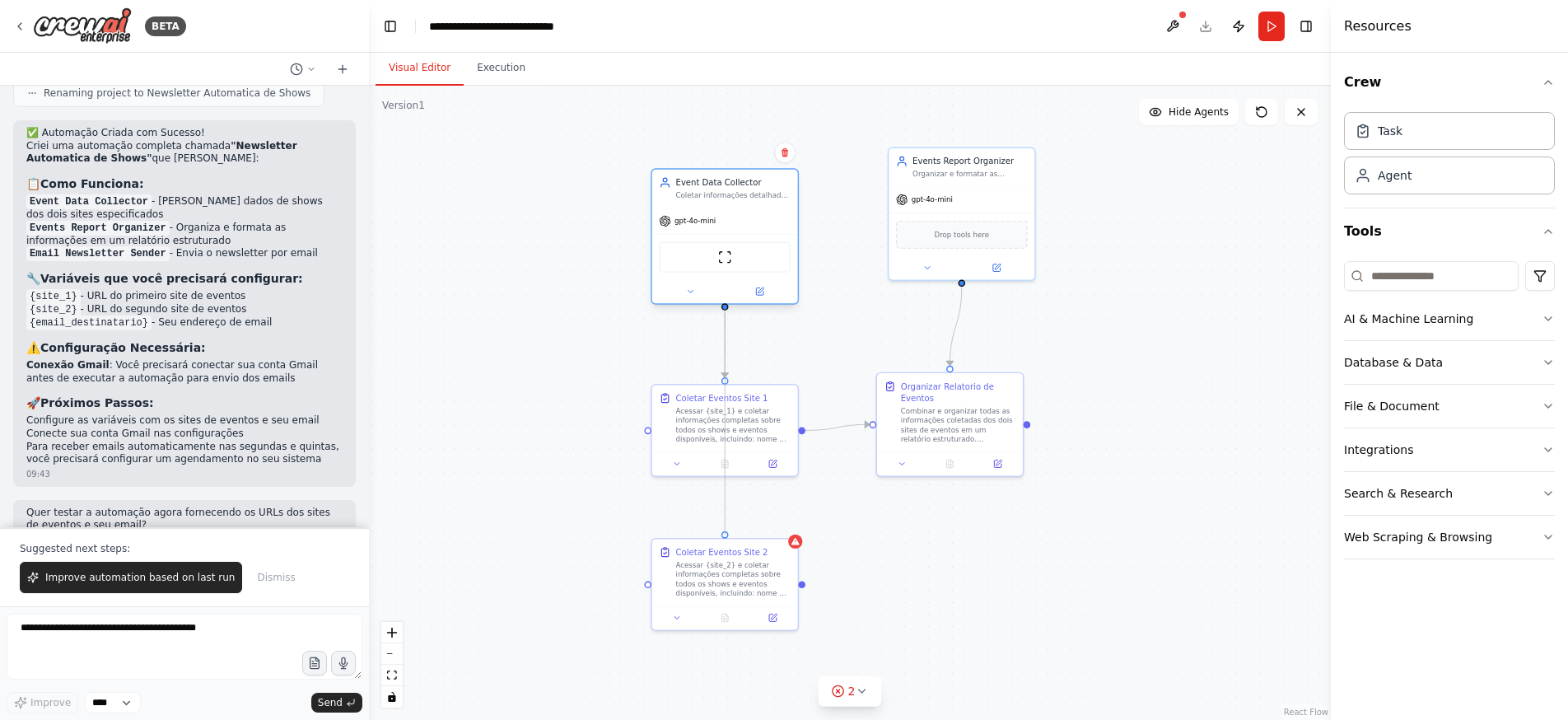
drag, startPoint x: 723, startPoint y: 534, endPoint x: 728, endPoint y: 306, distance: 228.1
click at [728, 306] on div "Event Data Collector Coletar informações detalhadas sobre shows e eventos de {s…" at bounding box center [949, 316] width 692 height 456
drag, startPoint x: 734, startPoint y: 557, endPoint x: 722, endPoint y: 557, distance: 12.0
click at [722, 557] on div "Coletar Eventos Site 2 Acessar {site_2} e coletar informações completas sobre t…" at bounding box center [721, 569] width 115 height 52
drag, startPoint x: 792, startPoint y: 581, endPoint x: 872, endPoint y: 424, distance: 176.2
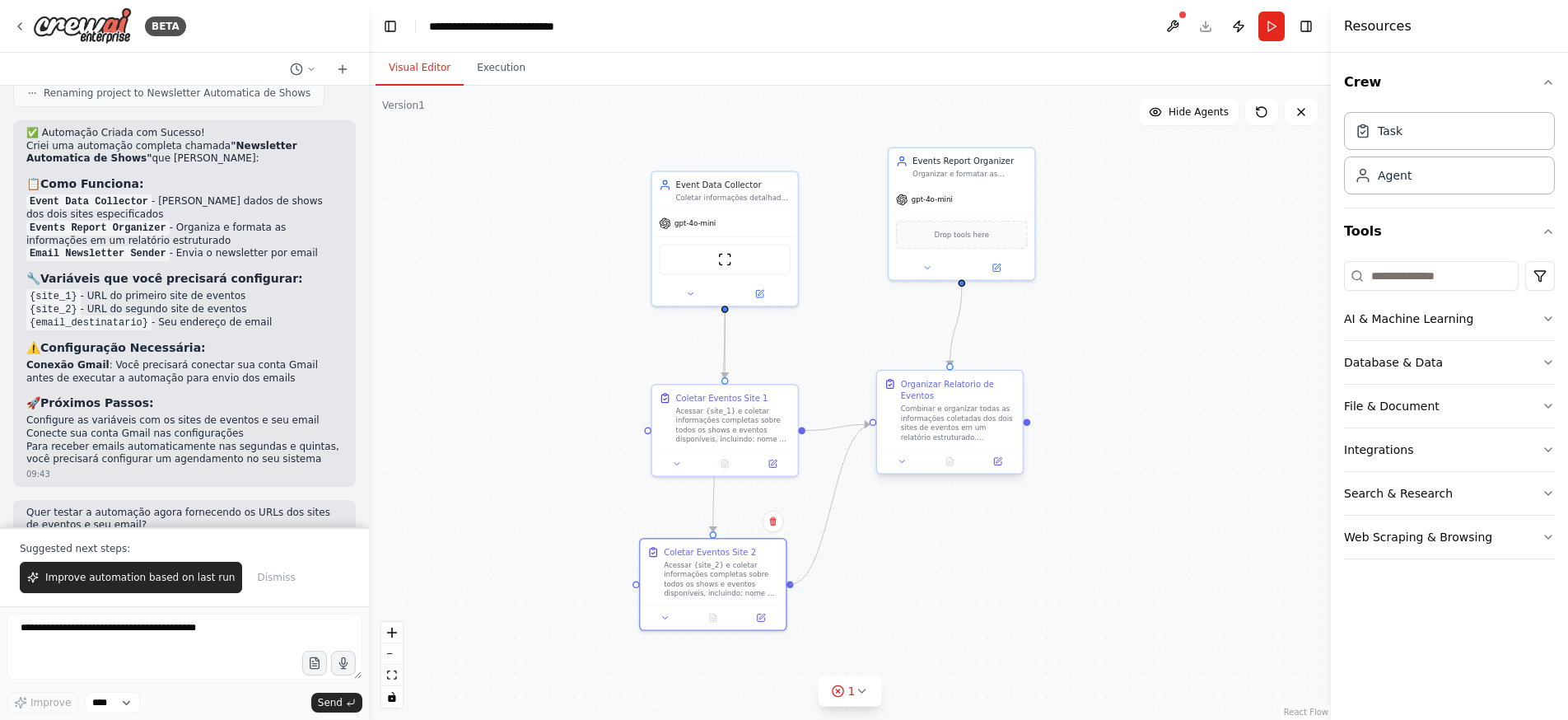
click at [872, 424] on div "Event Data Collector Coletar informações detalhadas sobre shows e eventos de {s…" at bounding box center [949, 316] width 692 height 456
click at [771, 525] on icon at bounding box center [772, 521] width 6 height 9
click at [729, 527] on button "Confirm" at bounding box center [726, 521] width 58 height 19
click at [1269, 27] on button "Run" at bounding box center [1271, 27] width 27 height 30
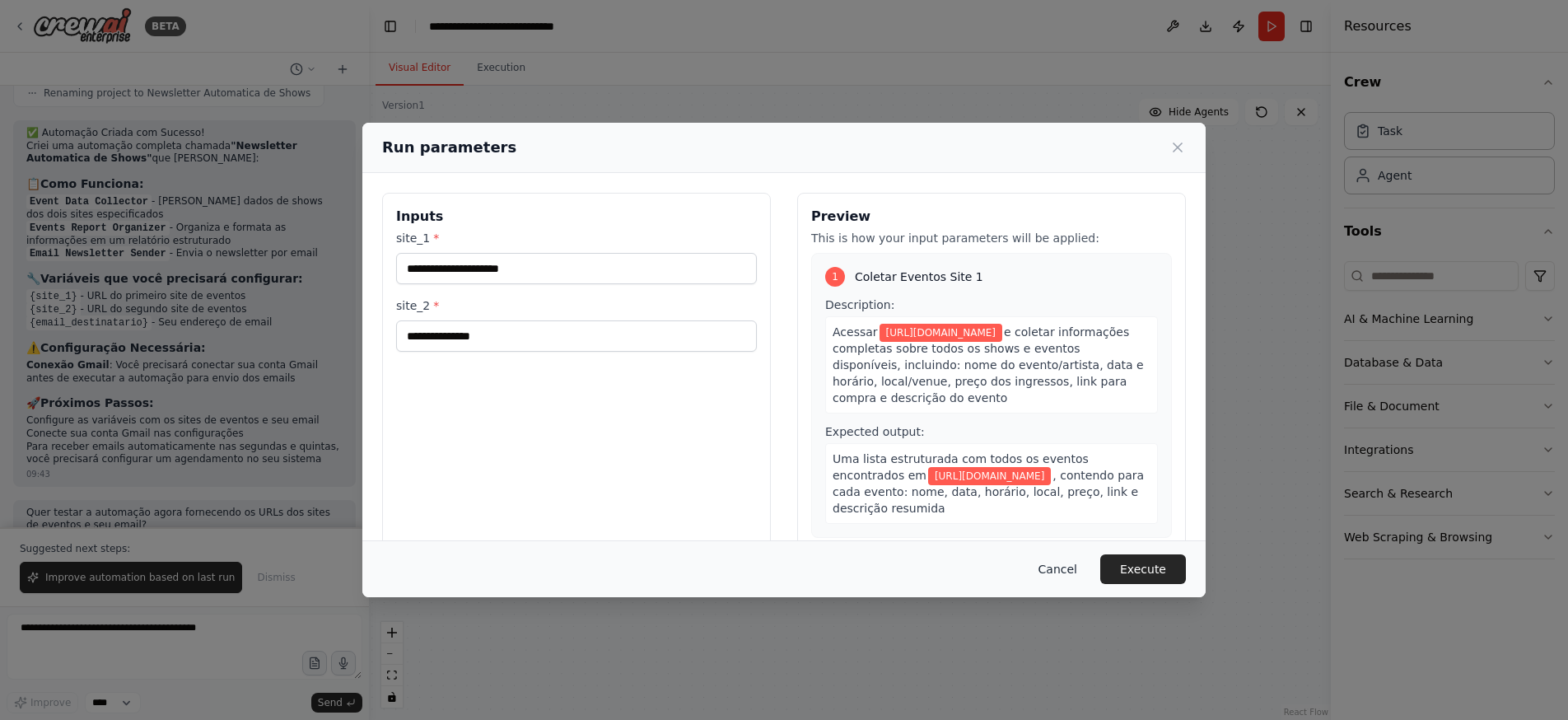
click at [1049, 565] on button "Cancel" at bounding box center [1057, 569] width 65 height 30
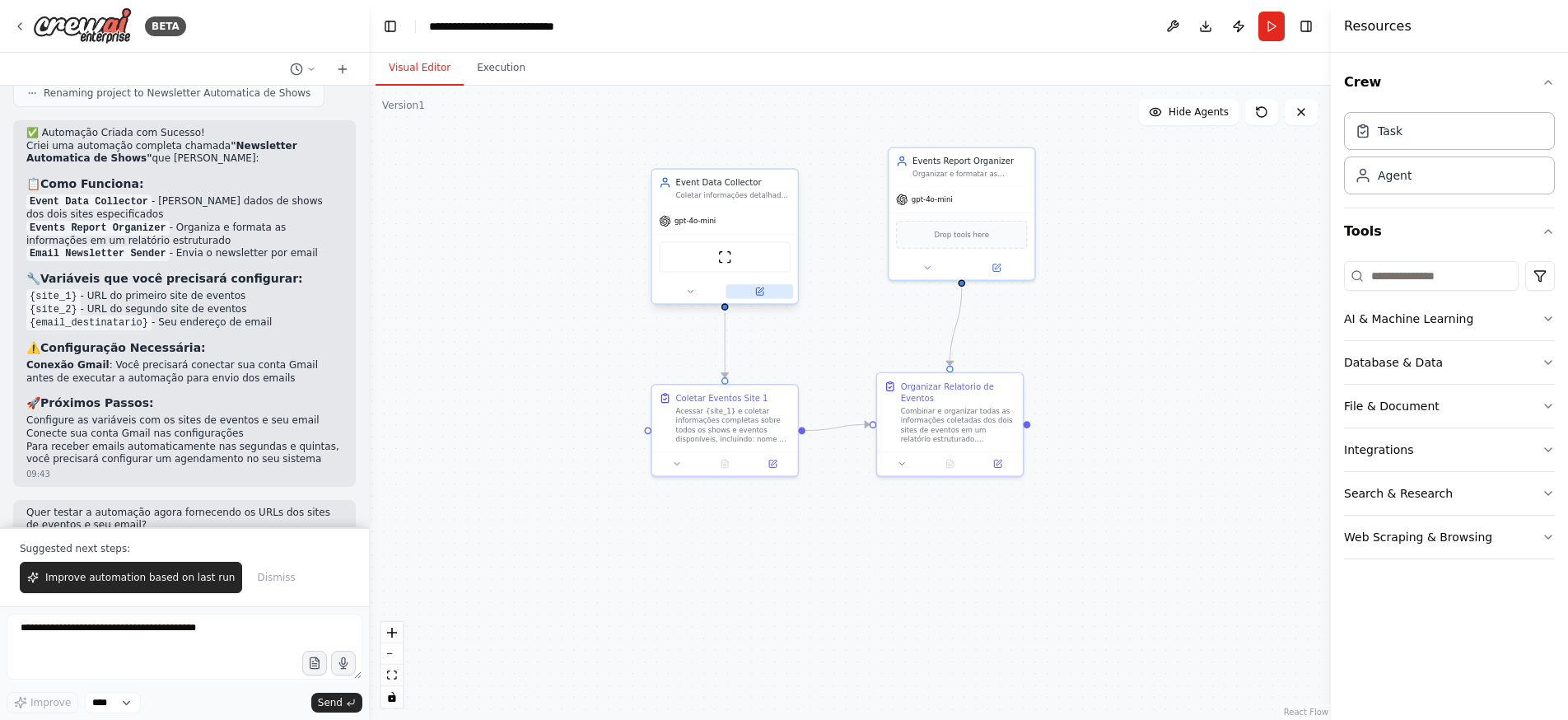
click at [763, 295] on icon at bounding box center [760, 292] width 7 height 7
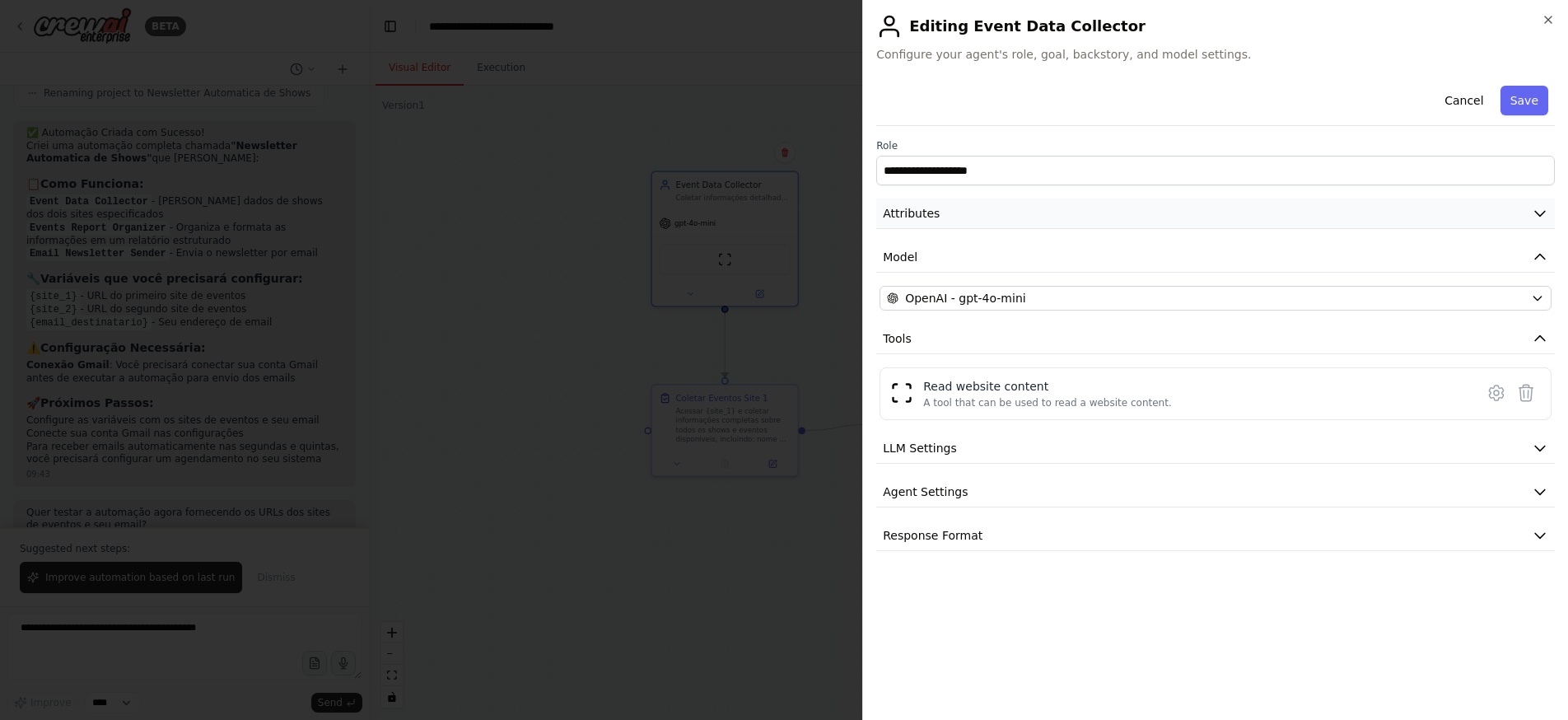
click at [1541, 209] on icon "button" at bounding box center [1540, 213] width 17 height 17
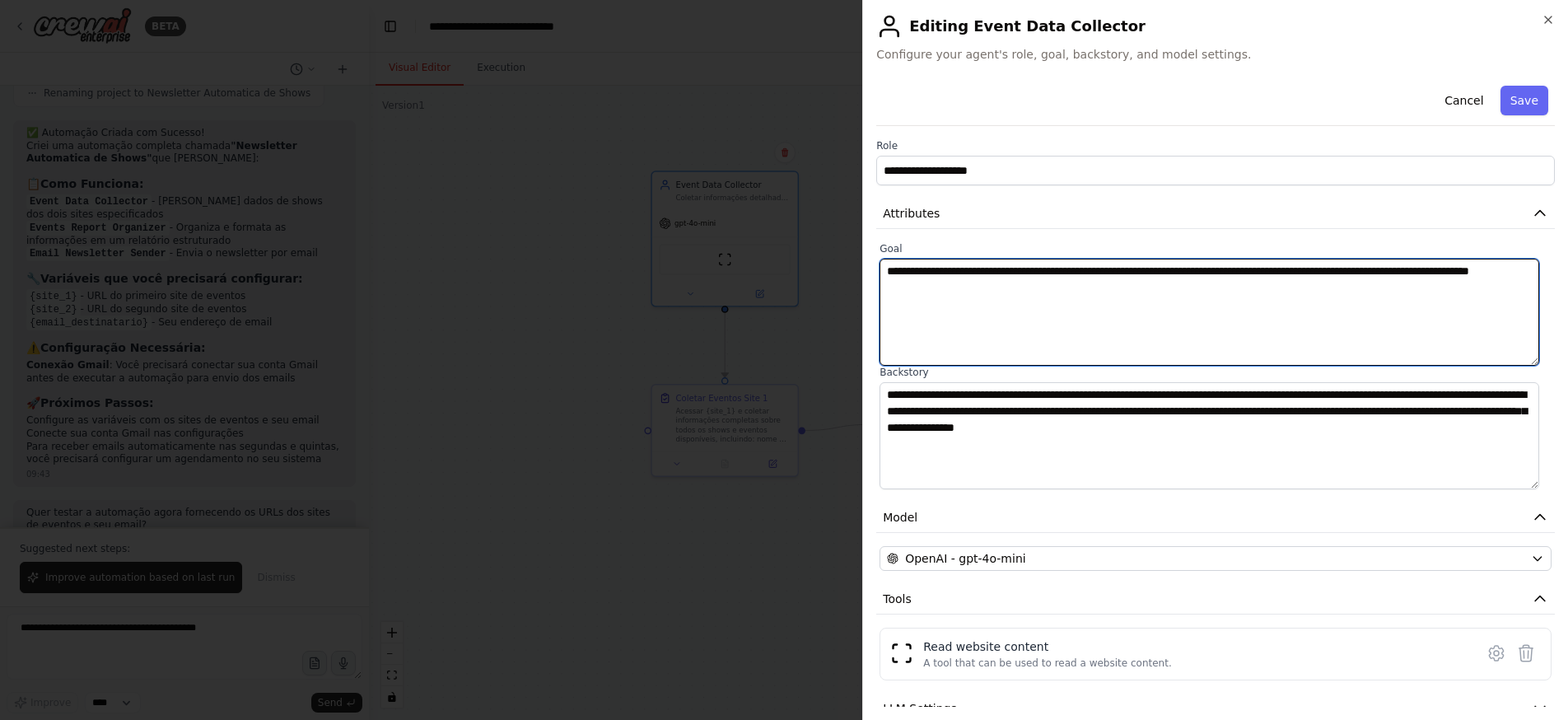
drag, startPoint x: 1242, startPoint y: 273, endPoint x: 1292, endPoint y: 276, distance: 50.1
click at [1292, 276] on textarea "**********" at bounding box center [1208, 312] width 660 height 107
type textarea "**********"
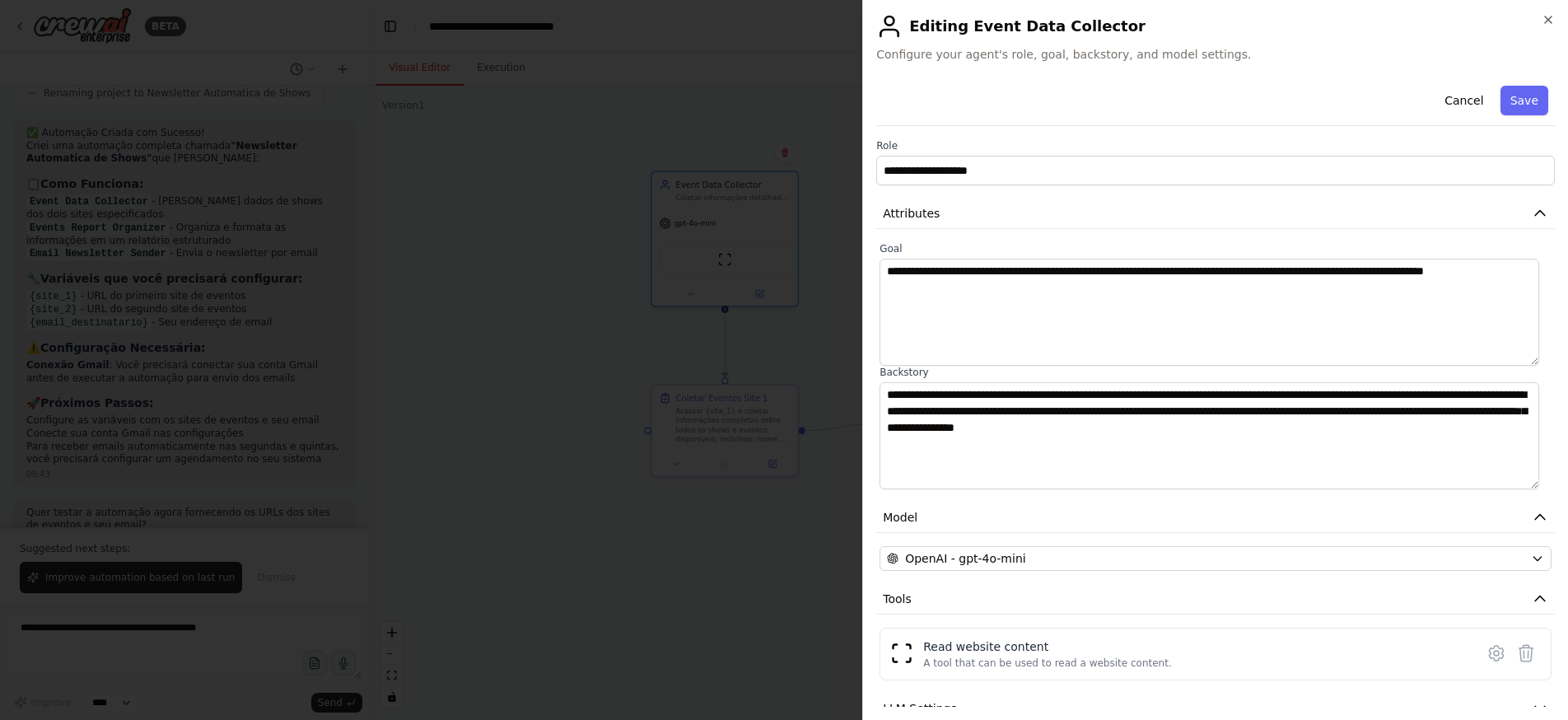
click at [1519, 89] on button "Save" at bounding box center [1524, 101] width 48 height 30
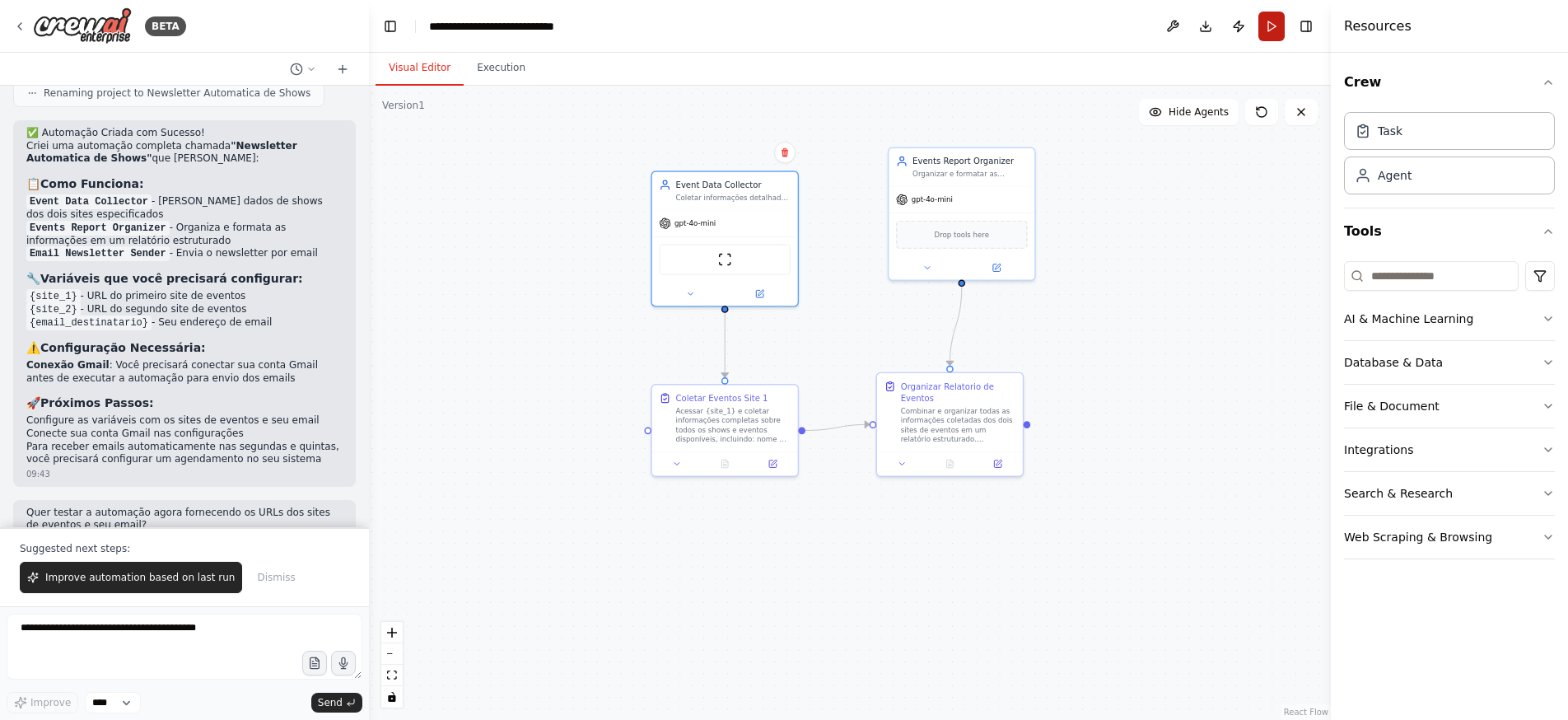
click at [1270, 27] on button "Run" at bounding box center [1271, 27] width 27 height 30
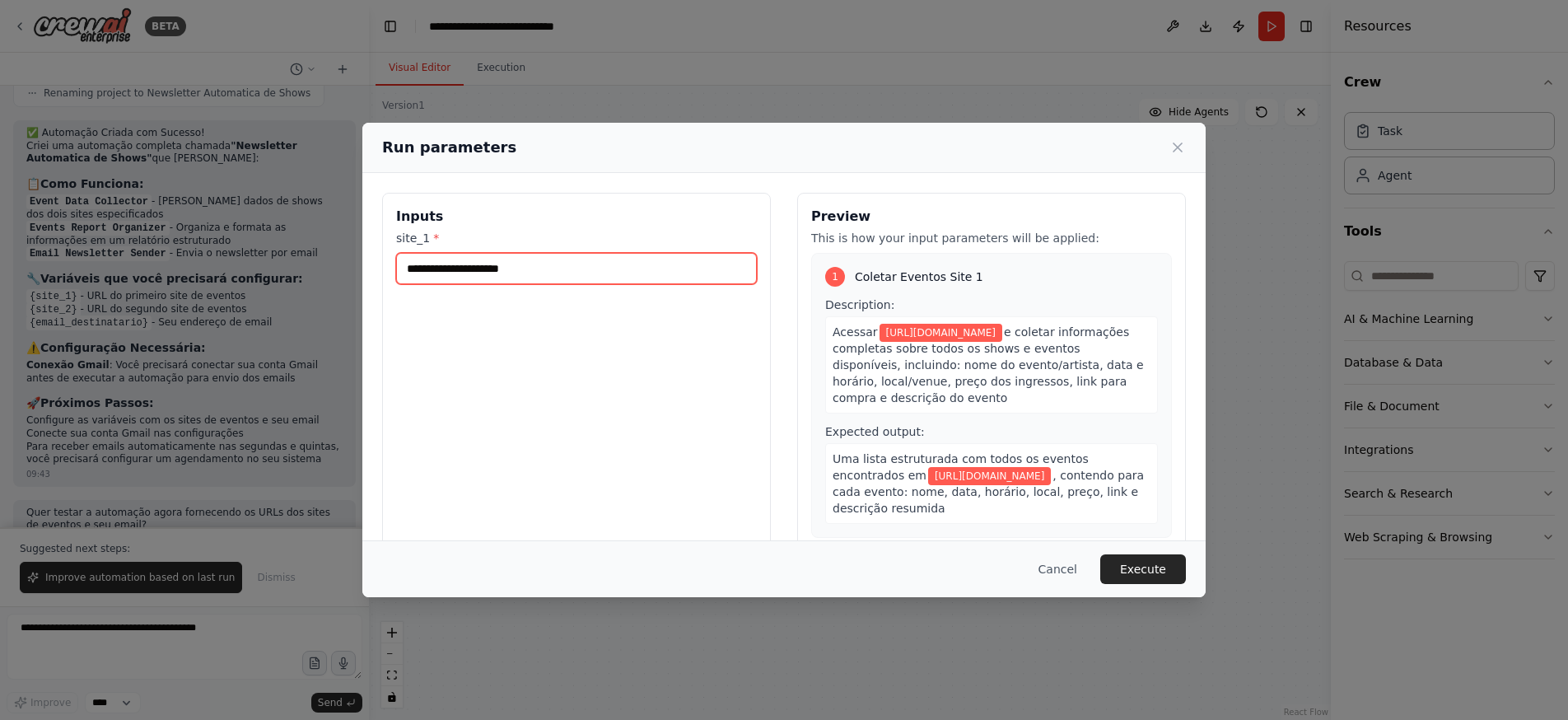
drag, startPoint x: 545, startPoint y: 270, endPoint x: 398, endPoint y: 271, distance: 147.0
click at [398, 271] on input "**********" at bounding box center [576, 268] width 360 height 31
paste input "**********"
type input "**********"
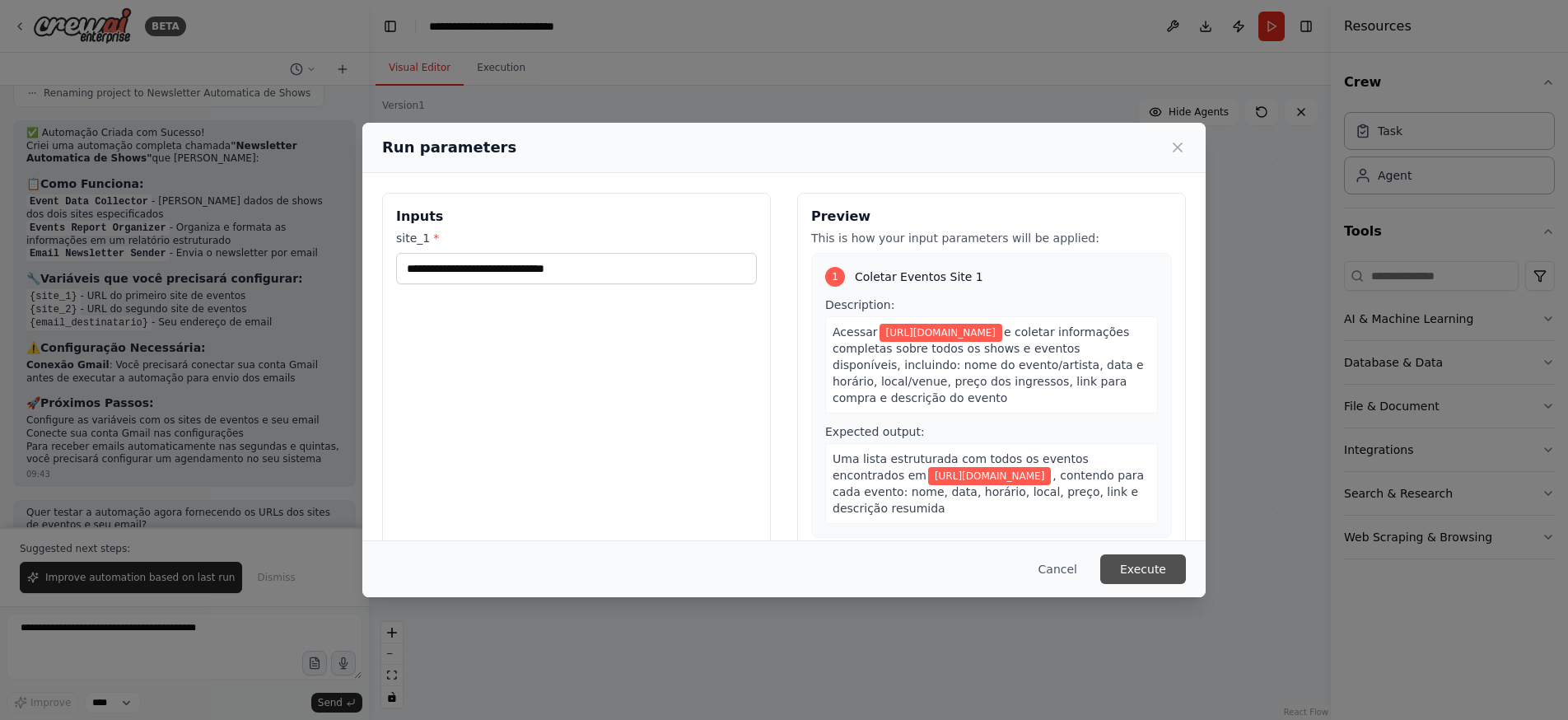
click at [1143, 563] on button "Execute" at bounding box center [1142, 569] width 86 height 30
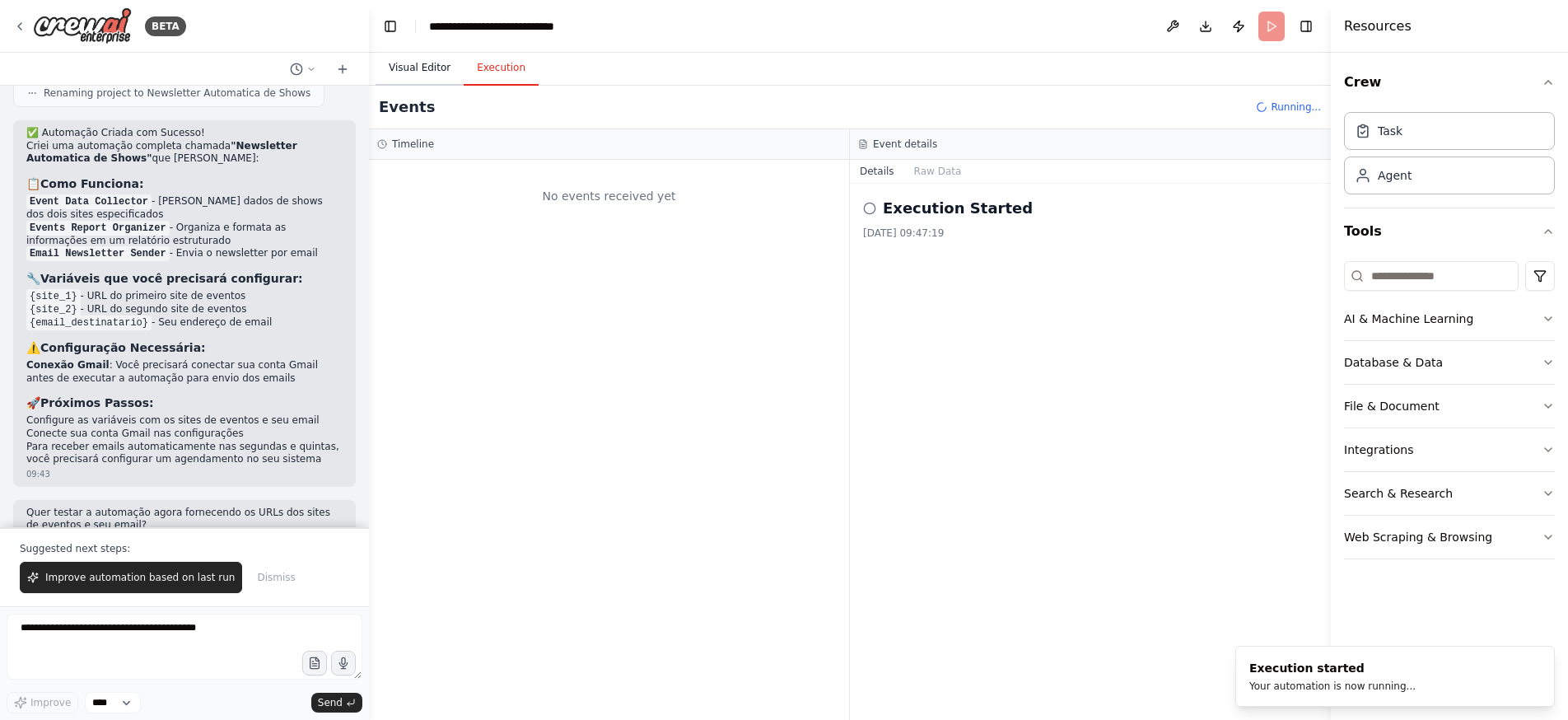
click at [432, 68] on button "Visual Editor" at bounding box center [420, 68] width 88 height 34
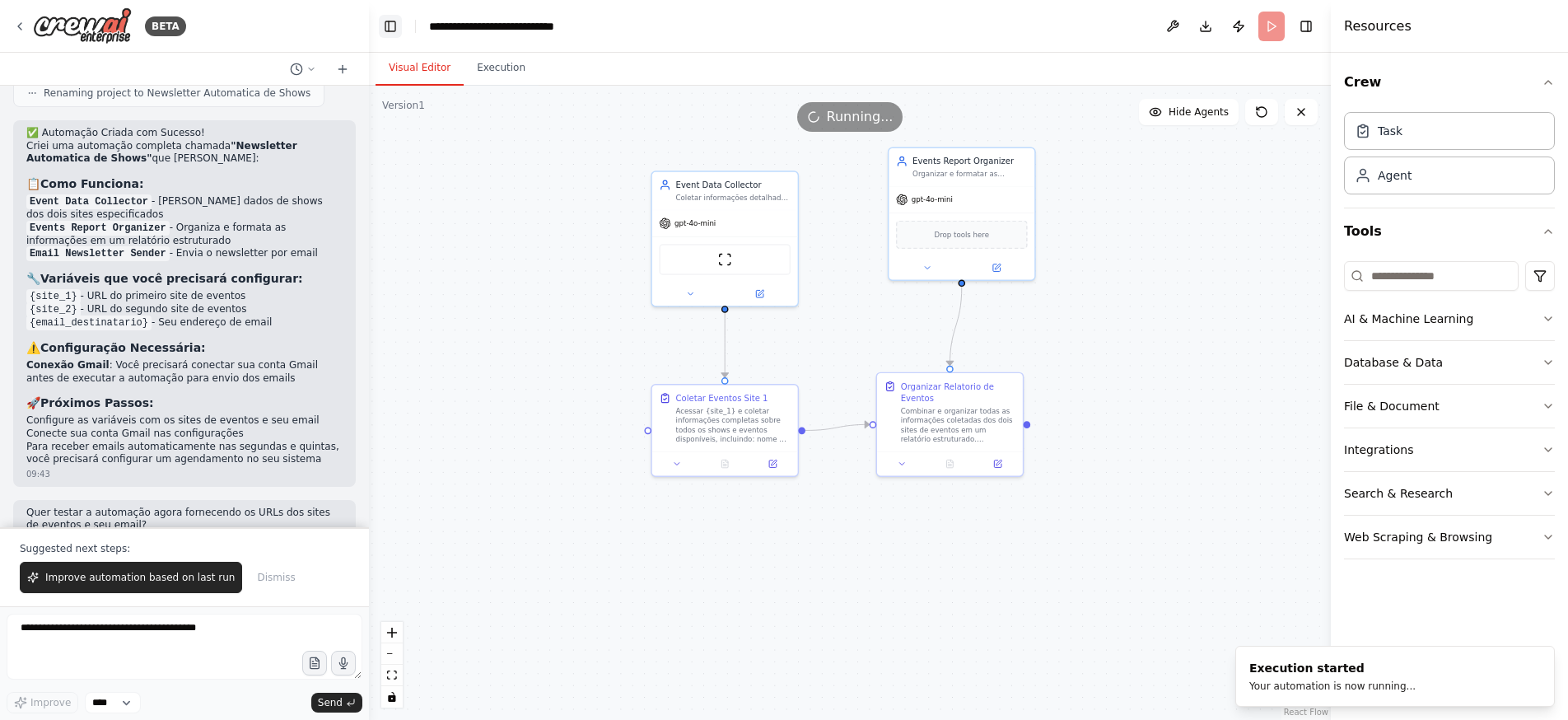
click at [391, 27] on button "Toggle Left Sidebar" at bounding box center [390, 27] width 23 height 23
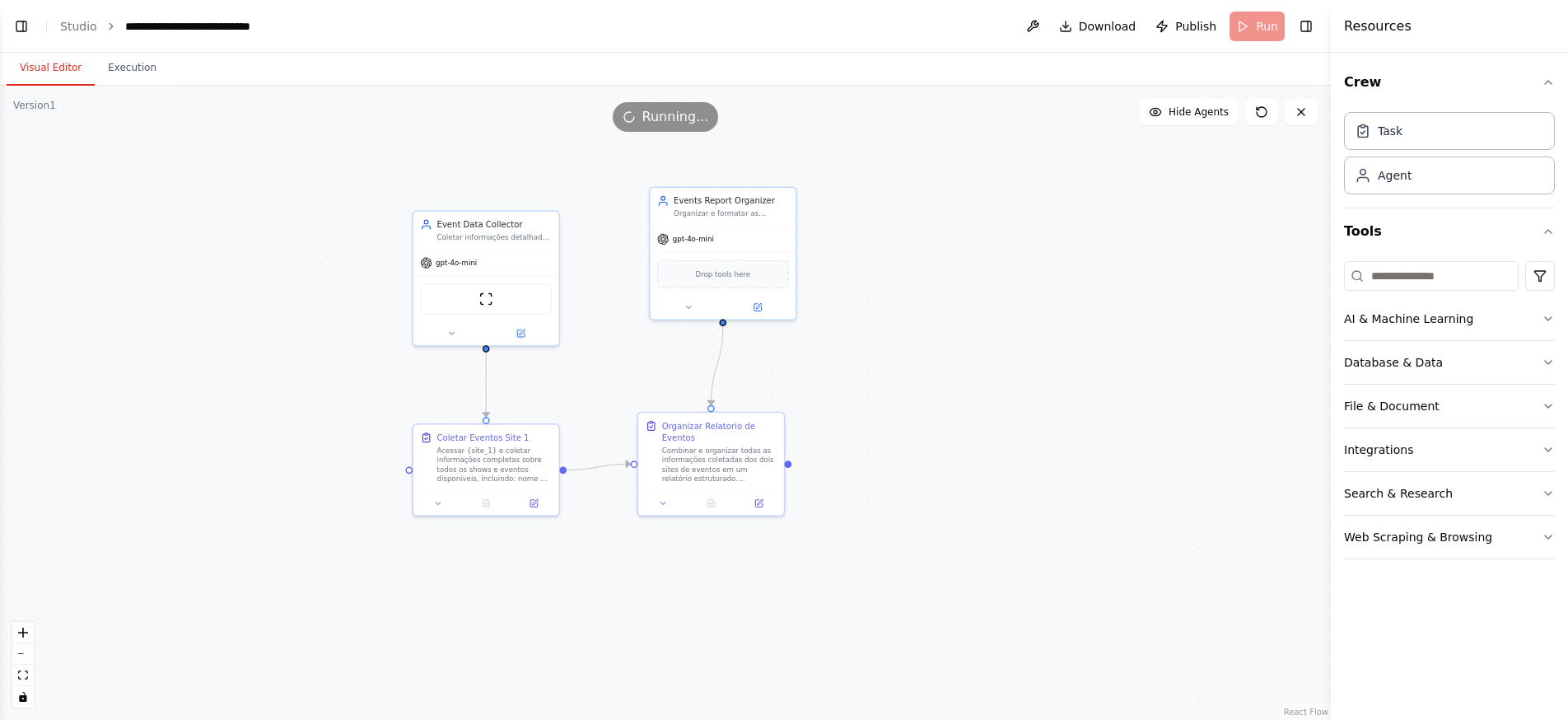
drag, startPoint x: 292, startPoint y: 152, endPoint x: 201, endPoint y: 149, distance: 91.0
click at [419, 186] on div ".deletable-edge-delete-btn { width: 20px; height: 20px; border: 0px solid #ffff…" at bounding box center [665, 403] width 1330 height 634
click at [24, 700] on icon "toggle interactivity" at bounding box center [22, 696] width 7 height 10
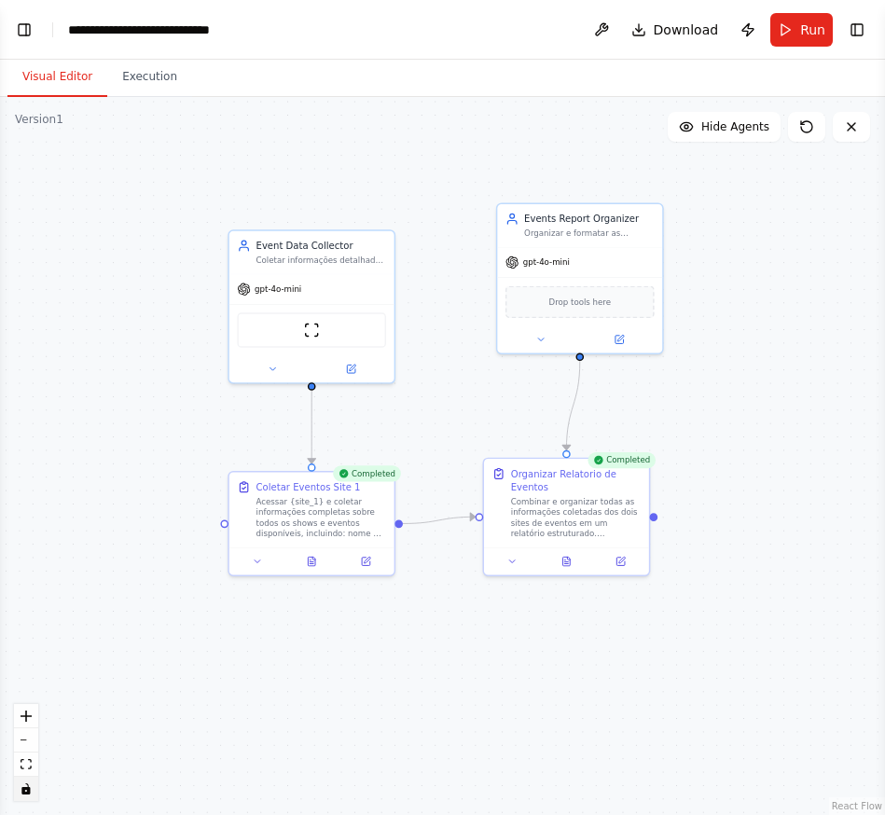
drag, startPoint x: 468, startPoint y: 172, endPoint x: 220, endPoint y: 170, distance: 248.0
click at [221, 167] on div ".deletable-edge-delete-btn { width: 20px; height: 20px; border: 0px solid #ffff…" at bounding box center [442, 456] width 885 height 718
click at [561, 561] on icon at bounding box center [566, 558] width 11 height 11
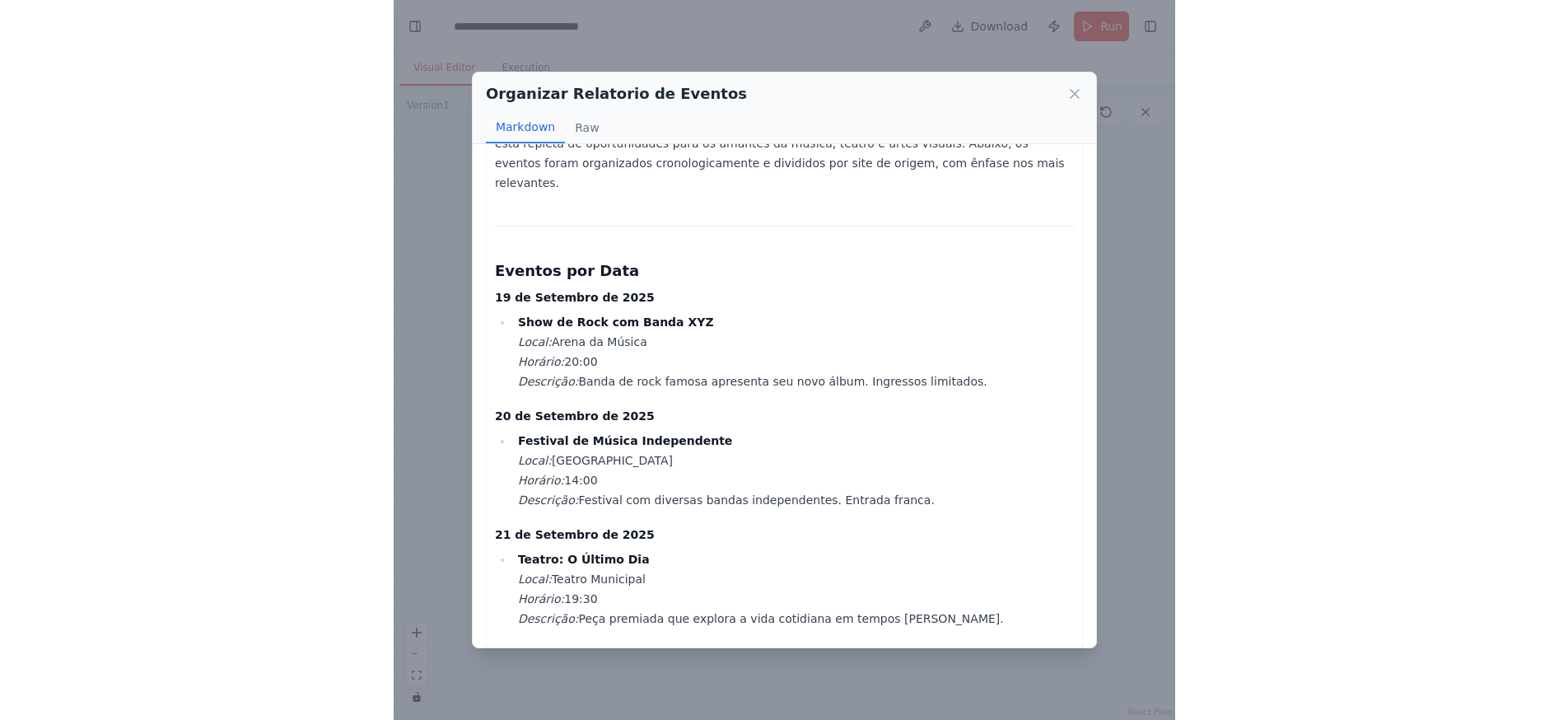
scroll to position [0, 0]
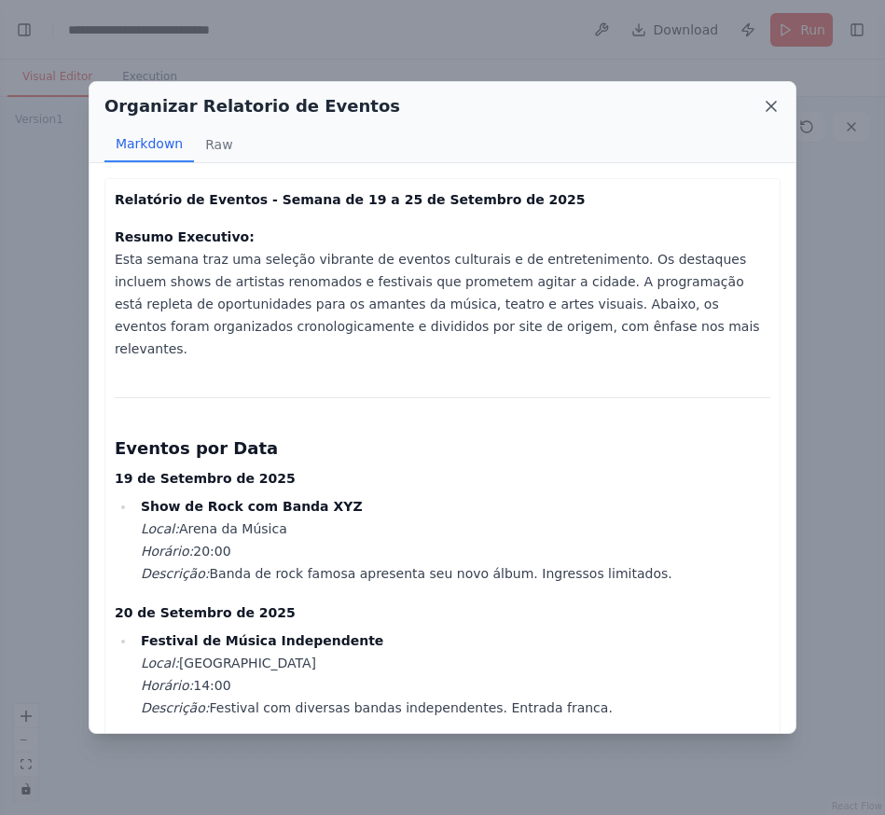
click at [770, 105] on icon at bounding box center [770, 106] width 9 height 9
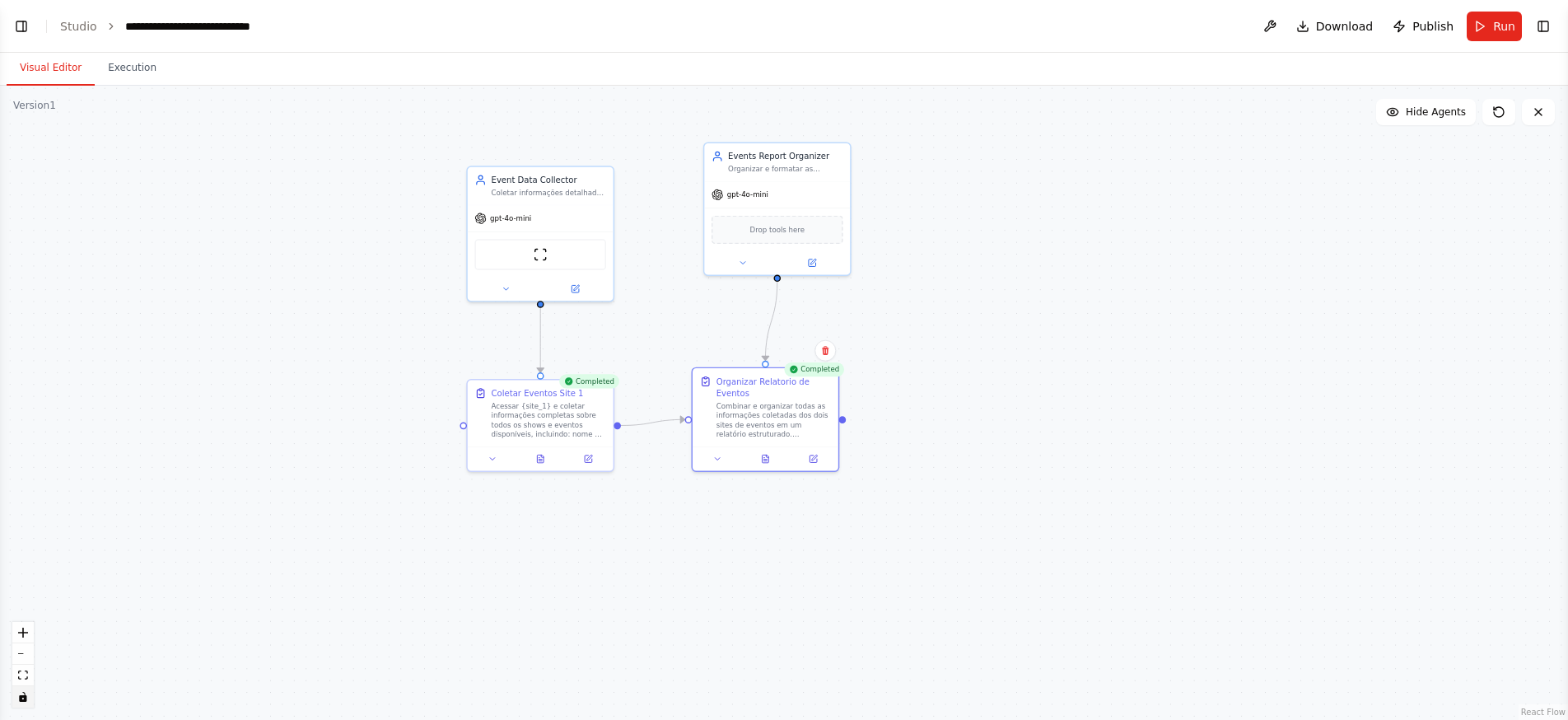
drag, startPoint x: 666, startPoint y: 424, endPoint x: 959, endPoint y: 433, distance: 293.1
click at [958, 431] on div ".deletable-edge-delete-btn { width: 20px; height: 20px; border: 0px solid #ffff…" at bounding box center [784, 403] width 1568 height 634
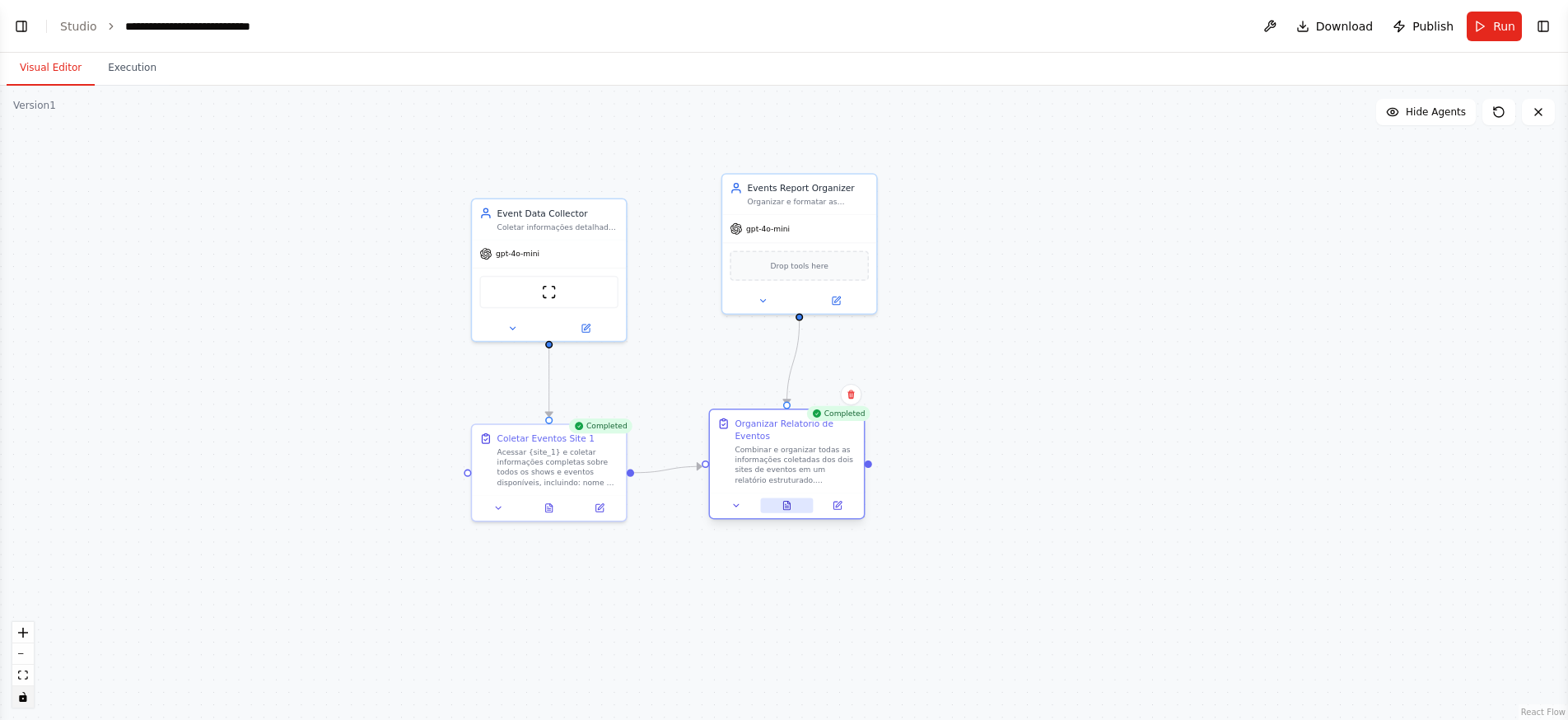
click at [785, 503] on icon at bounding box center [785, 505] width 6 height 8
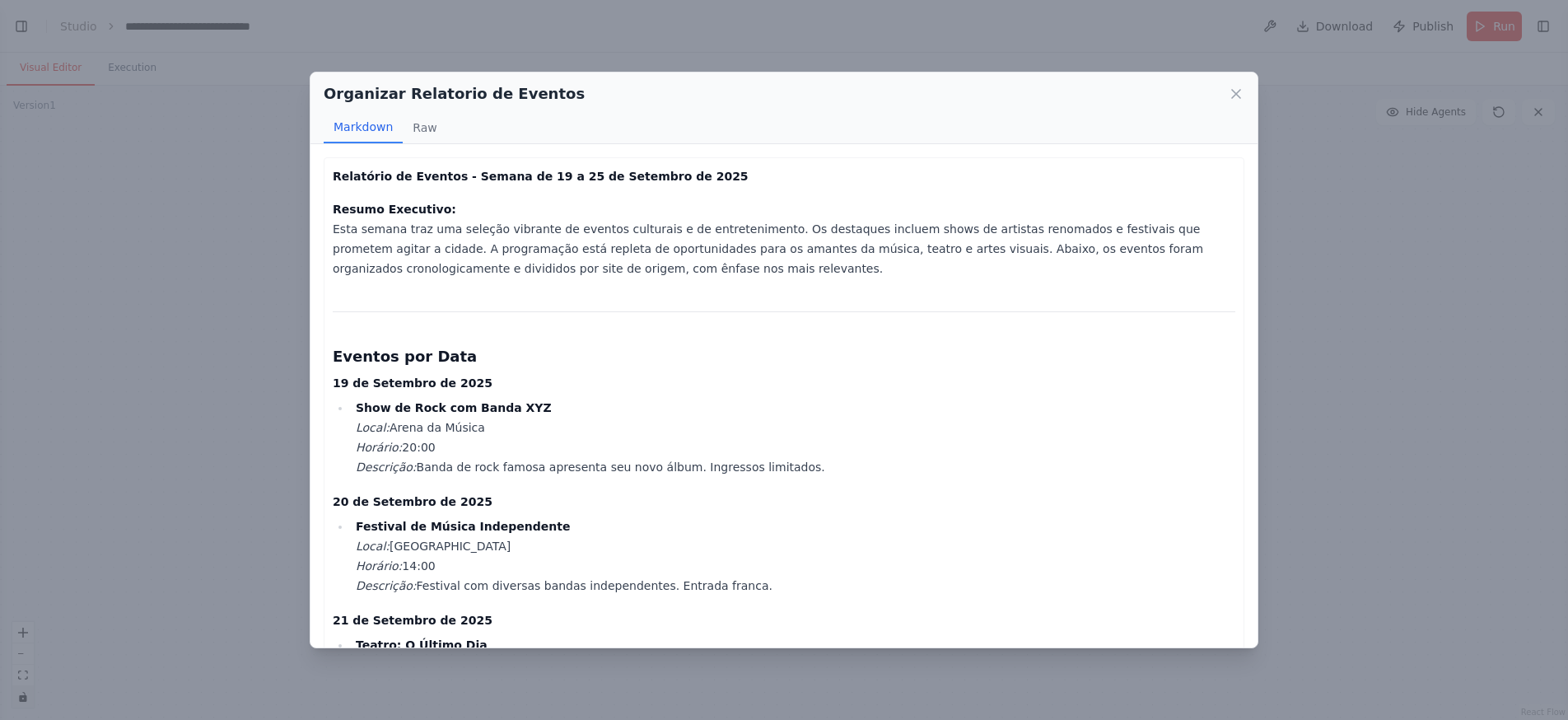
click at [1322, 277] on div "Organizar Relatorio de Eventos Markdown Raw Relatório de Eventos - Semana de 19…" at bounding box center [784, 360] width 1568 height 720
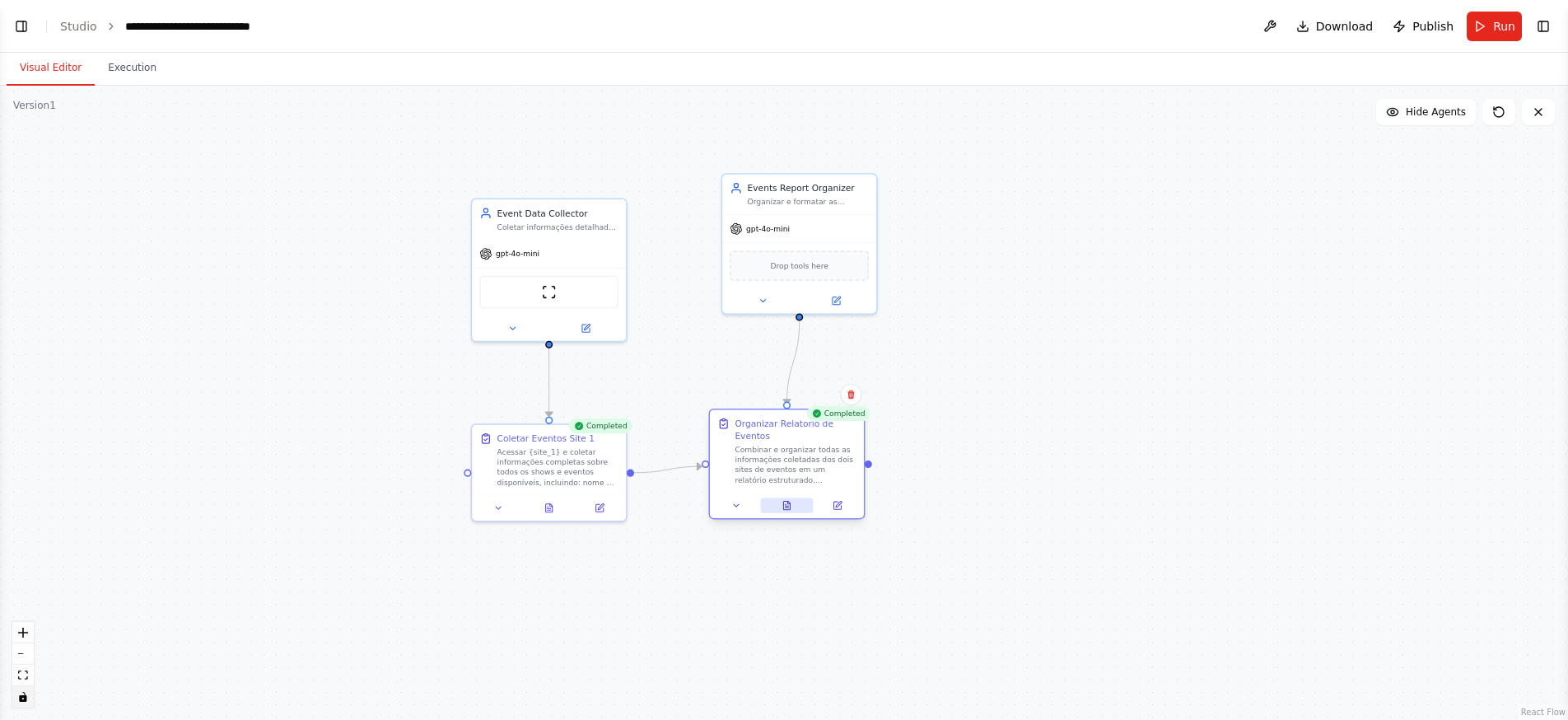
click at [781, 506] on button at bounding box center [786, 505] width 53 height 15
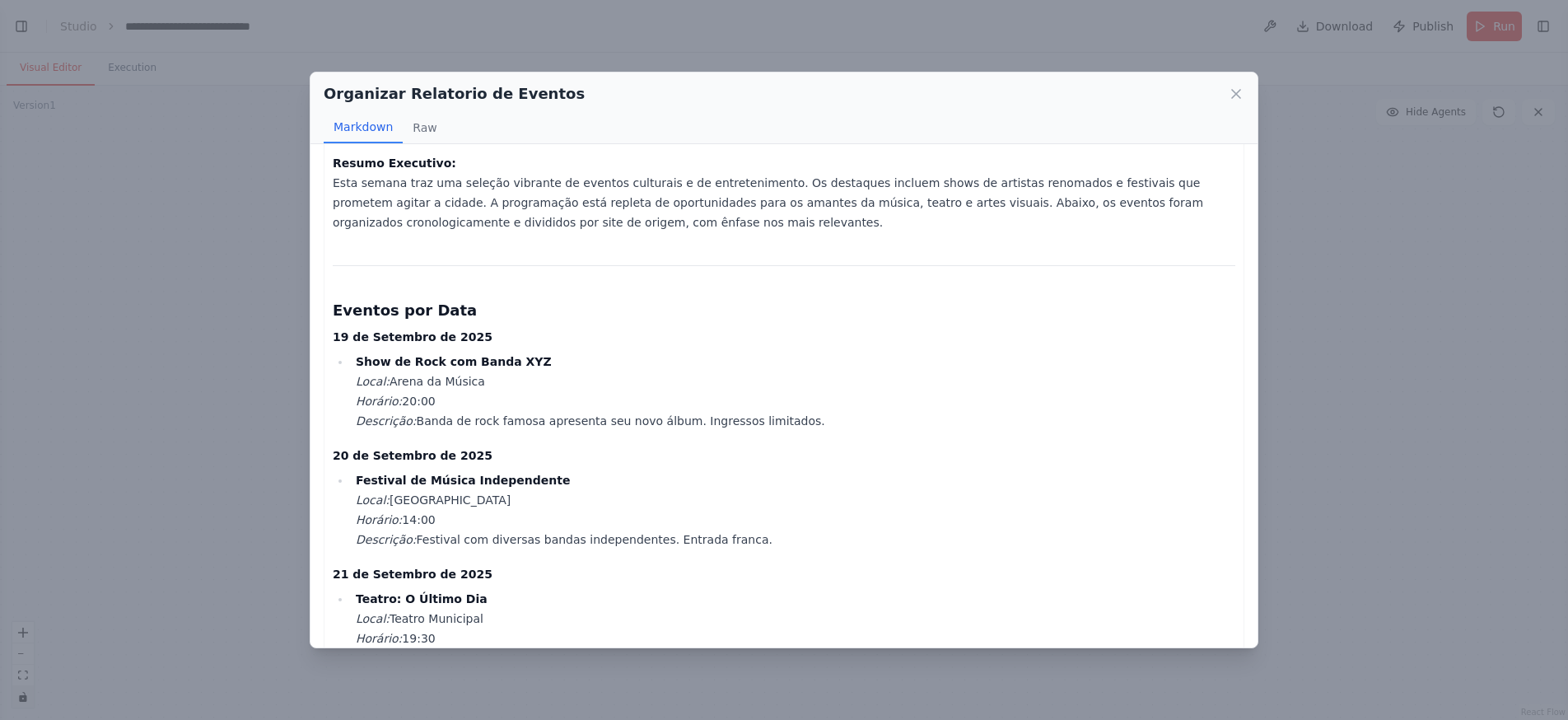
scroll to position [81, 0]
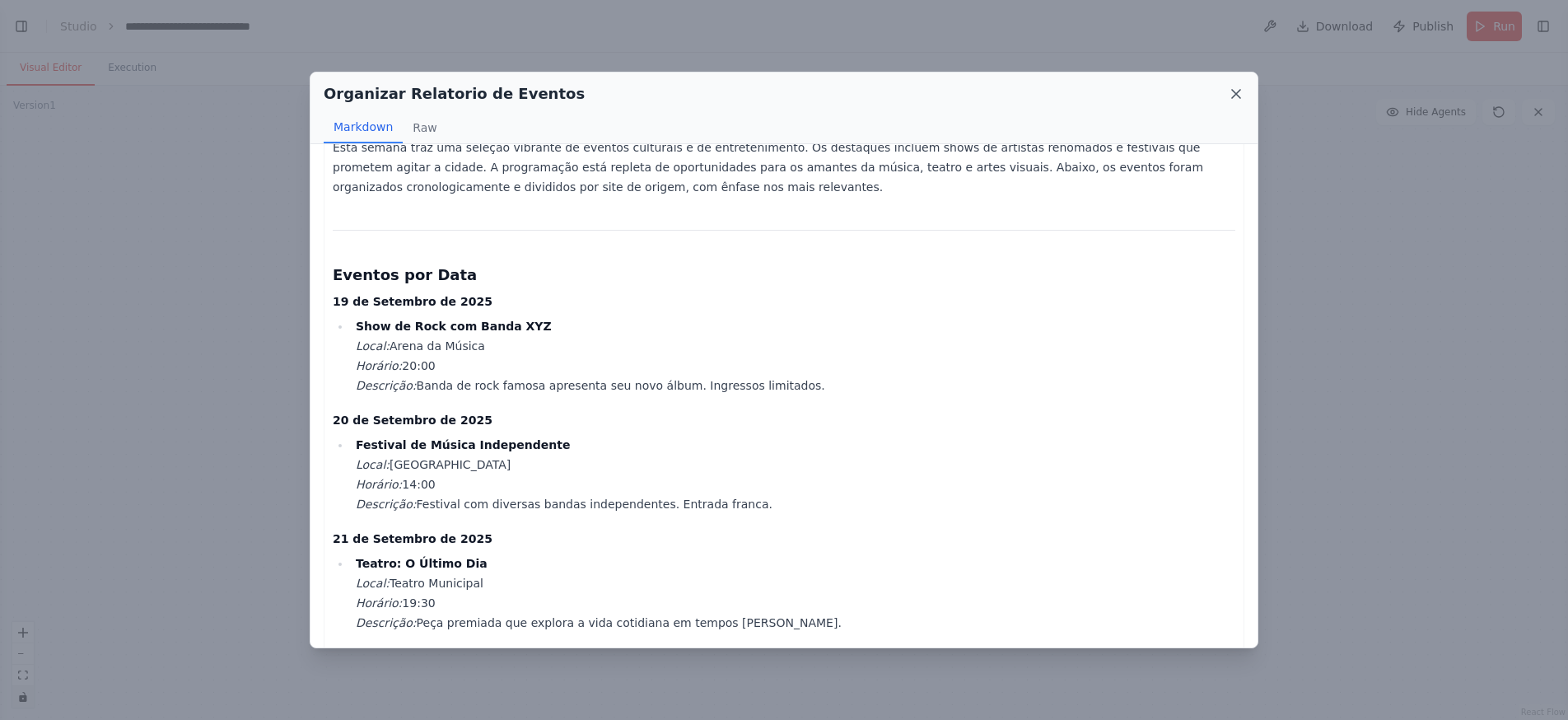
click at [1234, 92] on icon at bounding box center [1235, 94] width 8 height 8
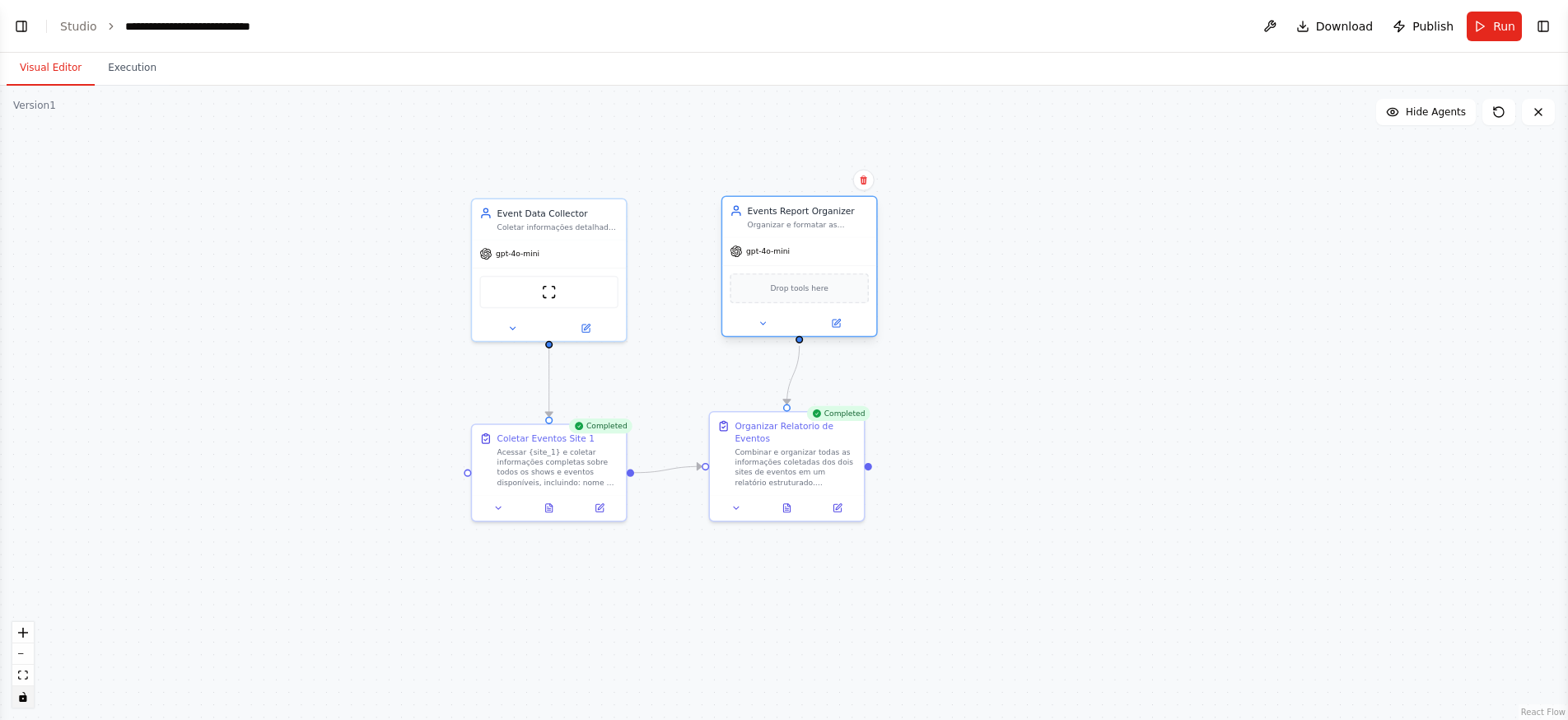
drag, startPoint x: 837, startPoint y: 237, endPoint x: 839, endPoint y: 257, distance: 20.1
click at [839, 257] on div "gpt-4o-mini" at bounding box center [799, 250] width 154 height 27
drag, startPoint x: 845, startPoint y: 443, endPoint x: 853, endPoint y: 446, distance: 8.5
click at [853, 446] on div "Organizar Relatorio de Eventos Combinar e organizar todas as informações coleta…" at bounding box center [807, 451] width 121 height 67
drag, startPoint x: 845, startPoint y: 460, endPoint x: 850, endPoint y: 472, distance: 13.0
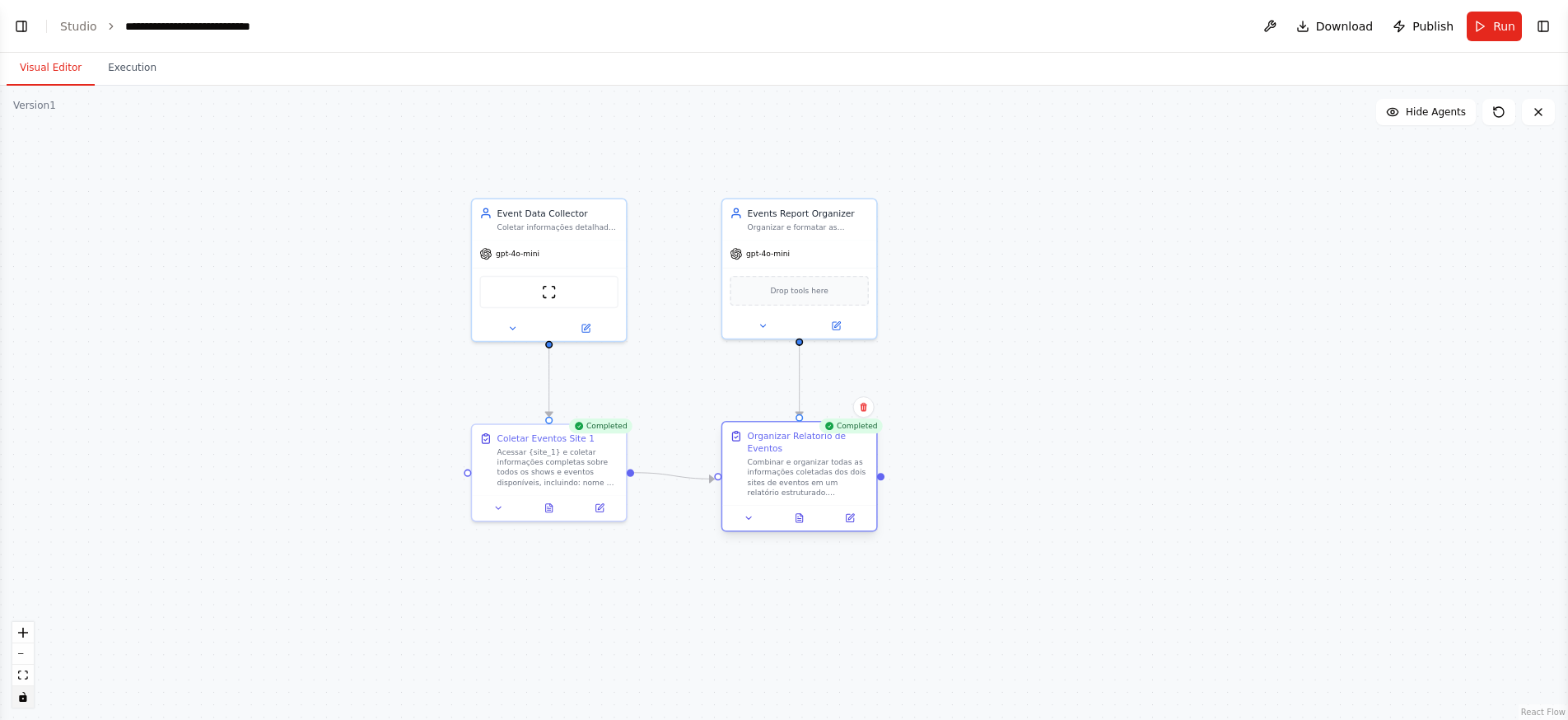
click at [850, 472] on div "Combinar e organizar todas as informações coletadas dos dois sites de eventos e…" at bounding box center [807, 477] width 121 height 41
click at [832, 455] on div "Organizar Relatorio de Eventos Combinar e organizar todas as informações coleta…" at bounding box center [807, 464] width 121 height 67
click at [852, 521] on icon at bounding box center [849, 518] width 7 height 7
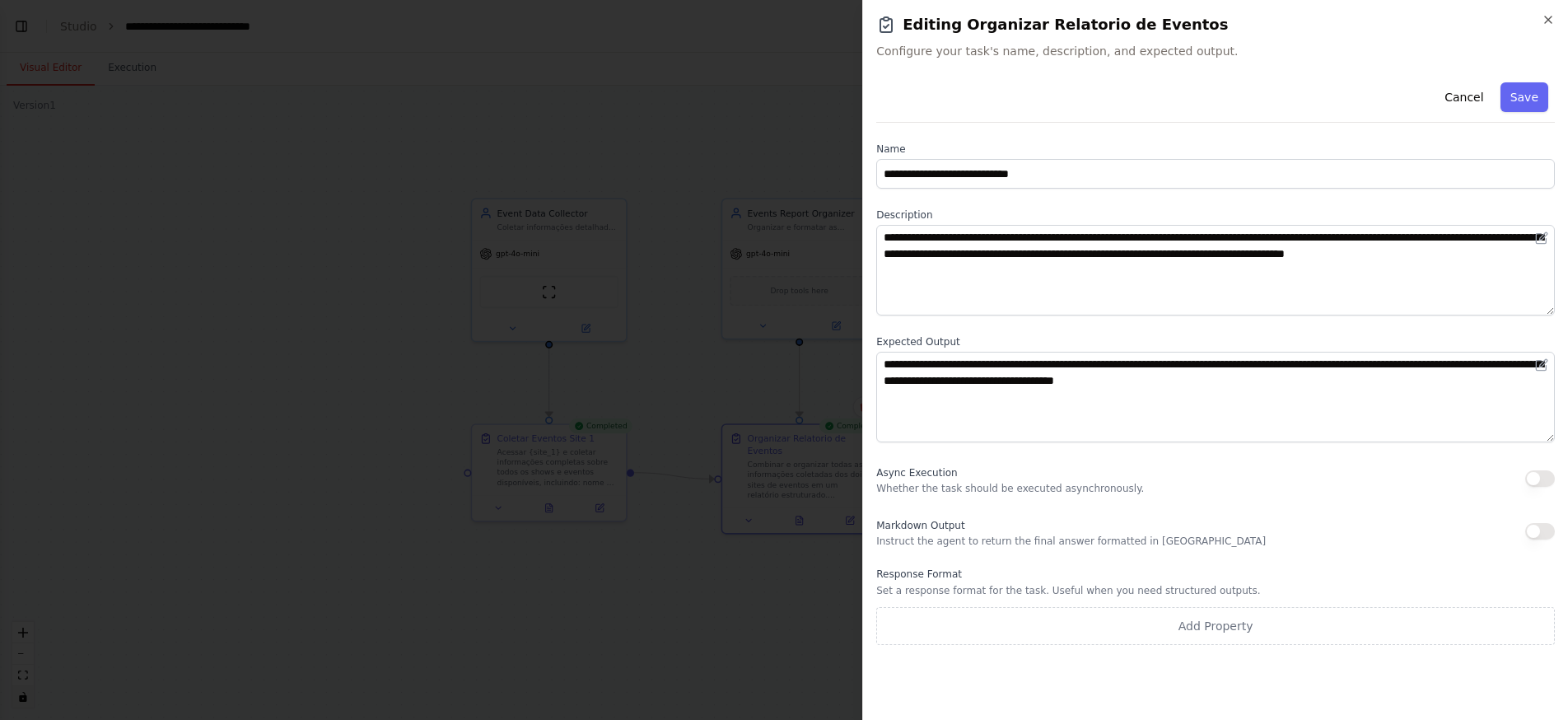
click at [728, 410] on div at bounding box center [784, 360] width 1568 height 720
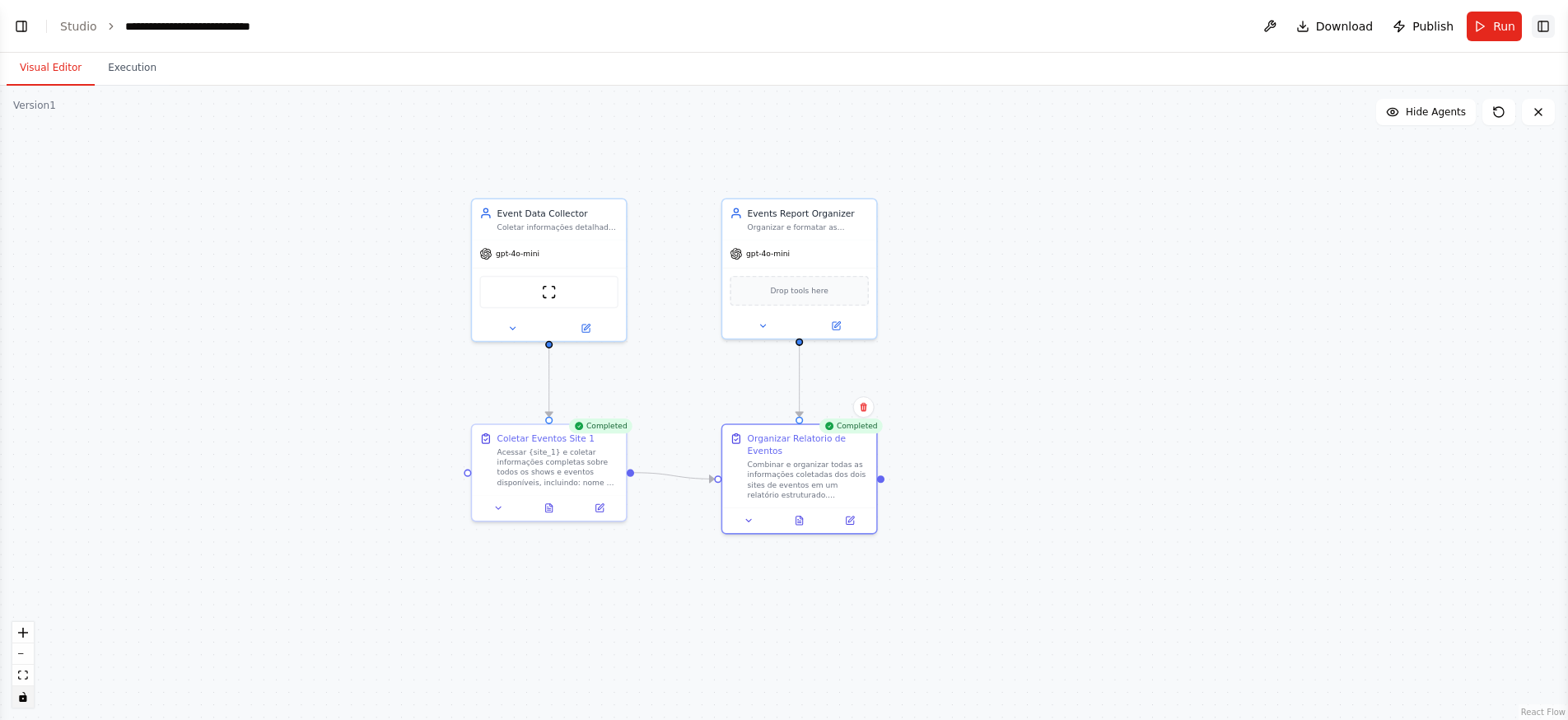
click at [1547, 28] on button "Toggle Right Sidebar" at bounding box center [1543, 27] width 23 height 23
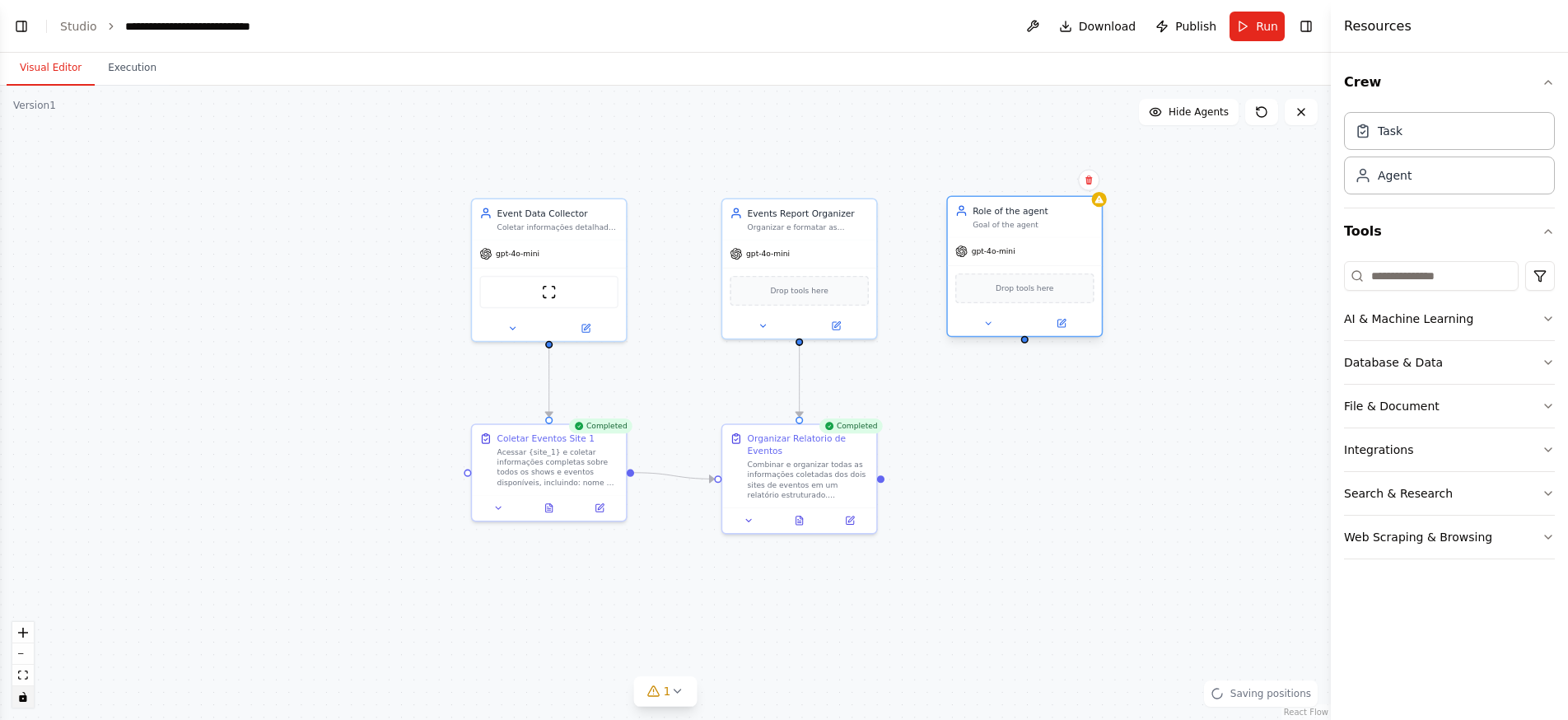
drag, startPoint x: 1125, startPoint y: 285, endPoint x: 992, endPoint y: 239, distance: 140.7
click at [992, 239] on div "Role of the agent Goal of the agent gpt-4o-mini Drop tools here" at bounding box center [1024, 267] width 156 height 141
click at [1437, 397] on button "File & Document" at bounding box center [1449, 405] width 211 height 42
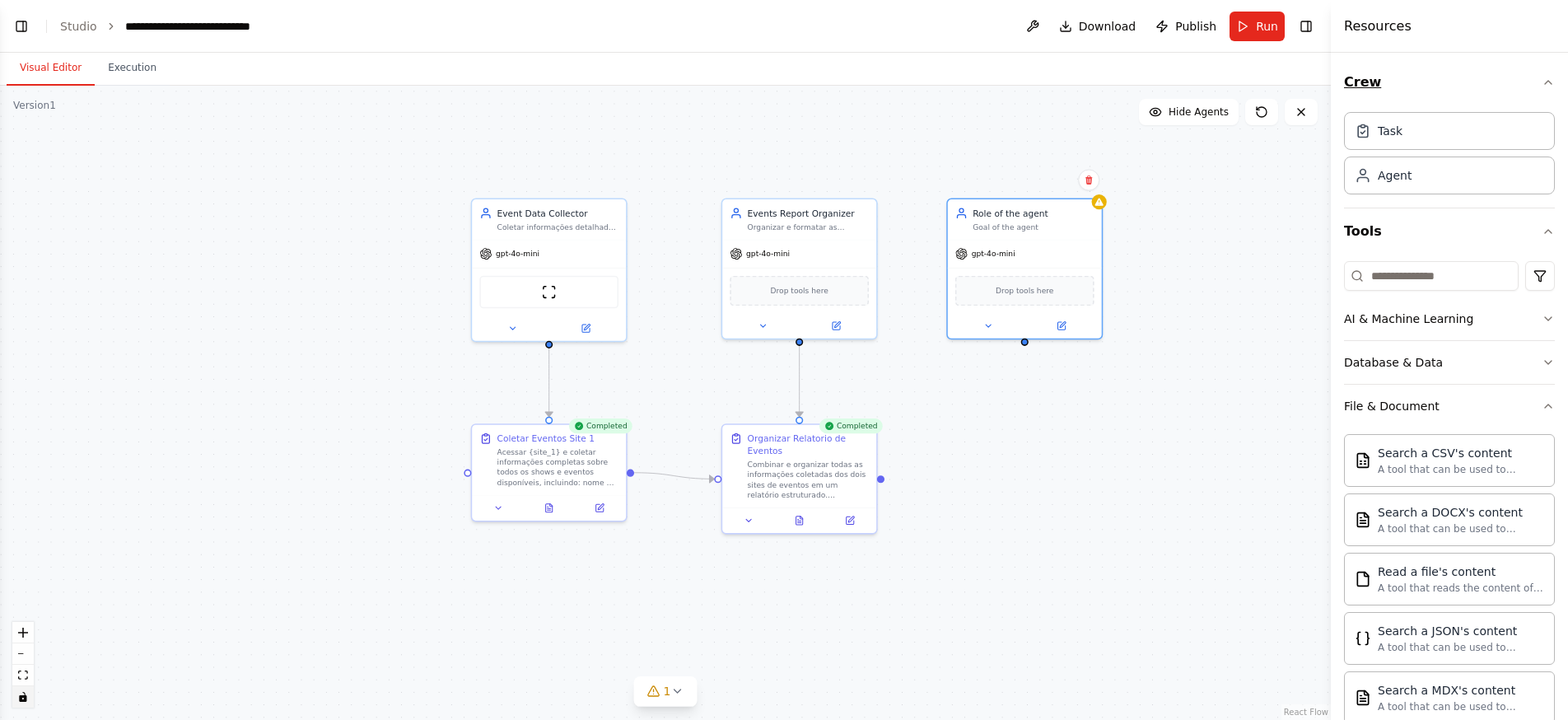
click at [1541, 80] on icon "button" at bounding box center [1548, 82] width 13 height 13
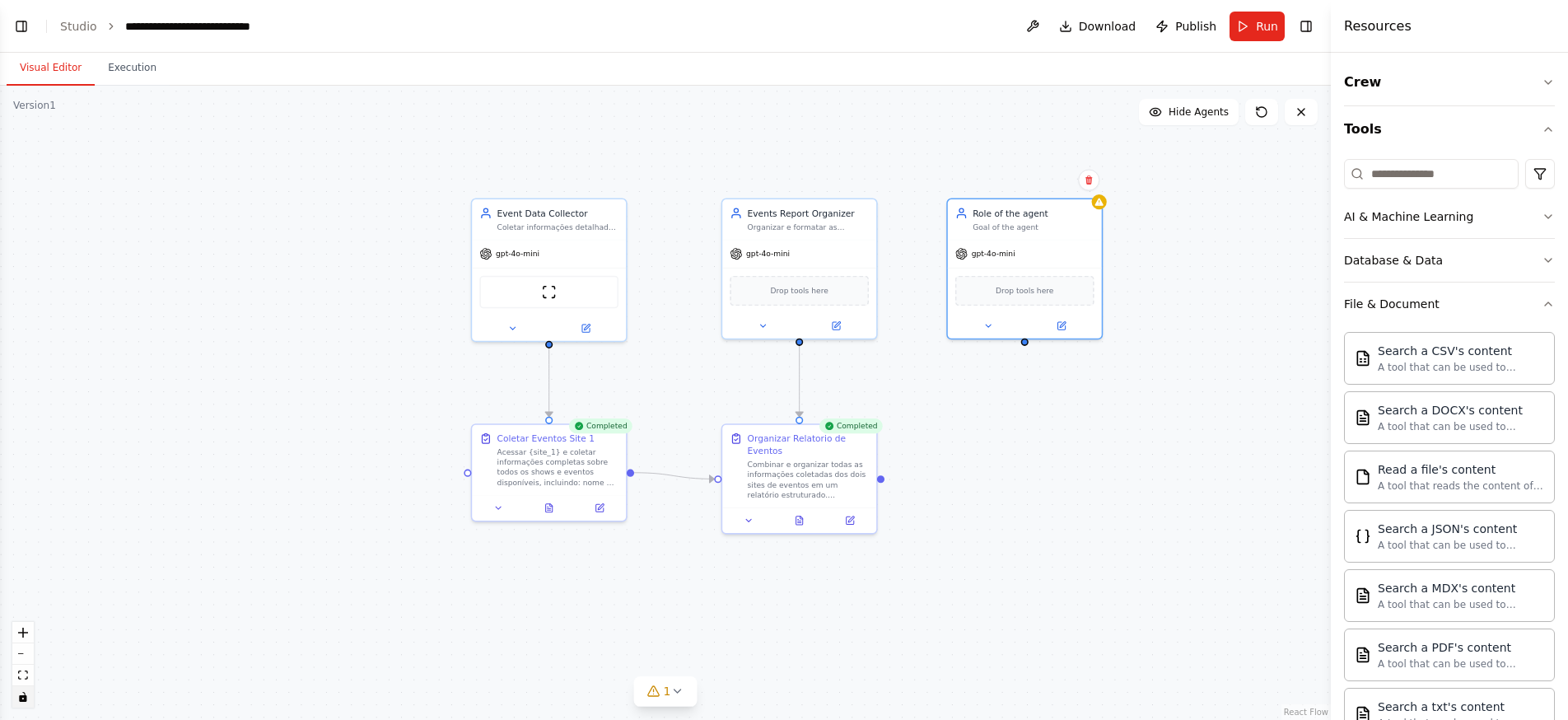
click at [1255, 259] on div ".deletable-edge-delete-btn { width: 20px; height: 20px; border: 0px solid #ffff…" at bounding box center [665, 403] width 1330 height 634
click at [1403, 175] on input at bounding box center [1431, 174] width 175 height 30
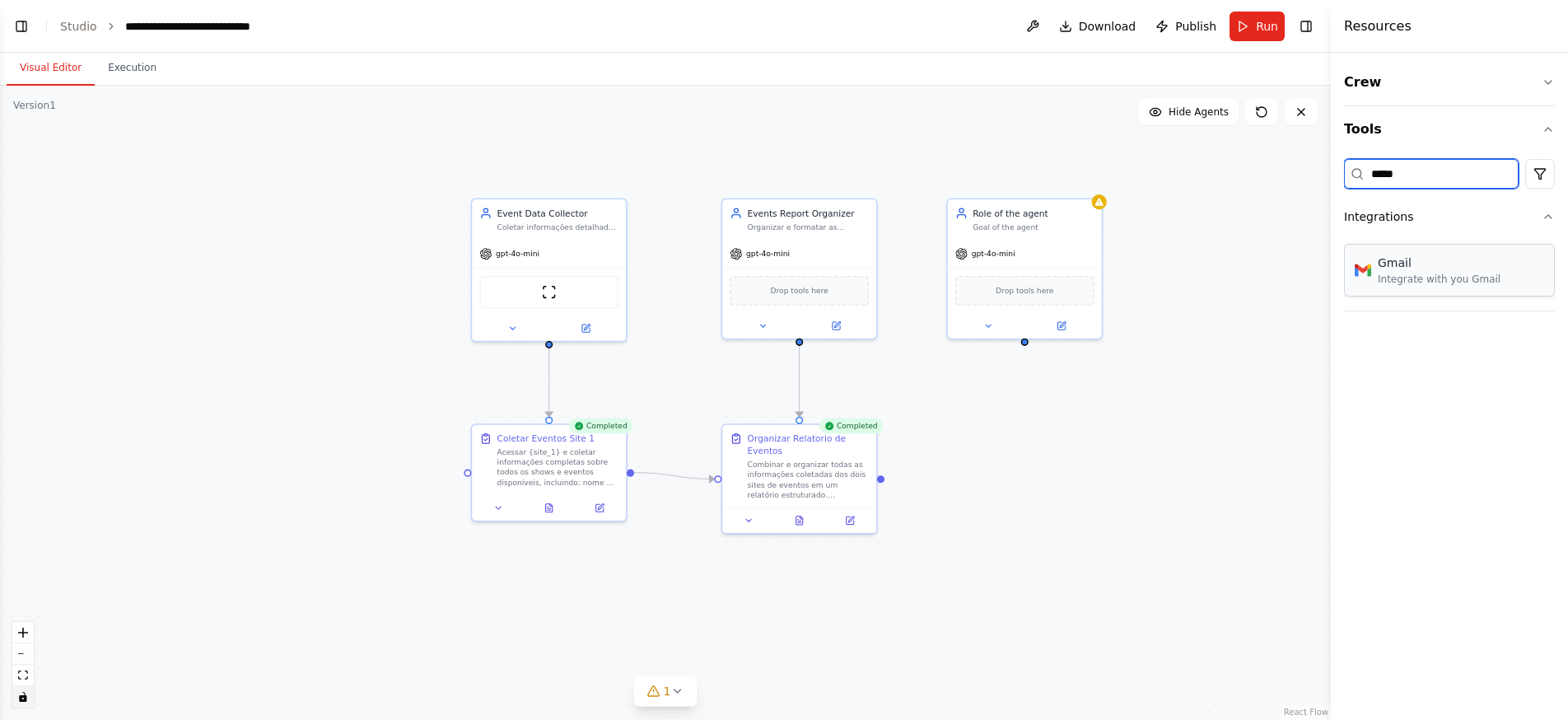
type input "*****"
click at [1153, 254] on div ".deletable-edge-delete-btn { width: 20px; height: 20px; border: 0px solid #ffff…" at bounding box center [665, 403] width 1330 height 634
click at [1043, 254] on div "gpt-4o-mini" at bounding box center [1025, 250] width 154 height 27
click at [1064, 322] on icon at bounding box center [1063, 324] width 6 height 6
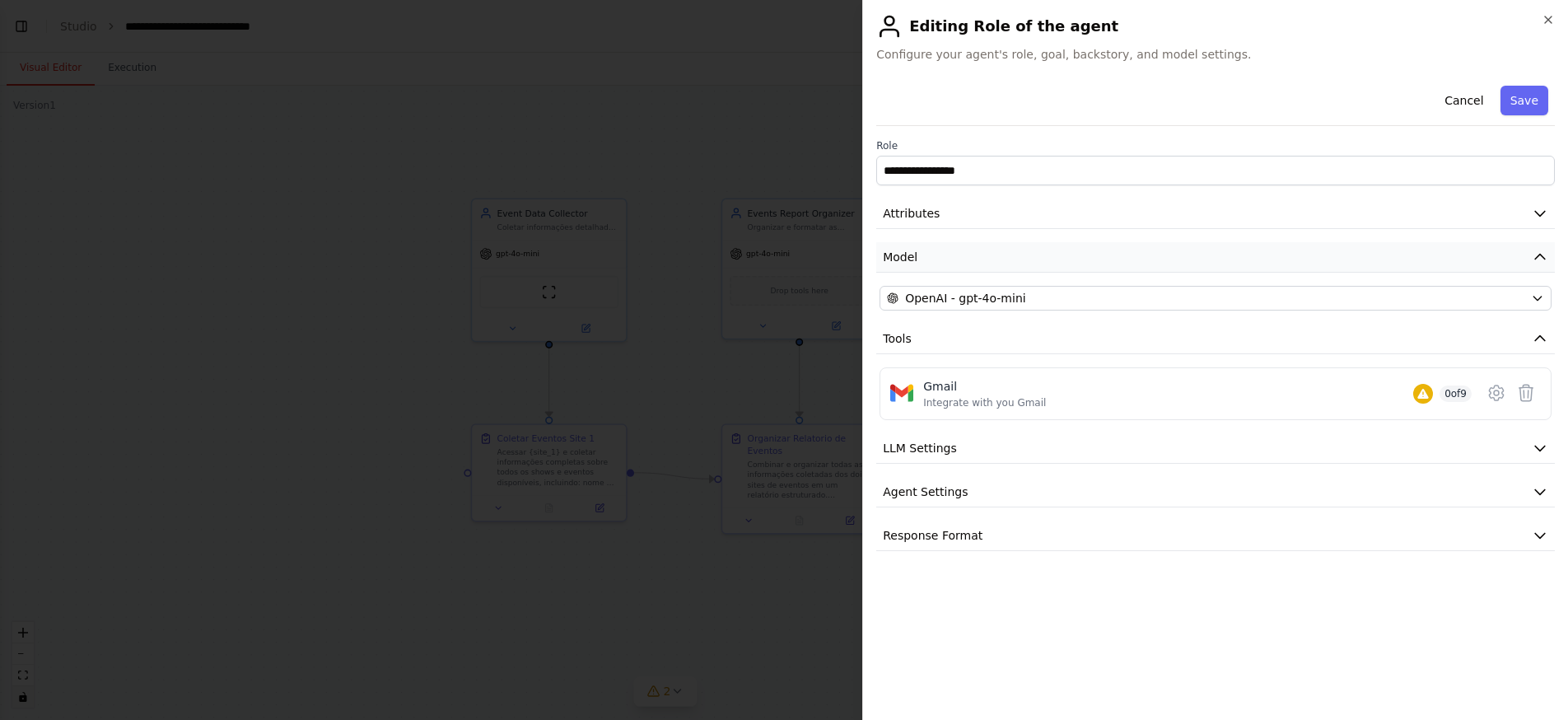
click at [1056, 258] on button "Model" at bounding box center [1216, 257] width 678 height 30
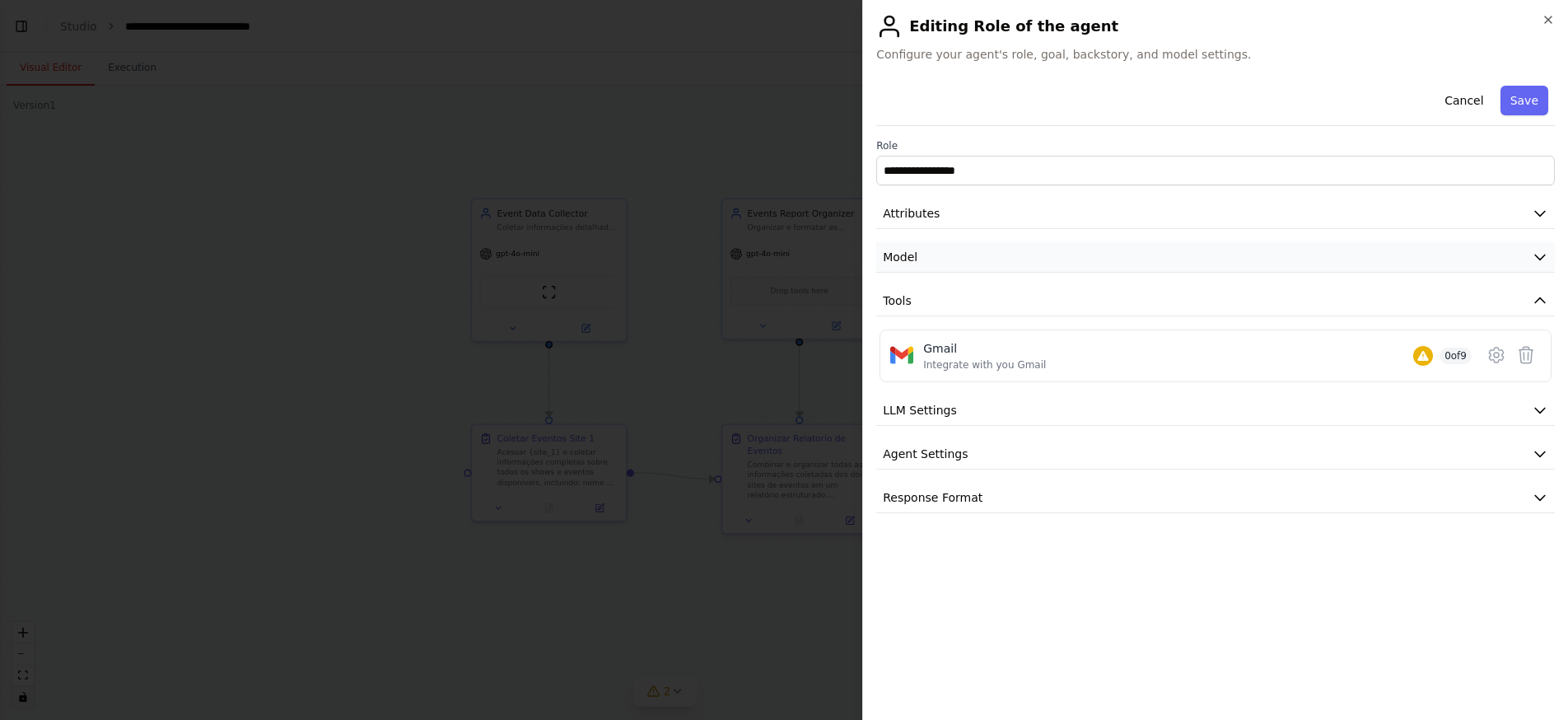
click at [1086, 255] on button "Model" at bounding box center [1216, 257] width 678 height 30
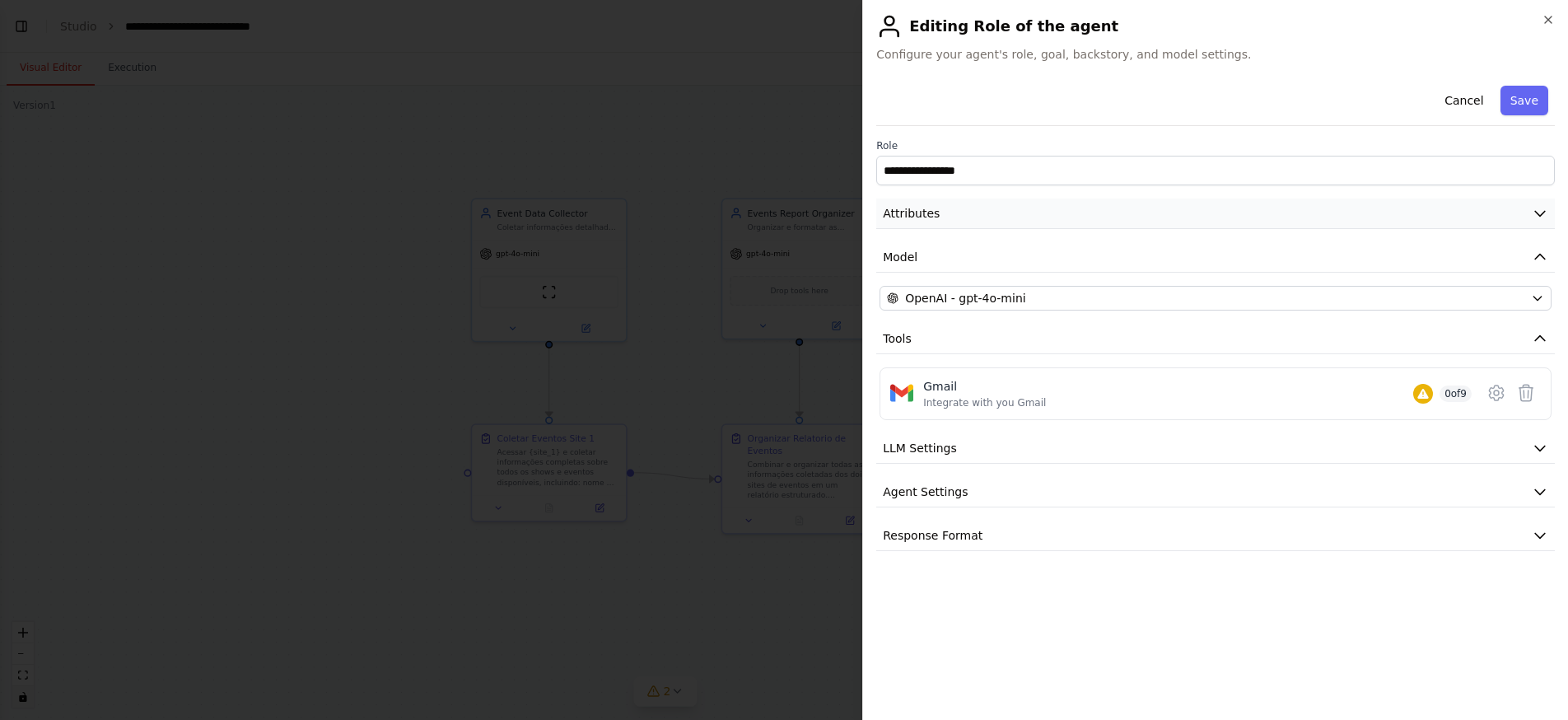
click at [1110, 209] on button "Attributes" at bounding box center [1216, 214] width 678 height 30
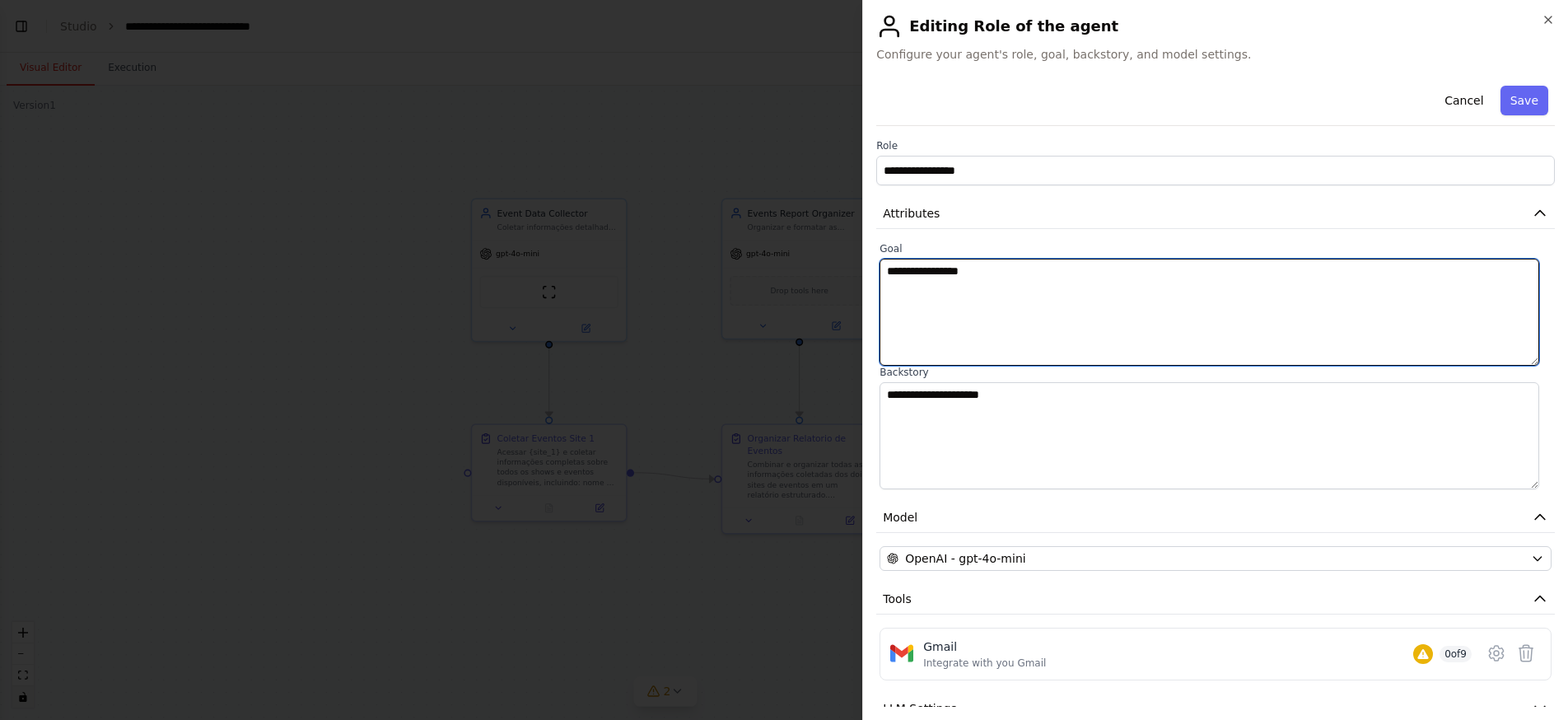
drag, startPoint x: 1018, startPoint y: 278, endPoint x: 879, endPoint y: 272, distance: 139.1
click at [879, 272] on textarea "**********" at bounding box center [1208, 312] width 660 height 107
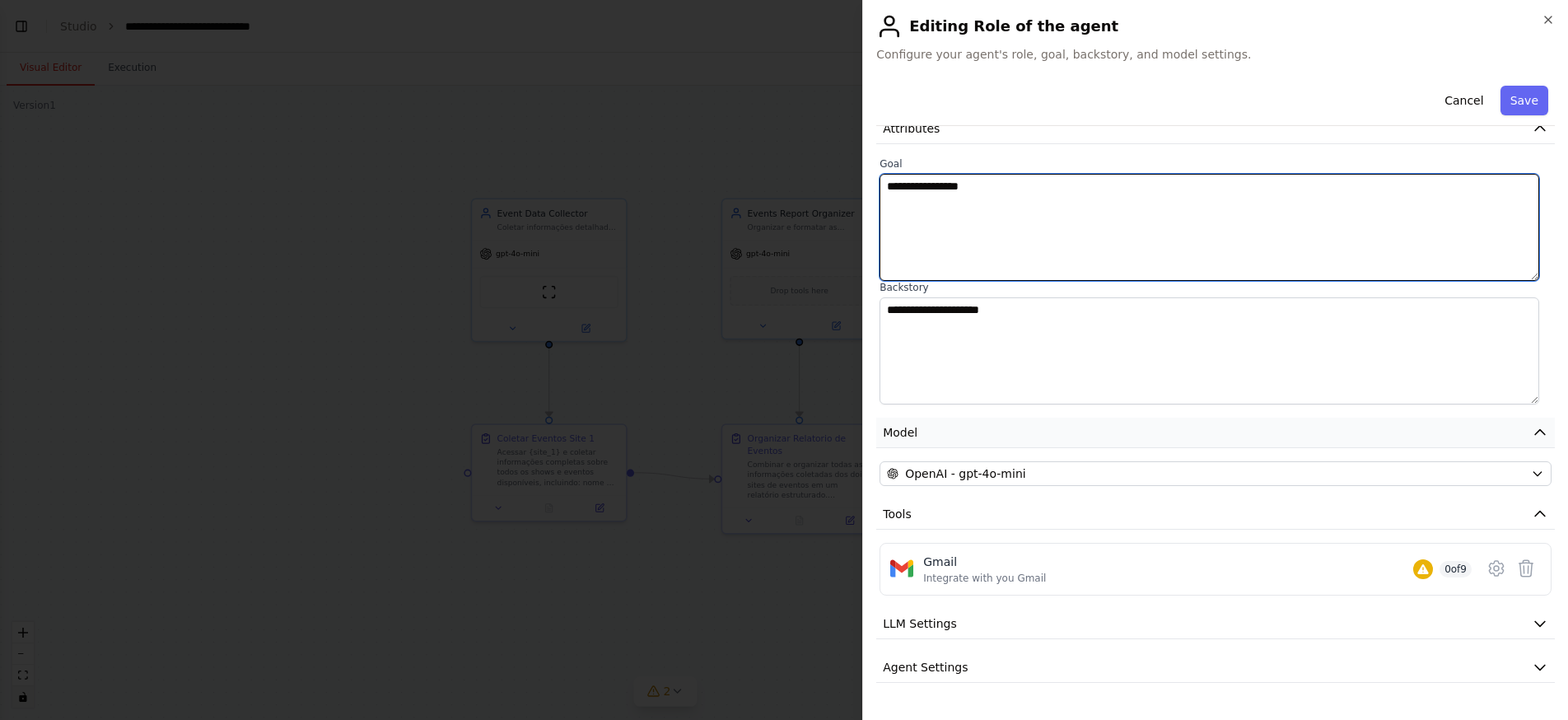
scroll to position [106, 0]
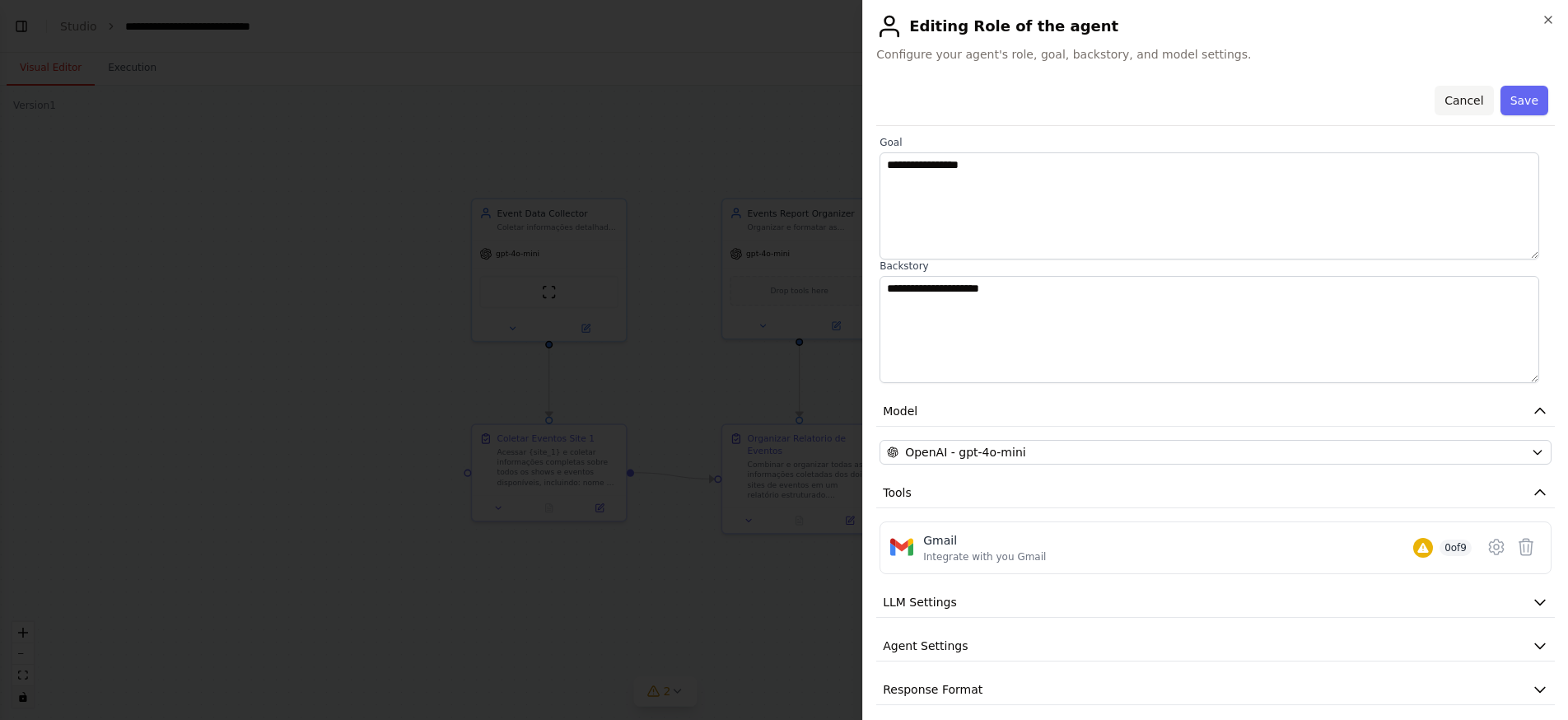
click at [1442, 102] on button "Cancel" at bounding box center [1464, 101] width 58 height 30
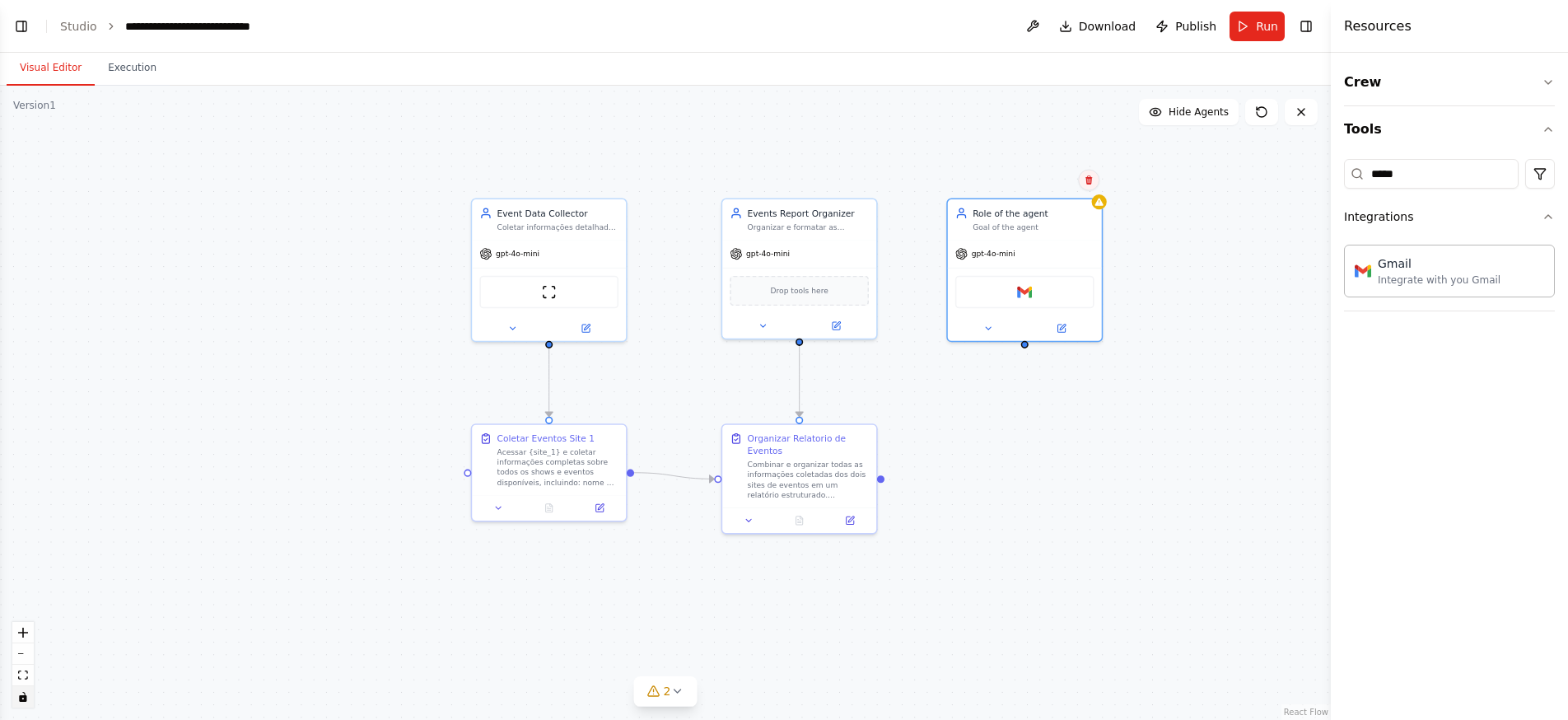
click at [1091, 184] on icon at bounding box center [1088, 180] width 6 height 9
click at [18, 28] on button "Toggle Left Sidebar" at bounding box center [21, 27] width 23 height 23
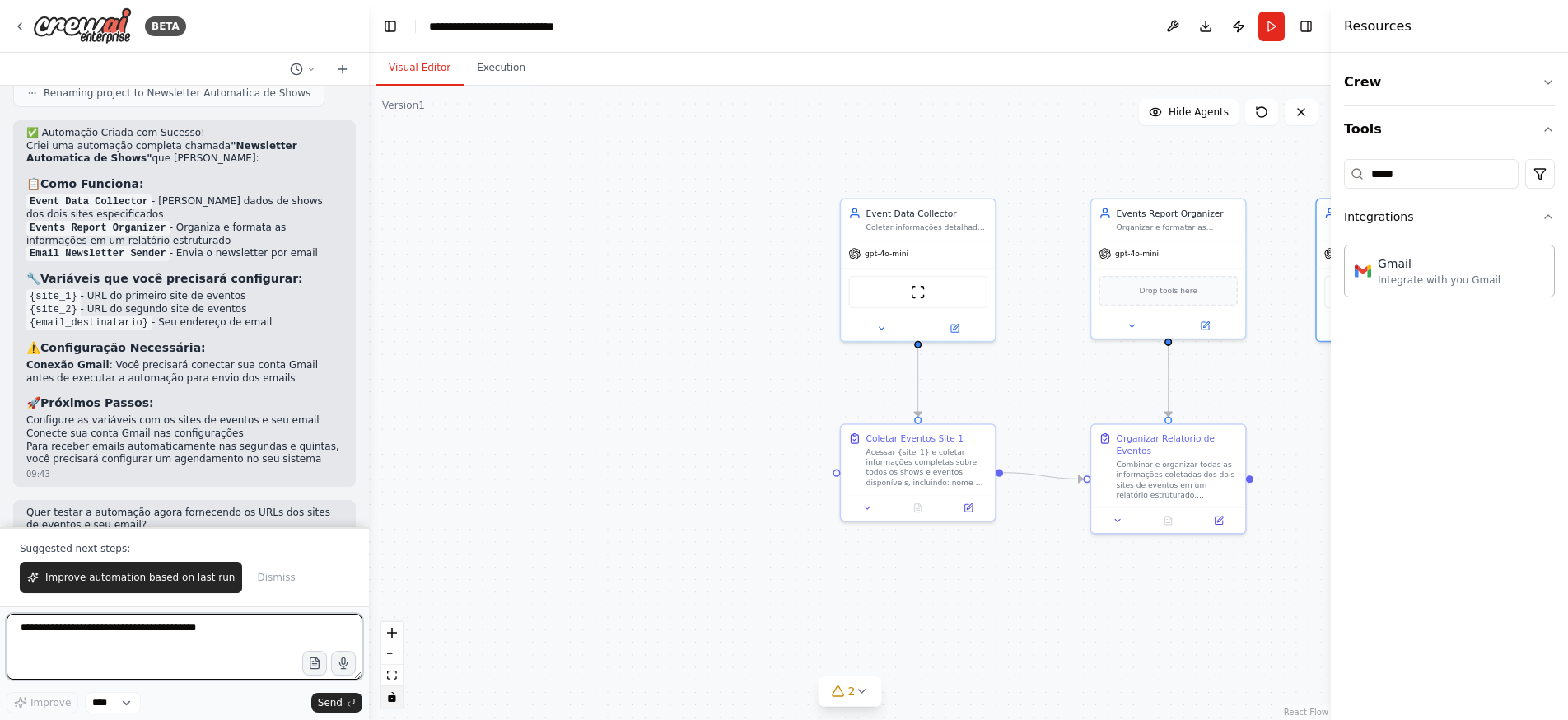
click at [115, 644] on textarea at bounding box center [184, 646] width 356 height 66
type textarea "**********"
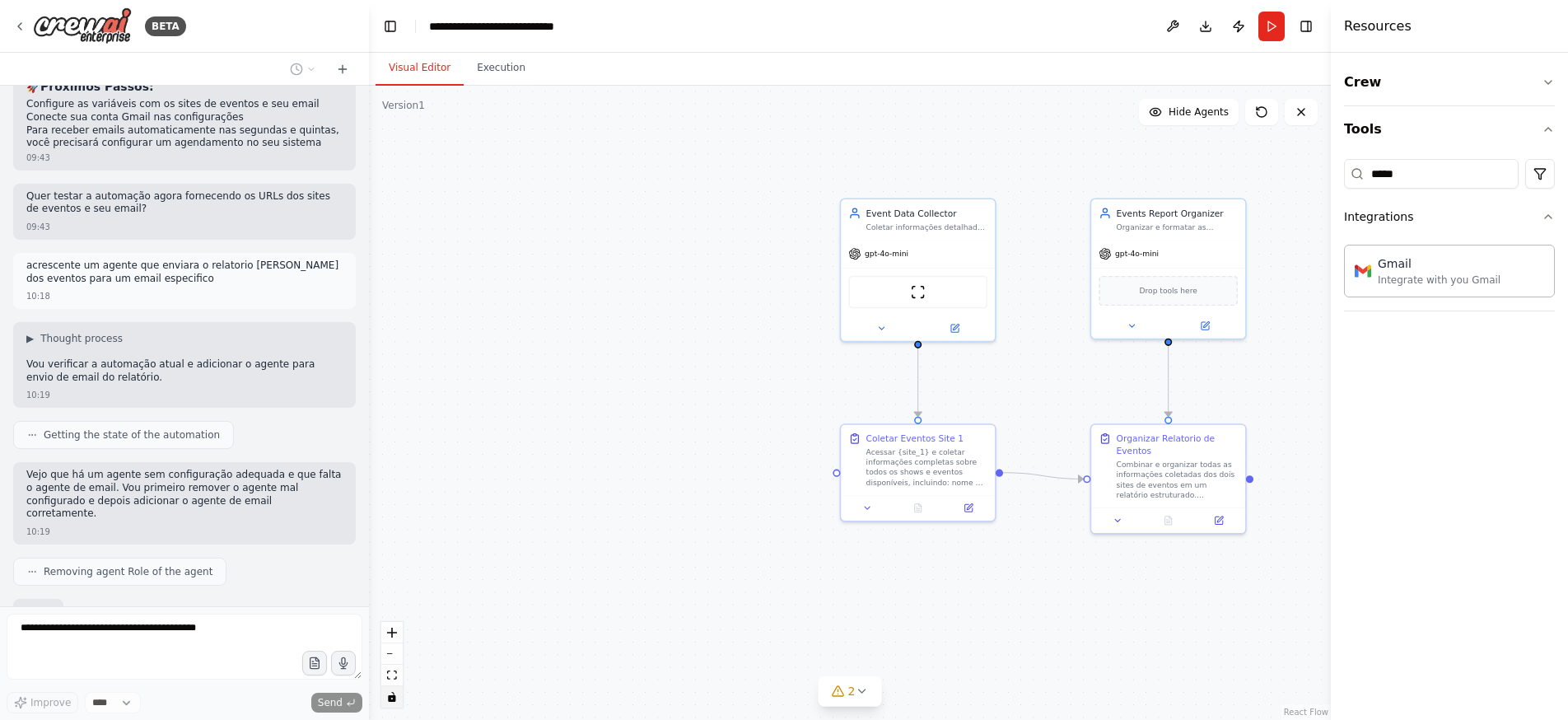
scroll to position [1838, 0]
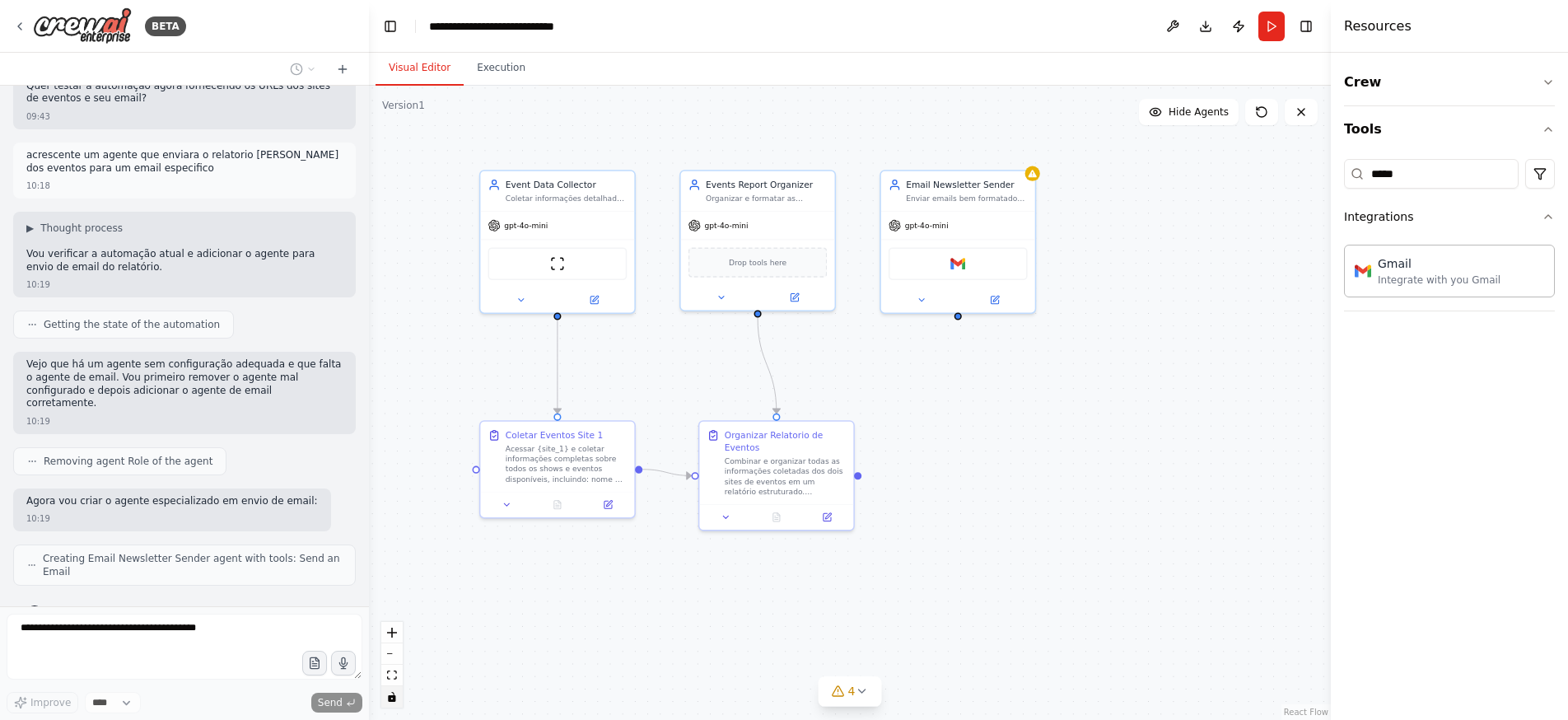
drag, startPoint x: 885, startPoint y: 599, endPoint x: 512, endPoint y: 595, distance: 373.0
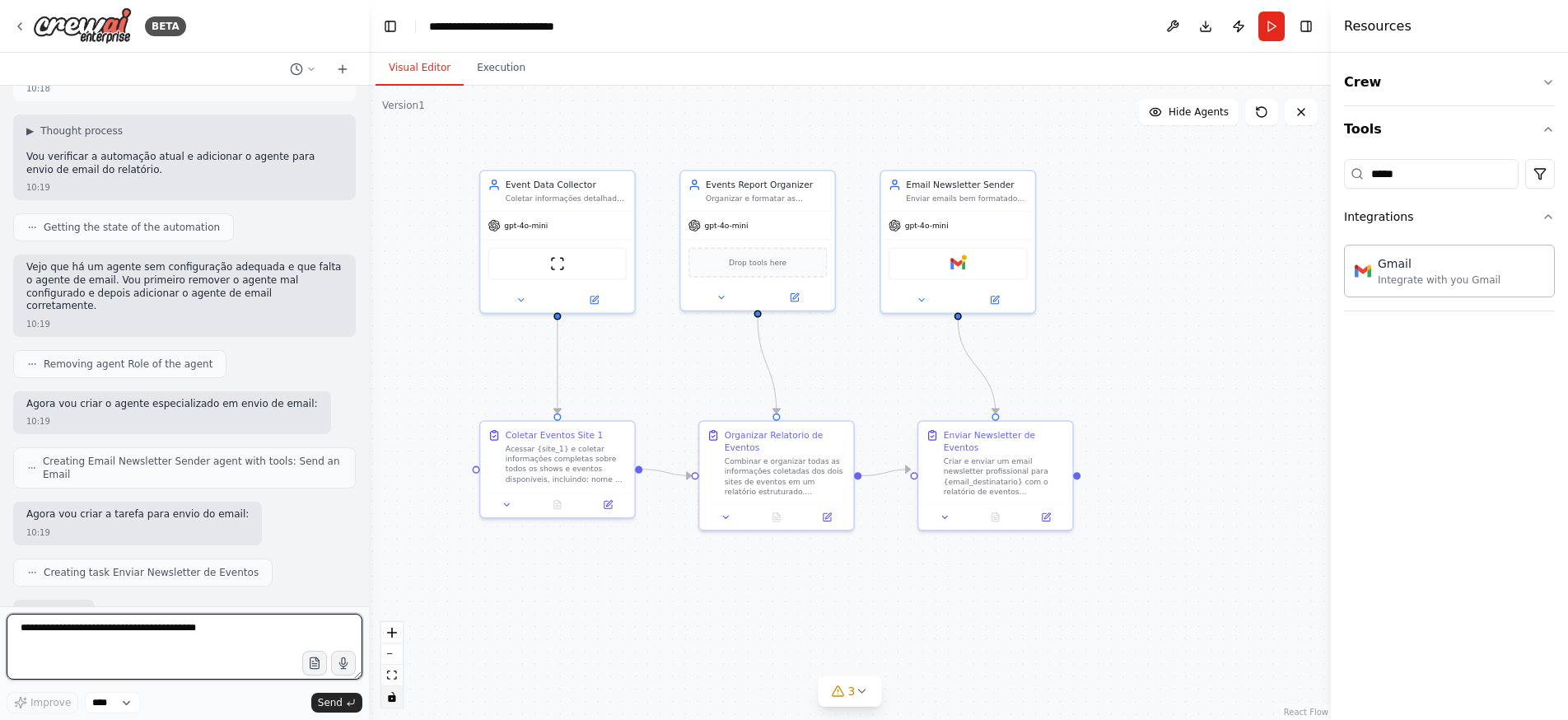
scroll to position [2032, 0]
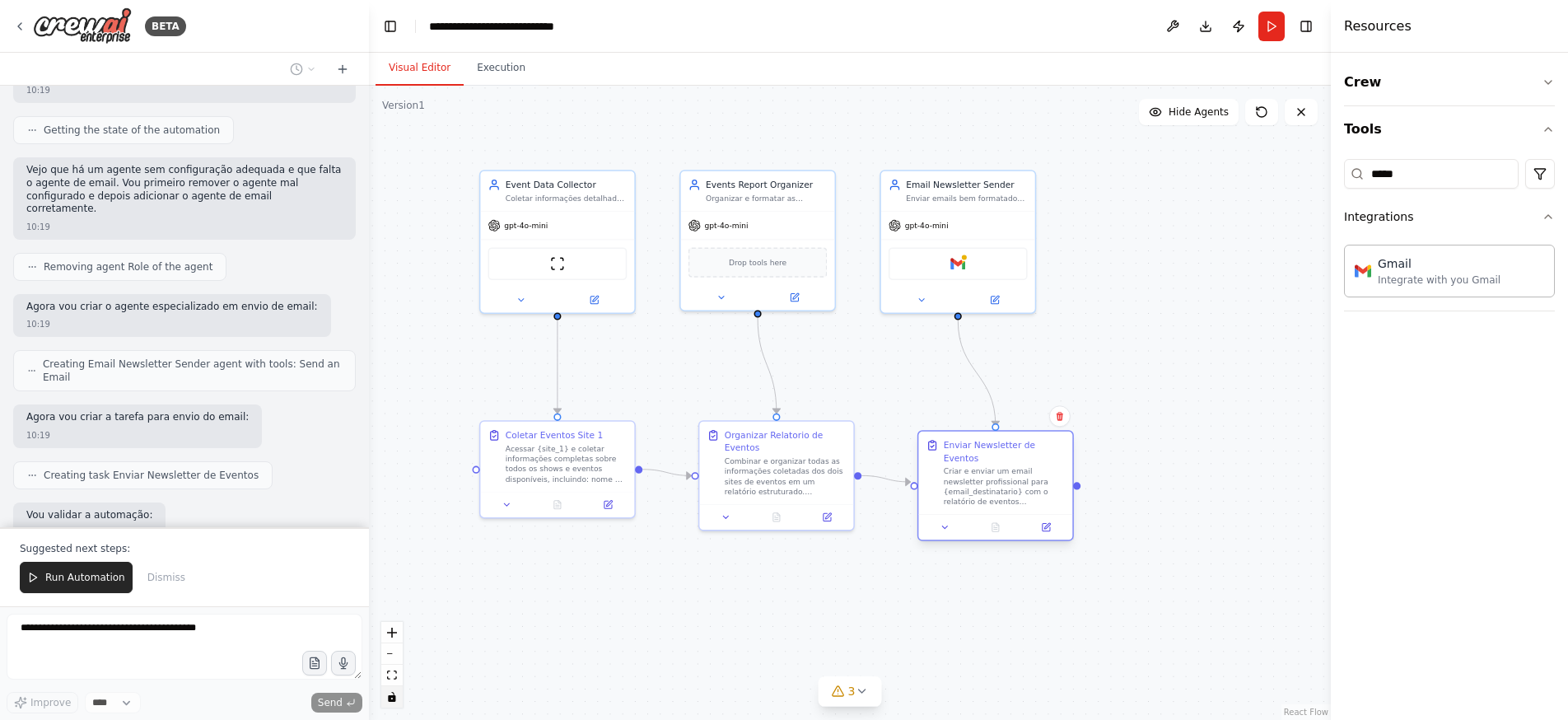
drag, startPoint x: 1041, startPoint y: 443, endPoint x: 1045, endPoint y: 457, distance: 14.6
click at [1045, 466] on div "Criar e enviar um email newsletter profissional para {email_destinatario} com o…" at bounding box center [1004, 487] width 121 height 41
click at [1049, 524] on icon at bounding box center [1046, 527] width 7 height 7
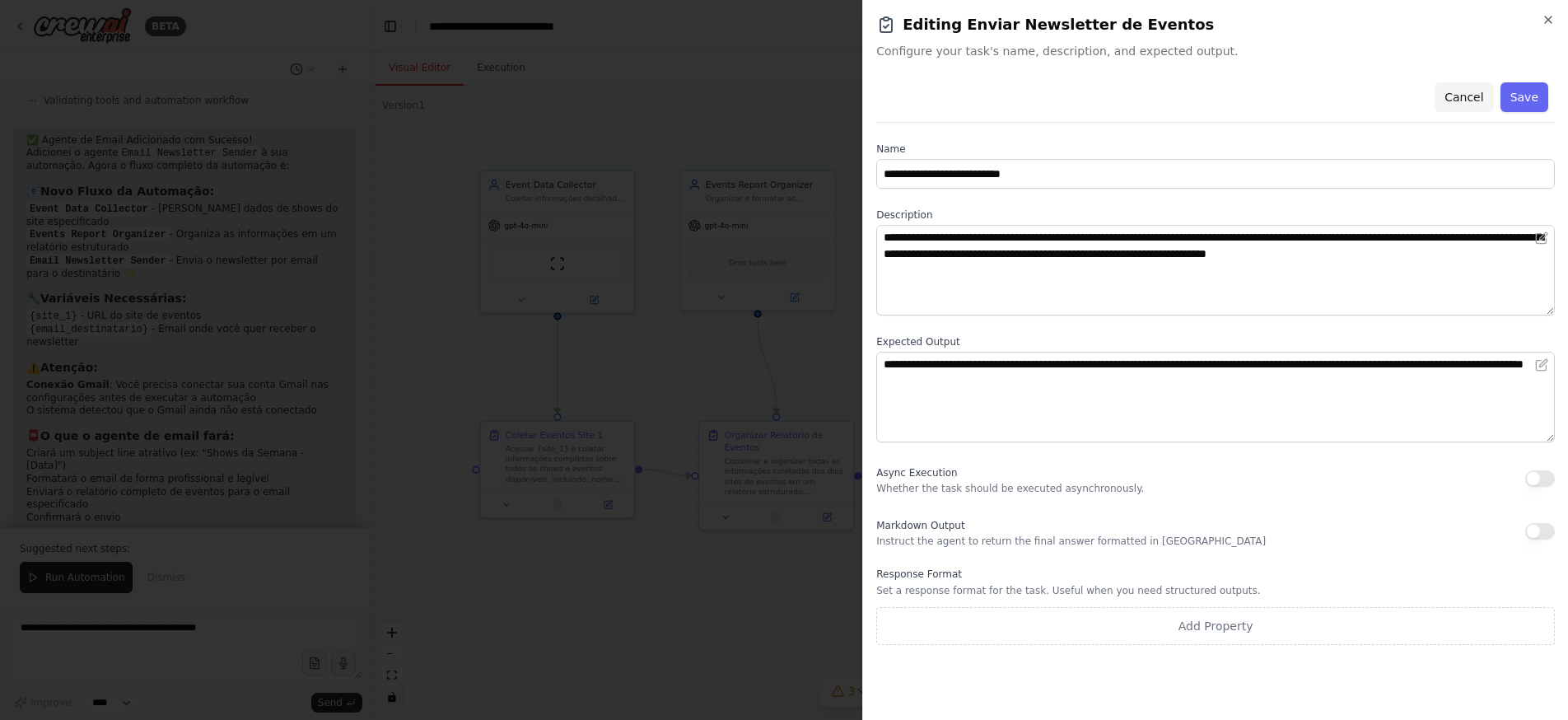
click at [1465, 97] on button "Cancel" at bounding box center [1464, 97] width 58 height 30
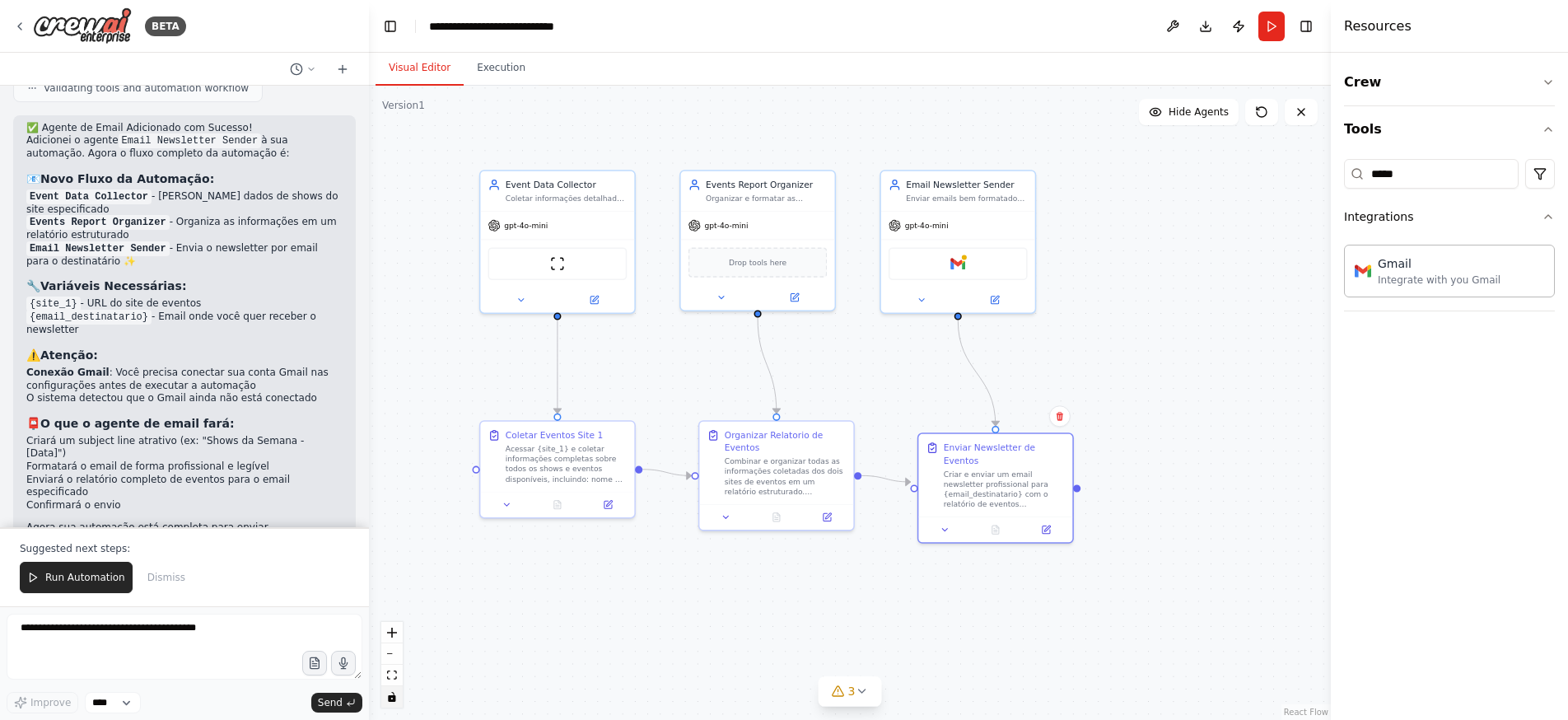
scroll to position [2529, 0]
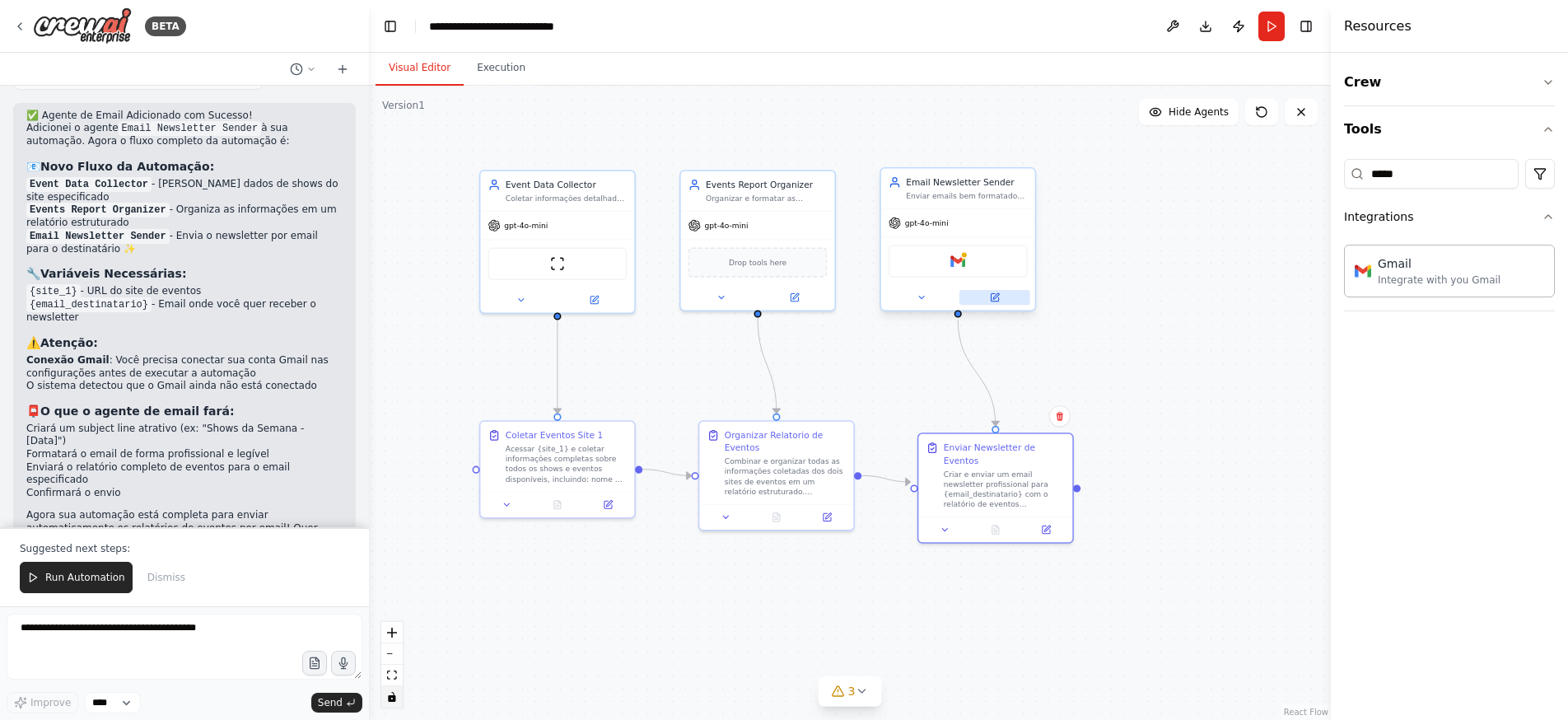
click at [1001, 298] on button at bounding box center [995, 297] width 71 height 15
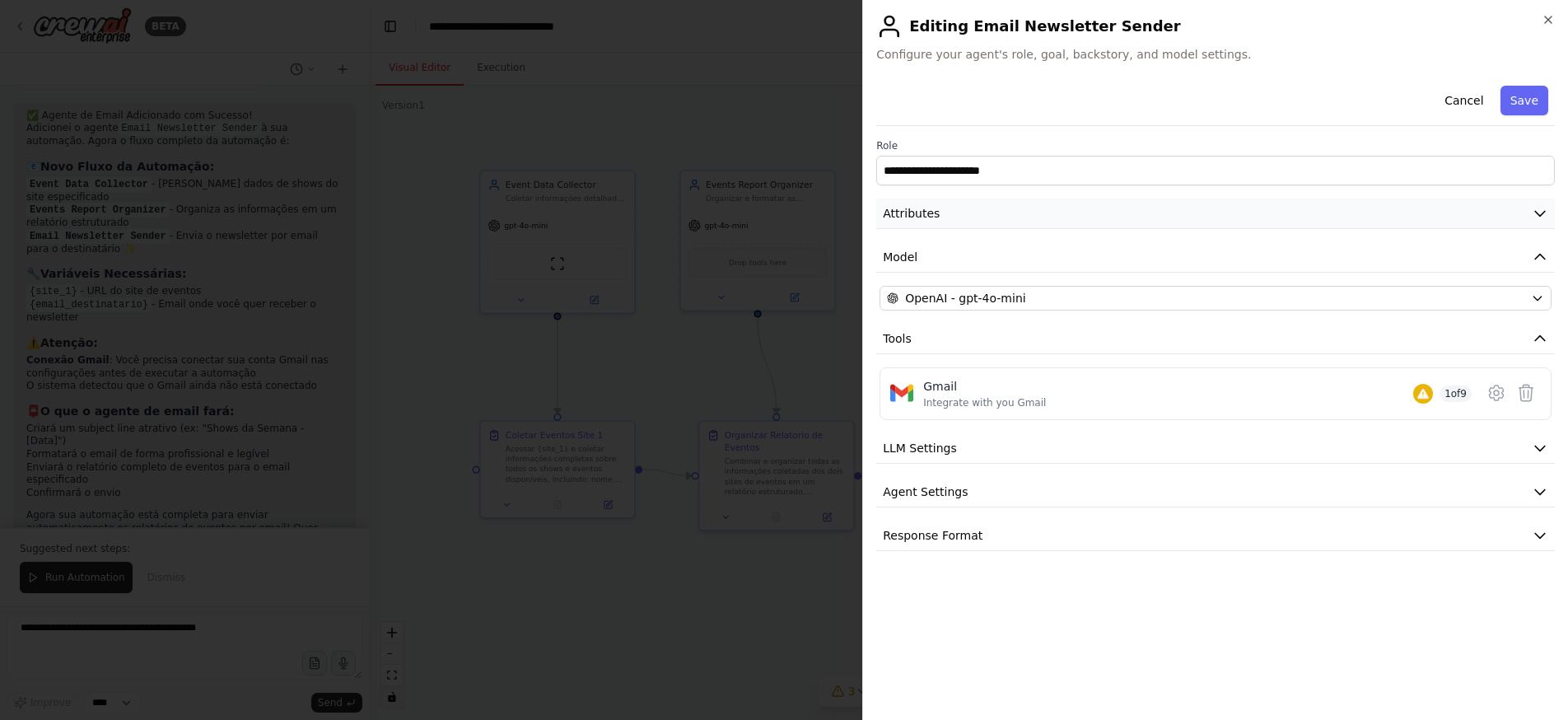
click at [1303, 222] on button "Attributes" at bounding box center [1216, 214] width 678 height 30
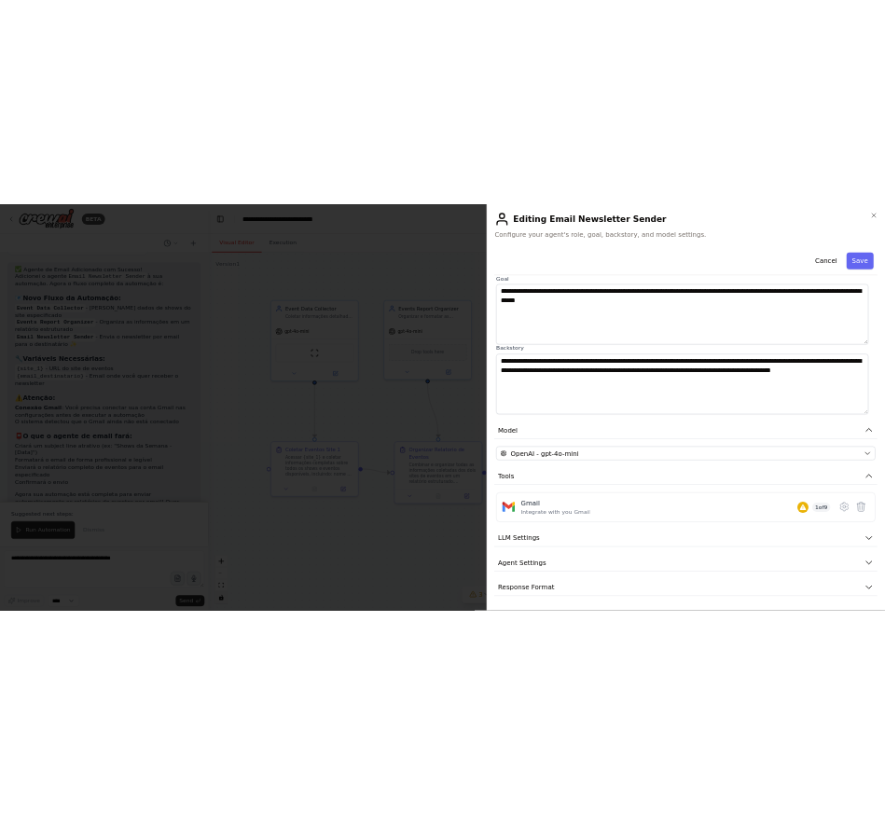
scroll to position [0, 0]
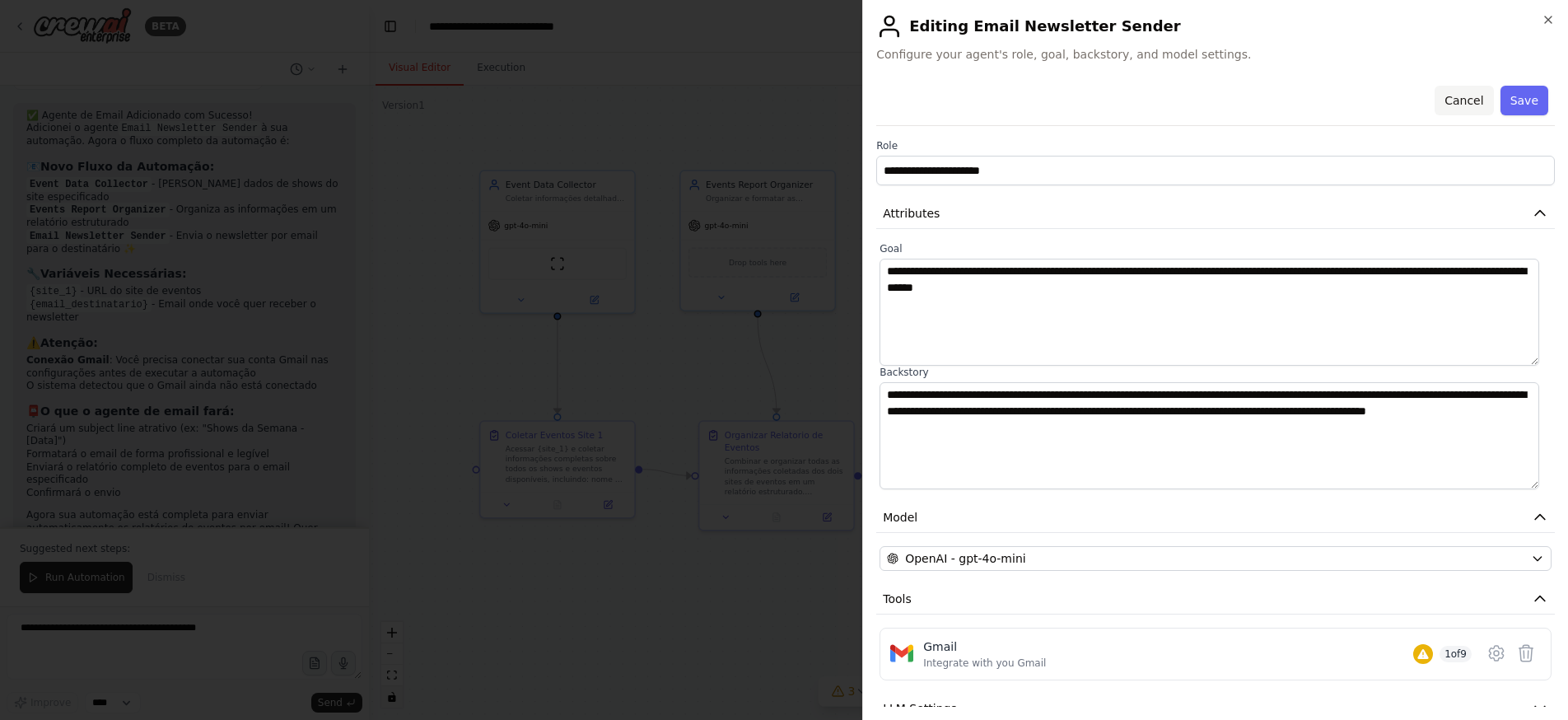
click at [1435, 102] on button "Cancel" at bounding box center [1464, 101] width 58 height 30
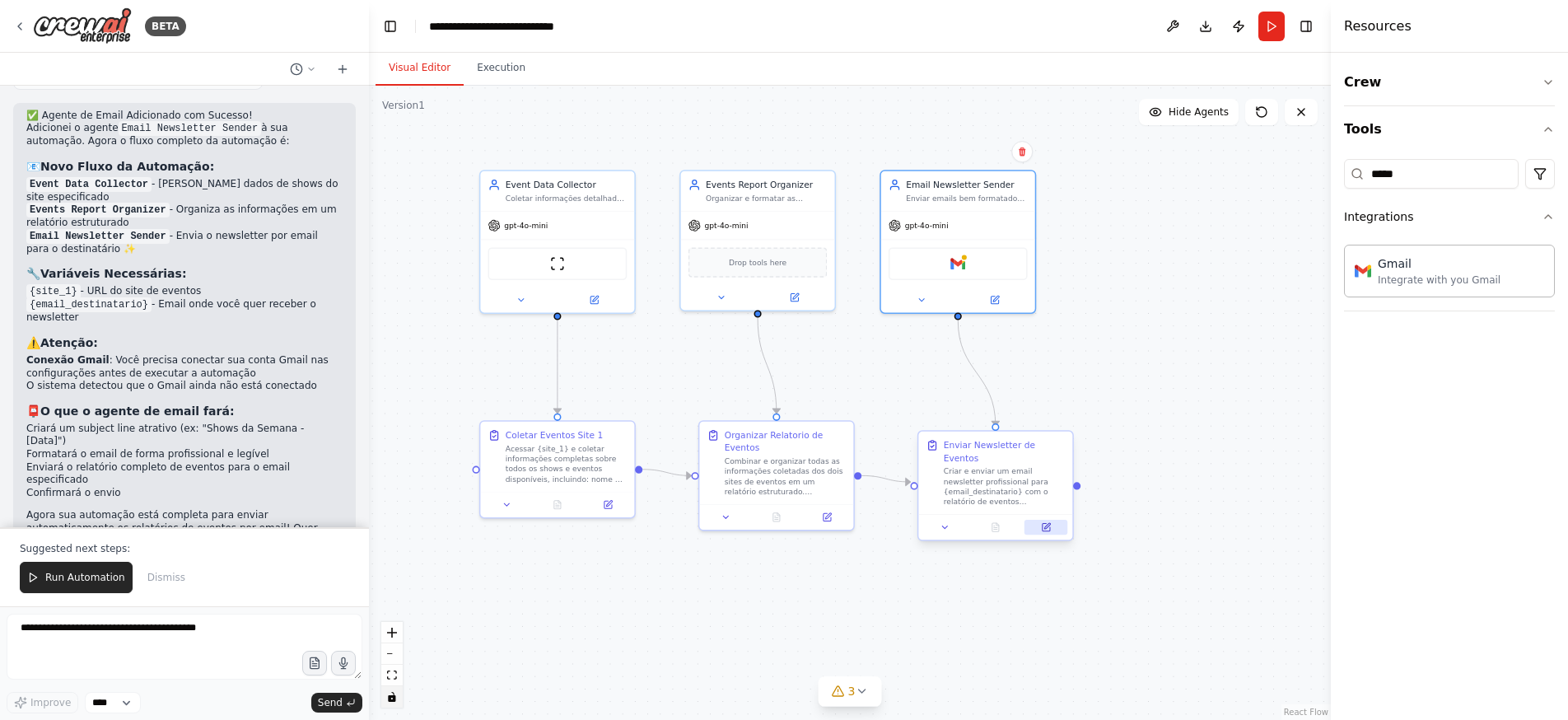
click at [1049, 522] on icon at bounding box center [1045, 527] width 10 height 10
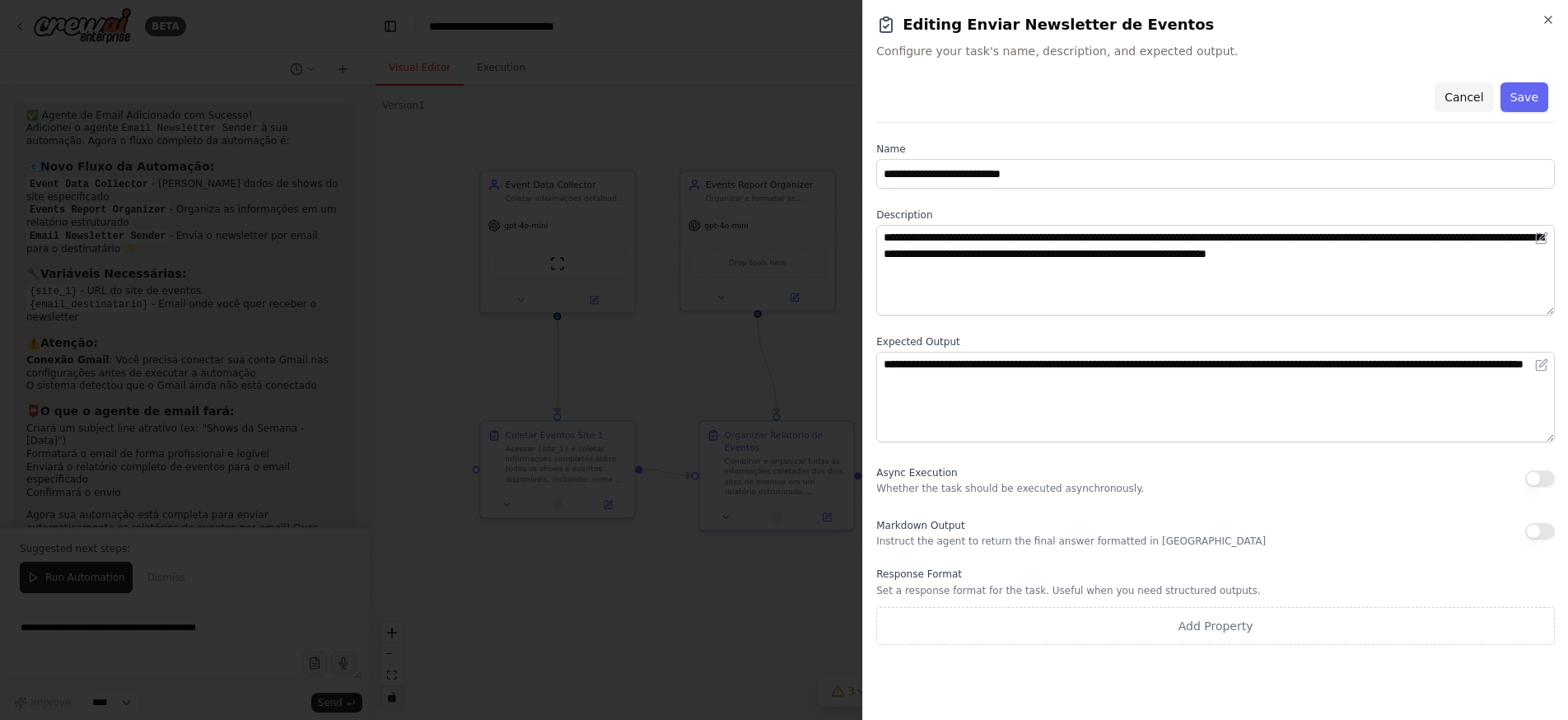
click at [1474, 99] on button "Cancel" at bounding box center [1464, 97] width 58 height 30
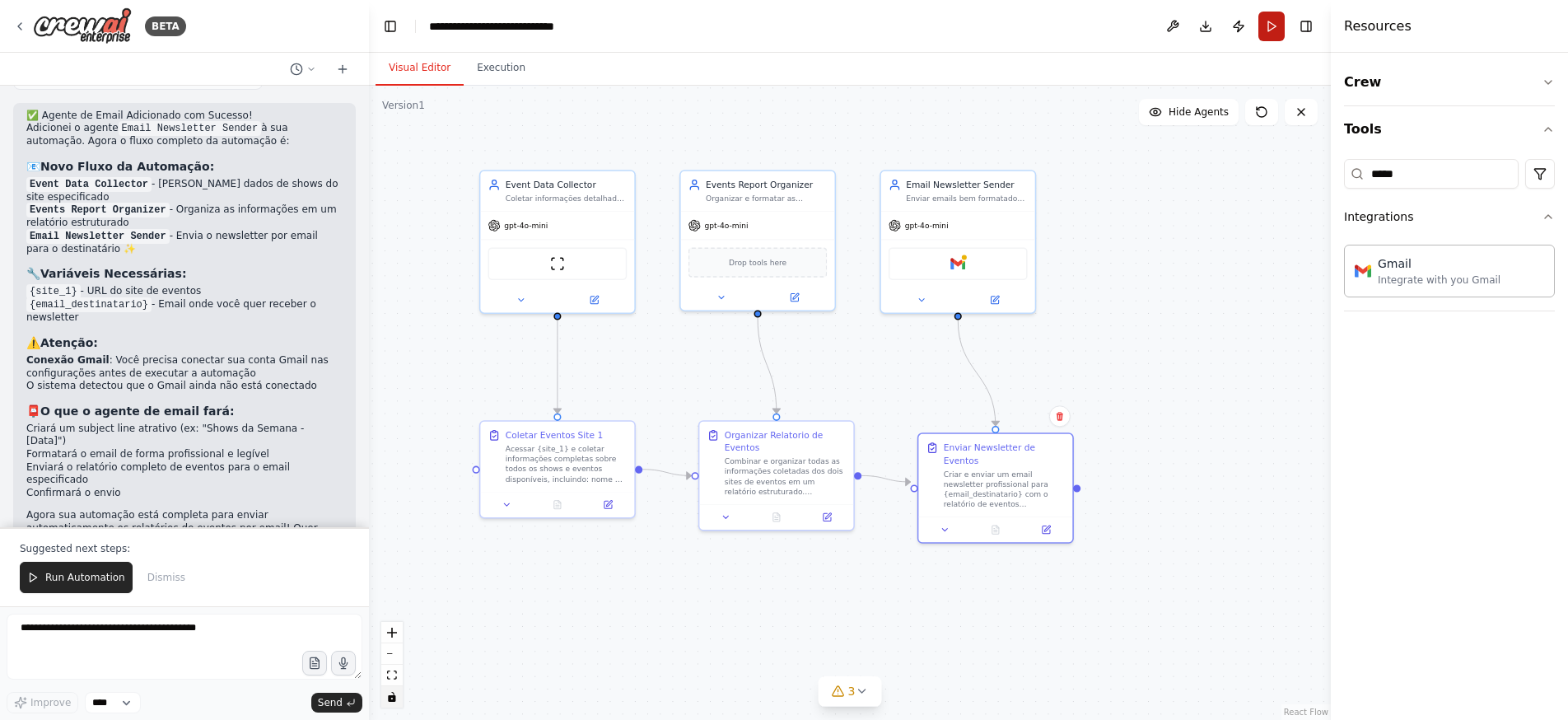
click at [1268, 31] on button "Run" at bounding box center [1271, 27] width 27 height 30
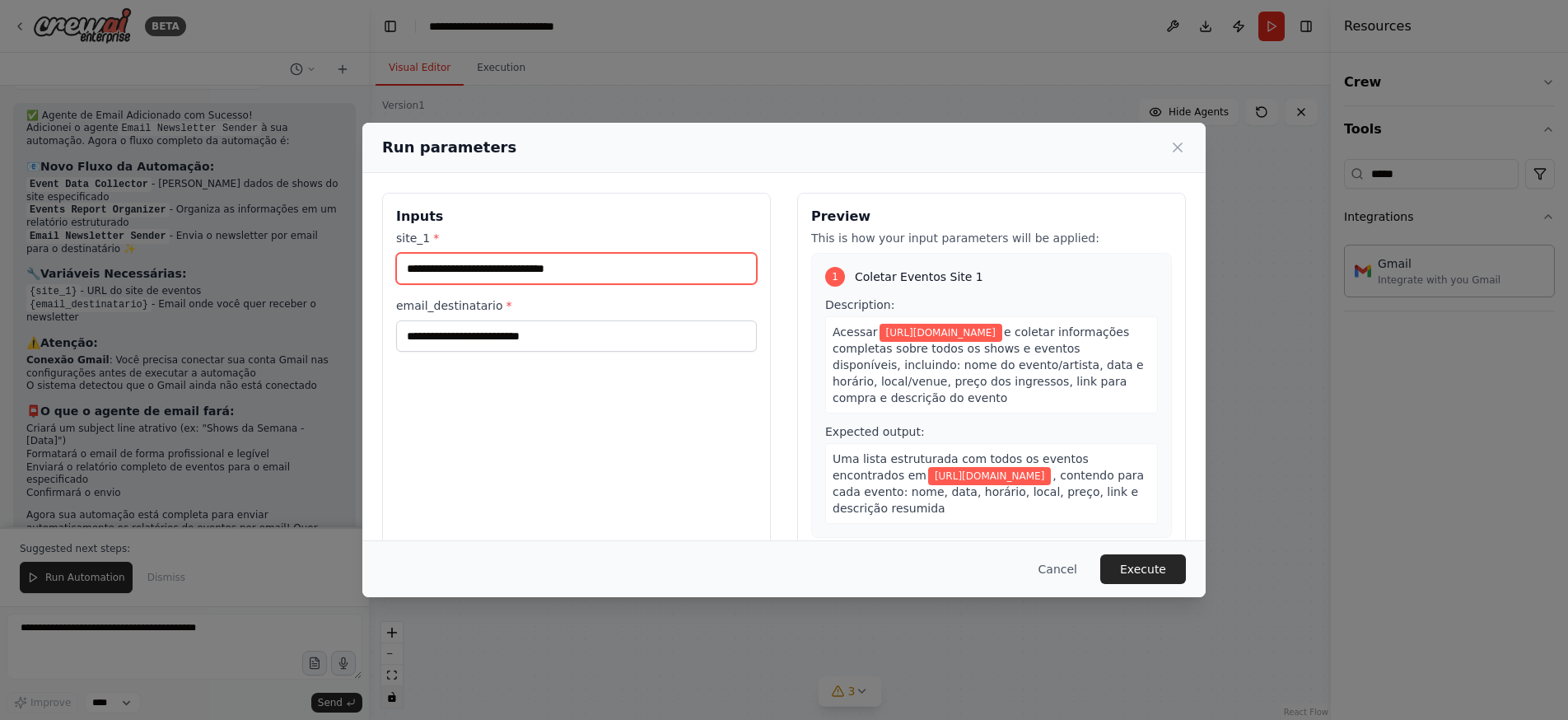
click at [614, 261] on input "**********" at bounding box center [576, 268] width 360 height 31
drag, startPoint x: 613, startPoint y: 266, endPoint x: 372, endPoint y: 266, distance: 241.0
click at [372, 266] on div "**********" at bounding box center [784, 388] width 843 height 430
paste input "text"
type input "**********"
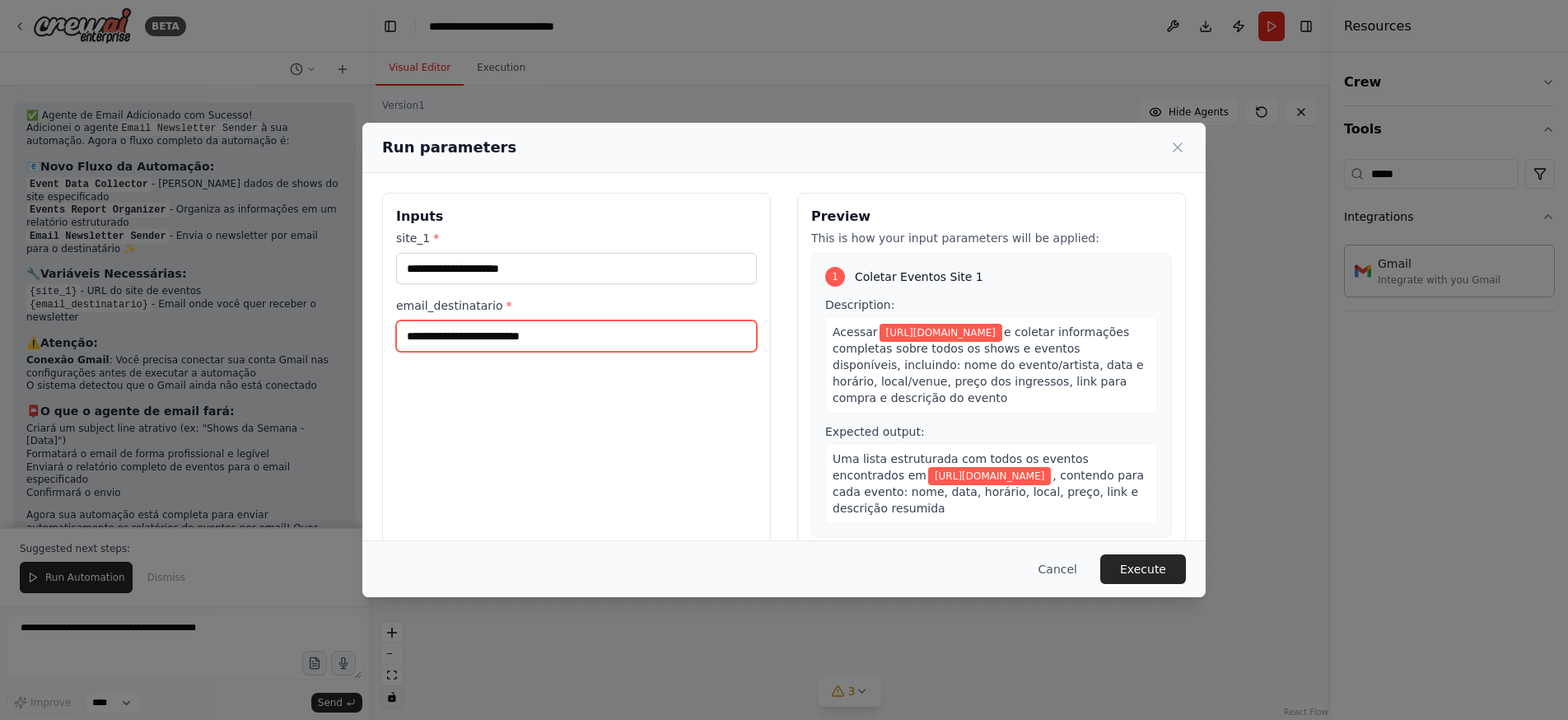
click at [589, 332] on input "email_destinatario *" at bounding box center [576, 336] width 360 height 31
type input "**********"
click at [637, 493] on div "**********" at bounding box center [577, 388] width 389 height 390
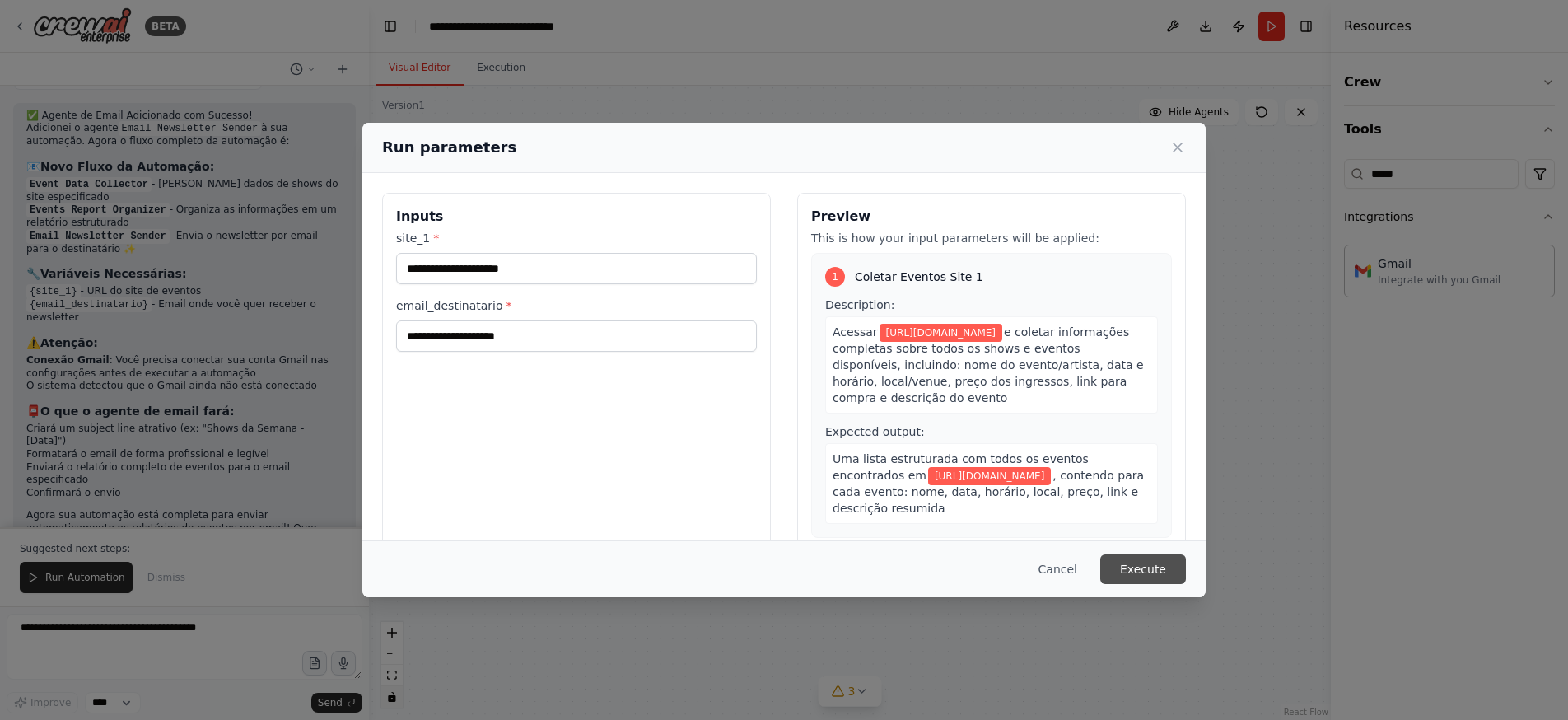
click at [1140, 570] on button "Execute" at bounding box center [1142, 569] width 86 height 30
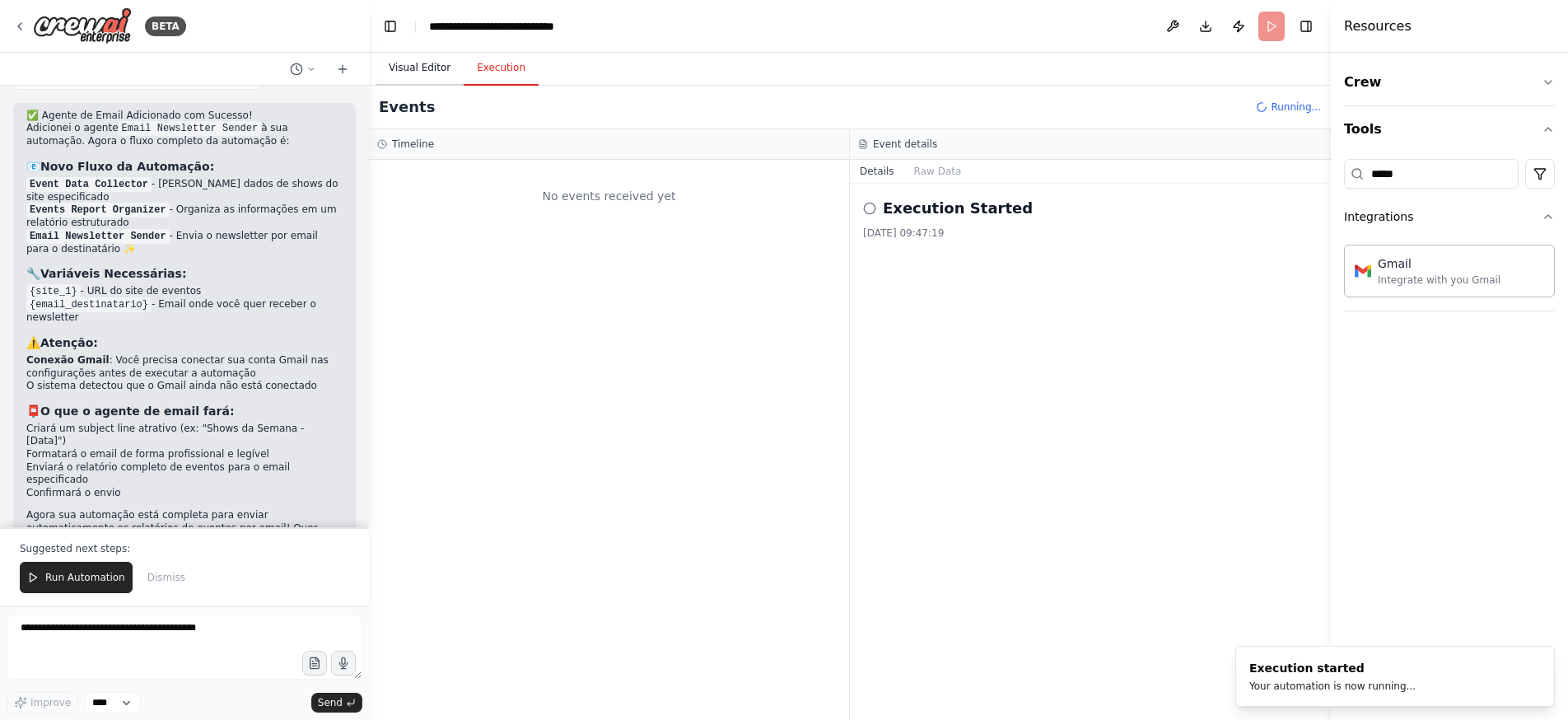
click at [429, 64] on button "Visual Editor" at bounding box center [420, 68] width 88 height 34
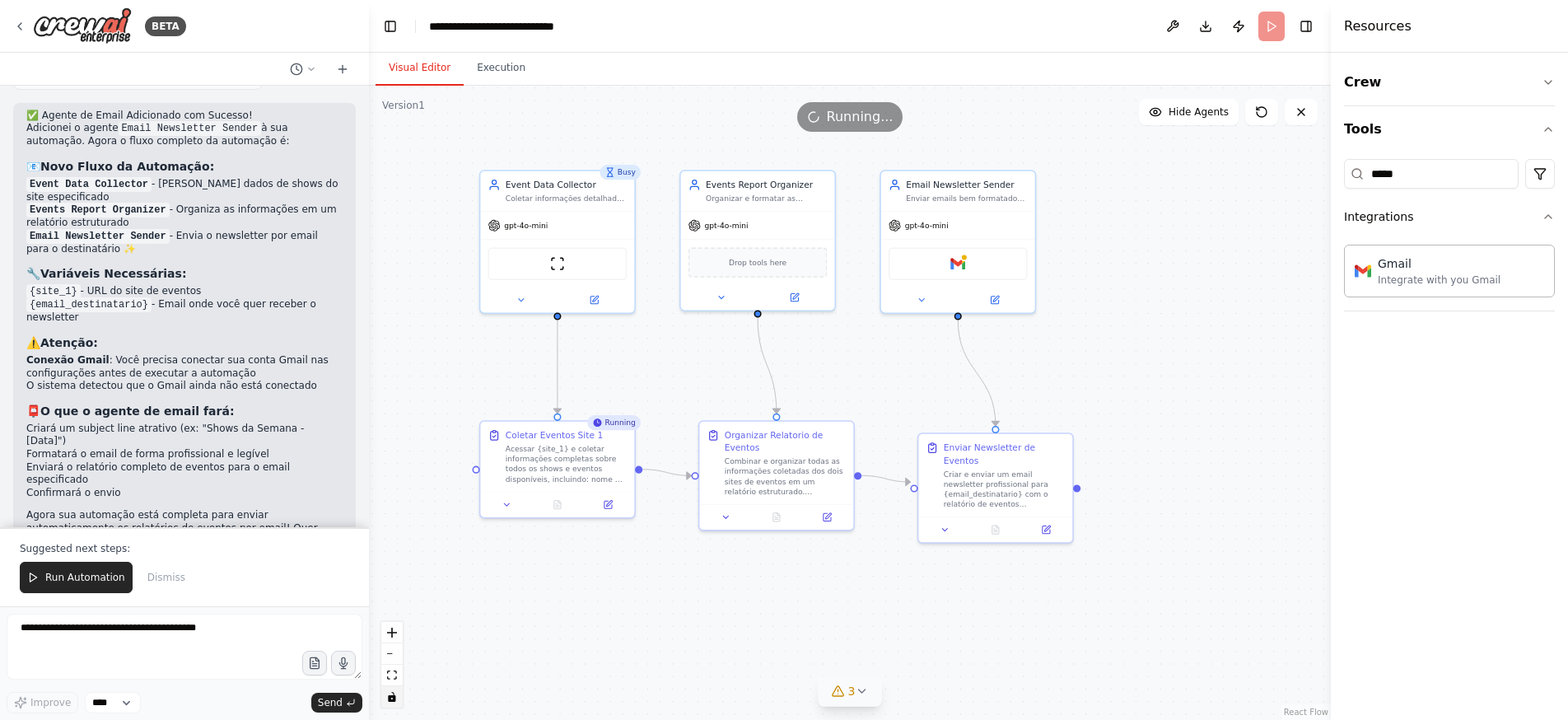
click at [864, 686] on icon at bounding box center [861, 691] width 13 height 13
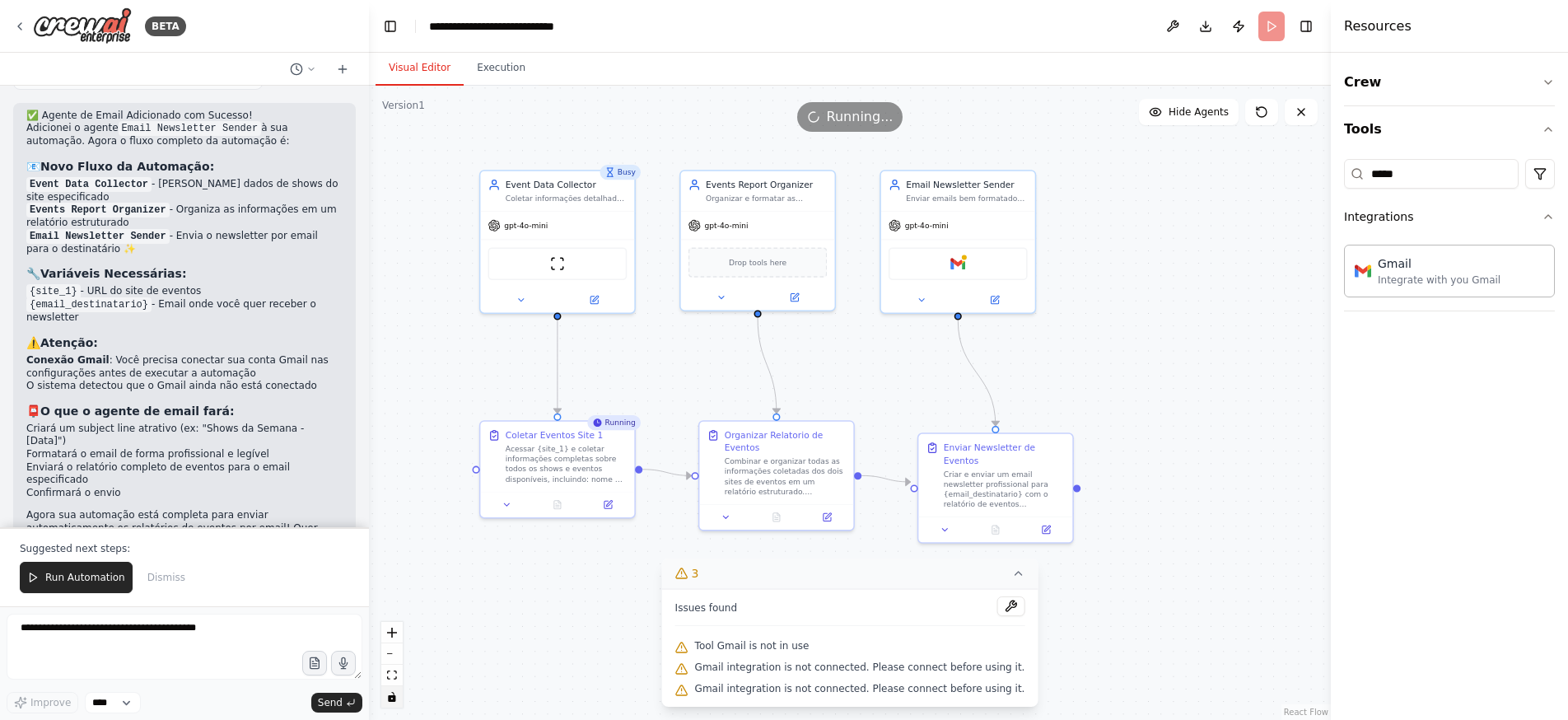
click at [1011, 576] on icon at bounding box center [1018, 572] width 13 height 13
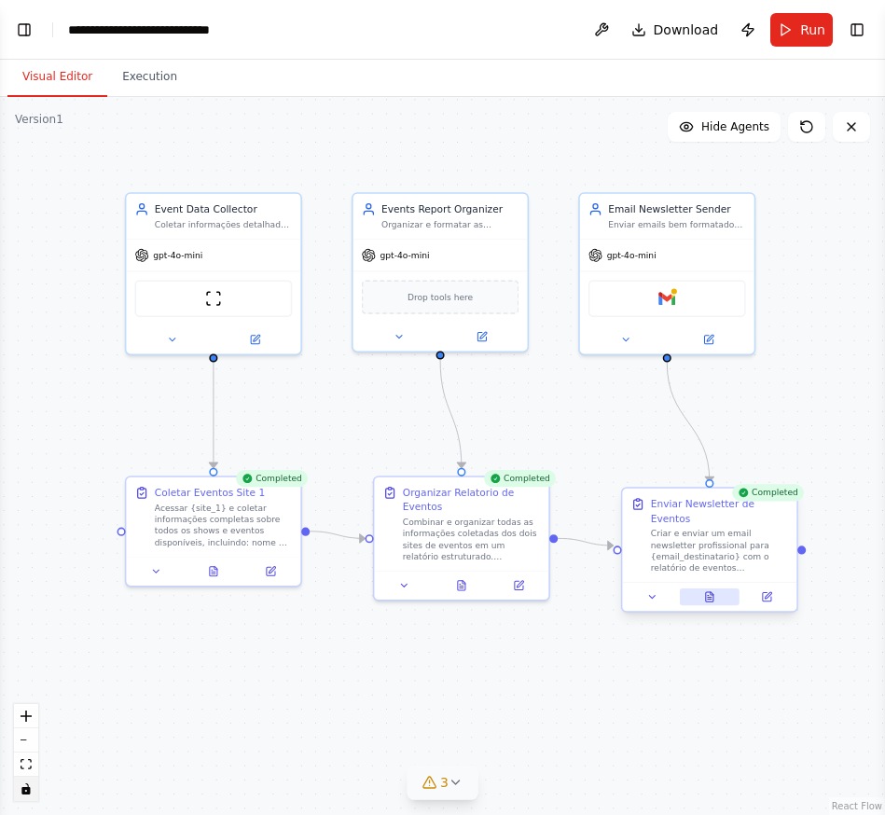
click at [710, 592] on icon at bounding box center [709, 596] width 7 height 9
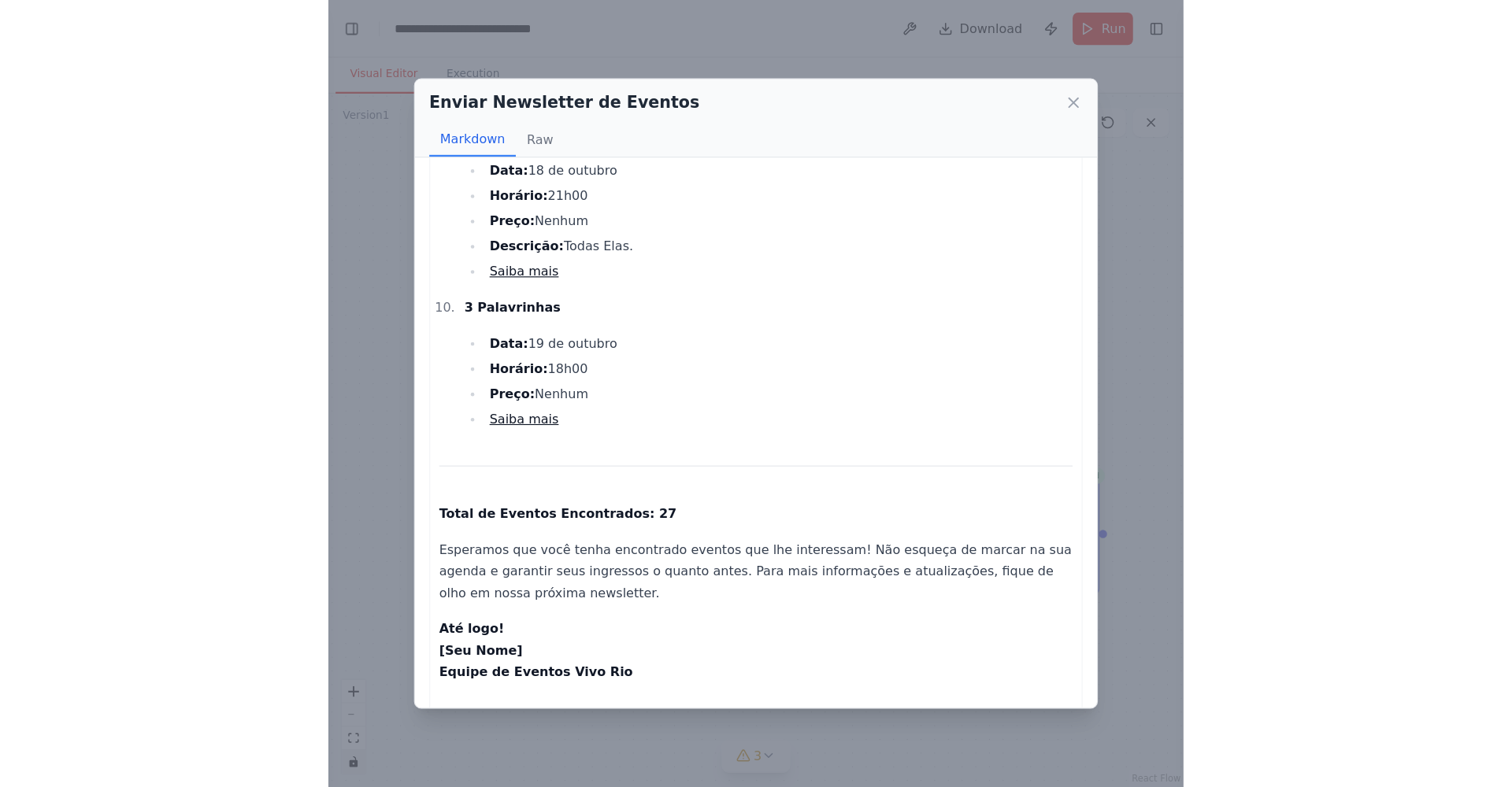
scroll to position [1626, 0]
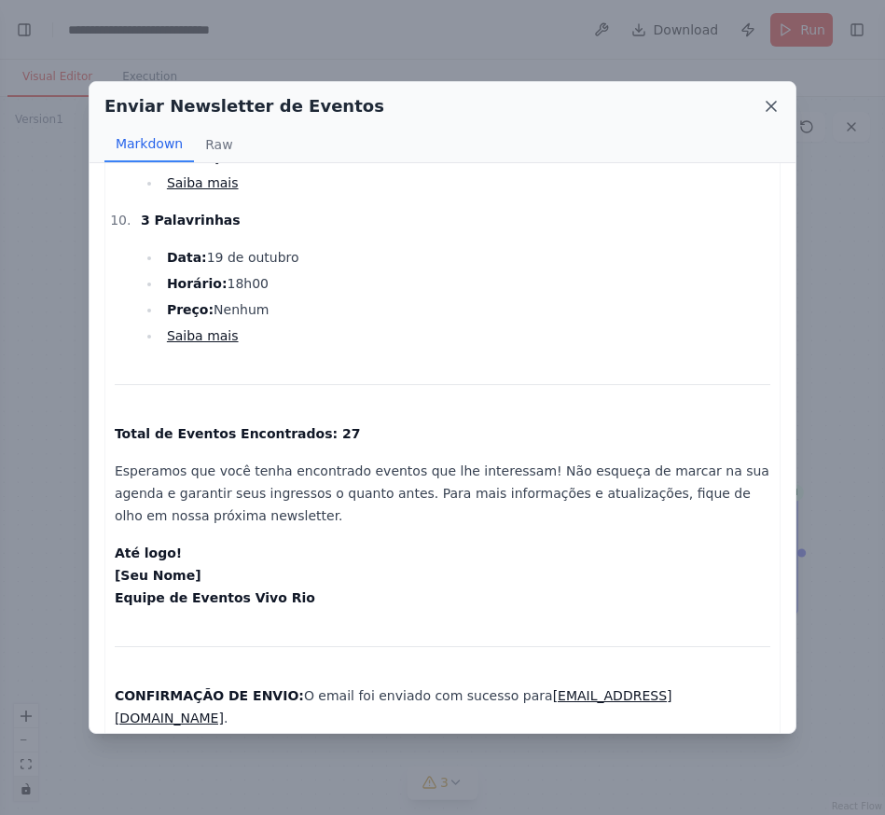
click at [771, 104] on icon at bounding box center [771, 106] width 19 height 19
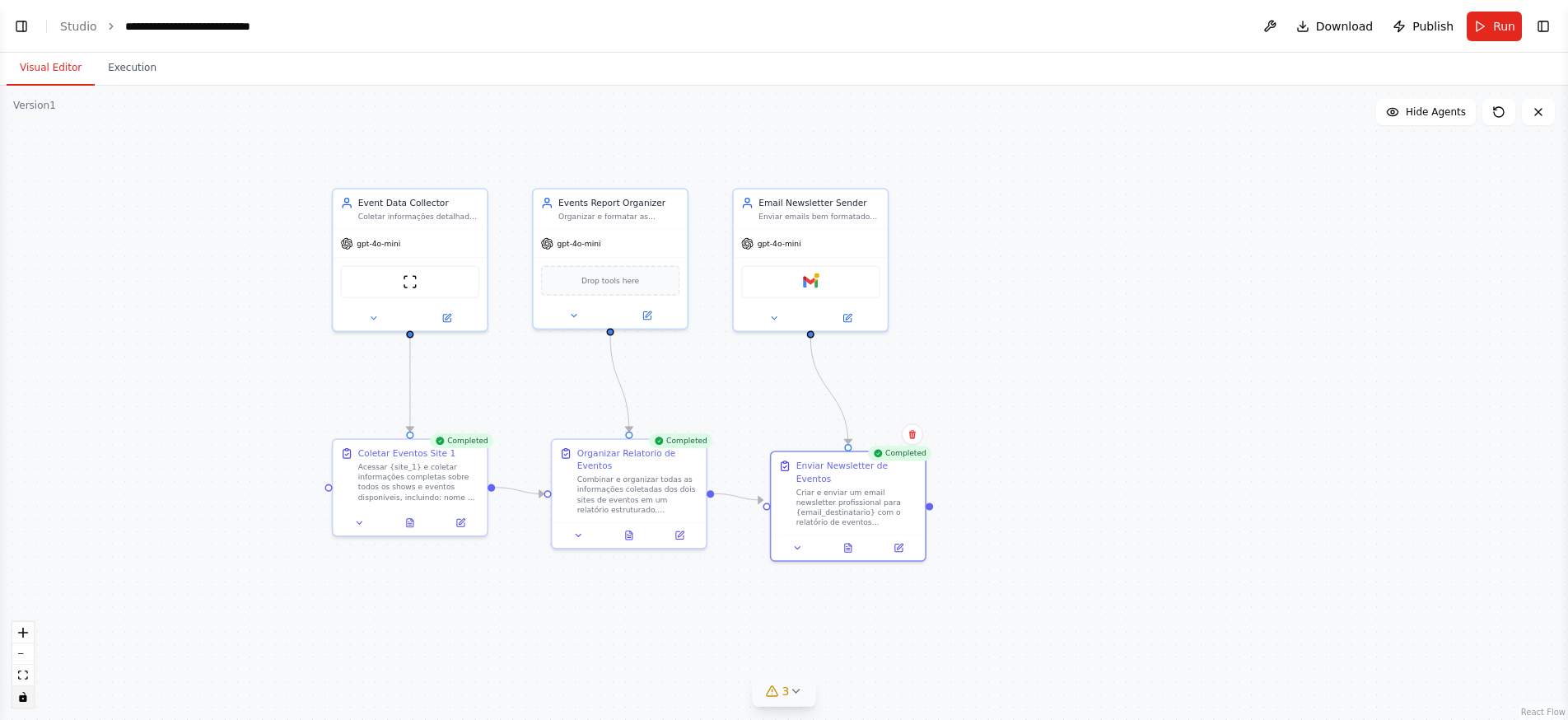
drag, startPoint x: 675, startPoint y: 360, endPoint x: 893, endPoint y: 376, distance: 218.6
click at [893, 376] on div ".deletable-edge-delete-btn { width: 20px; height: 20px; border: 0px solid #ffff…" at bounding box center [784, 403] width 1568 height 634
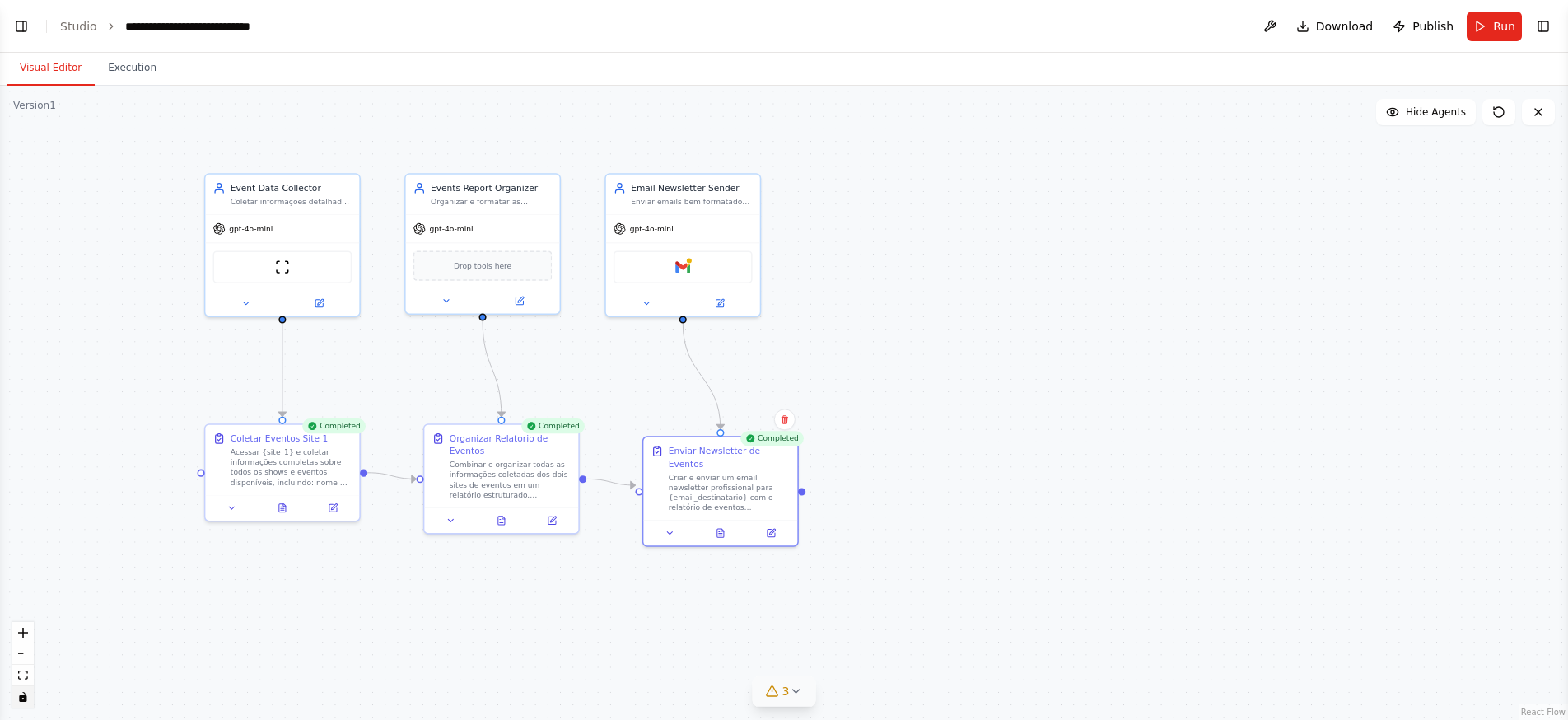
drag, startPoint x: 1361, startPoint y: 319, endPoint x: 1232, endPoint y: 306, distance: 129.7
click at [1232, 306] on div ".deletable-edge-delete-btn { width: 20px; height: 20px; border: 0px solid #ffff…" at bounding box center [784, 403] width 1568 height 634
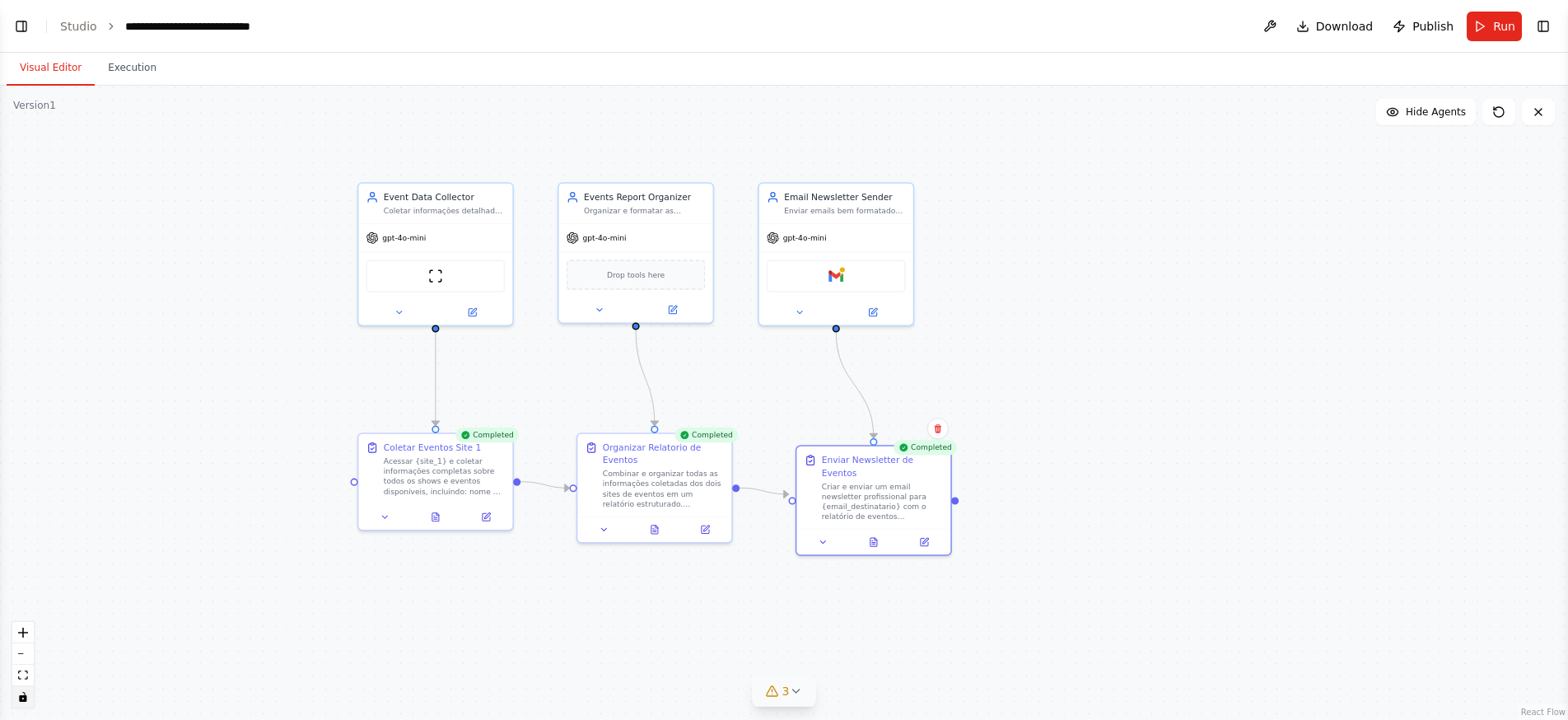
drag, startPoint x: 1206, startPoint y: 269, endPoint x: 1363, endPoint y: 277, distance: 157.2
click at [1363, 277] on div ".deletable-edge-delete-btn { width: 20px; height: 20px; border: 0px solid #ffff…" at bounding box center [784, 403] width 1568 height 634
click at [873, 542] on icon at bounding box center [874, 542] width 4 height 0
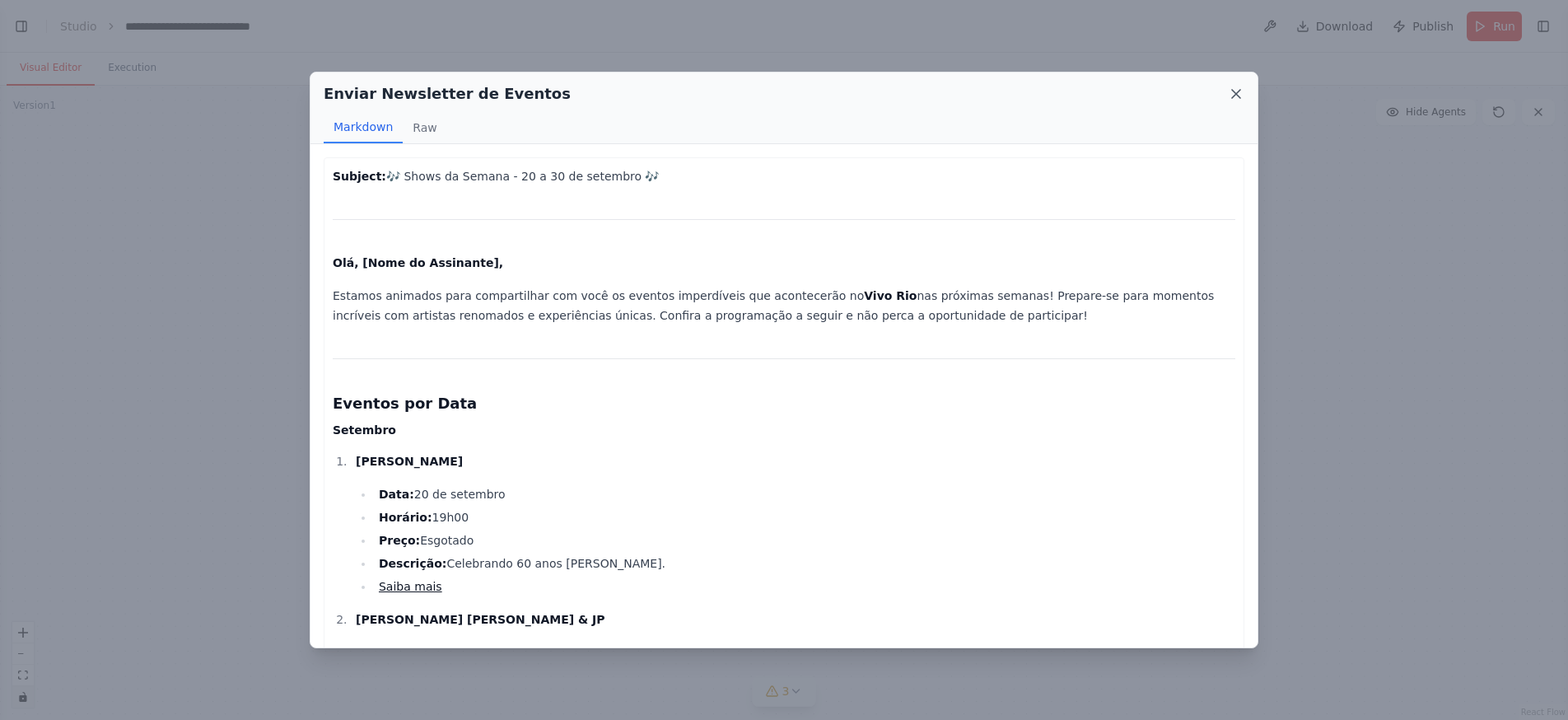
click at [1237, 89] on icon at bounding box center [1236, 94] width 17 height 17
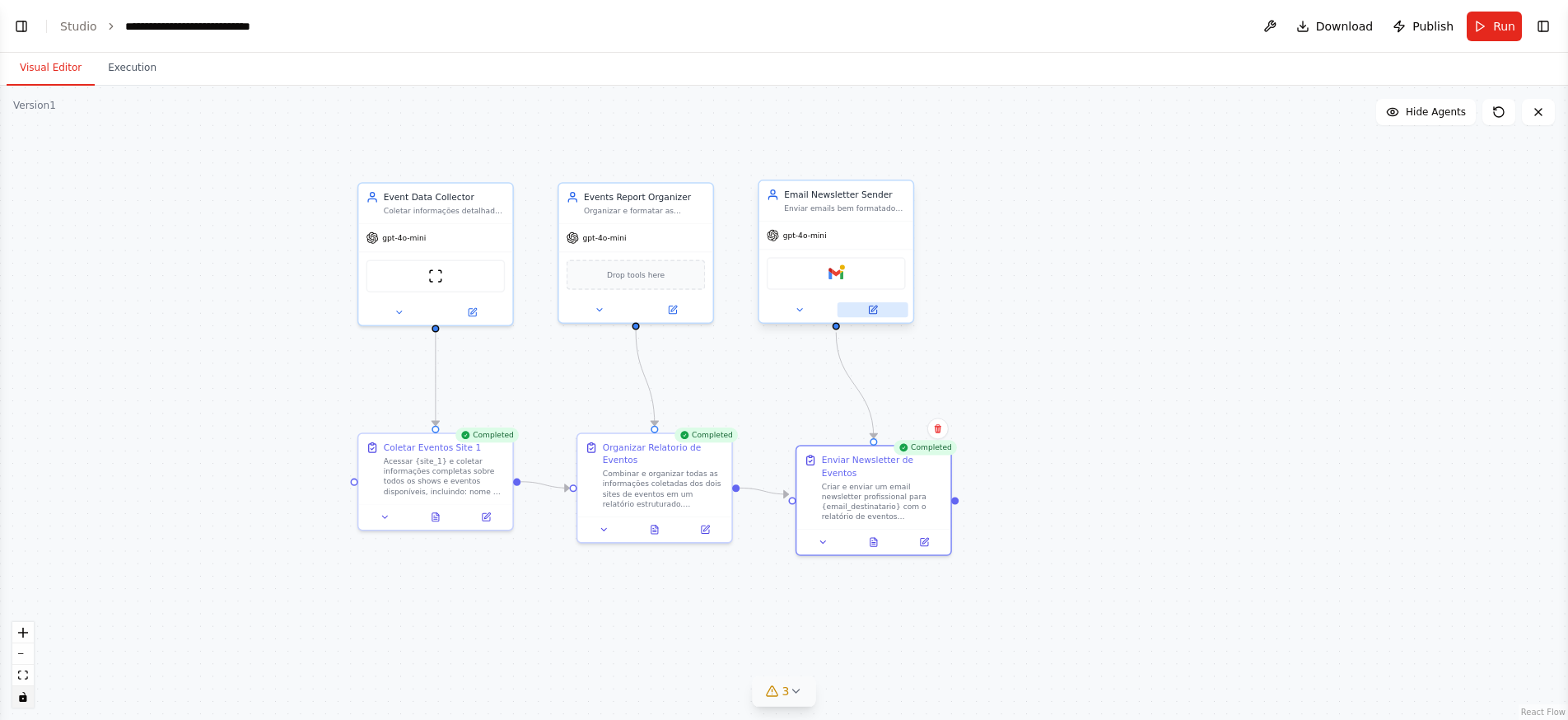
click at [876, 313] on icon at bounding box center [872, 310] width 7 height 7
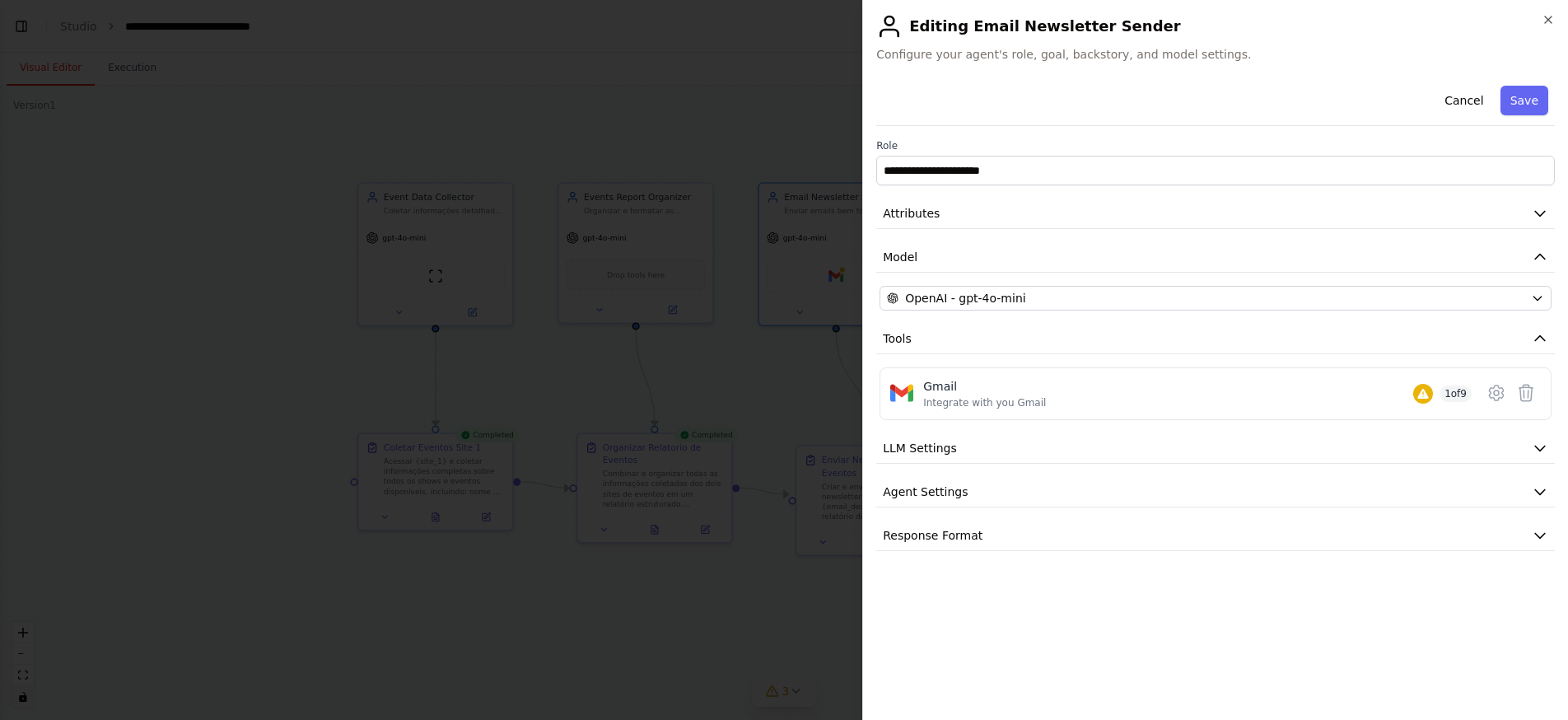
click at [1542, 216] on icon "button" at bounding box center [1540, 213] width 17 height 17
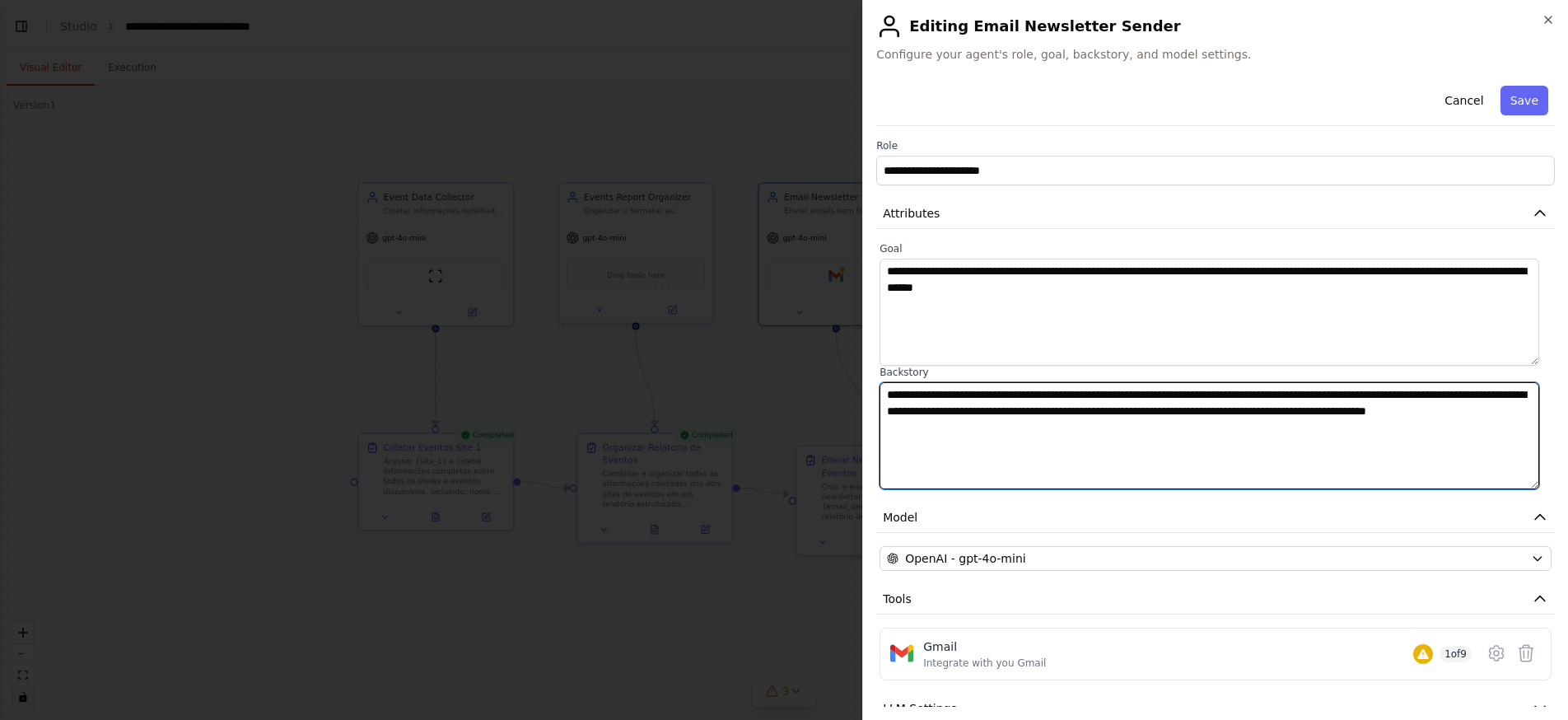
click at [1231, 432] on textarea "**********" at bounding box center [1208, 436] width 660 height 107
type textarea "**********"
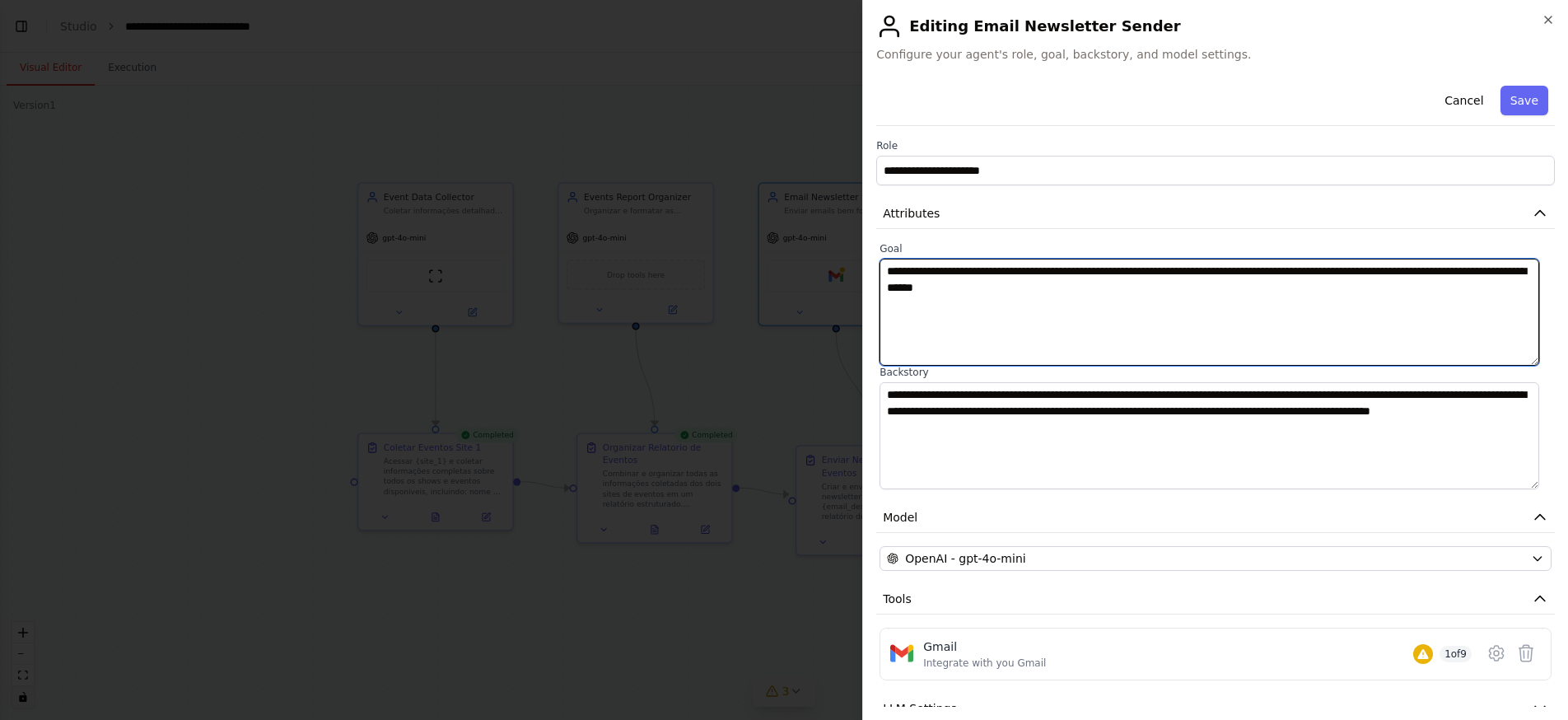
click at [1162, 292] on textarea "**********" at bounding box center [1208, 312] width 660 height 107
type textarea "**********"
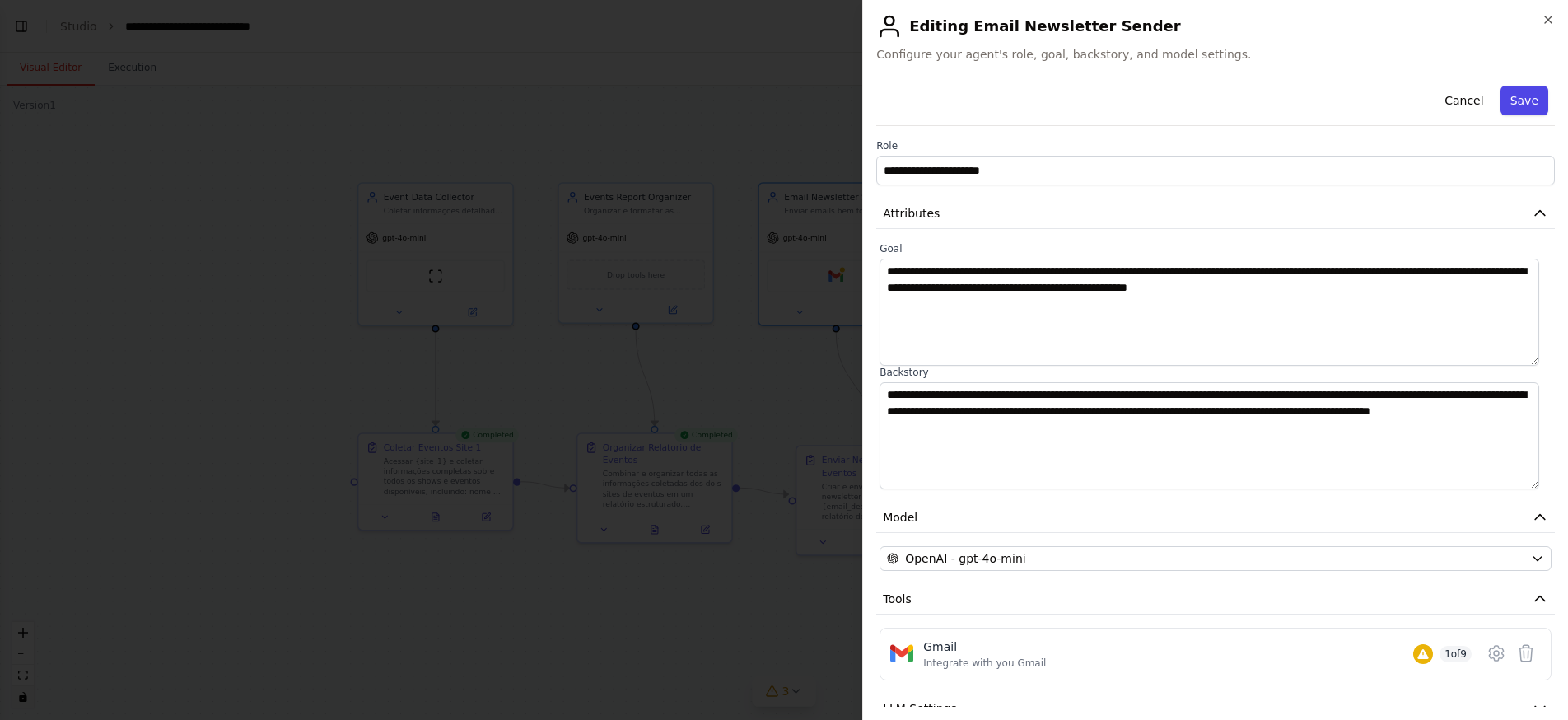
click at [1522, 97] on button "Save" at bounding box center [1524, 101] width 48 height 30
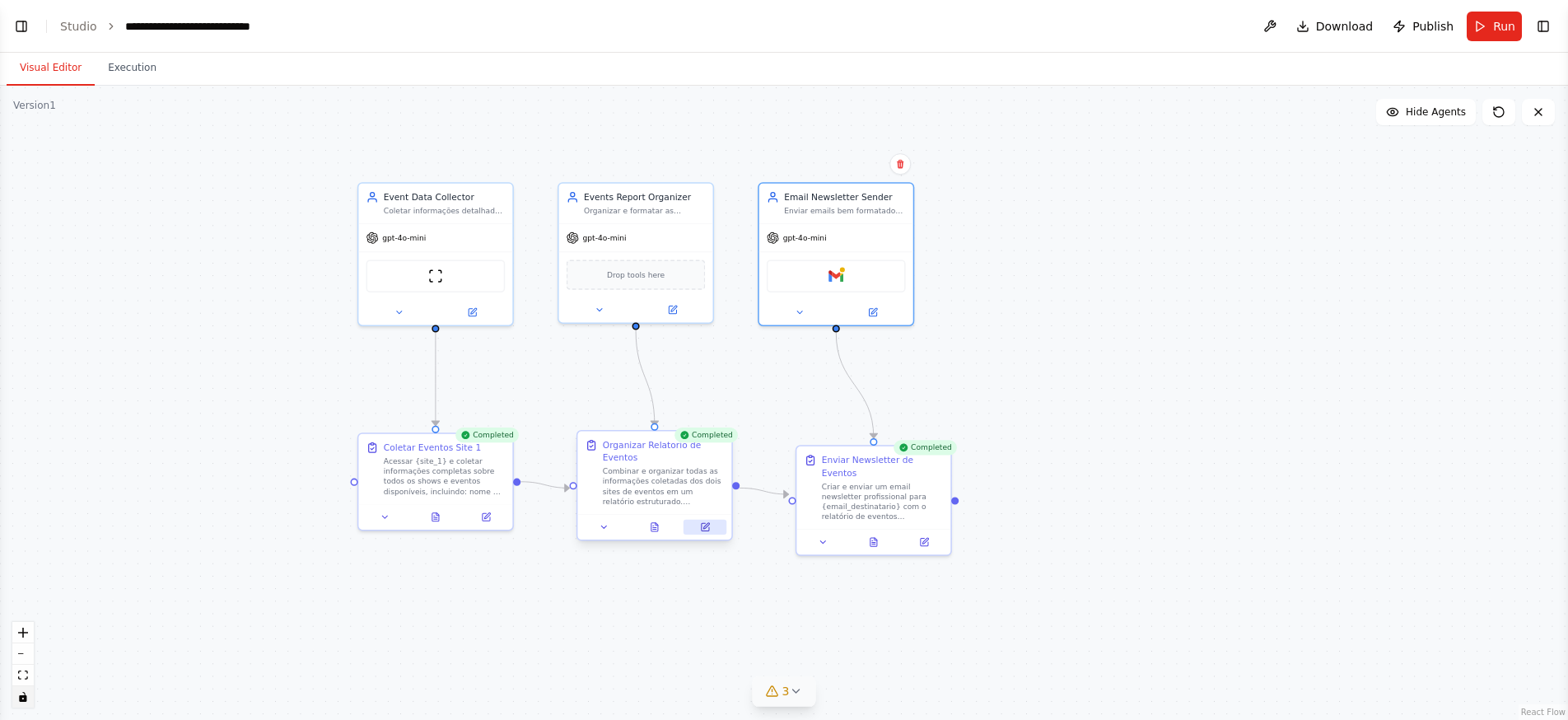
click at [713, 530] on button at bounding box center [705, 527] width 42 height 15
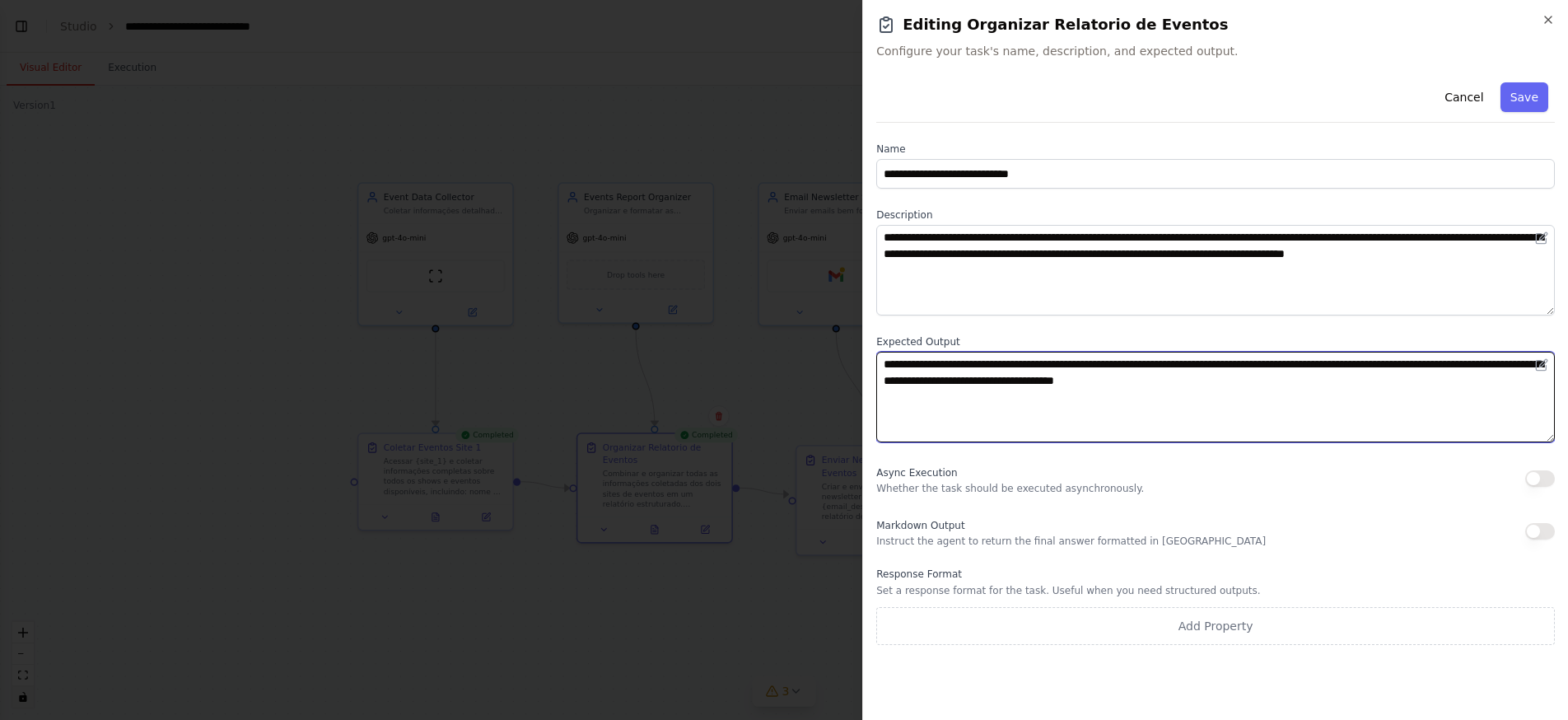
click at [1098, 365] on textarea "**********" at bounding box center [1216, 397] width 678 height 91
type textarea "**********"
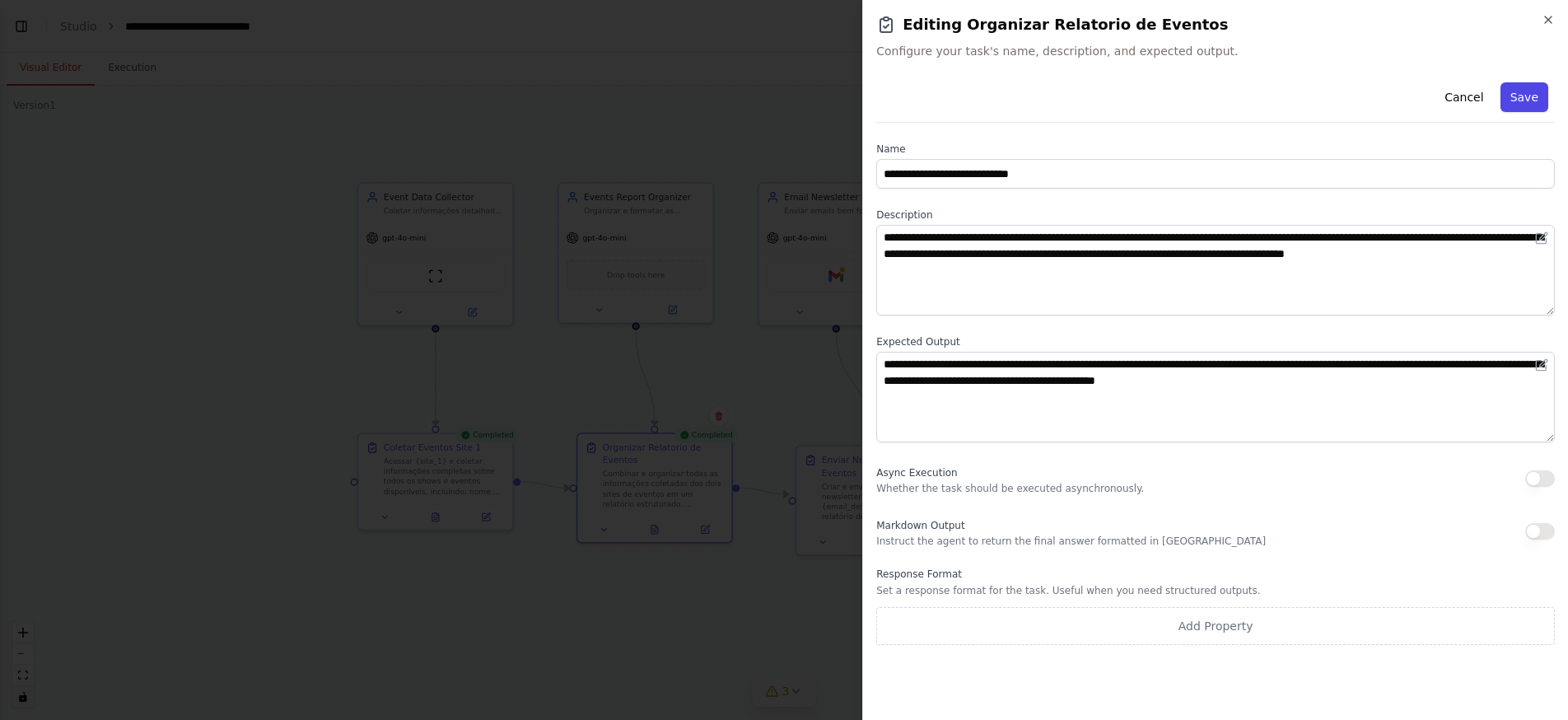
click at [1519, 96] on button "Save" at bounding box center [1524, 97] width 48 height 30
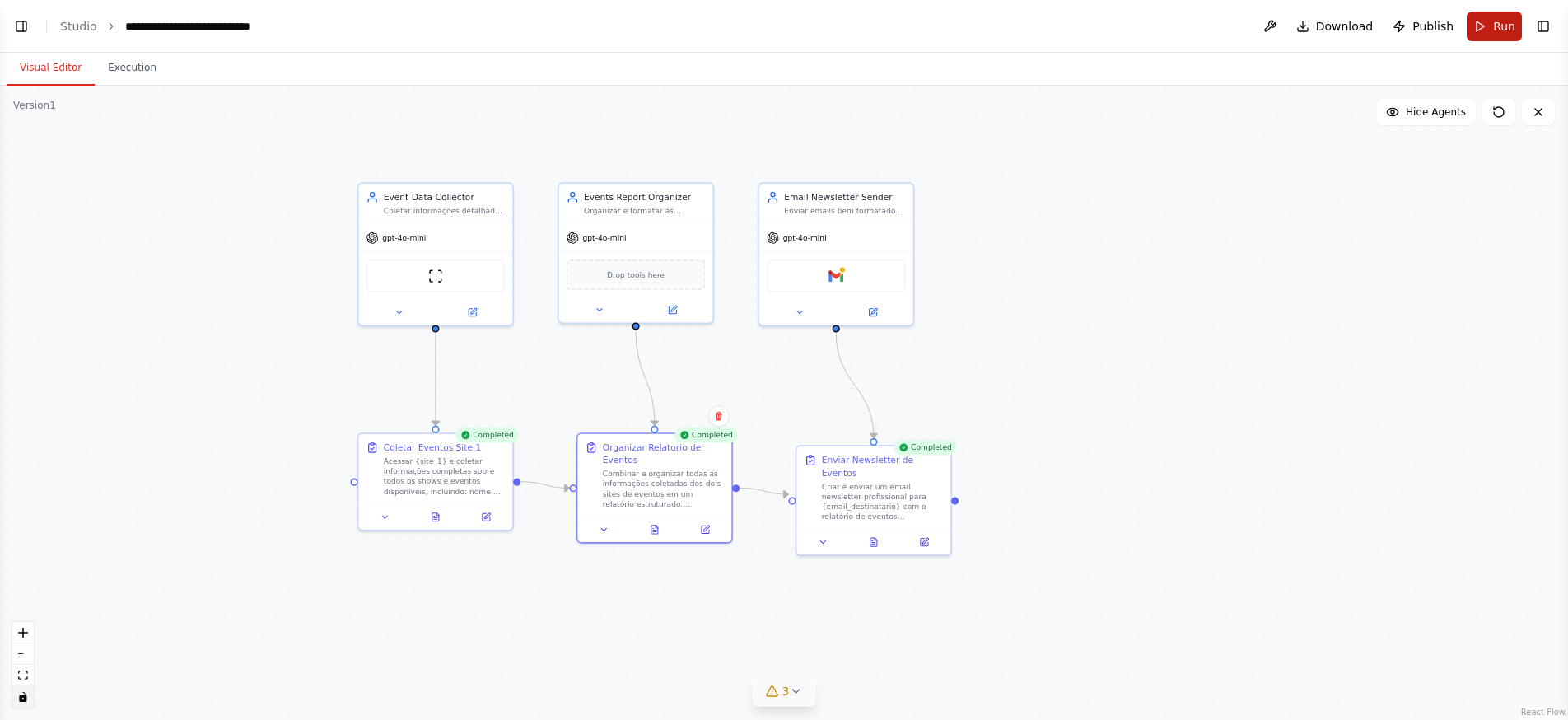
click at [1486, 28] on button "Run" at bounding box center [1494, 27] width 55 height 30
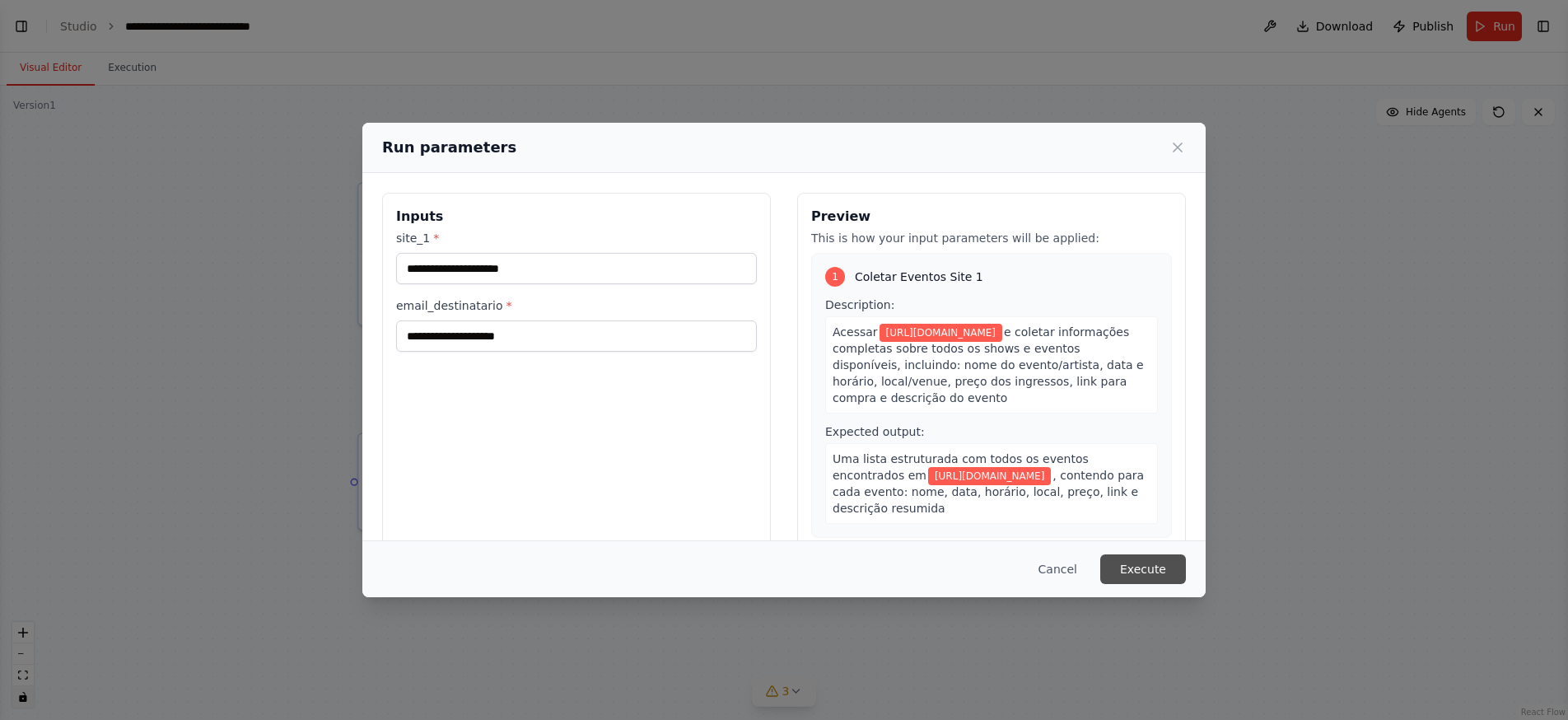
click at [1132, 564] on button "Execute" at bounding box center [1142, 569] width 86 height 30
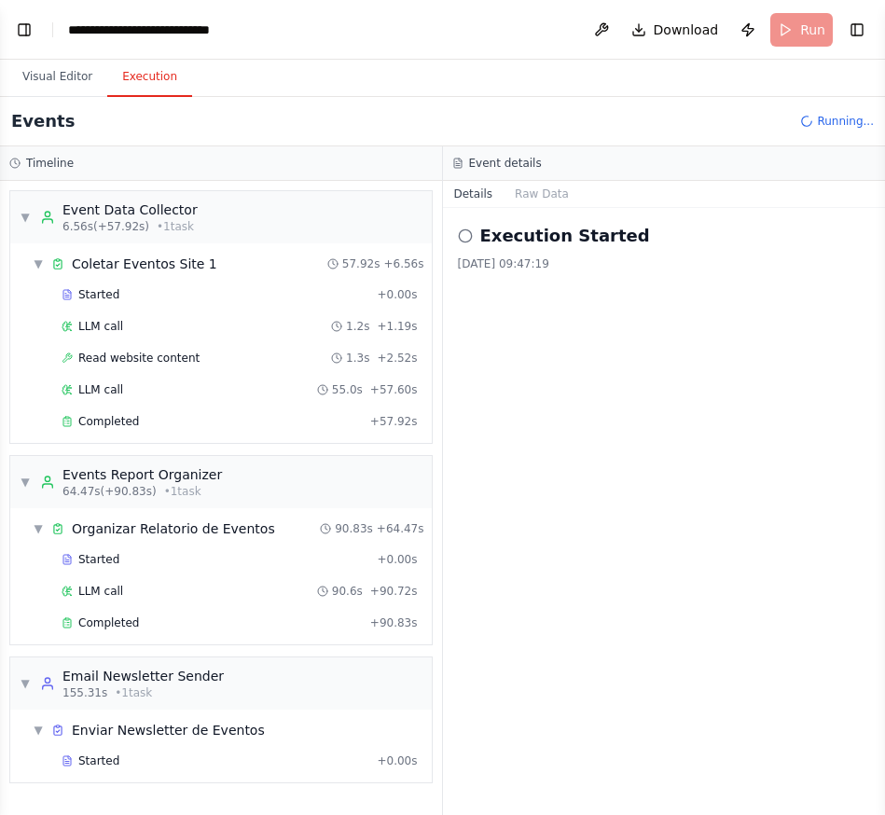
scroll to position [21, 0]
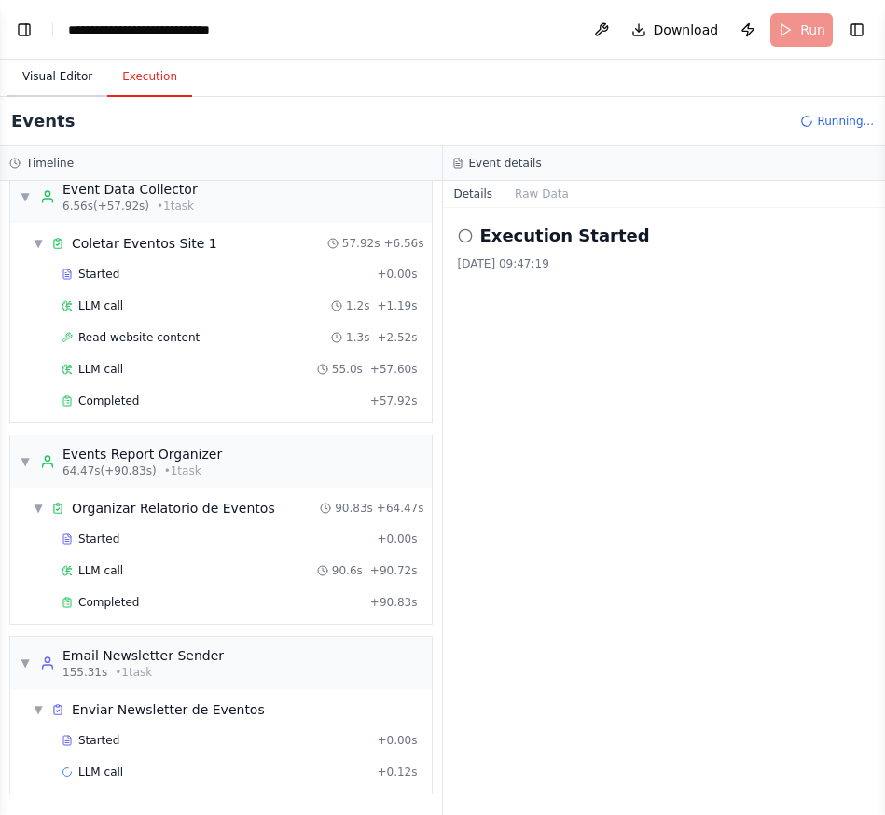
click at [70, 73] on button "Visual Editor" at bounding box center [57, 77] width 100 height 39
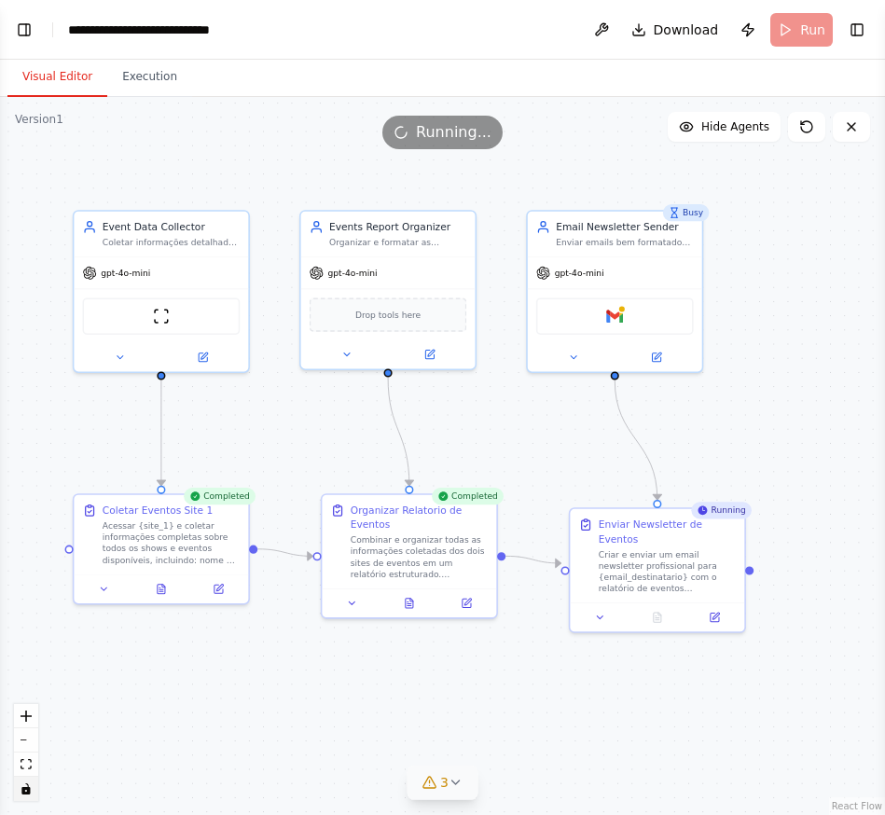
drag, startPoint x: 759, startPoint y: 430, endPoint x: 426, endPoint y: 434, distance: 332.8
click at [426, 434] on div ".deletable-edge-delete-btn { width: 20px; height: 20px; border: 0px solid #ffff…" at bounding box center [442, 456] width 885 height 718
click at [410, 601] on icon at bounding box center [408, 600] width 7 height 9
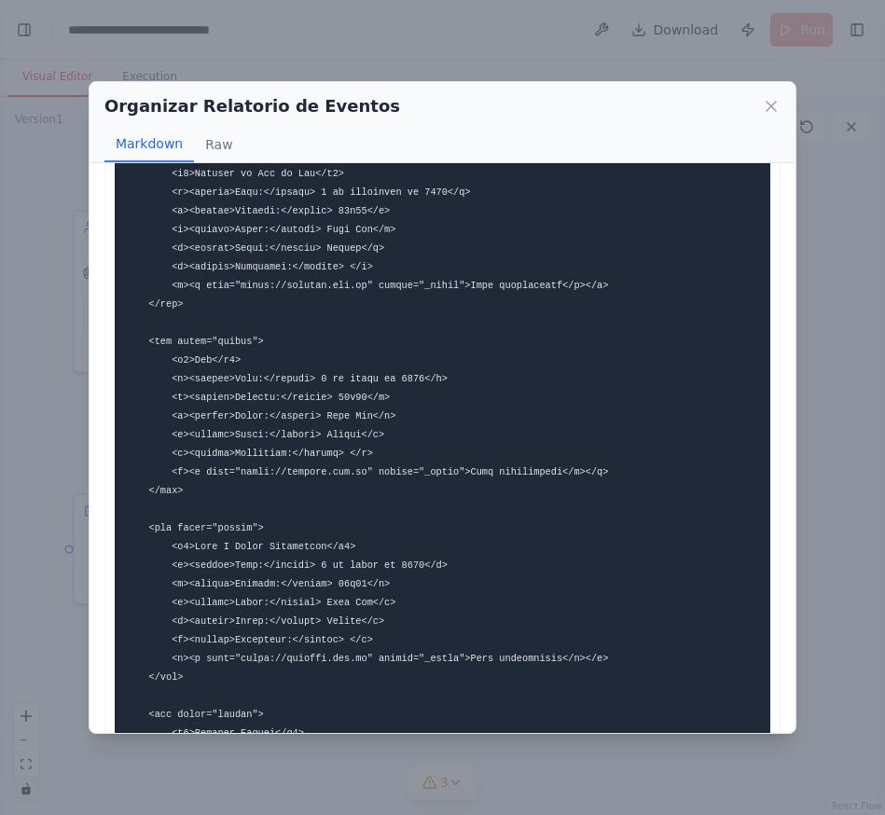
scroll to position [5458, 0]
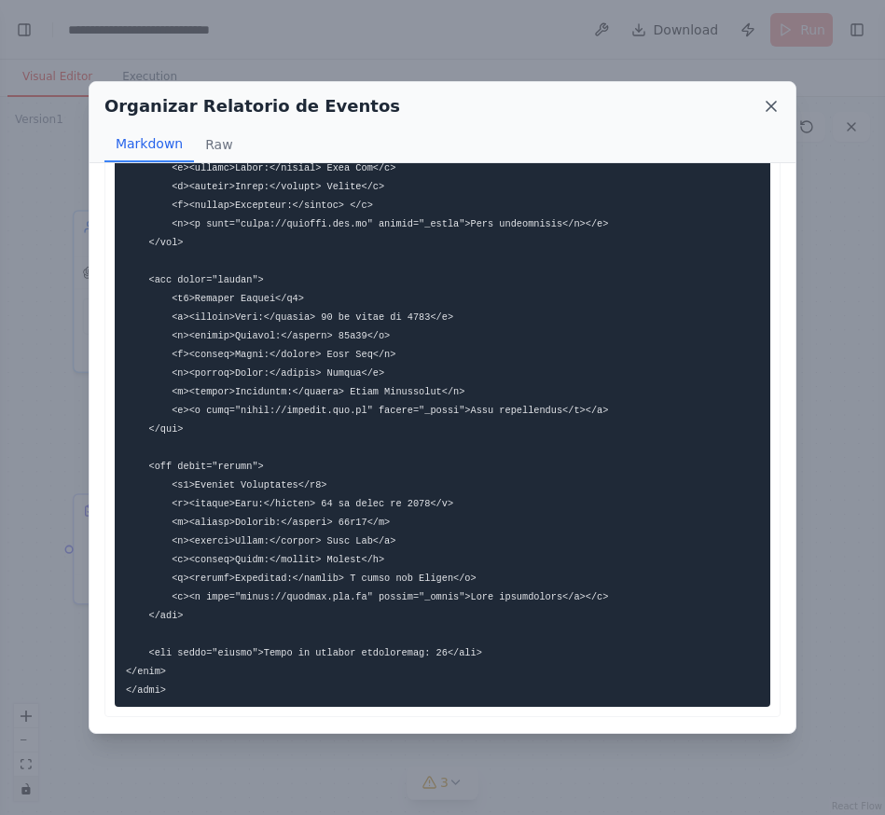
click at [774, 101] on icon at bounding box center [771, 106] width 19 height 19
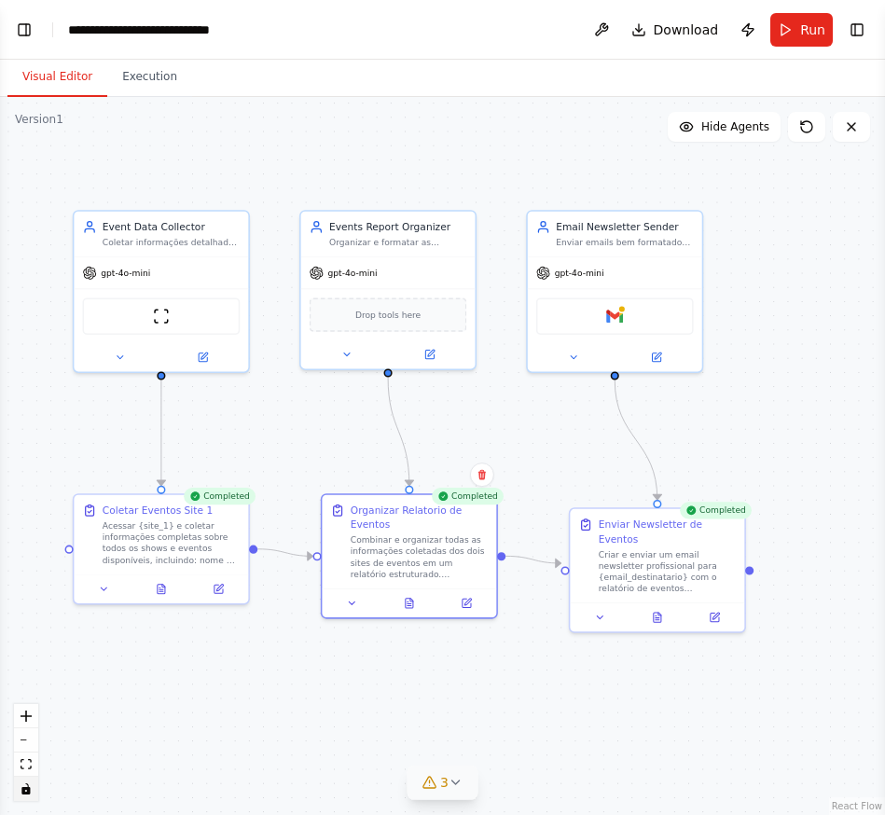
click at [657, 612] on icon at bounding box center [656, 616] width 7 height 9
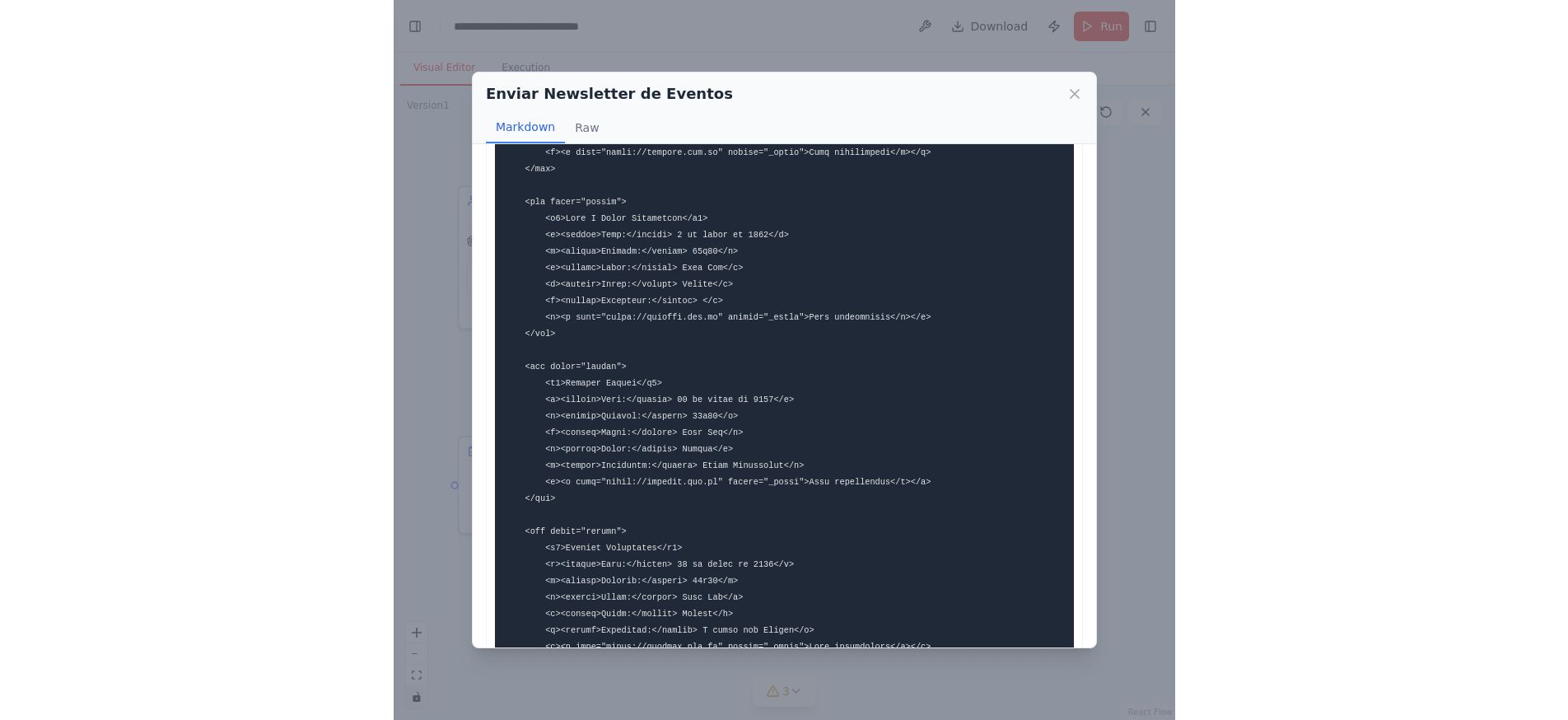
scroll to position [4927, 0]
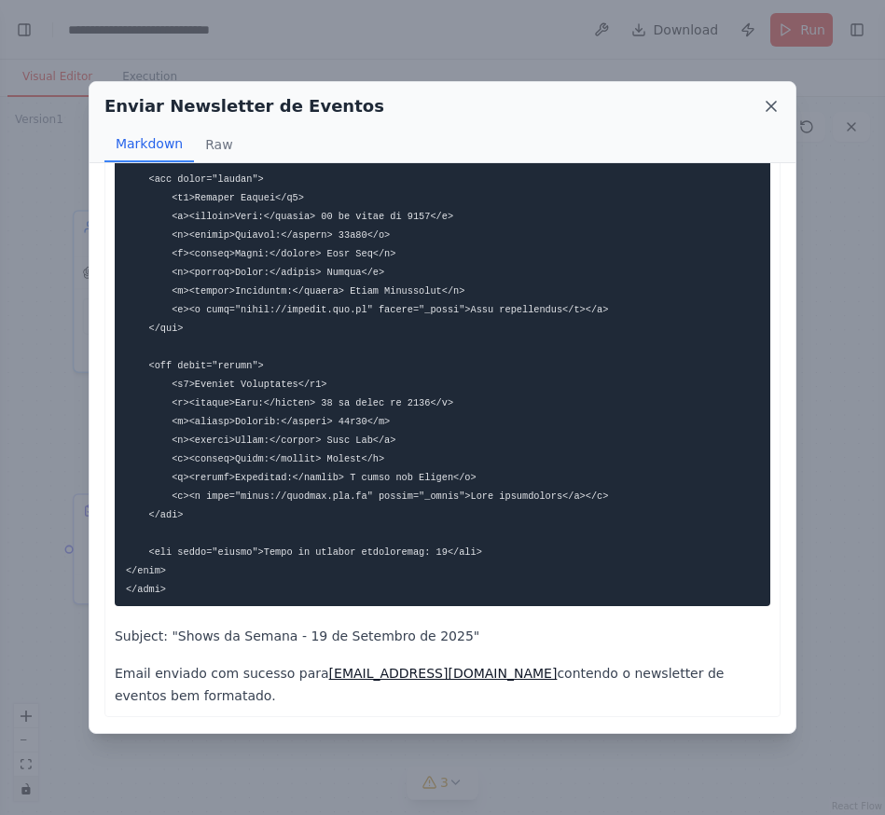
click at [772, 109] on icon at bounding box center [771, 106] width 19 height 19
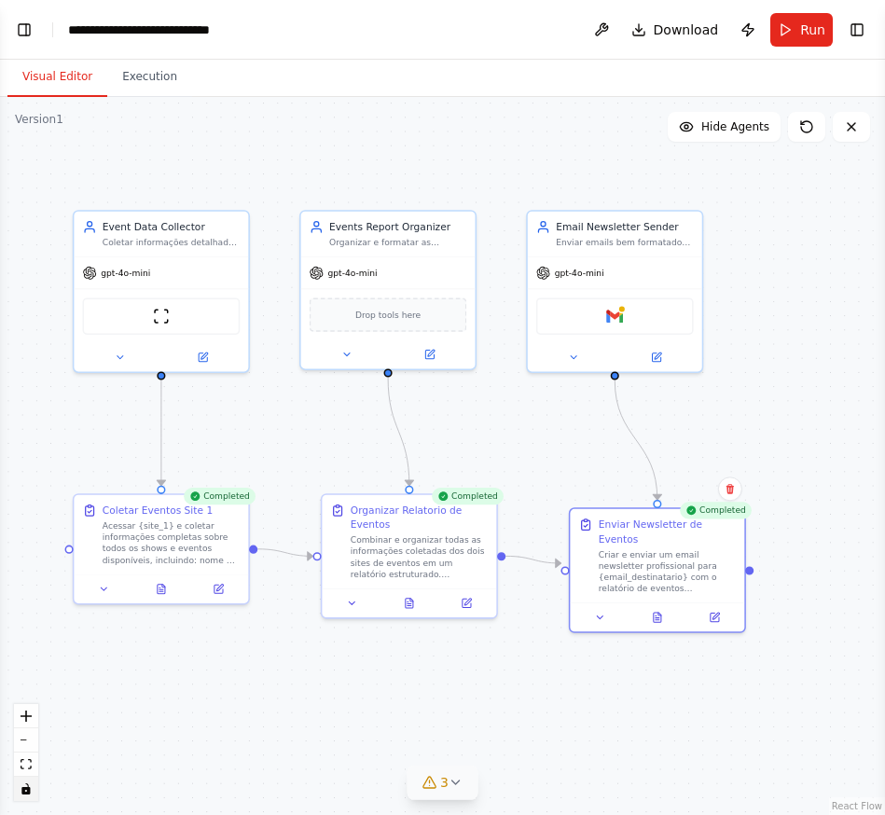
click at [457, 783] on icon at bounding box center [455, 782] width 7 height 4
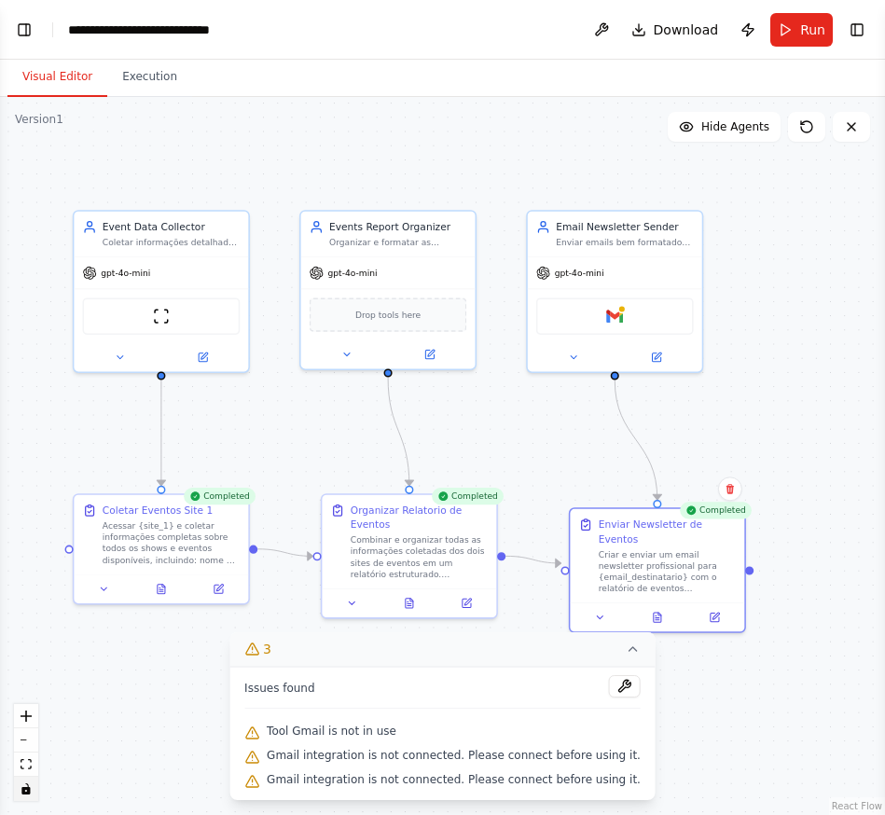
click at [384, 734] on span "Tool Gmail is not in use" at bounding box center [332, 730] width 130 height 15
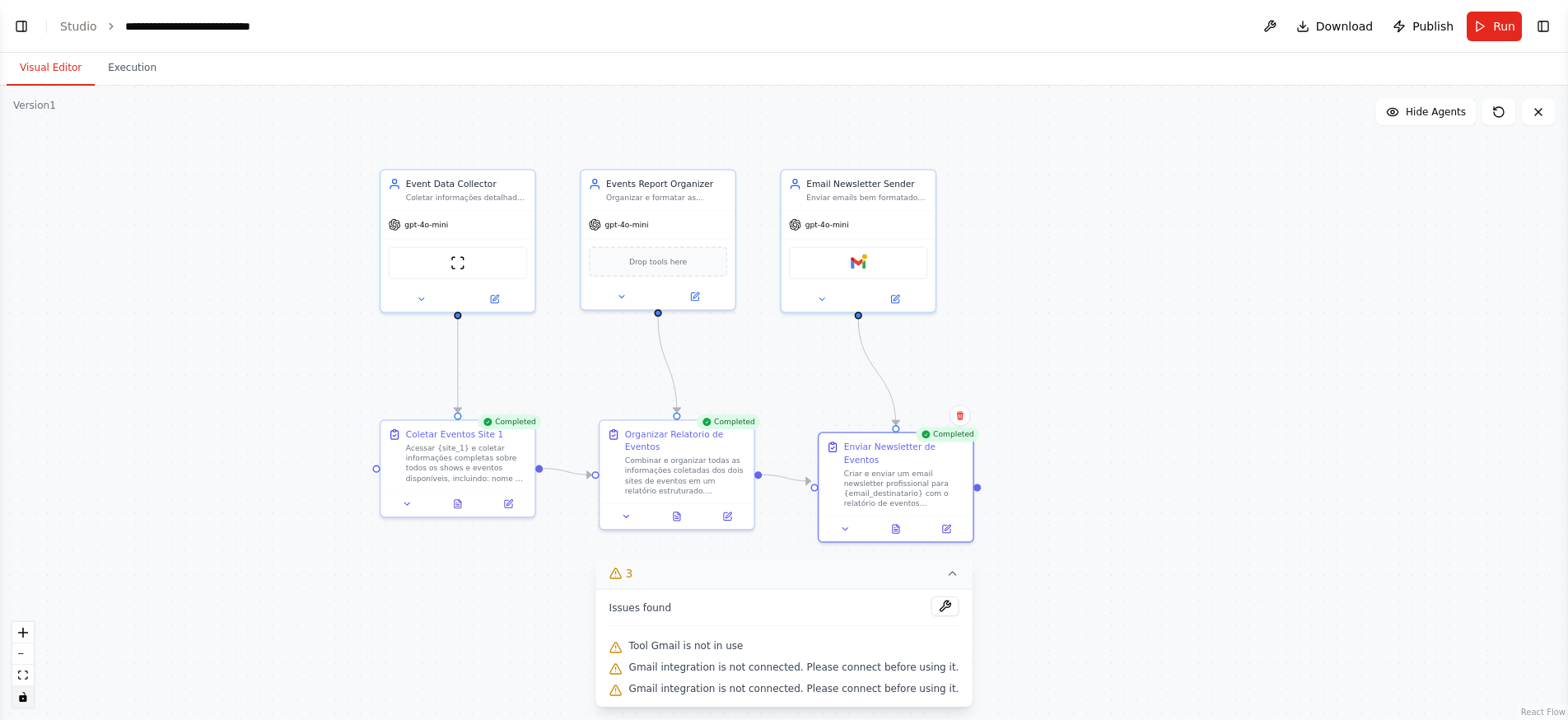
drag, startPoint x: 729, startPoint y: 282, endPoint x: 1044, endPoint y: 265, distance: 315.5
click at [1044, 265] on div ".deletable-edge-delete-btn { width: 20px; height: 20px; border: 0px solid #ffff…" at bounding box center [784, 403] width 1568 height 634
click at [935, 612] on button at bounding box center [944, 606] width 28 height 19
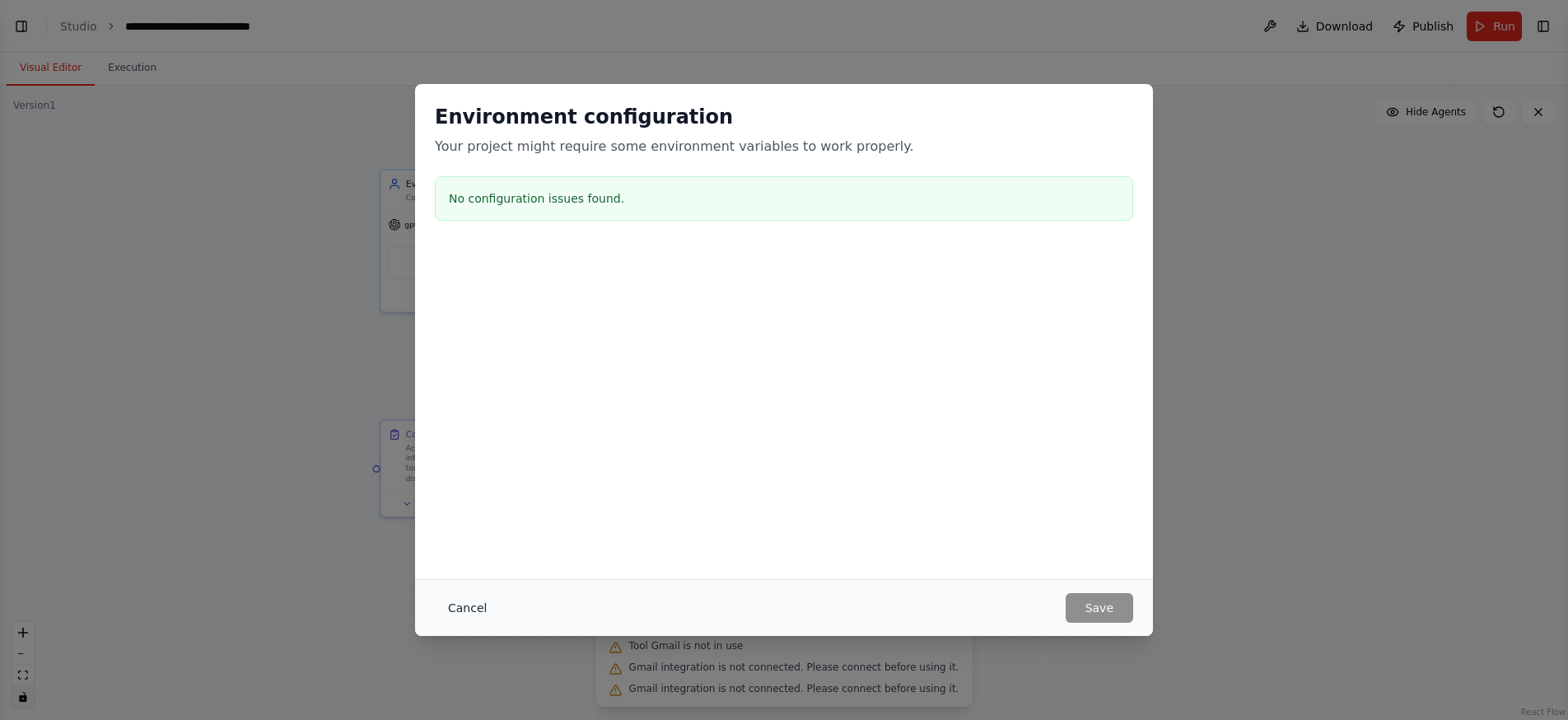
click at [479, 607] on button "Cancel" at bounding box center [467, 608] width 65 height 30
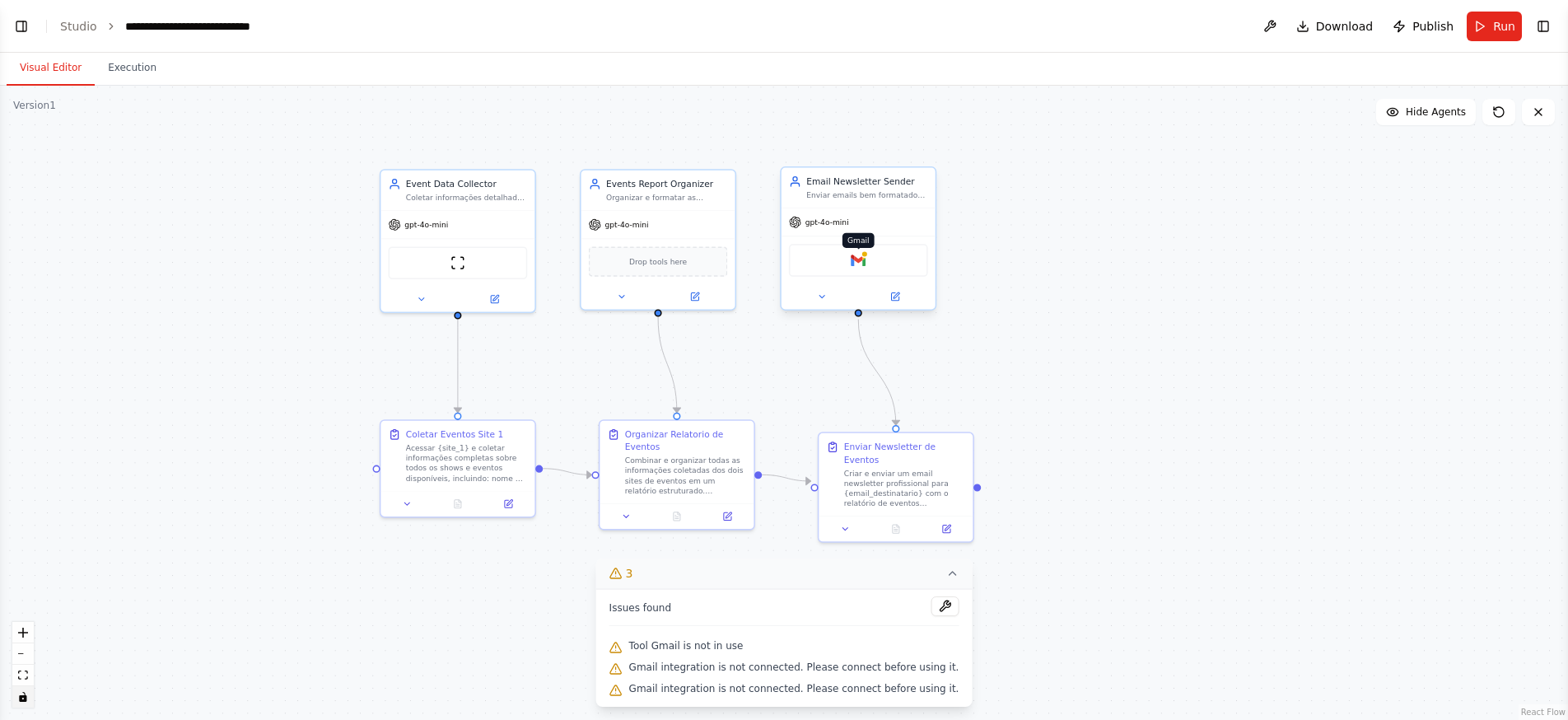
click at [853, 261] on img at bounding box center [858, 260] width 15 height 15
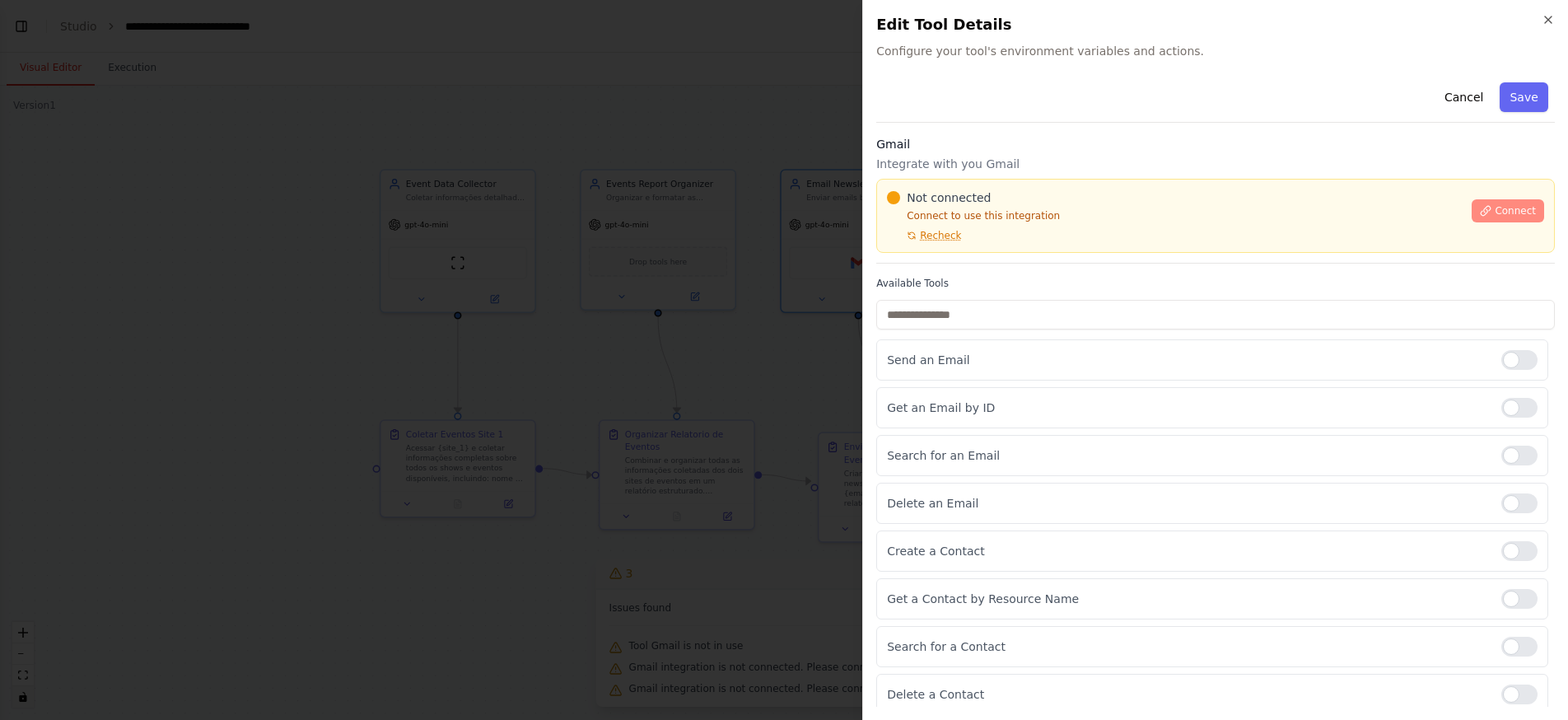
click at [1516, 207] on span "Connect" at bounding box center [1515, 210] width 42 height 13
click at [952, 227] on div "Not connected Connect to use this integration Recheck" at bounding box center [1174, 216] width 575 height 53
click at [925, 223] on div "Not connected Connect to use this integration Recheck" at bounding box center [1174, 216] width 575 height 53
click at [916, 233] on icon at bounding box center [911, 235] width 10 height 10
click at [897, 234] on button "Recheck" at bounding box center [924, 235] width 74 height 13
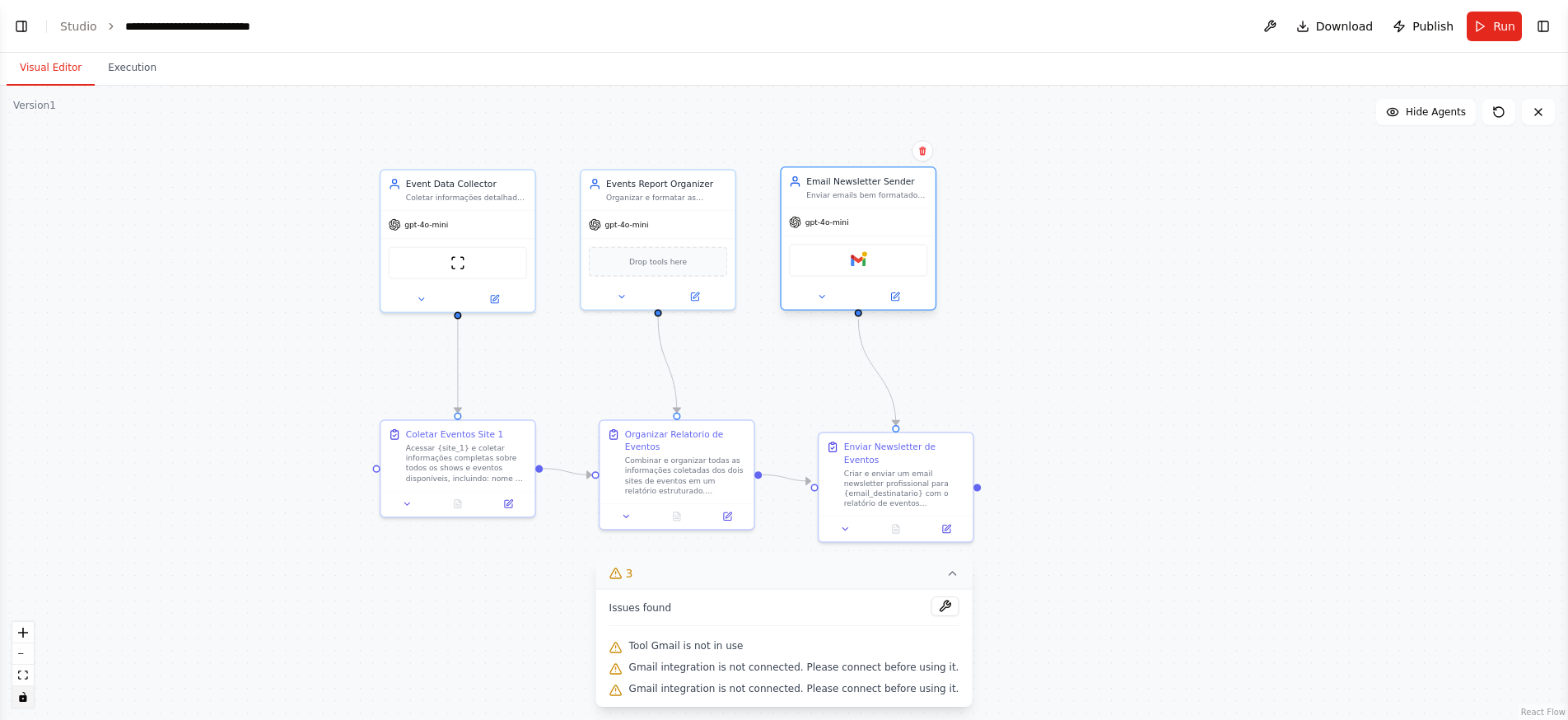
click at [849, 262] on div "Gmail" at bounding box center [859, 260] width 140 height 33
click at [867, 262] on div "Gmail" at bounding box center [859, 260] width 140 height 33
click at [895, 299] on icon at bounding box center [895, 297] width 7 height 7
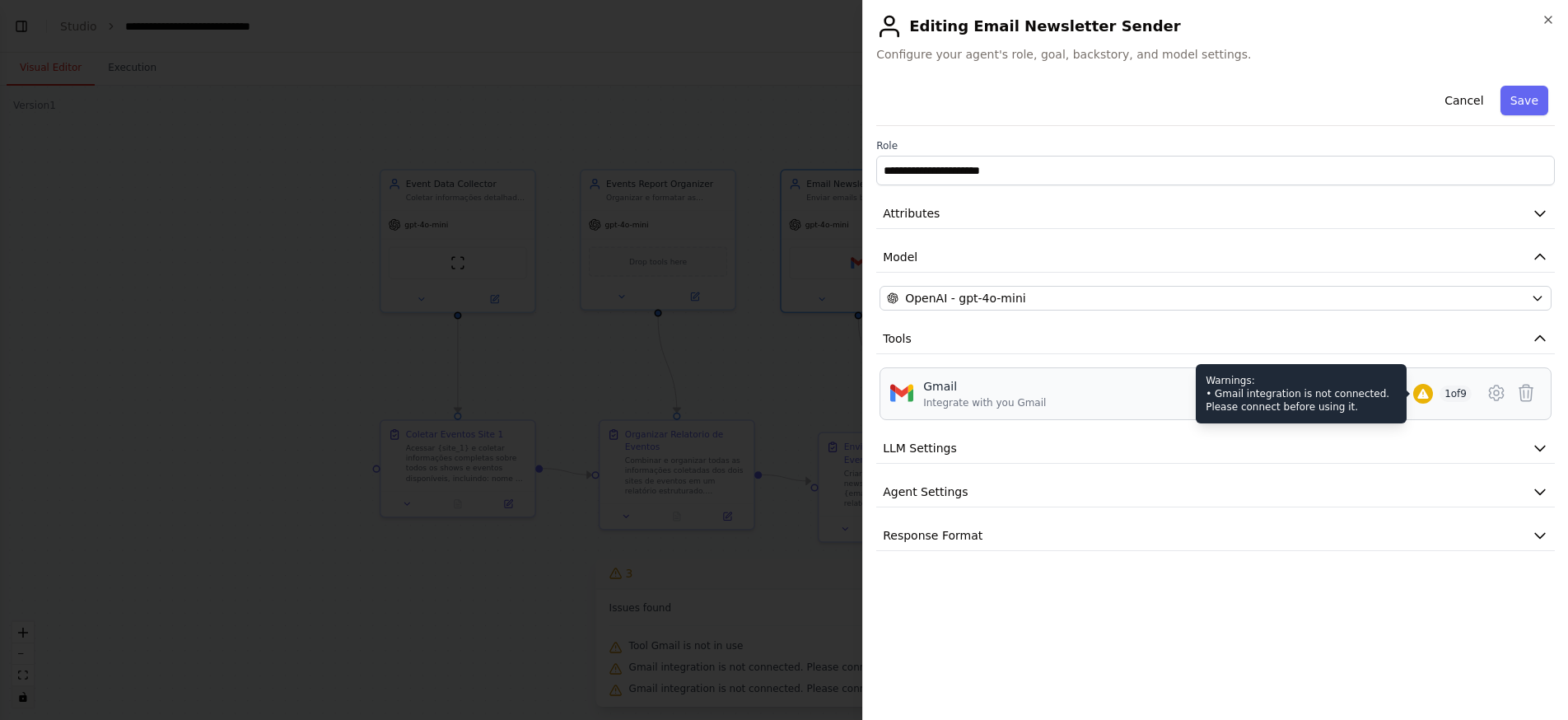
click at [1420, 395] on icon at bounding box center [1422, 393] width 11 height 10
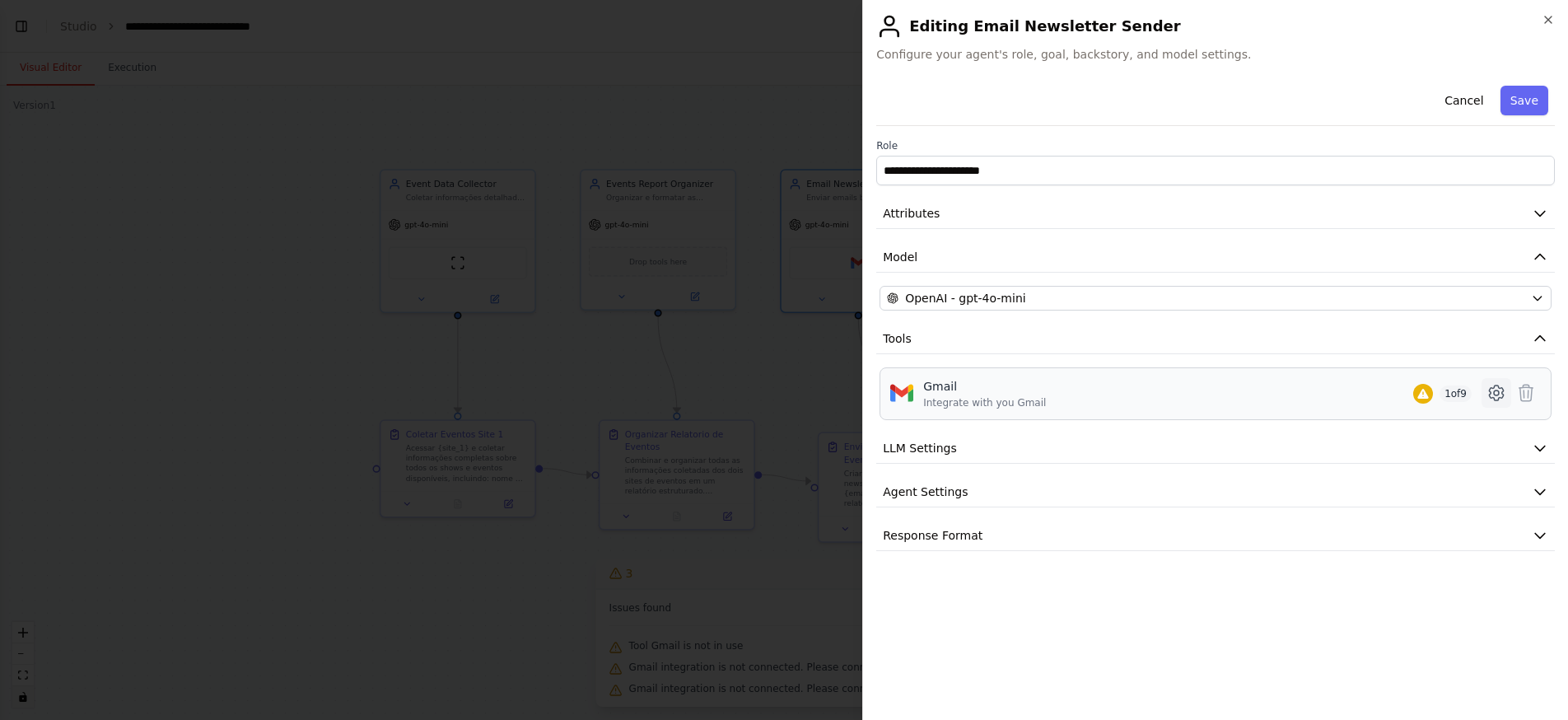
click at [1499, 397] on icon at bounding box center [1496, 392] width 14 height 15
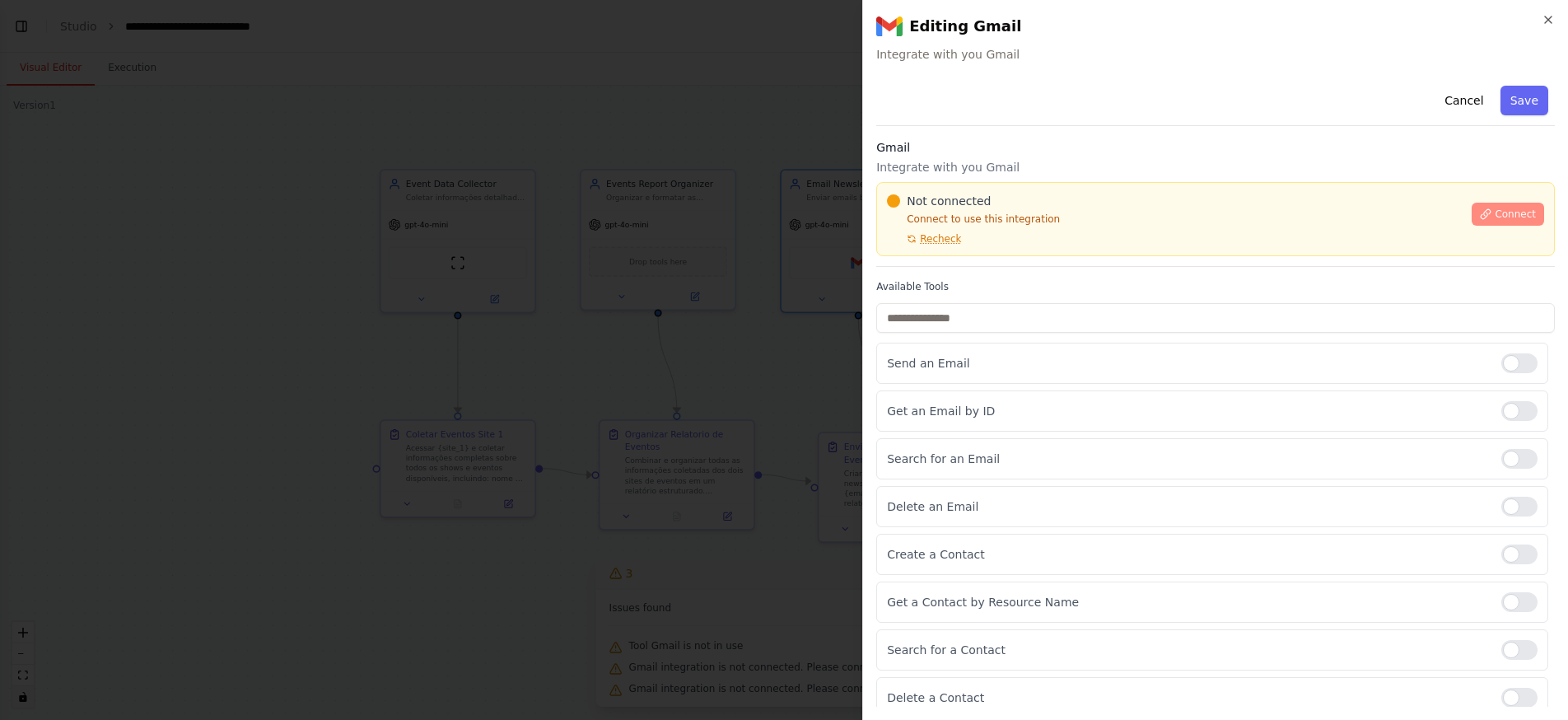
click at [1514, 211] on span "Connect" at bounding box center [1515, 214] width 42 height 13
click at [942, 229] on div "Not connected Connect to use this integration Recheck" at bounding box center [1174, 219] width 575 height 53
click at [896, 237] on button "Recheck" at bounding box center [924, 239] width 74 height 13
click at [1079, 198] on div "Not connected" at bounding box center [1174, 201] width 575 height 17
click at [1072, 196] on div "Not connected" at bounding box center [1174, 201] width 575 height 17
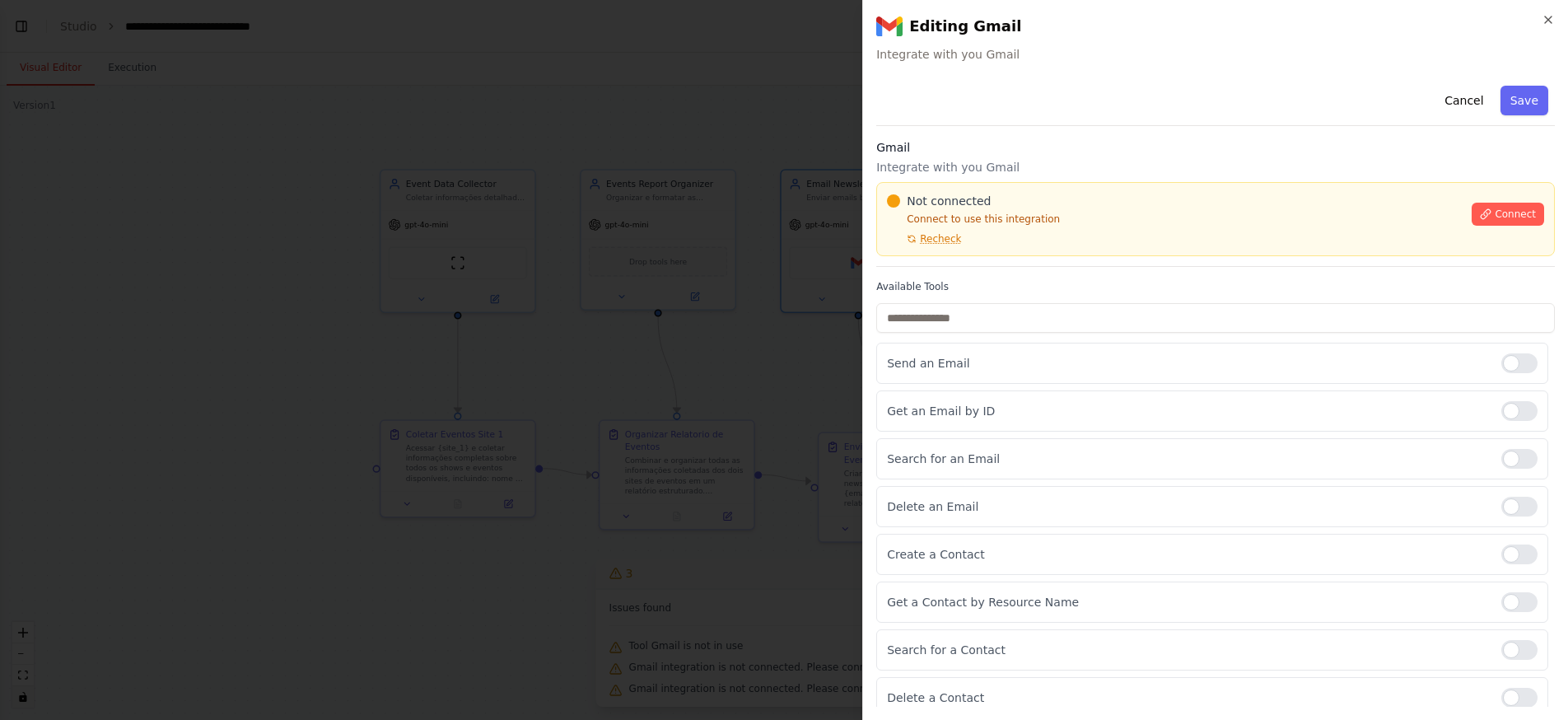
click at [1078, 193] on div "Not connected" at bounding box center [1174, 201] width 575 height 17
click at [1075, 196] on div "Not connected" at bounding box center [1174, 201] width 575 height 17
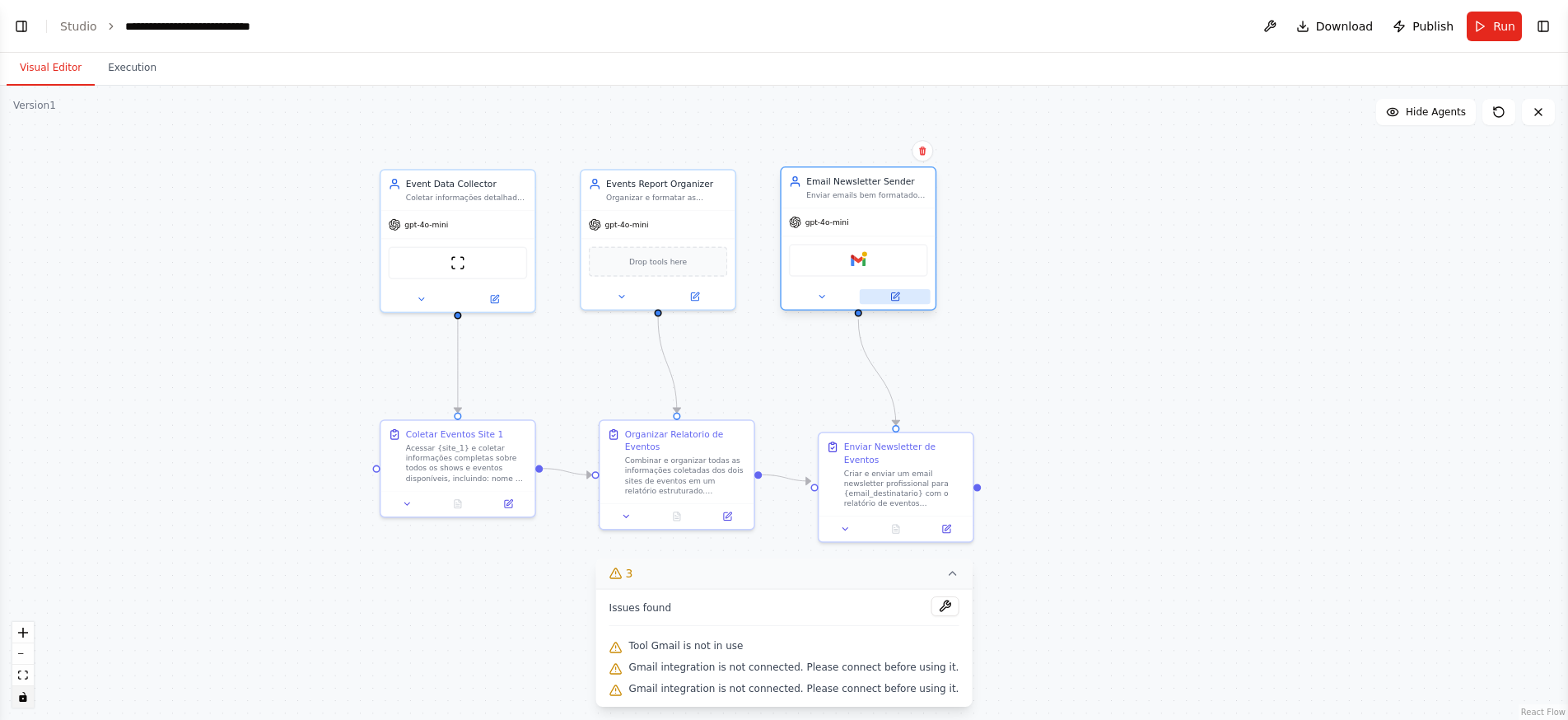
click at [899, 300] on icon at bounding box center [895, 296] width 10 height 10
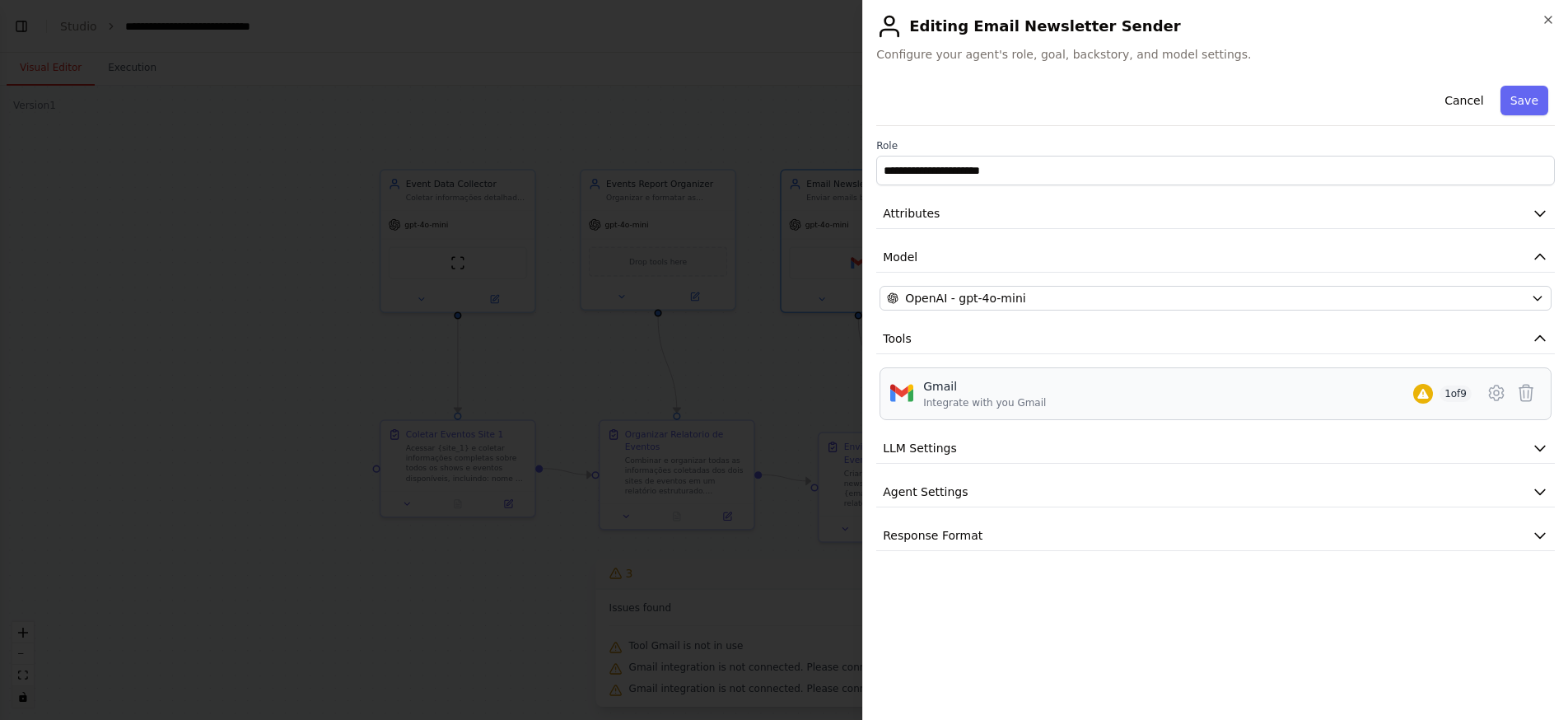
click at [1030, 404] on div "Integrate with you Gmail" at bounding box center [984, 402] width 123 height 13
click at [1497, 398] on icon at bounding box center [1496, 392] width 19 height 19
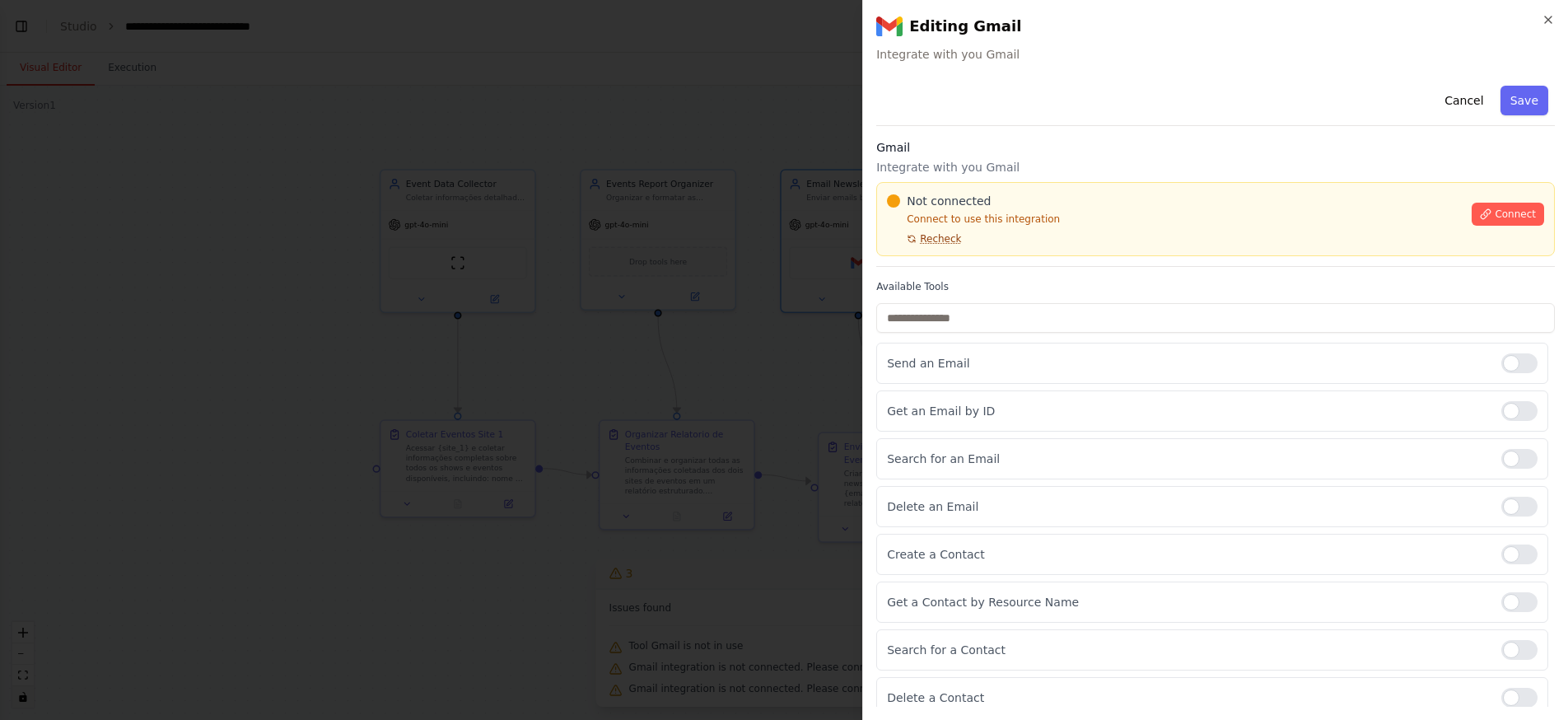
click at [941, 239] on span "Recheck" at bounding box center [940, 239] width 42 height 13
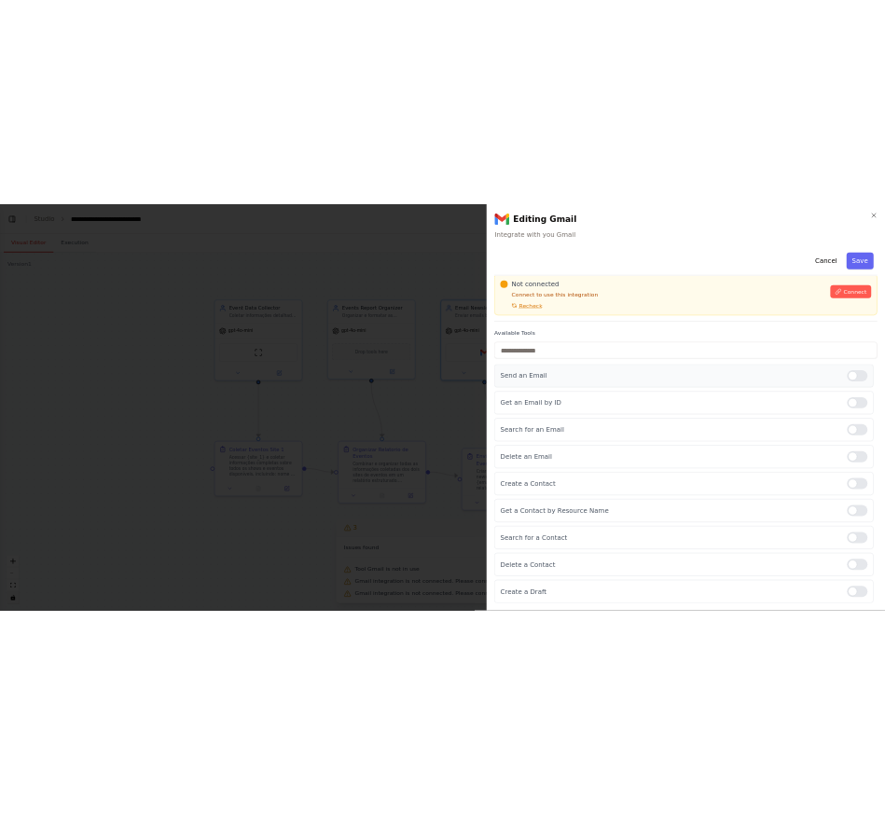
scroll to position [0, 0]
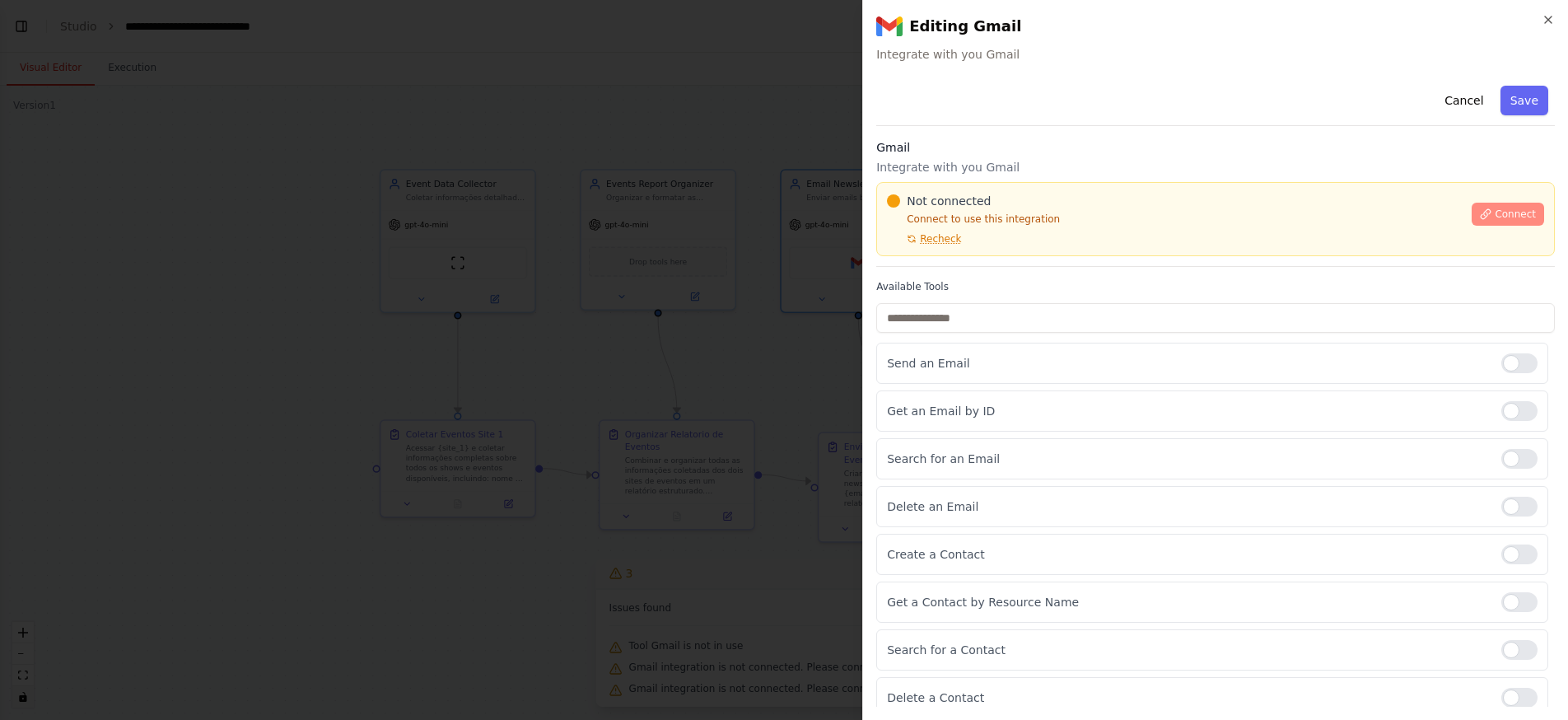
click at [1472, 216] on button "Connect" at bounding box center [1508, 214] width 72 height 23
click at [679, 309] on div at bounding box center [784, 360] width 1568 height 720
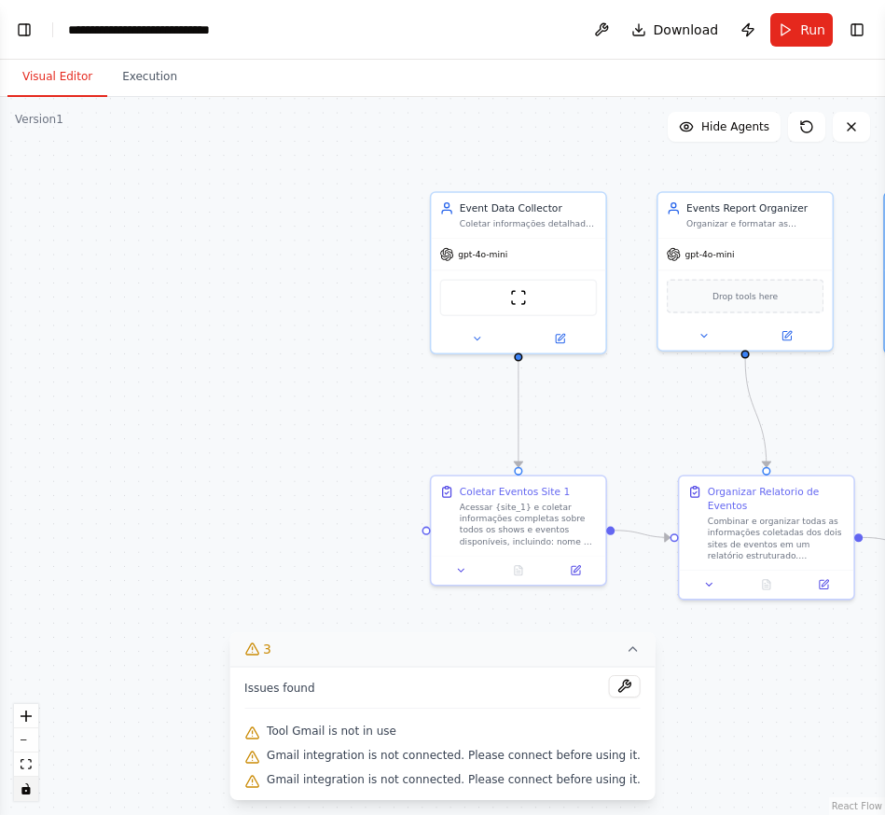
click at [216, 407] on div ".deletable-edge-delete-btn { width: 20px; height: 20px; border: 0px solid #ffff…" at bounding box center [442, 456] width 885 height 718
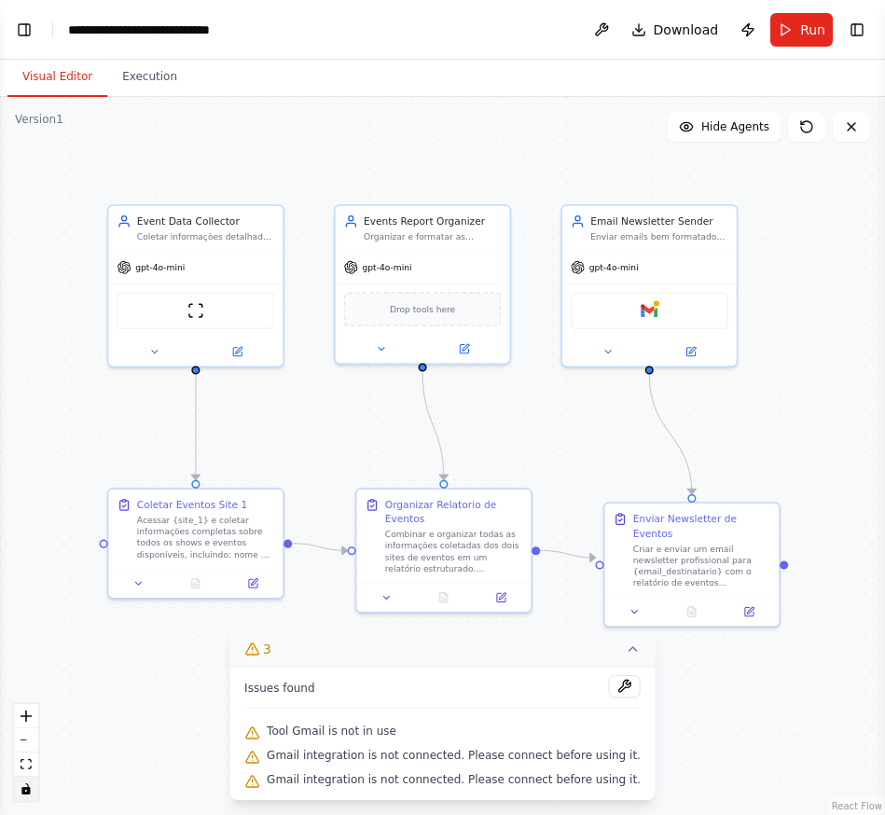
drag, startPoint x: 336, startPoint y: 415, endPoint x: 204, endPoint y: 394, distance: 133.9
click at [80, 415] on div ".deletable-edge-delete-btn { width: 20px; height: 20px; border: 0px solid #ffff…" at bounding box center [442, 456] width 885 height 718
click at [688, 349] on icon at bounding box center [690, 349] width 8 height 8
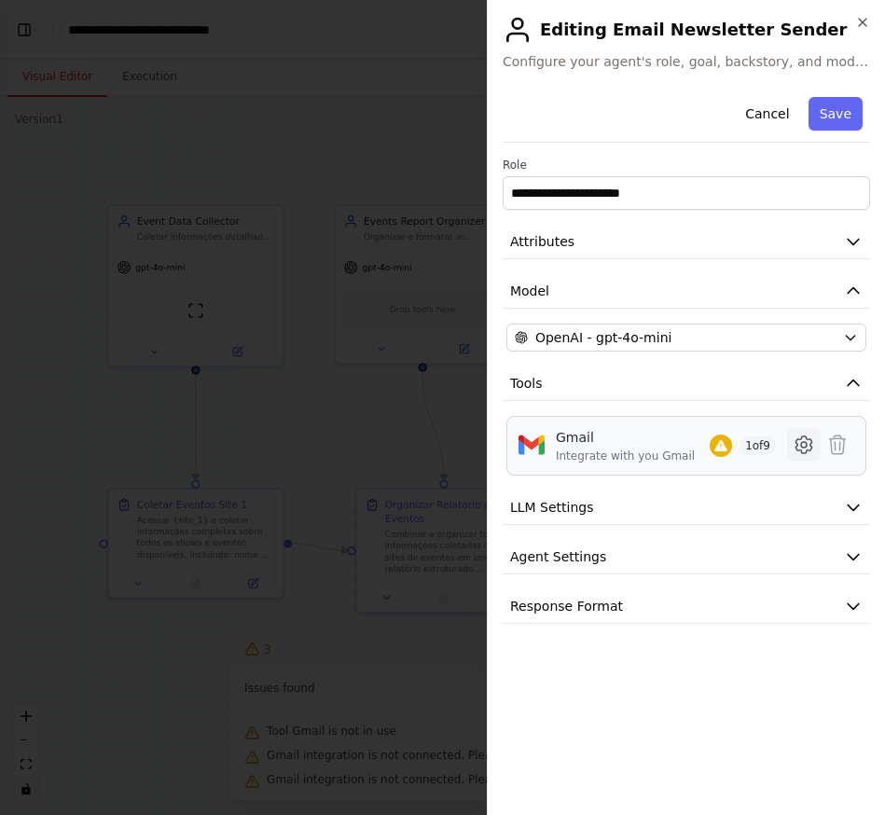
click at [804, 440] on icon at bounding box center [803, 444] width 22 height 22
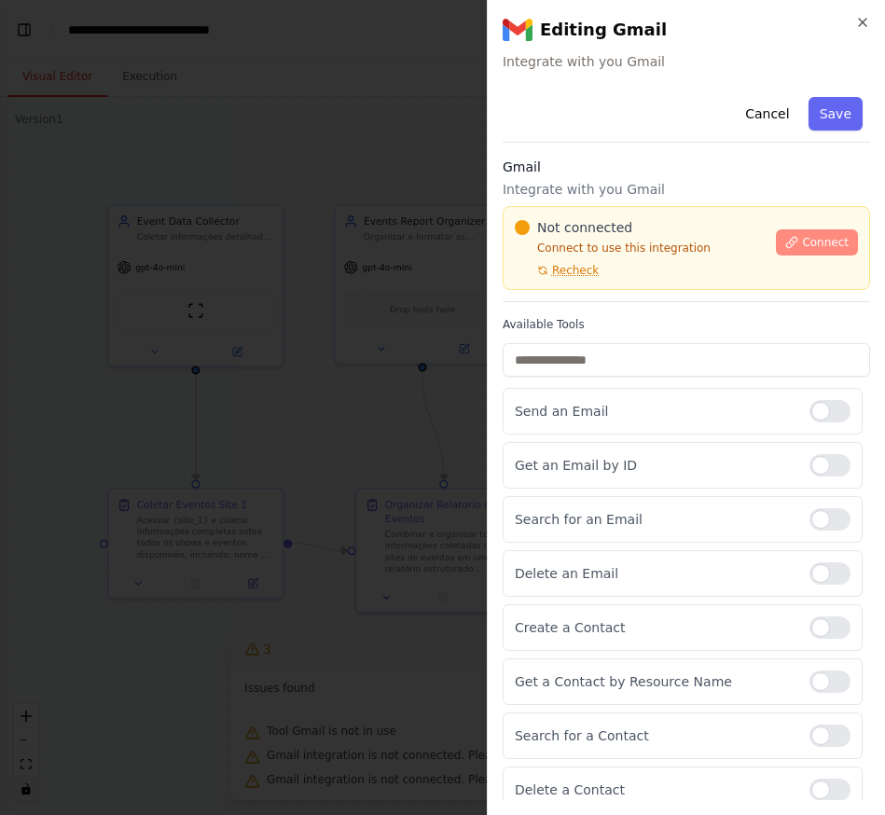
click at [788, 239] on button "Connect" at bounding box center [817, 242] width 82 height 26
click at [581, 263] on span "Recheck" at bounding box center [575, 270] width 47 height 15
click at [570, 268] on span "Recheck" at bounding box center [575, 270] width 47 height 15
click at [776, 224] on div "Connect" at bounding box center [817, 236] width 82 height 37
click at [768, 217] on div "Not connected Connect to use this integration Recheck Connect" at bounding box center [685, 248] width 367 height 84
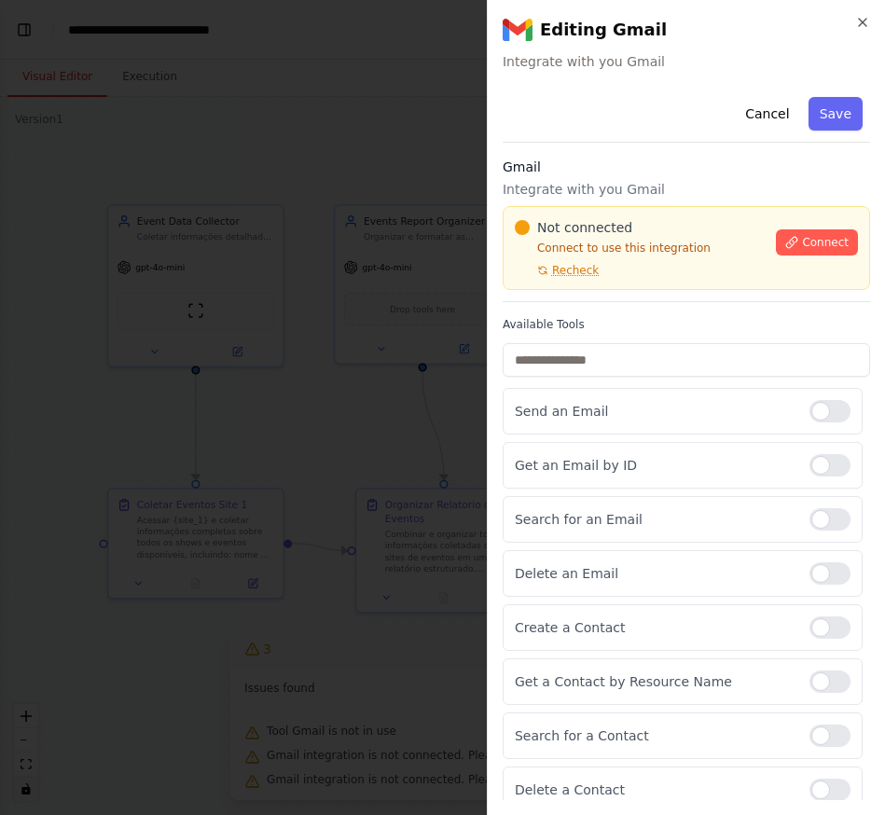
click at [387, 148] on div at bounding box center [442, 407] width 885 height 815
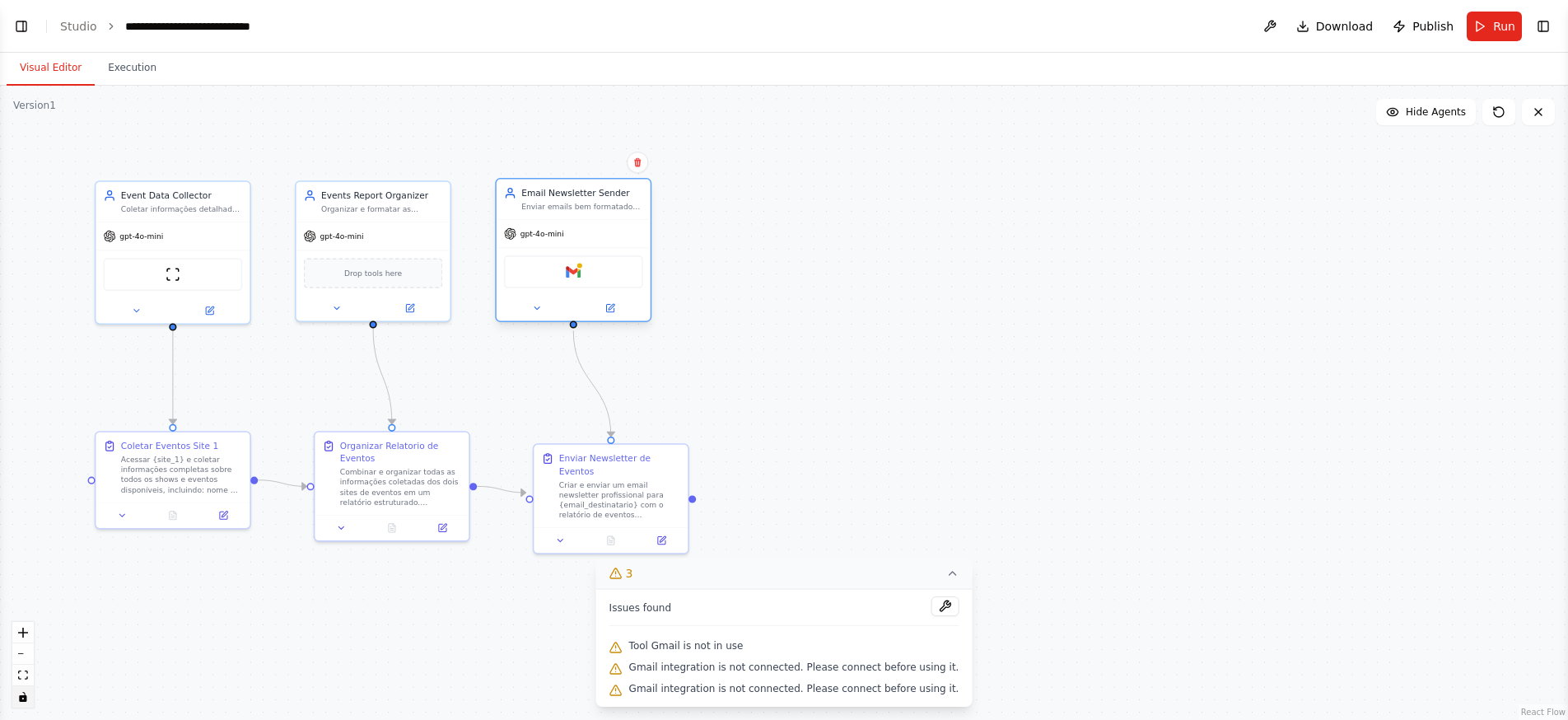
click at [598, 268] on div "Gmail" at bounding box center [573, 271] width 140 height 33
click at [595, 269] on div "Gmail" at bounding box center [573, 271] width 140 height 33
click at [610, 306] on icon at bounding box center [610, 308] width 7 height 7
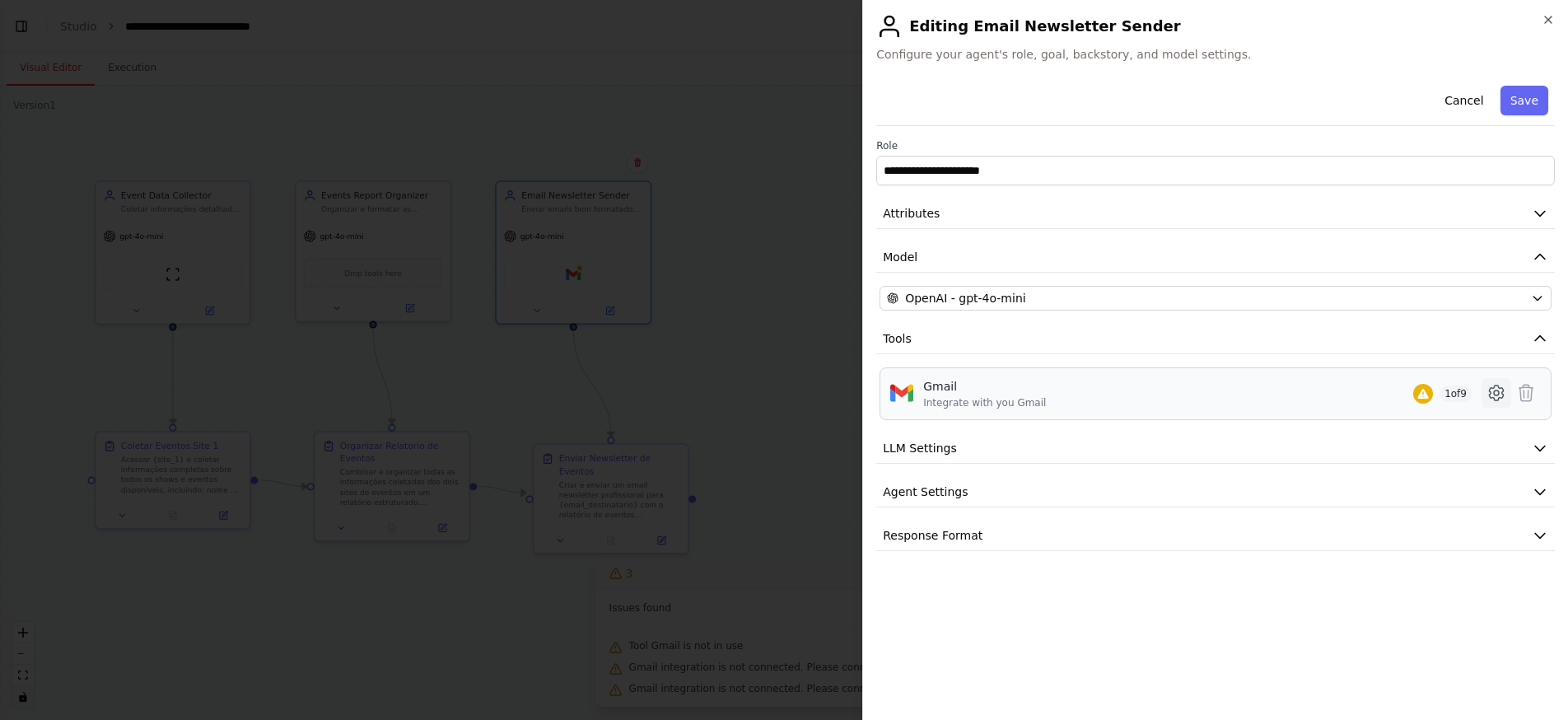
click at [1492, 398] on icon at bounding box center [1496, 392] width 14 height 15
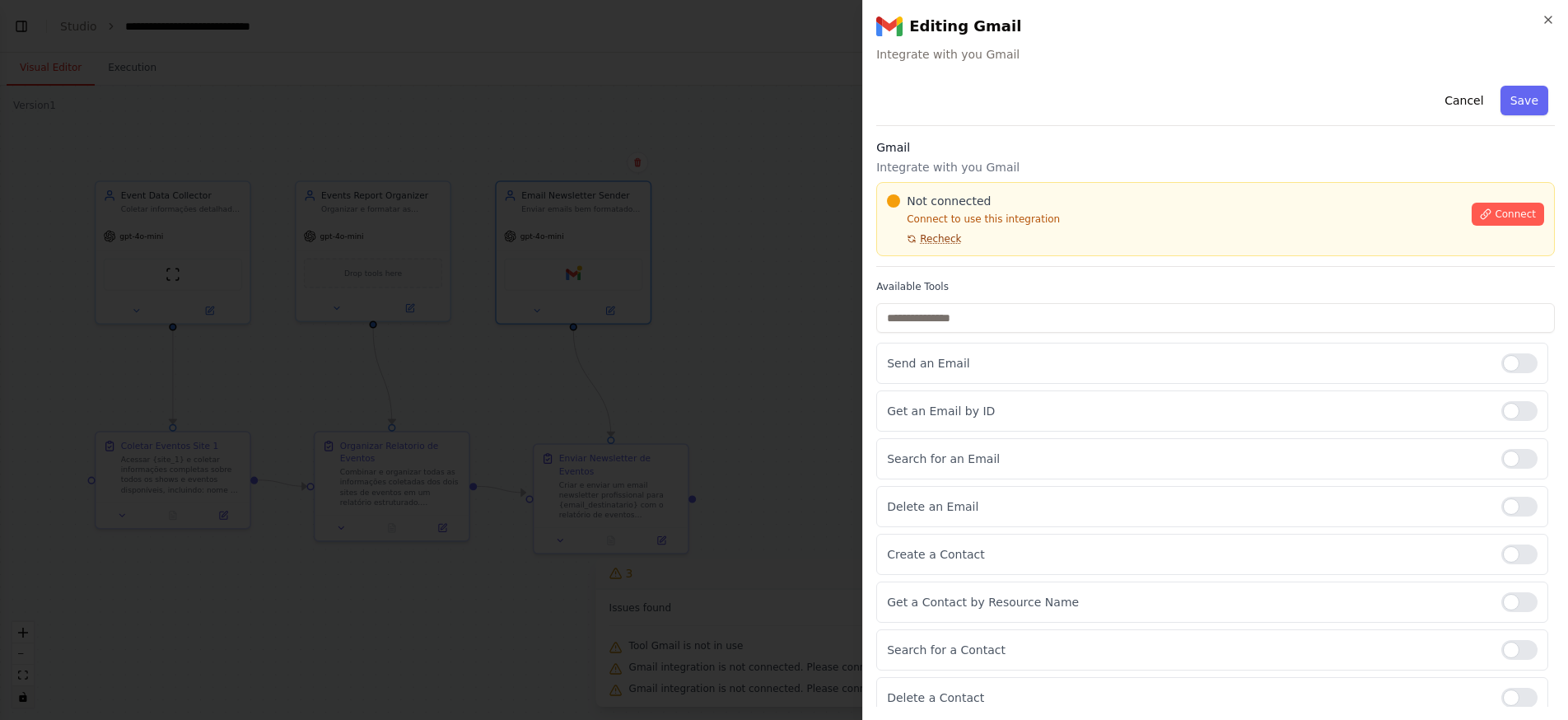
click at [939, 238] on span "Recheck" at bounding box center [940, 239] width 42 height 13
click at [1472, 211] on button "Connect" at bounding box center [1508, 214] width 72 height 23
click at [898, 233] on button "Recheck" at bounding box center [924, 239] width 74 height 13
click at [1078, 193] on div "Not connected" at bounding box center [1174, 201] width 575 height 17
click at [1072, 193] on div "Not connected" at bounding box center [1174, 201] width 575 height 17
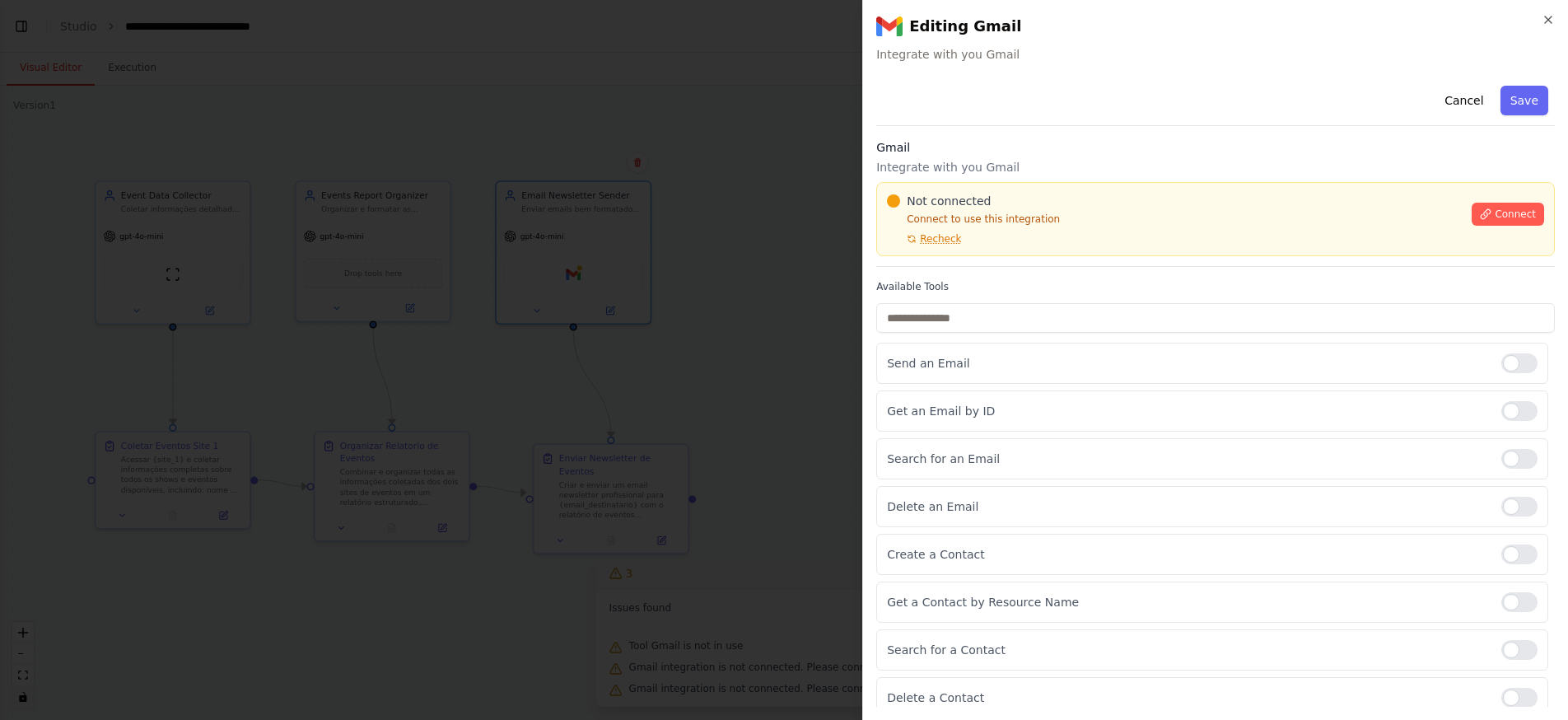
click at [1070, 194] on div "Not connected" at bounding box center [1174, 201] width 575 height 17
click at [1073, 194] on div "Not connected" at bounding box center [1174, 201] width 575 height 17
click at [947, 232] on span "Recheck" at bounding box center [940, 239] width 42 height 13
click at [913, 232] on button "Recheck" at bounding box center [924, 239] width 74 height 13
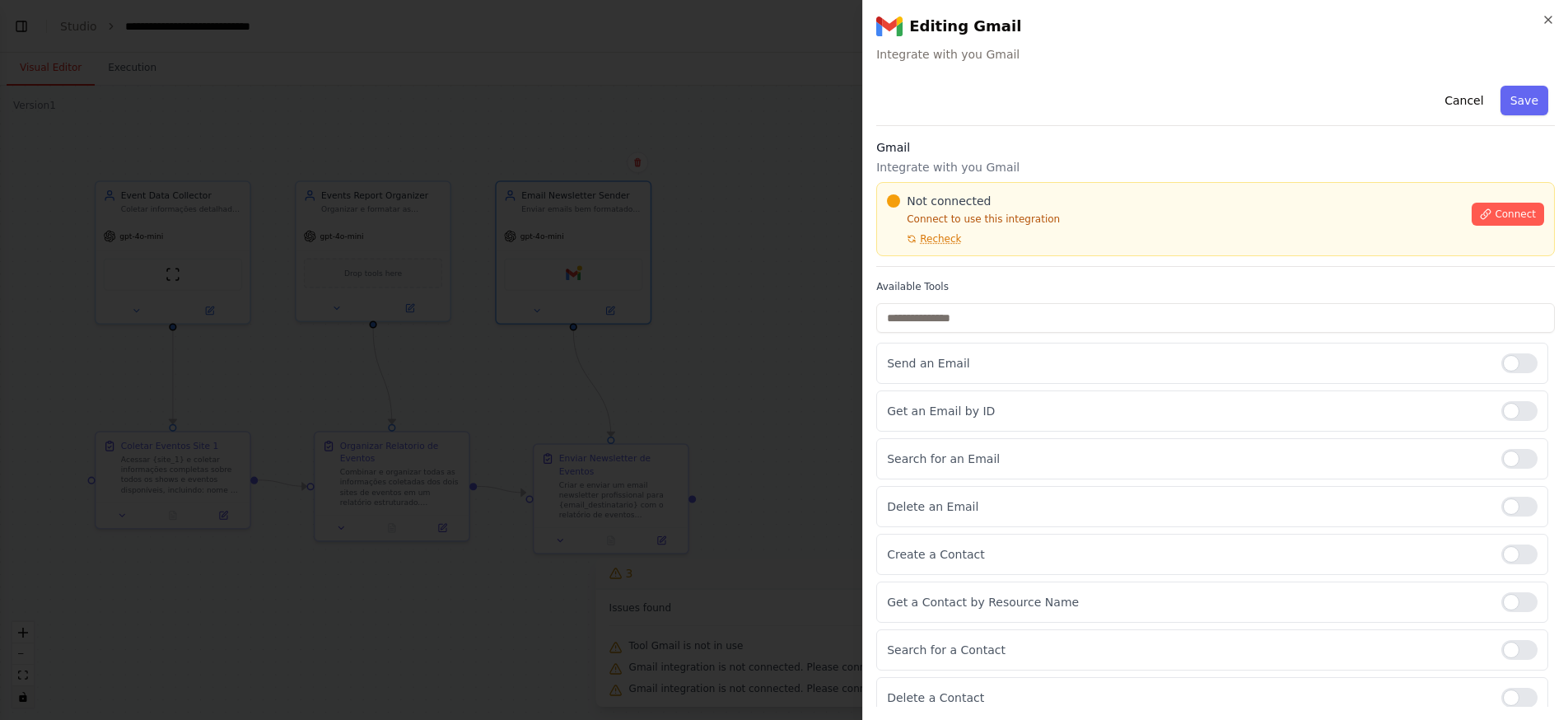
click at [896, 224] on p "Connect to use this integration" at bounding box center [1174, 218] width 575 height 13
click at [951, 234] on span "Recheck" at bounding box center [940, 239] width 42 height 13
click at [1015, 239] on div "Not connected Connect to use this integration Recheck" at bounding box center [1174, 219] width 575 height 53
click at [1072, 193] on div "Not connected" at bounding box center [1174, 201] width 575 height 17
click at [719, 120] on div at bounding box center [784, 360] width 1568 height 720
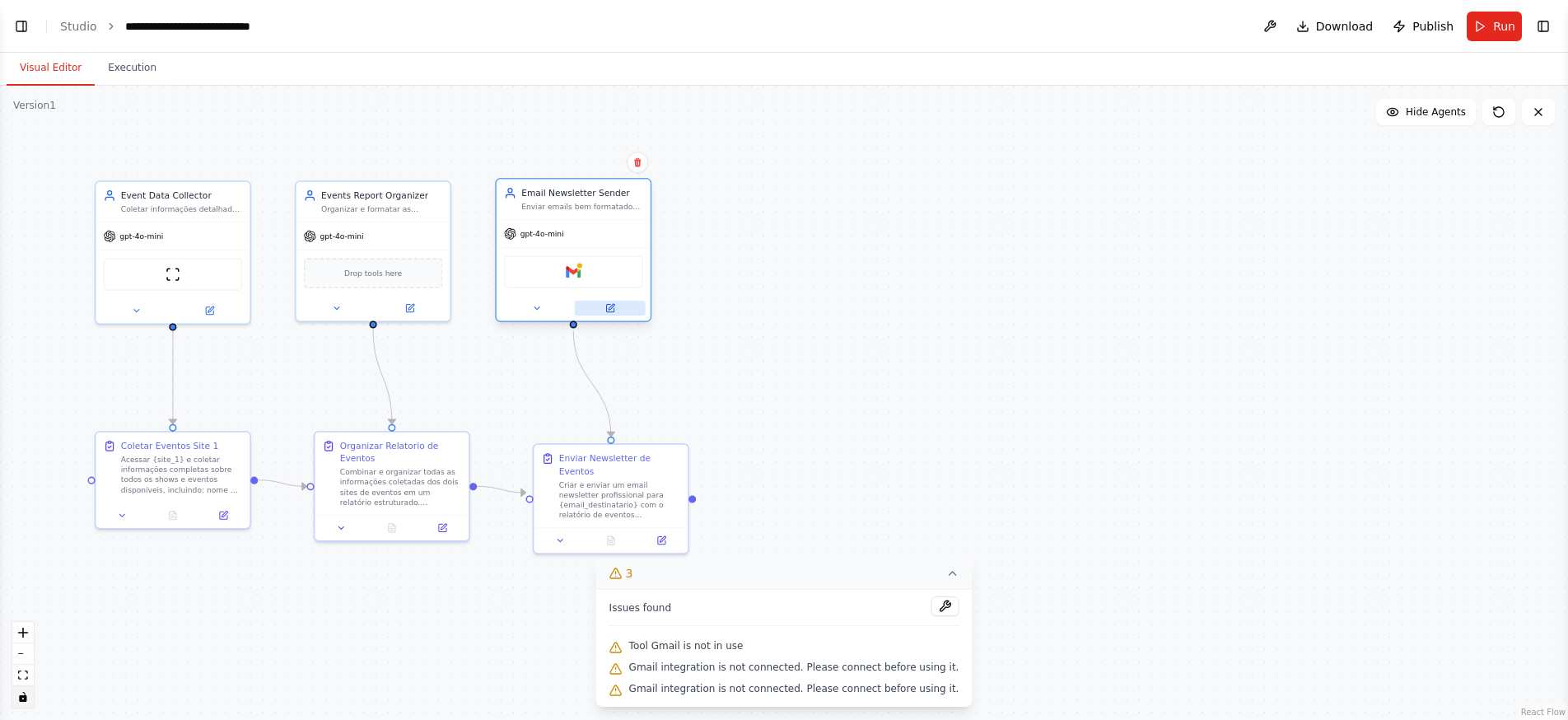
click at [611, 309] on icon at bounding box center [610, 308] width 7 height 7
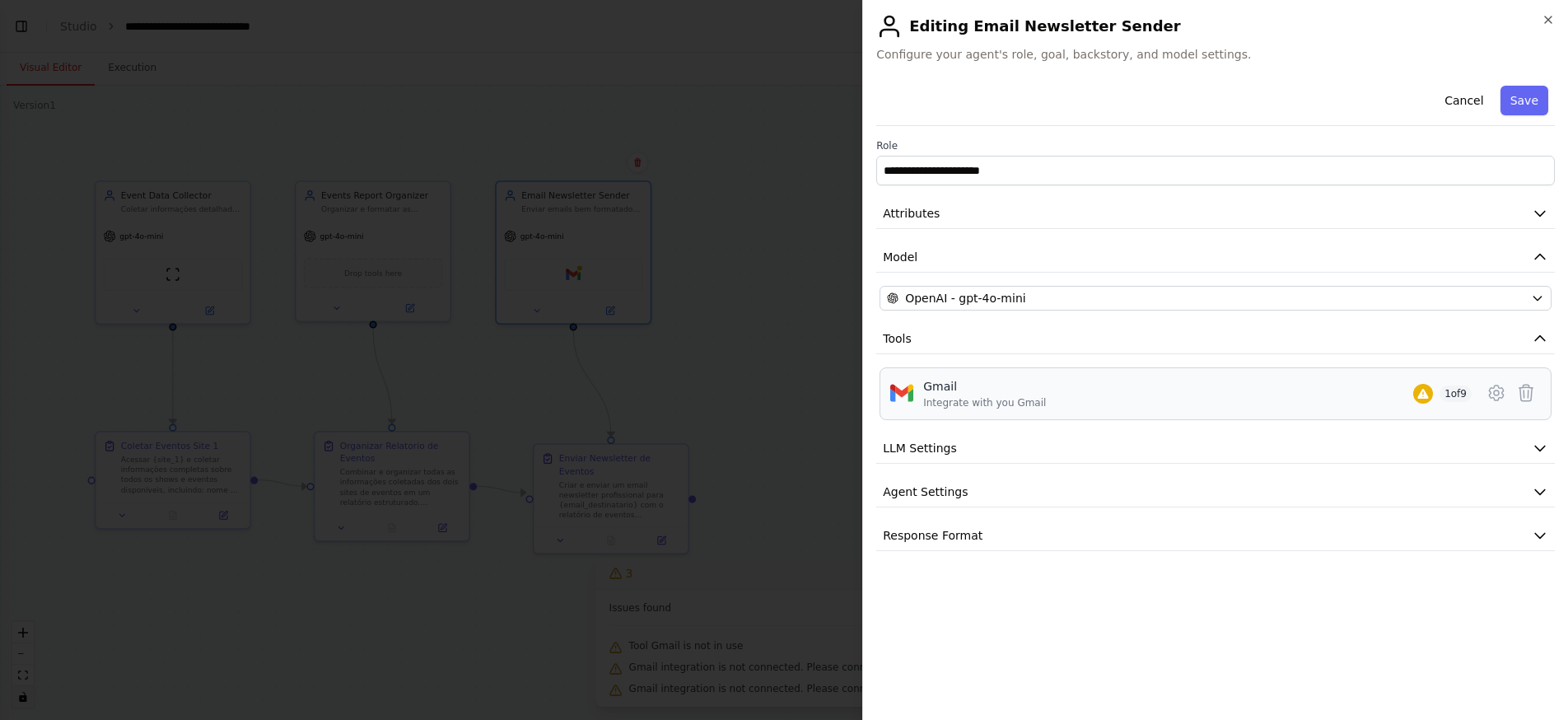
click at [1257, 393] on div "Gmail Integrate with you Gmail 1 of 9" at bounding box center [1197, 393] width 549 height 31
click at [1505, 394] on icon at bounding box center [1496, 392] width 19 height 19
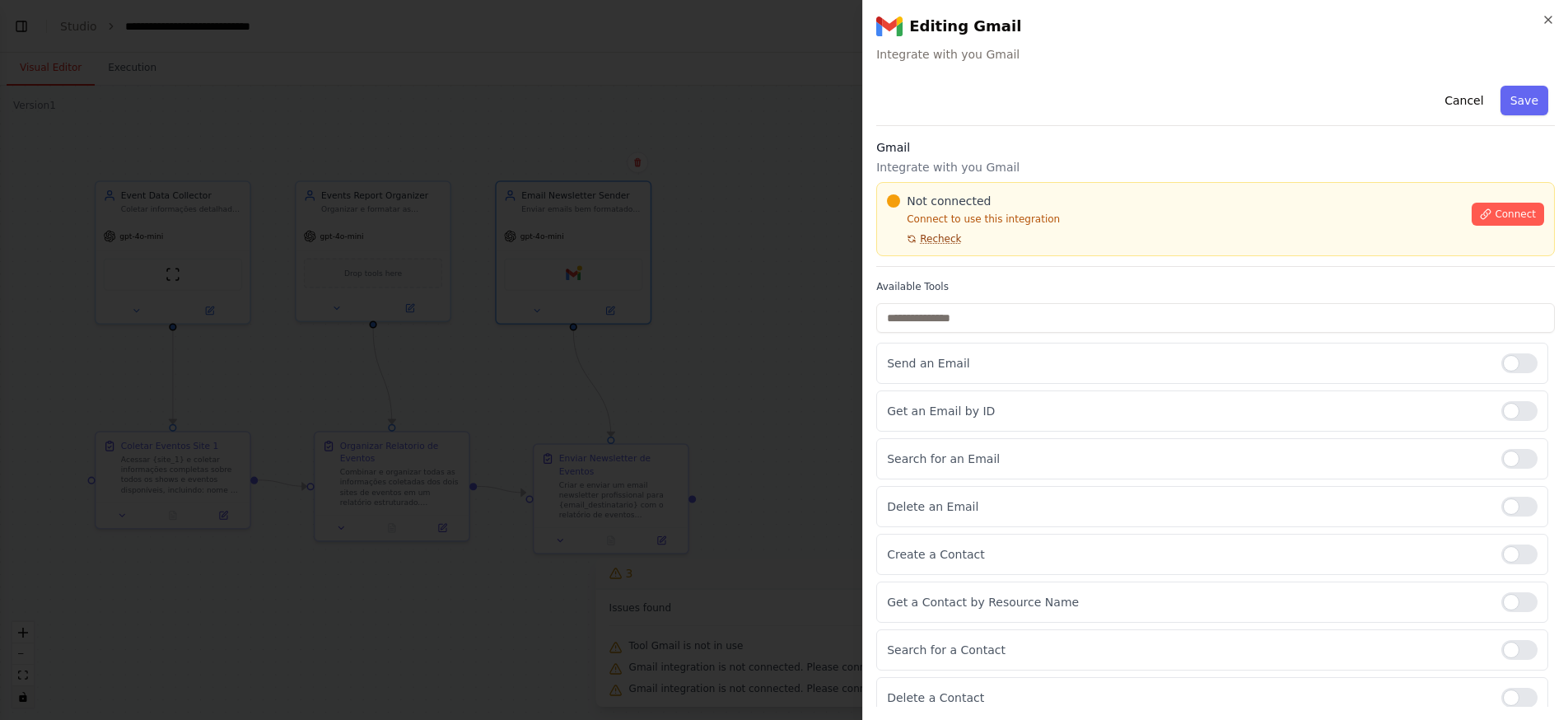
click at [952, 239] on span "Recheck" at bounding box center [940, 239] width 42 height 13
click at [1498, 218] on span "Connect" at bounding box center [1515, 214] width 42 height 13
click at [893, 236] on button "Recheck" at bounding box center [924, 239] width 74 height 13
click at [904, 231] on div "Not connected Connect to use this integration Recheck" at bounding box center [1174, 219] width 575 height 53
click at [903, 234] on button "Recheck" at bounding box center [924, 239] width 74 height 13
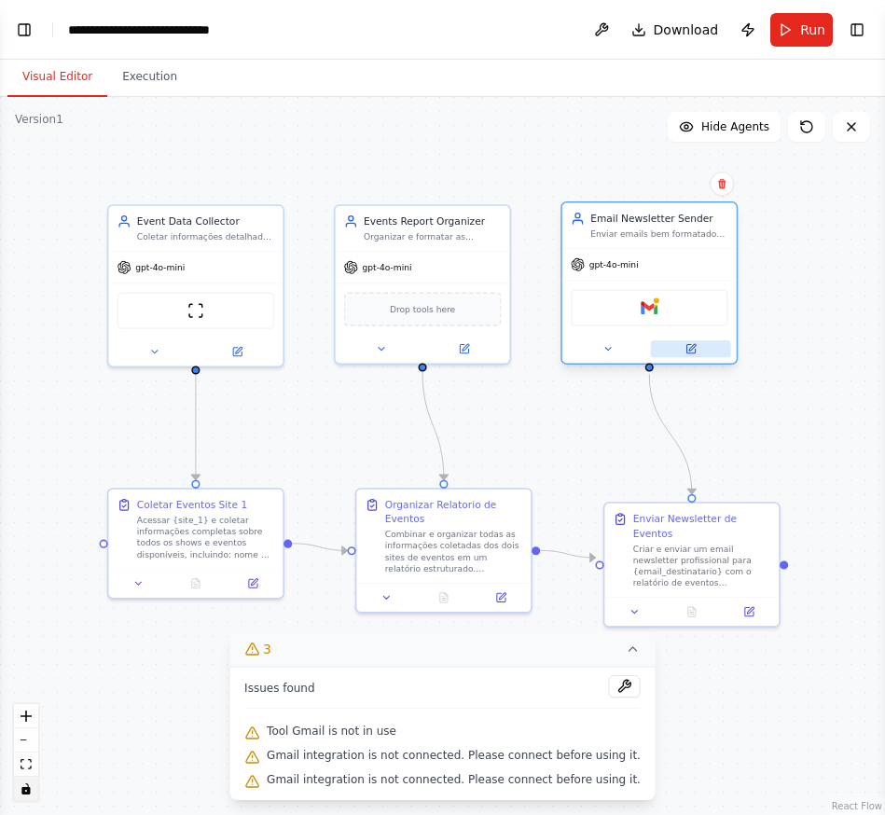
click at [690, 349] on icon at bounding box center [692, 347] width 7 height 7
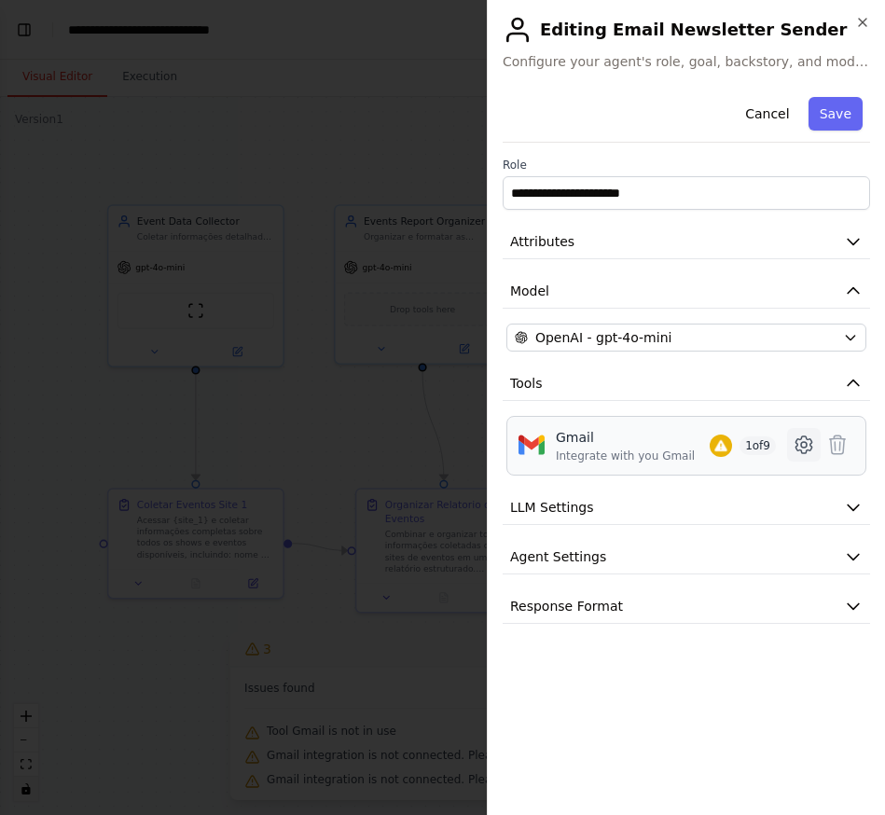
click at [803, 444] on icon at bounding box center [803, 444] width 22 height 22
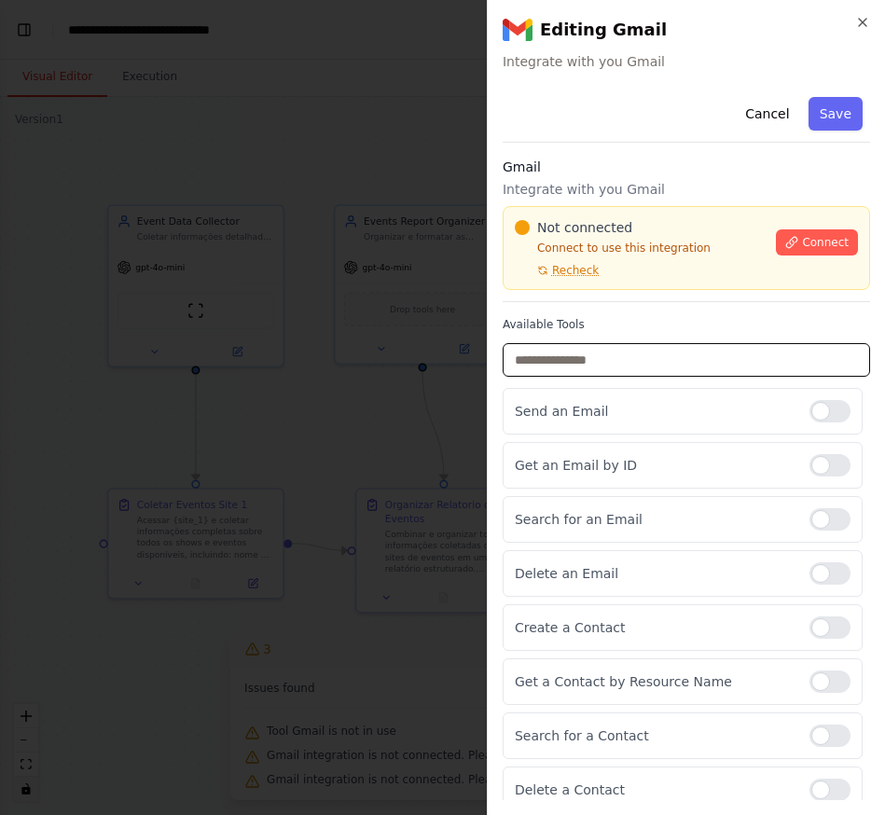
click at [710, 352] on input "text" at bounding box center [685, 360] width 367 height 34
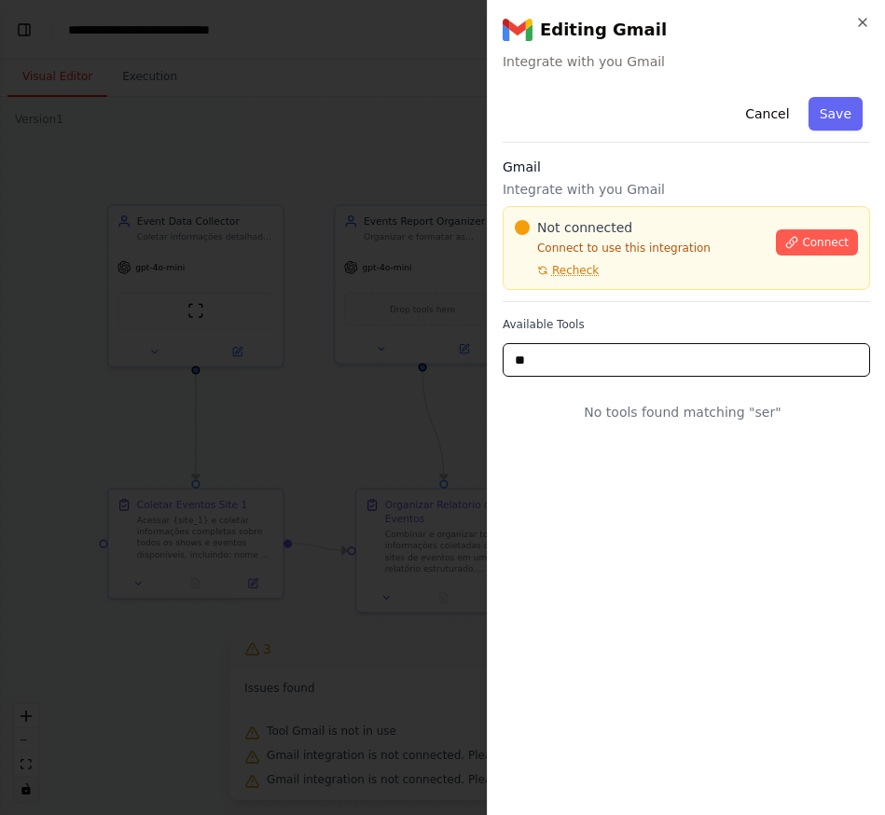
type input "*"
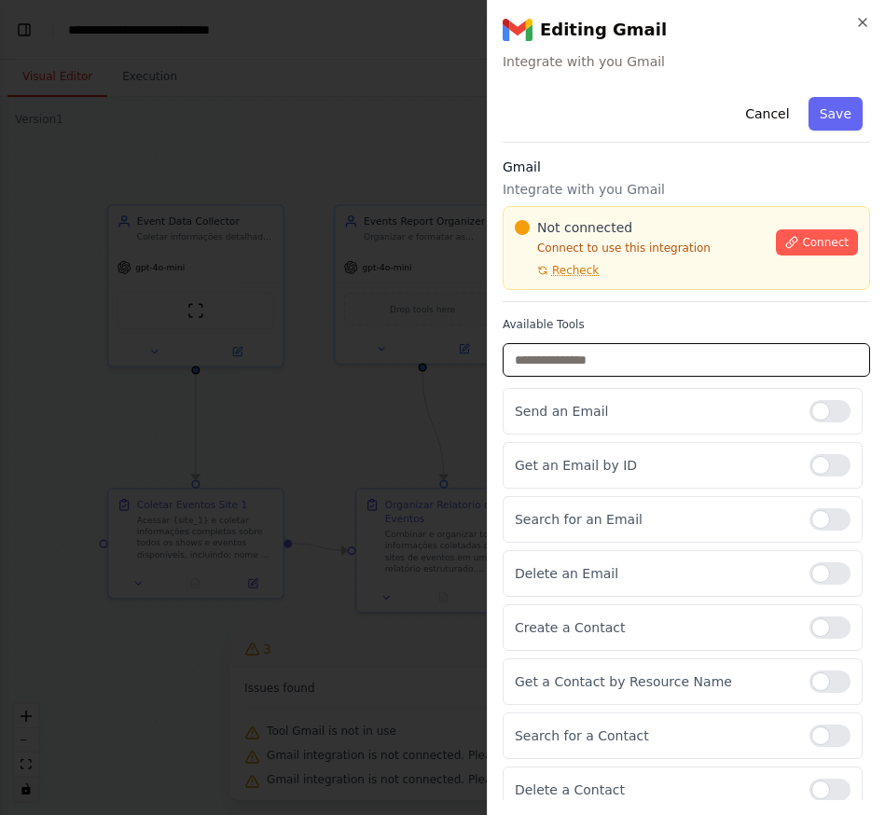
scroll to position [67, 0]
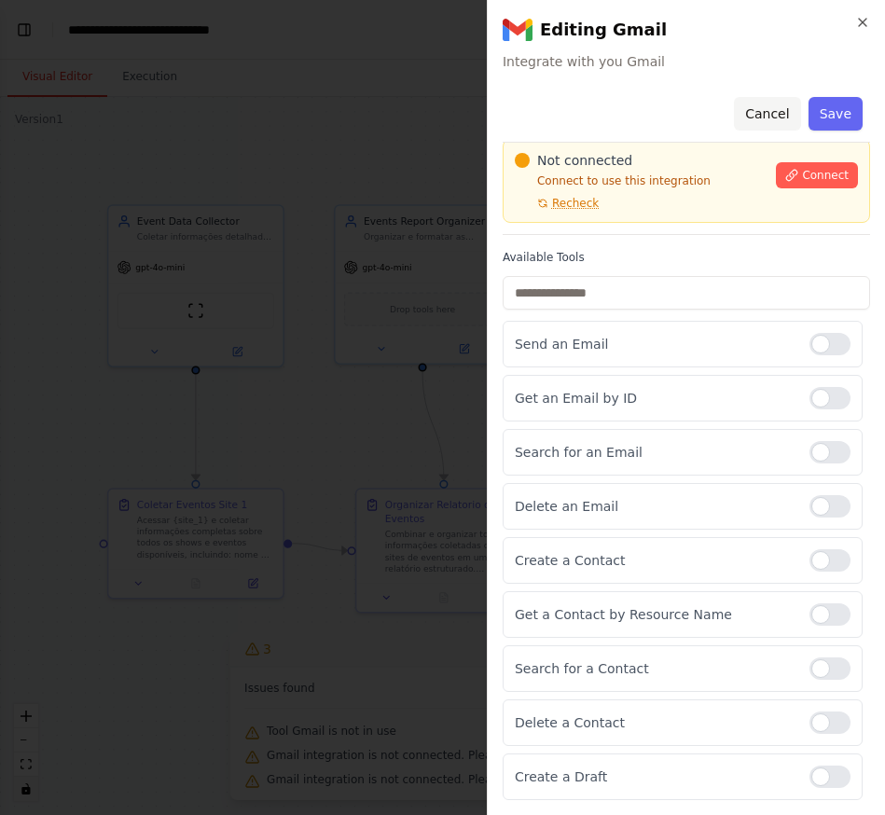
click at [748, 113] on button "Cancel" at bounding box center [767, 114] width 66 height 34
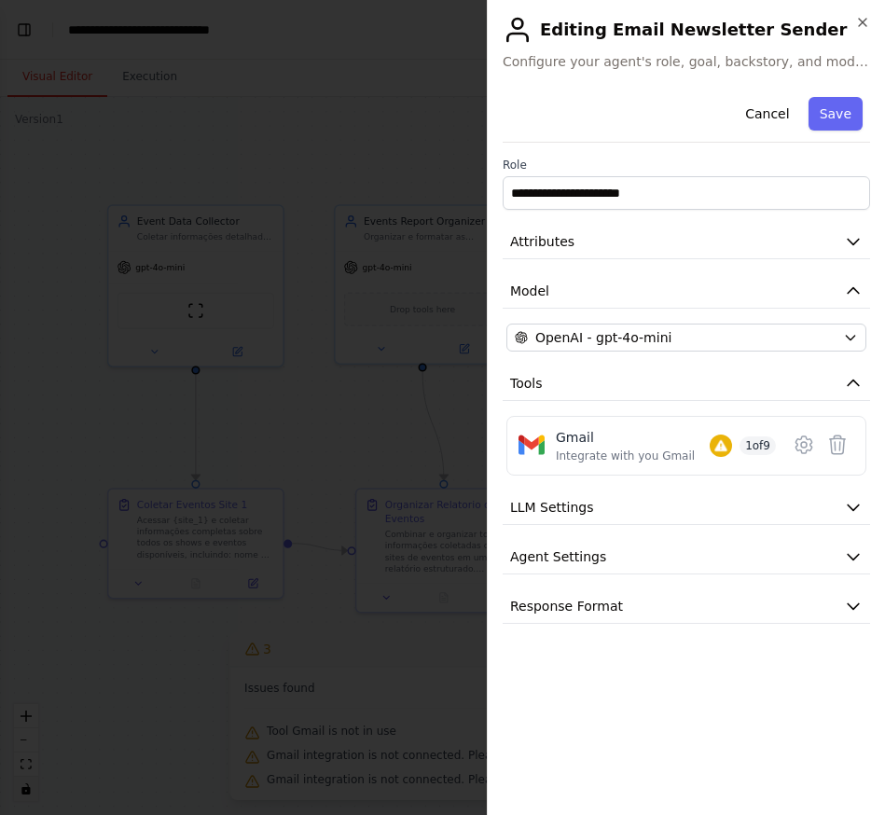
scroll to position [0, 0]
click at [801, 507] on button "LLM Settings" at bounding box center [685, 507] width 367 height 34
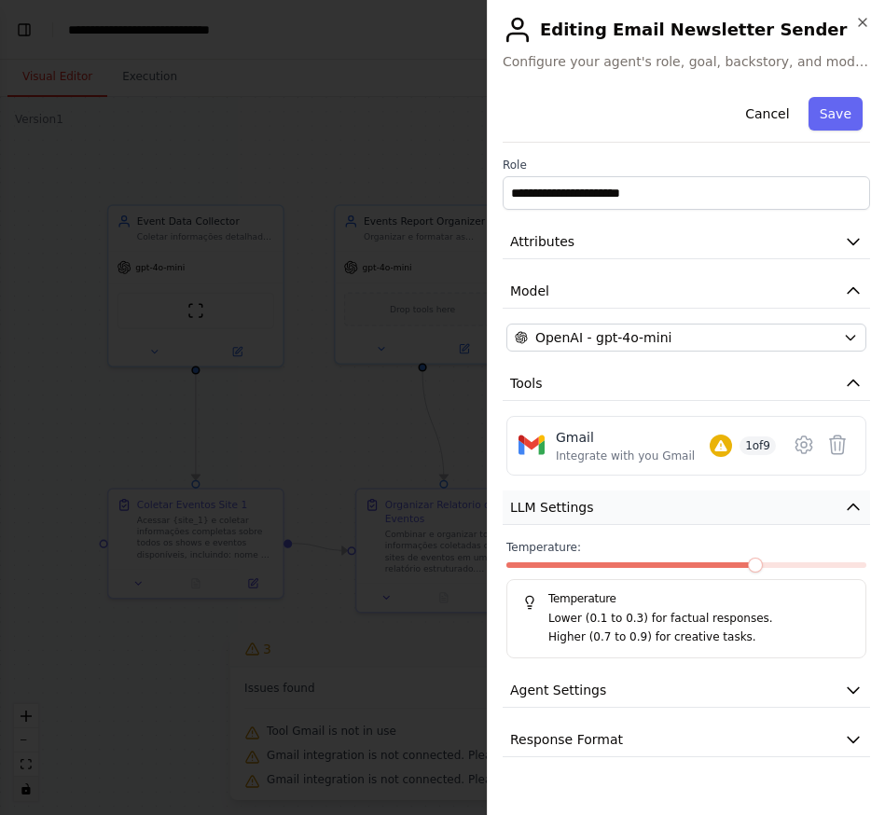
click at [847, 508] on icon "button" at bounding box center [853, 507] width 19 height 19
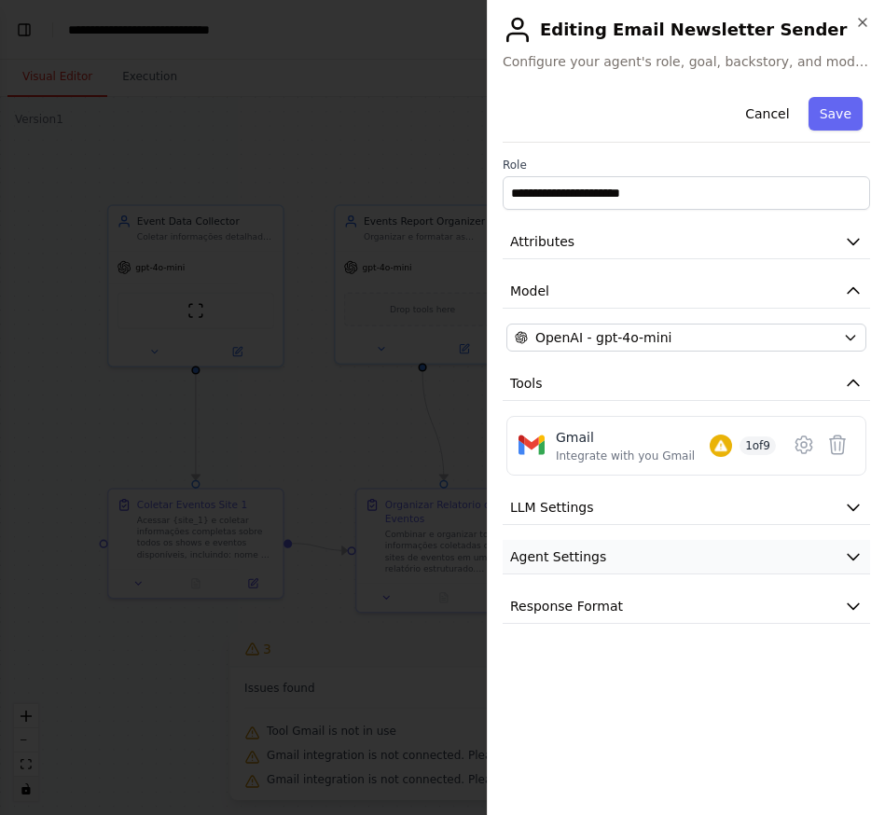
click at [857, 567] on button "Agent Settings" at bounding box center [685, 557] width 367 height 34
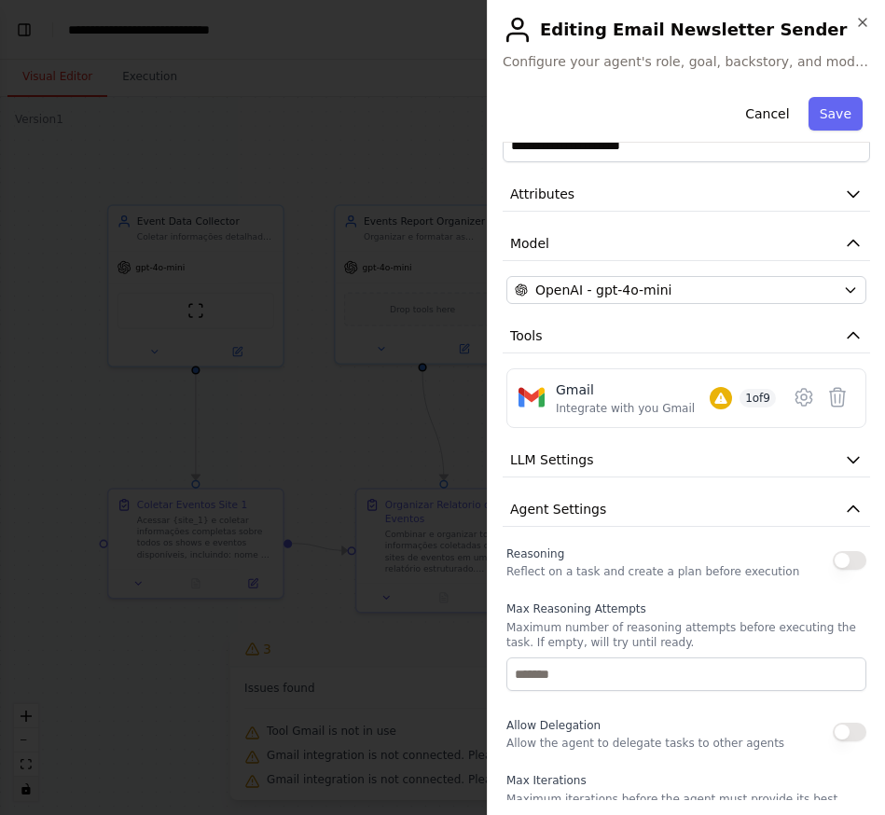
scroll to position [88, 0]
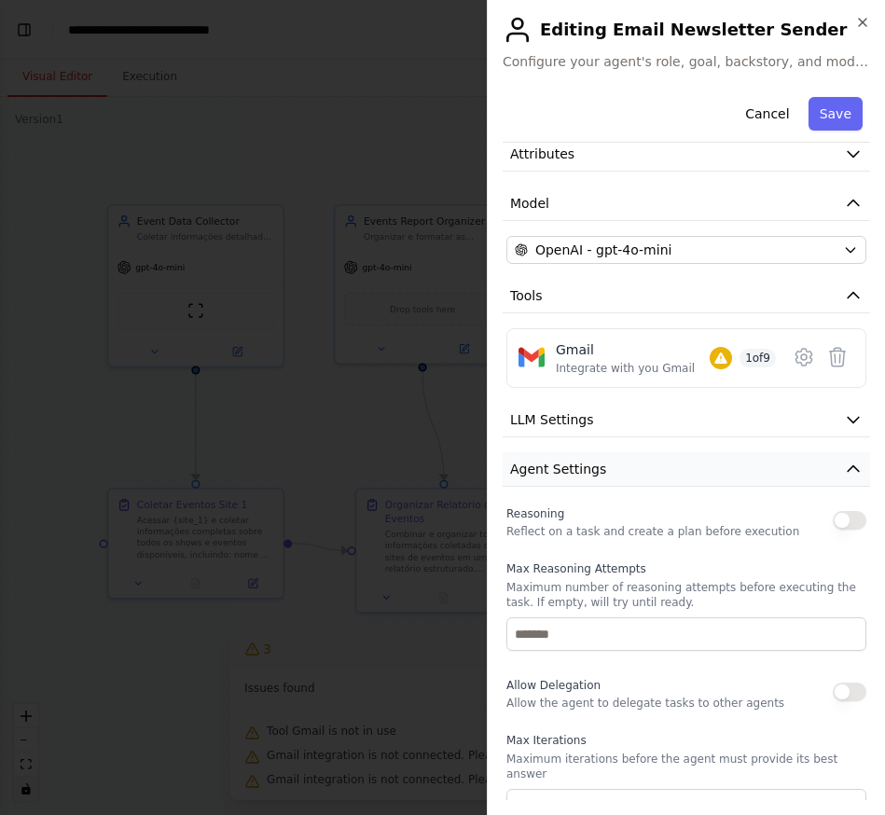
click at [844, 471] on icon "button" at bounding box center [853, 469] width 19 height 19
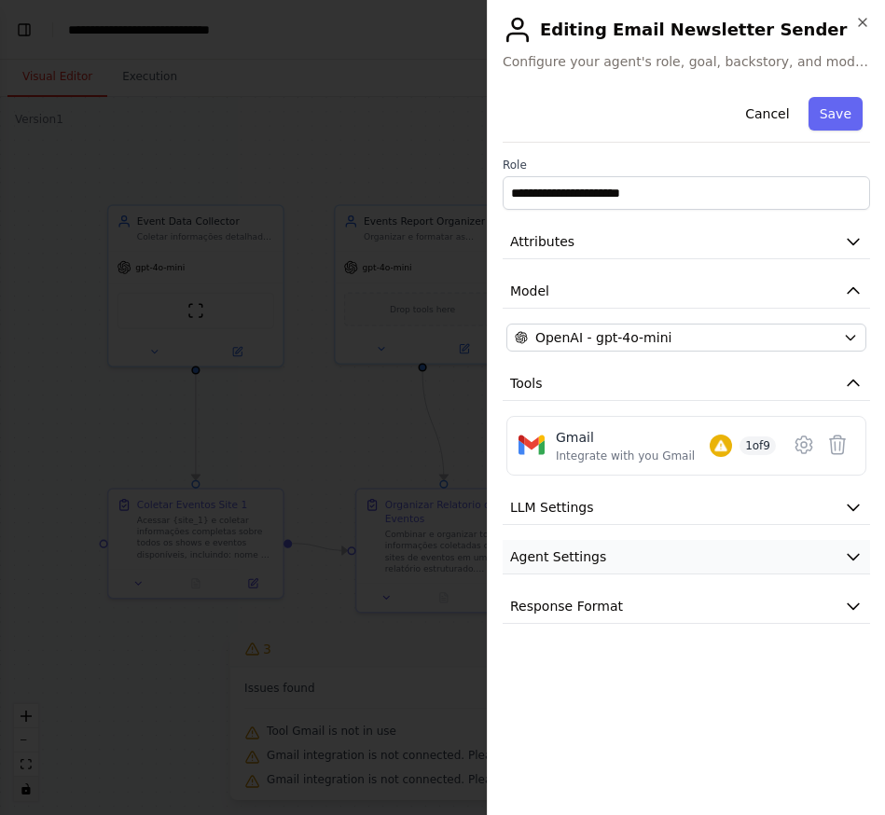
scroll to position [0, 0]
click at [839, 604] on button "Response Format" at bounding box center [685, 606] width 367 height 34
click at [849, 604] on icon "button" at bounding box center [853, 606] width 19 height 19
click at [855, 240] on icon "button" at bounding box center [853, 241] width 19 height 19
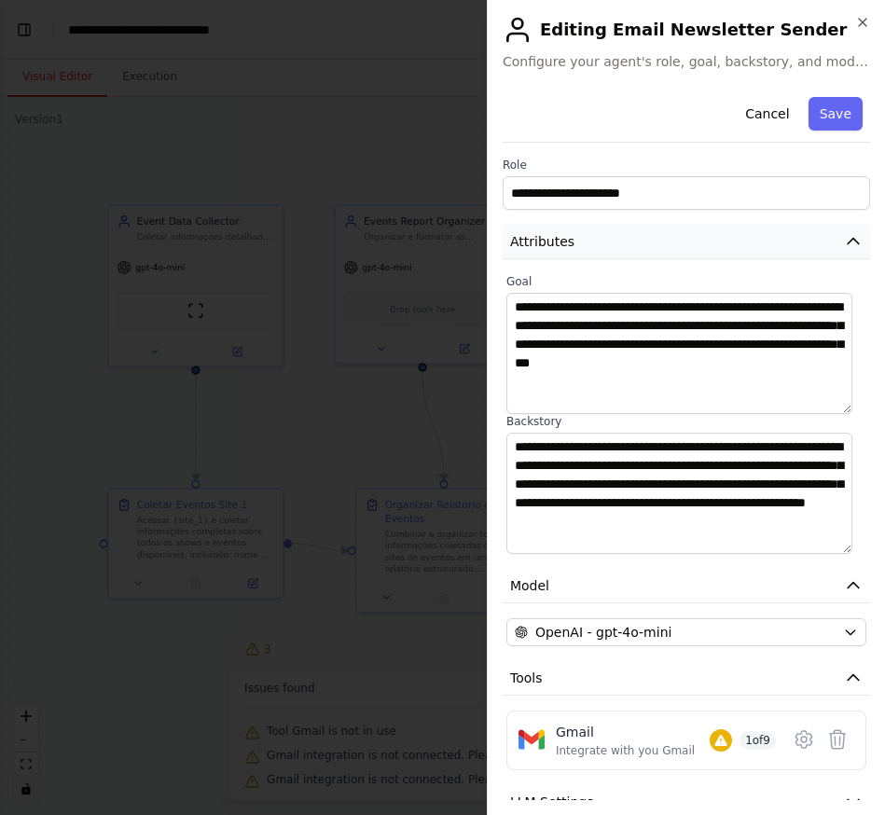
click at [846, 241] on icon "button" at bounding box center [853, 241] width 19 height 19
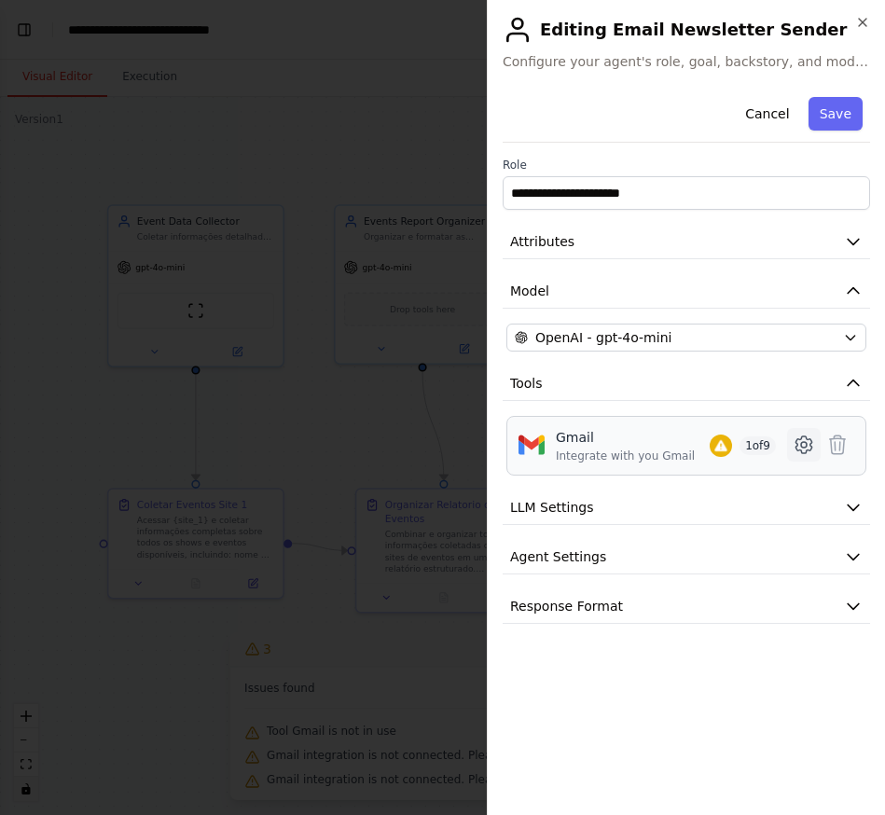
click at [802, 446] on icon at bounding box center [804, 445] width 6 height 6
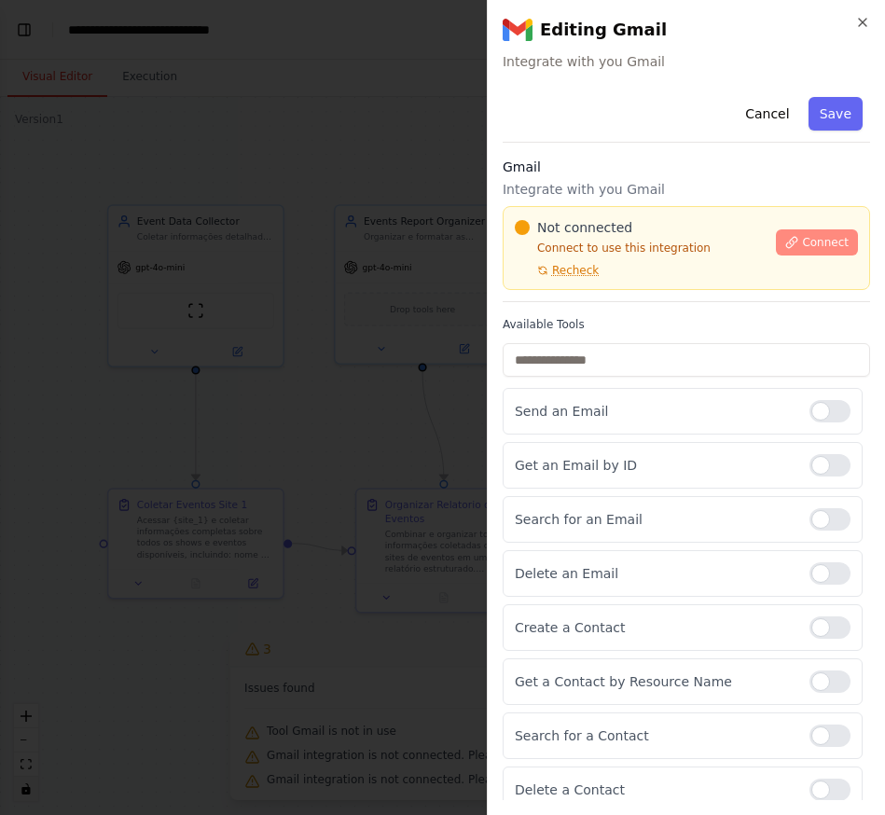
click at [811, 250] on button "Connect" at bounding box center [817, 242] width 82 height 26
click at [791, 252] on button "Connect" at bounding box center [817, 242] width 82 height 26
click at [591, 260] on div "Not connected Connect to use this integration Recheck" at bounding box center [640, 248] width 250 height 60
click at [583, 267] on span "Recheck" at bounding box center [575, 270] width 47 height 15
click at [584, 266] on span "Recheck" at bounding box center [575, 270] width 47 height 15
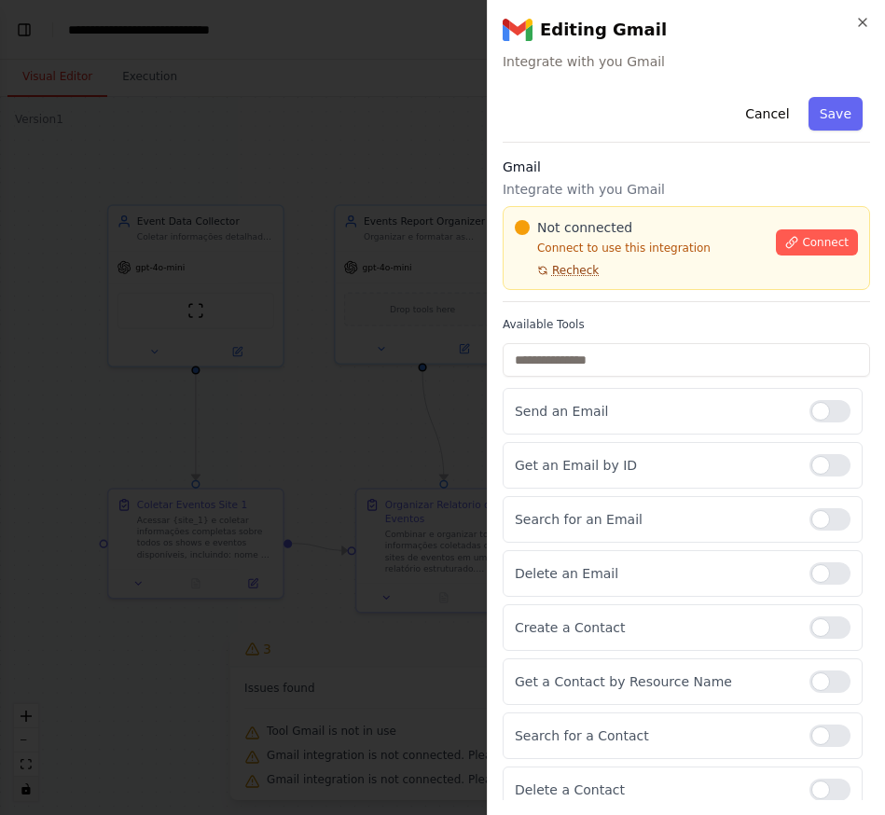
click at [588, 263] on span "Recheck" at bounding box center [575, 270] width 47 height 15
click at [567, 267] on span "Recheck" at bounding box center [575, 270] width 47 height 15
click at [320, 197] on div at bounding box center [442, 407] width 885 height 815
